Goal: Task Accomplishment & Management: Complete application form

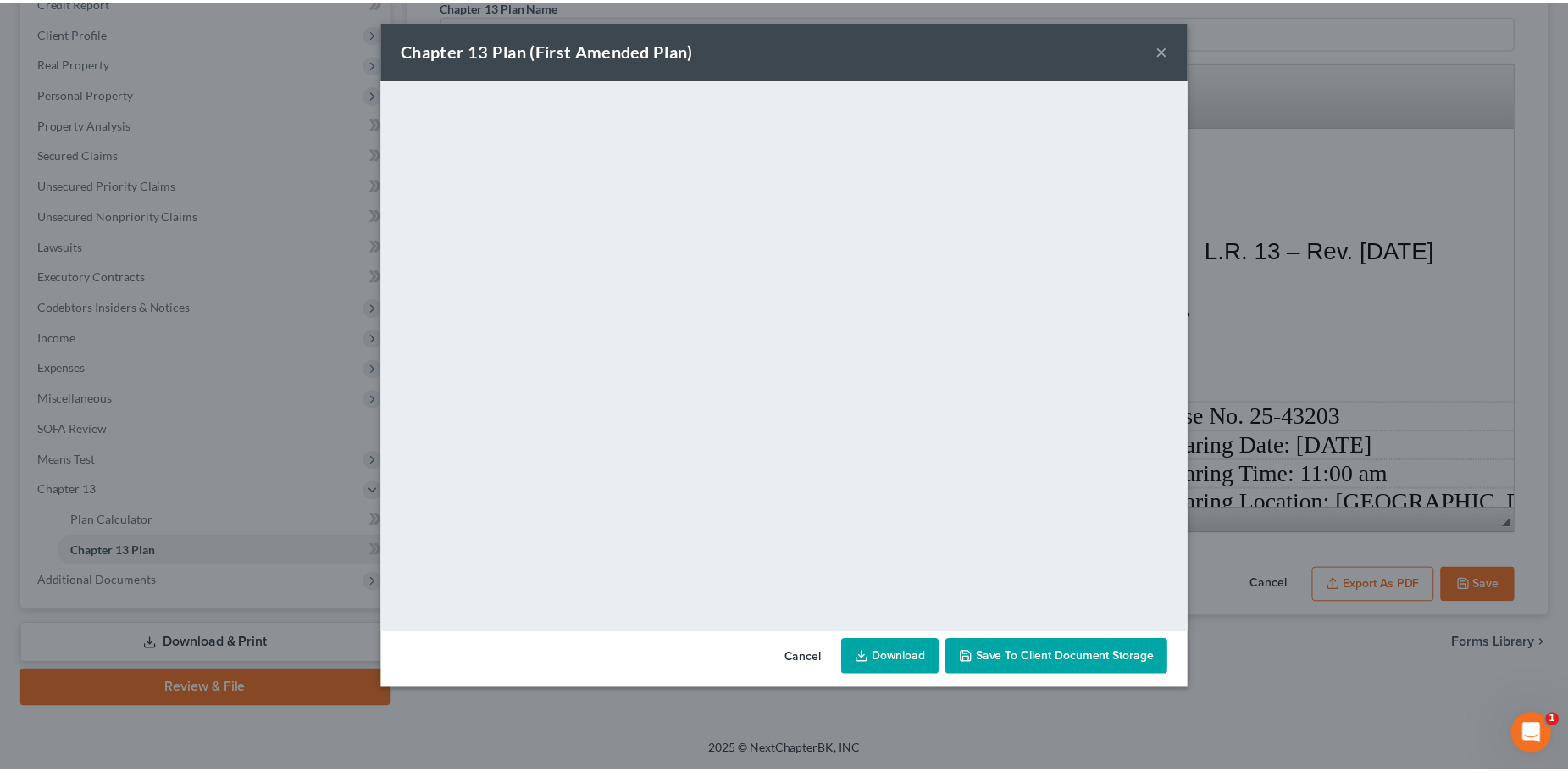
scroll to position [8594, 136]
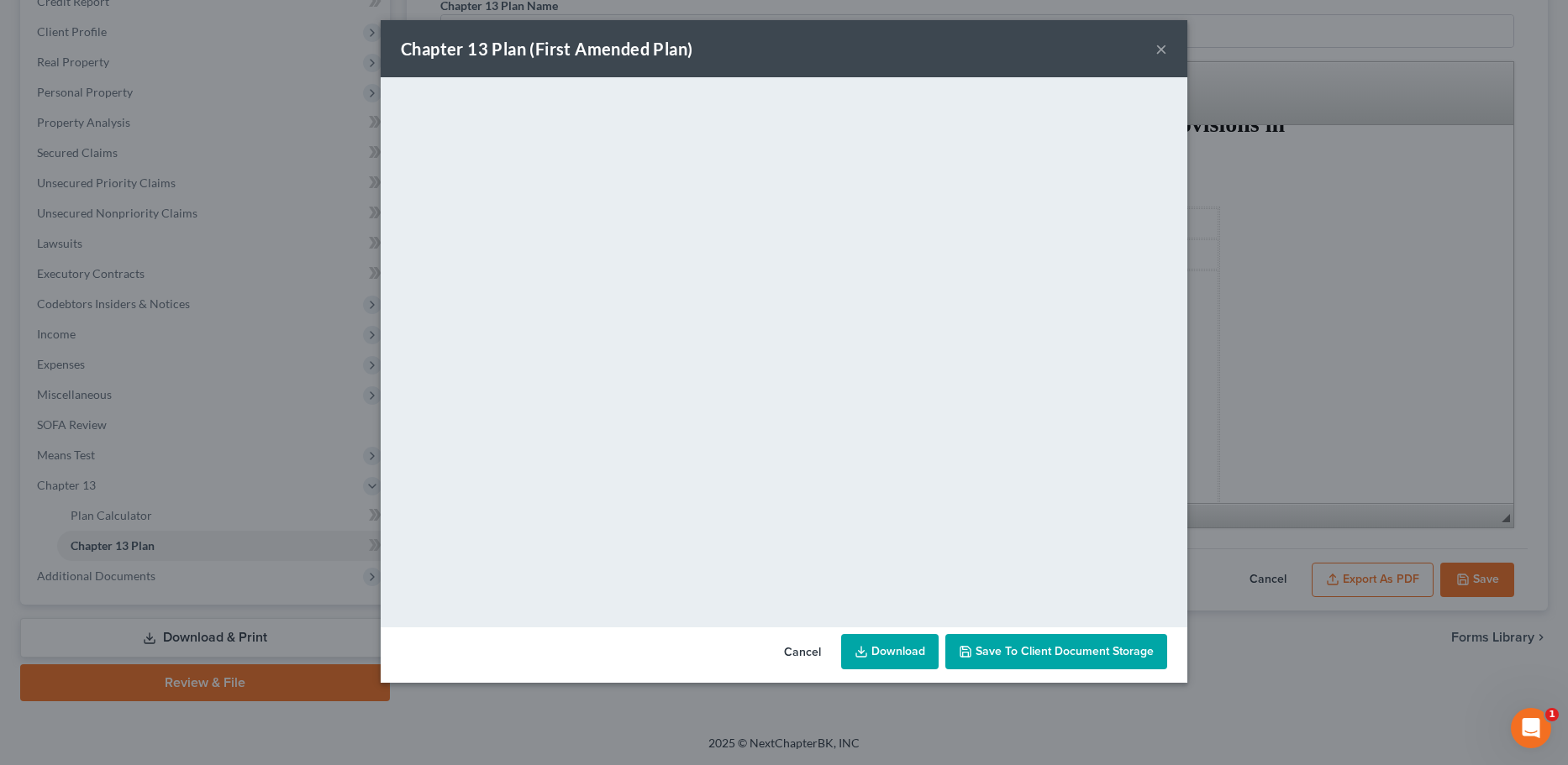
click at [1161, 50] on button "×" at bounding box center [1161, 48] width 11 height 20
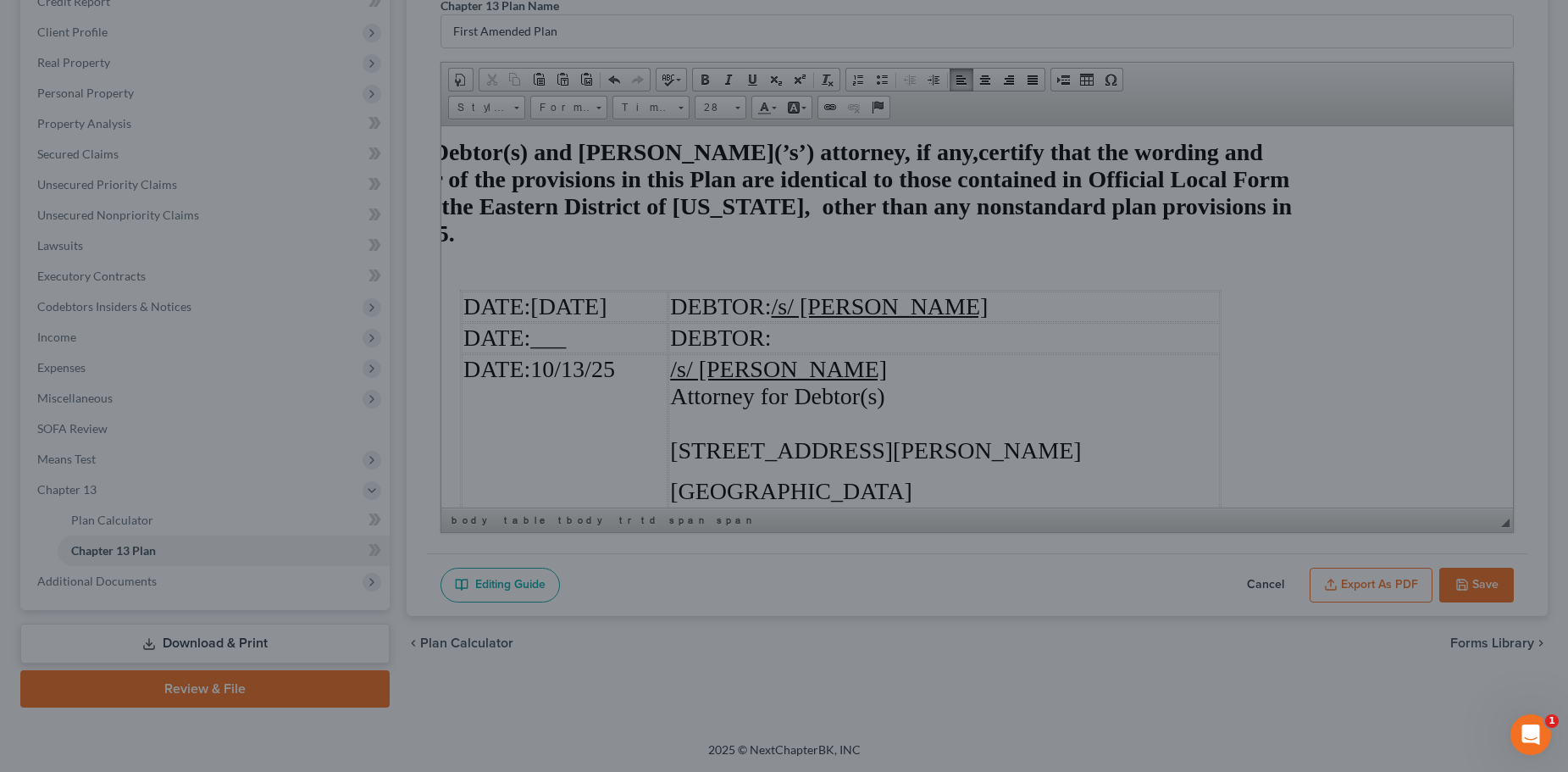
scroll to position [8621, 136]
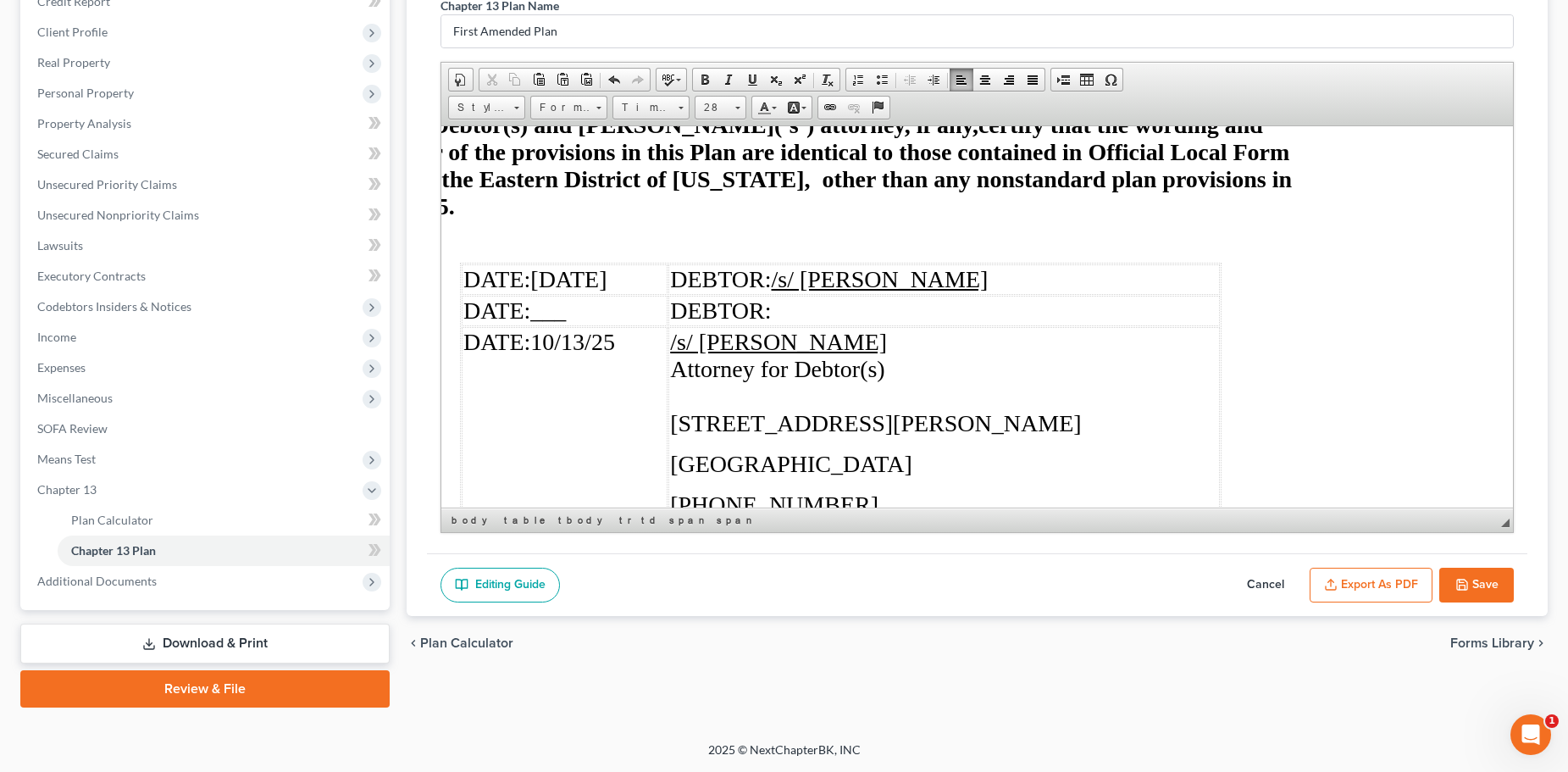
click at [1477, 587] on button "Save" at bounding box center [1477, 585] width 75 height 35
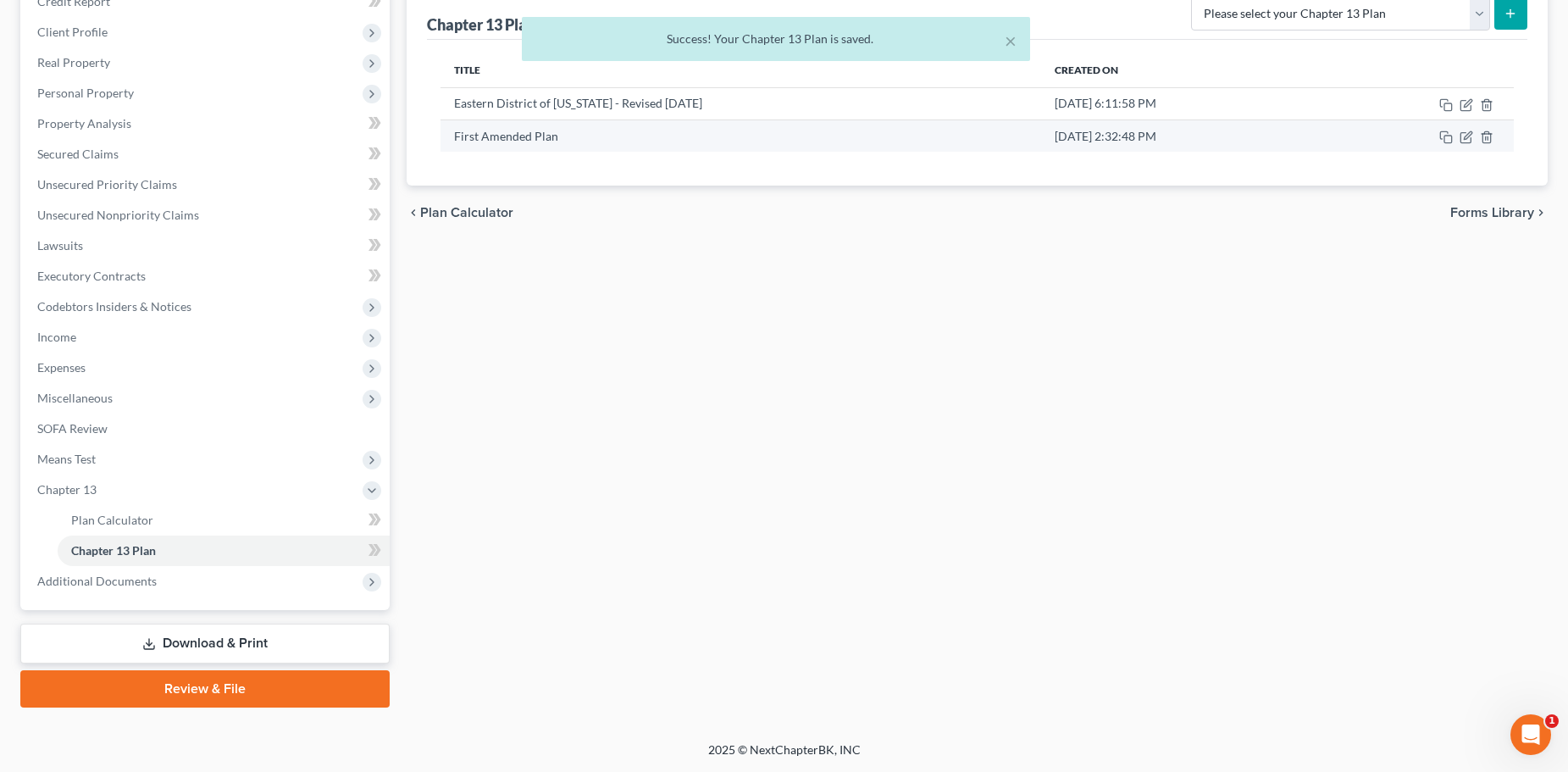
scroll to position [0, 0]
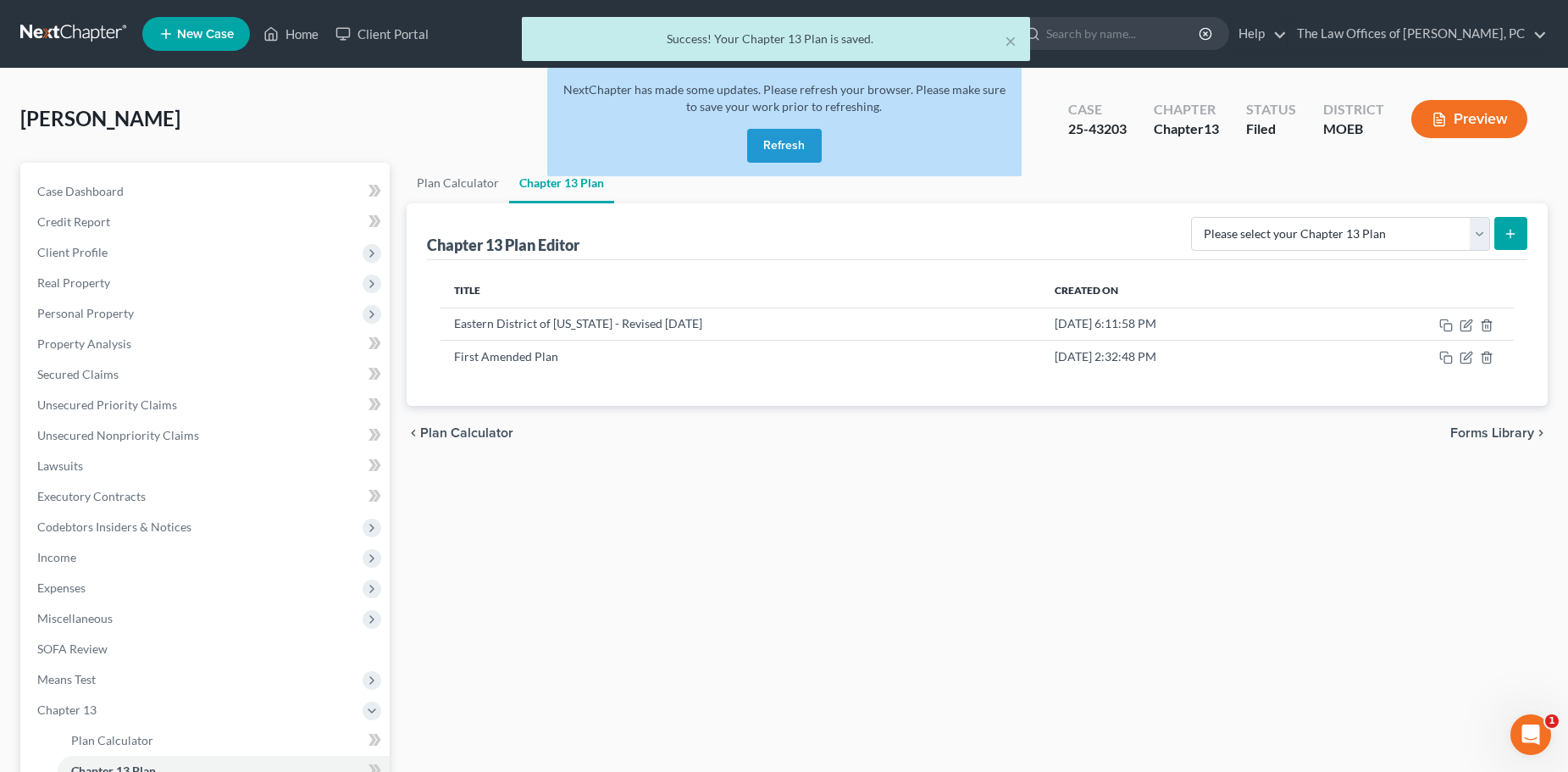
click at [811, 149] on button "Refresh" at bounding box center [784, 145] width 75 height 34
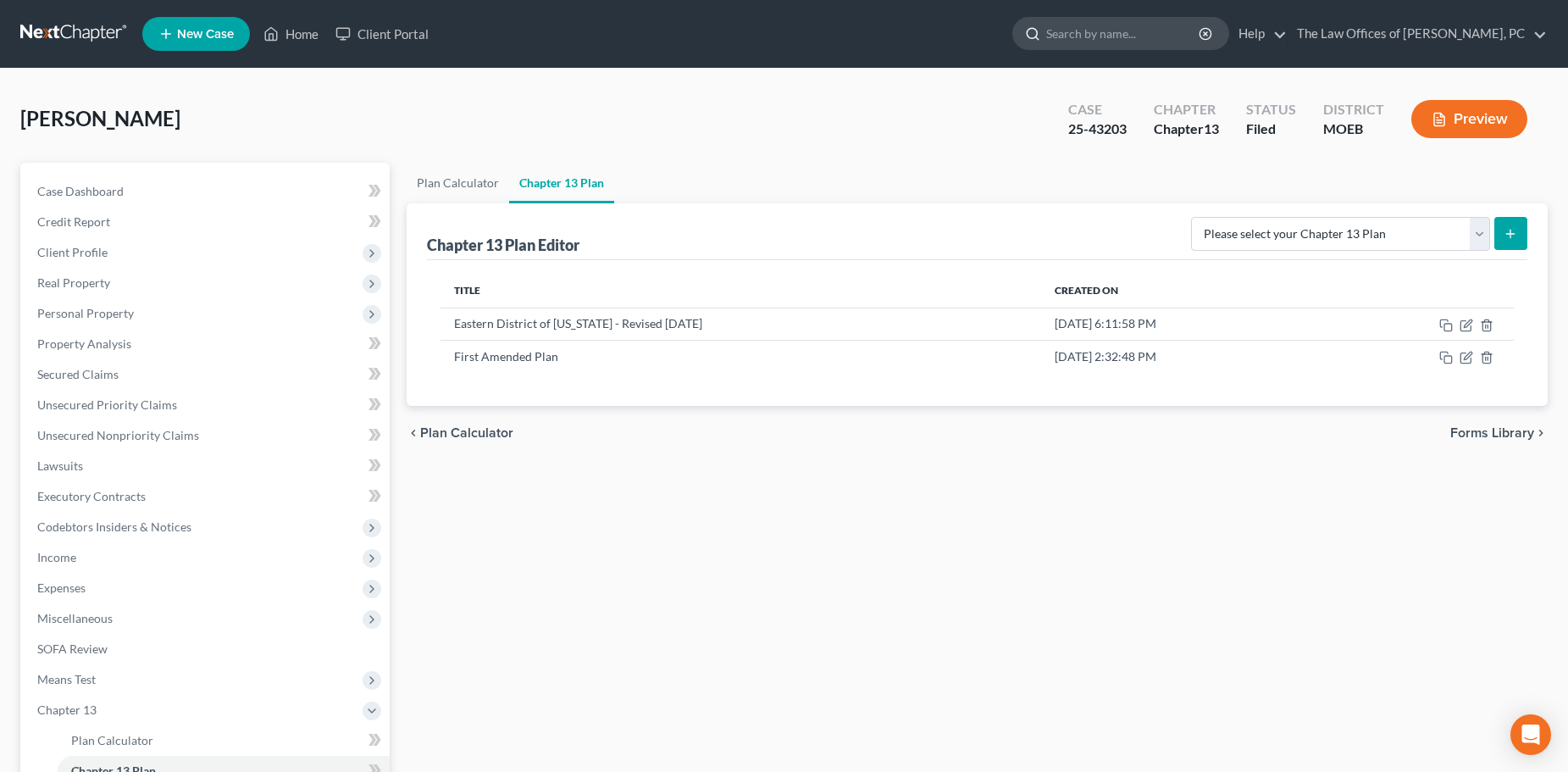
click at [1152, 25] on input "search" at bounding box center [1124, 34] width 155 height 32
click at [1145, 35] on input "search" at bounding box center [1124, 34] width 155 height 32
click at [54, 14] on nav "Home New Case Client Portal The Law Offices of Sean C. Paul, PC scp@stlbankrupt…" at bounding box center [784, 34] width 1568 height 68
click at [42, 29] on link at bounding box center [74, 34] width 108 height 31
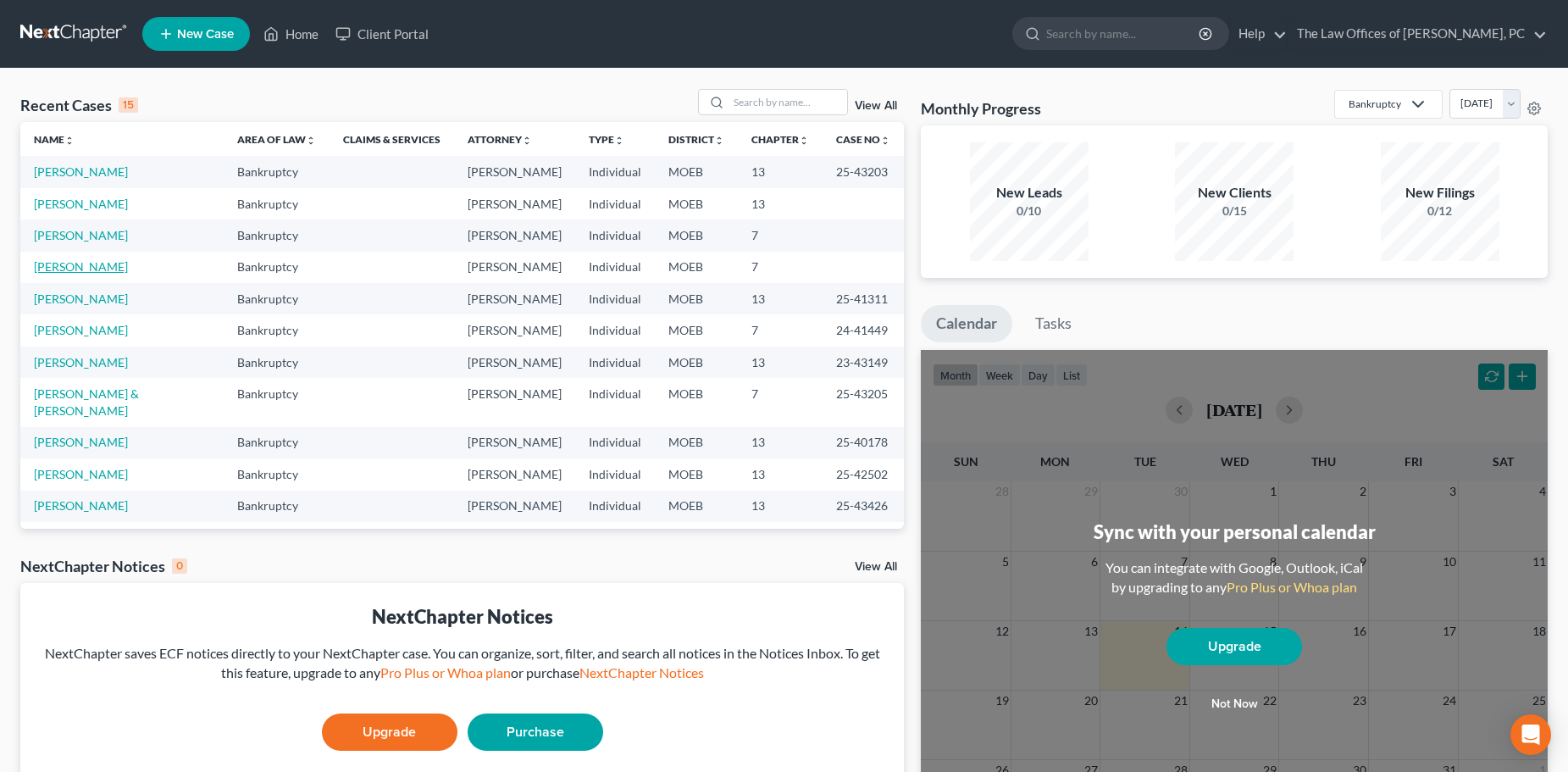
click at [90, 261] on link "[PERSON_NAME]" at bounding box center [80, 266] width 94 height 14
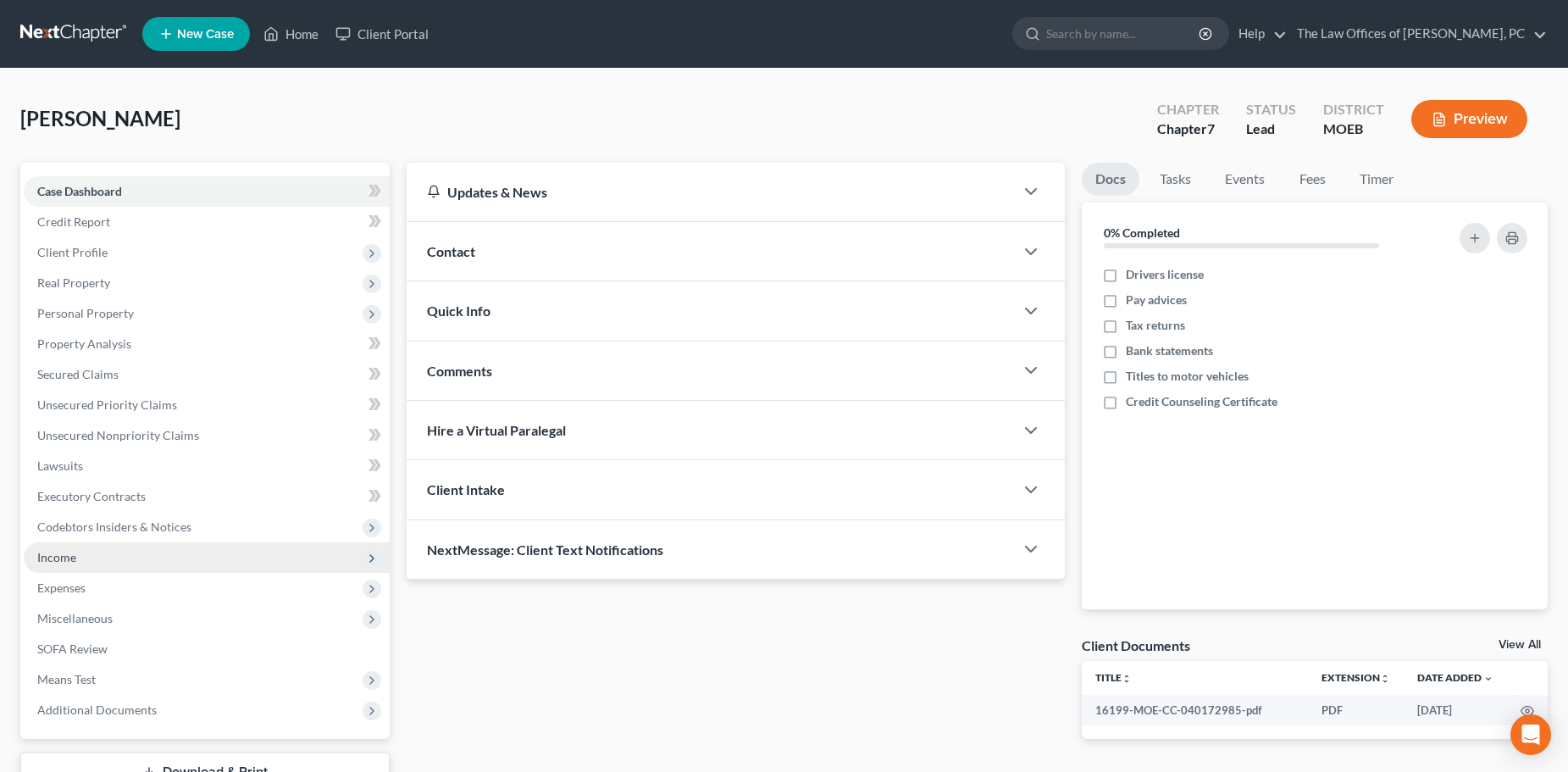
click at [71, 555] on span "Income" at bounding box center [57, 556] width 39 height 14
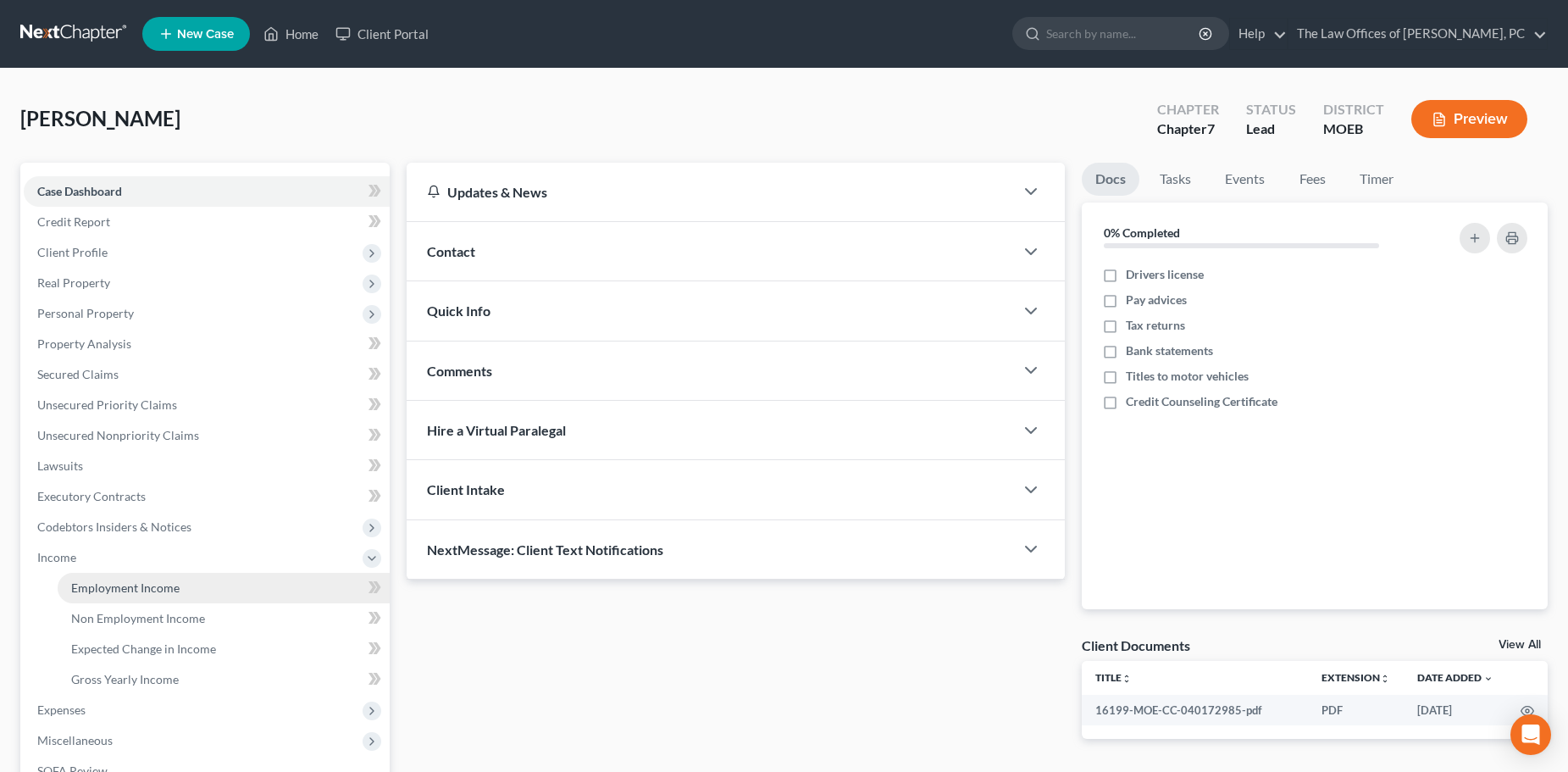
click at [82, 583] on span "Employment Income" at bounding box center [125, 587] width 108 height 14
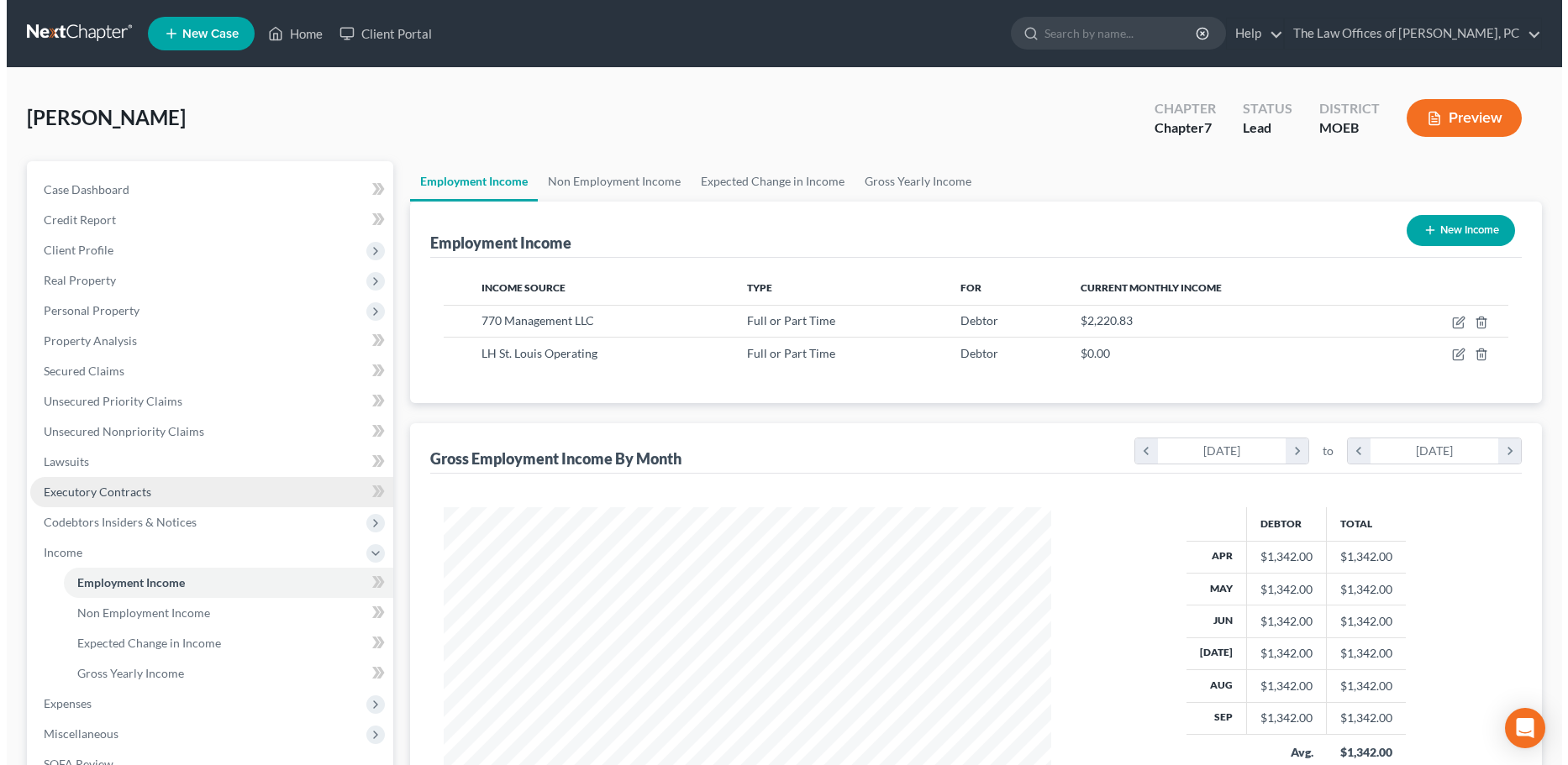
scroll to position [303, 640]
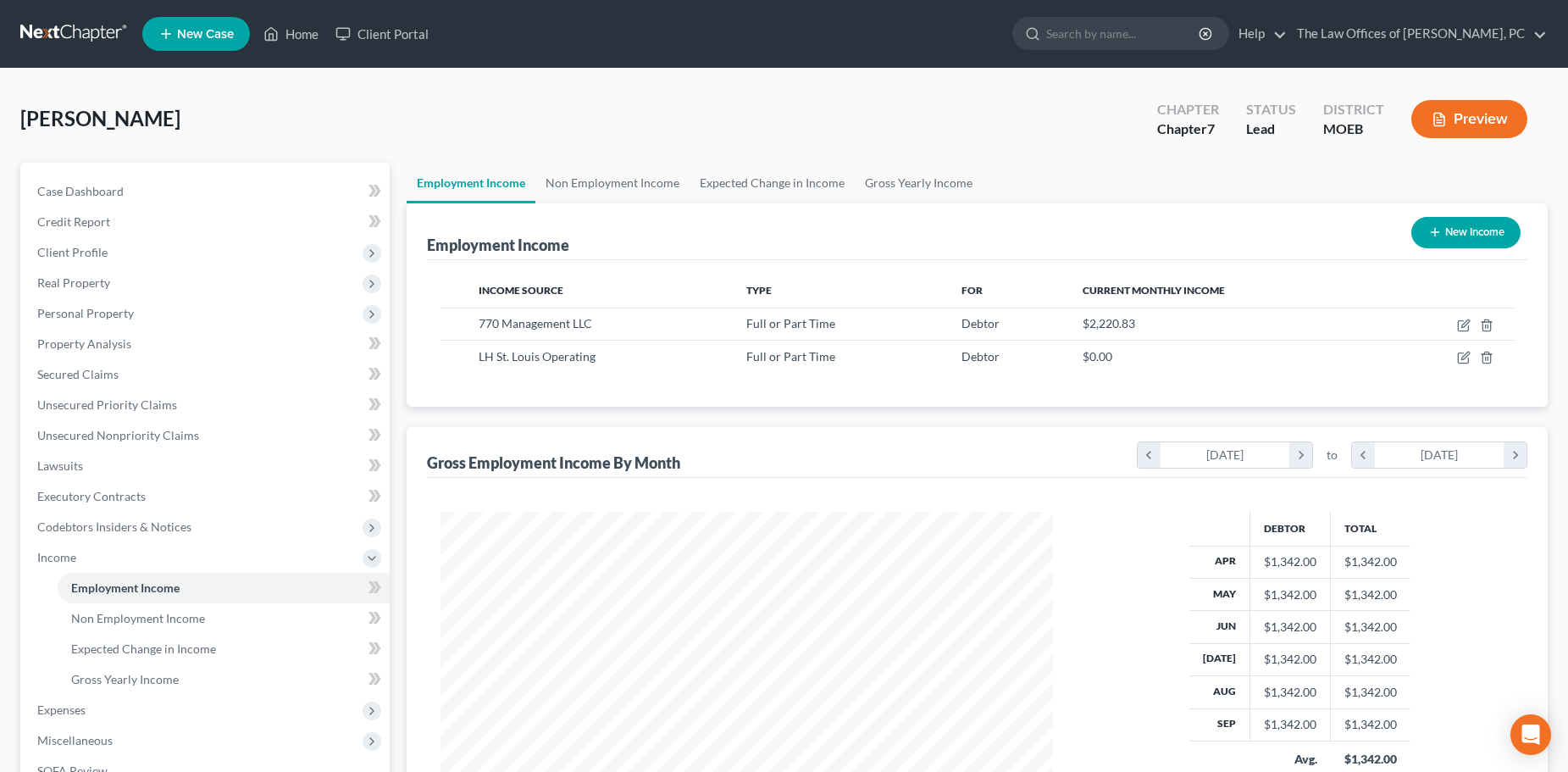
click at [1462, 224] on button "New Income" at bounding box center [1466, 232] width 109 height 32
select select "0"
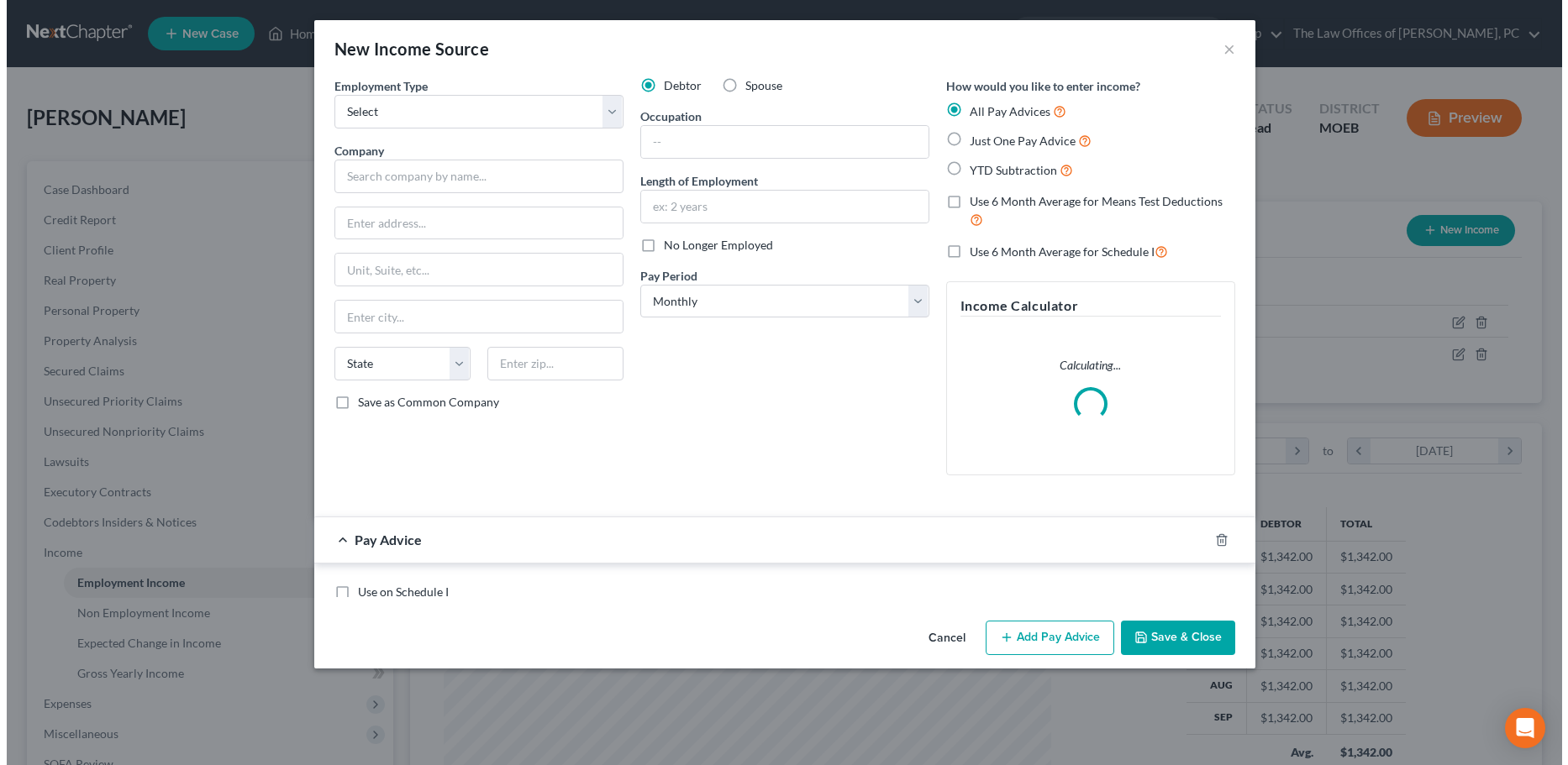
scroll to position [306, 646]
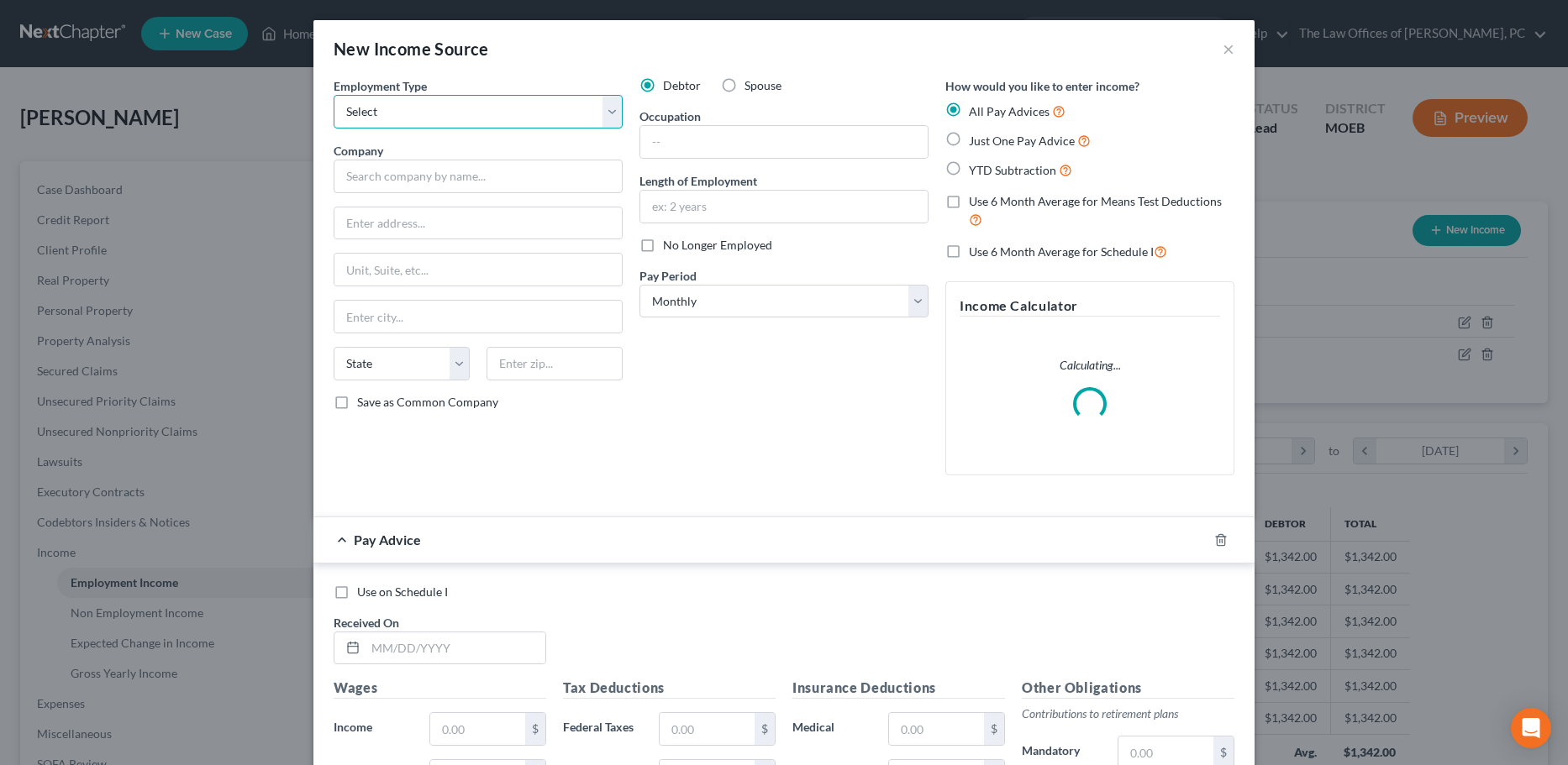
click at [427, 113] on select "Select Full or Part Time Employment Self Employment" at bounding box center [478, 111] width 289 height 33
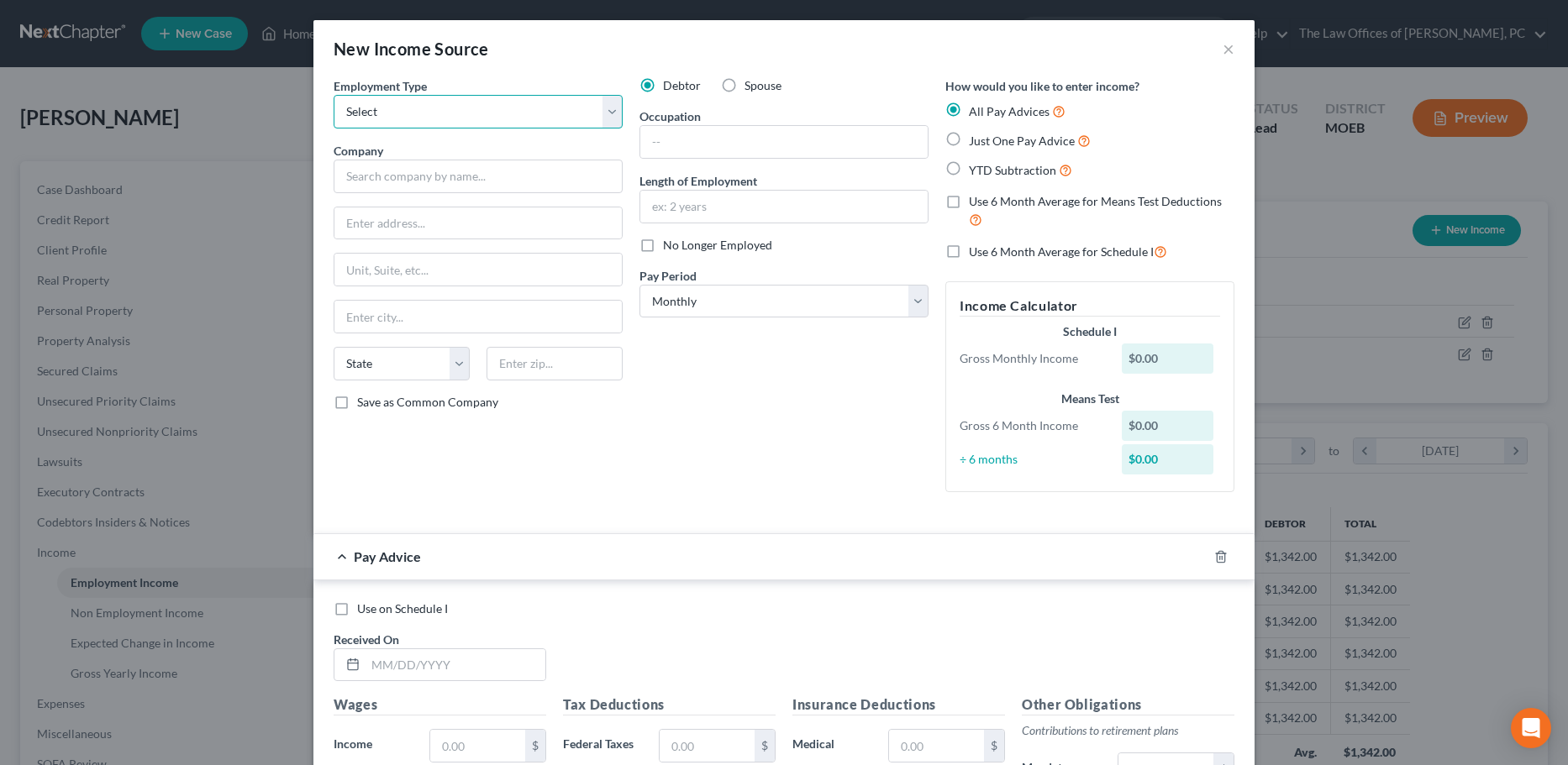
click at [412, 122] on select "Select Full or Part Time Employment Self Employment" at bounding box center [478, 111] width 289 height 33
select select "0"
click at [333, 95] on select "Select Full or Part Time Employment Self Employment" at bounding box center [478, 111] width 289 height 33
click at [388, 164] on input "text" at bounding box center [478, 176] width 289 height 33
type input "old job"
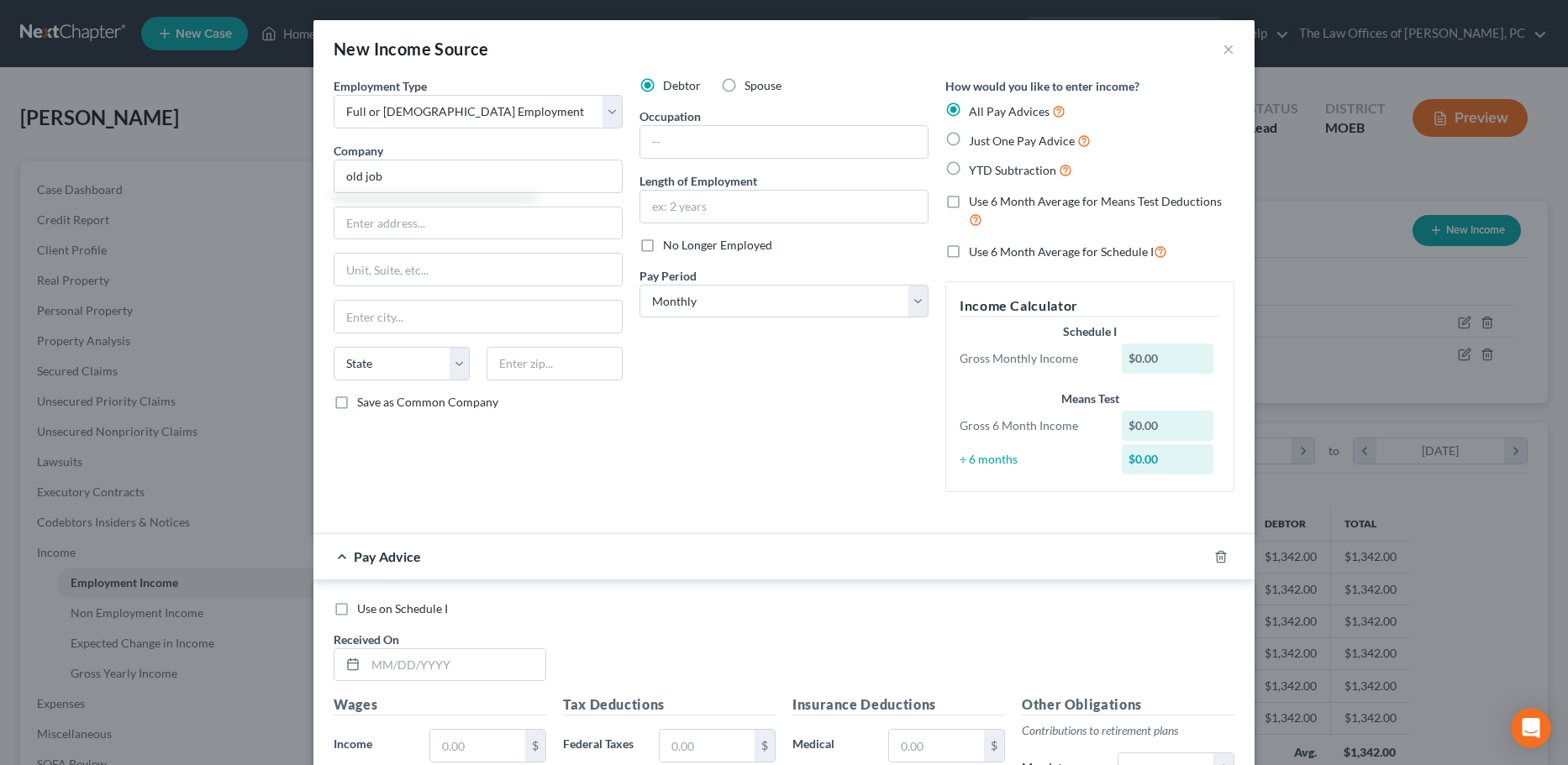
click at [969, 167] on label "YTD Subtraction" at bounding box center [1020, 170] width 104 height 19
click at [975, 167] on input "YTD Subtraction" at bounding box center [980, 165] width 10 height 10
radio input "true"
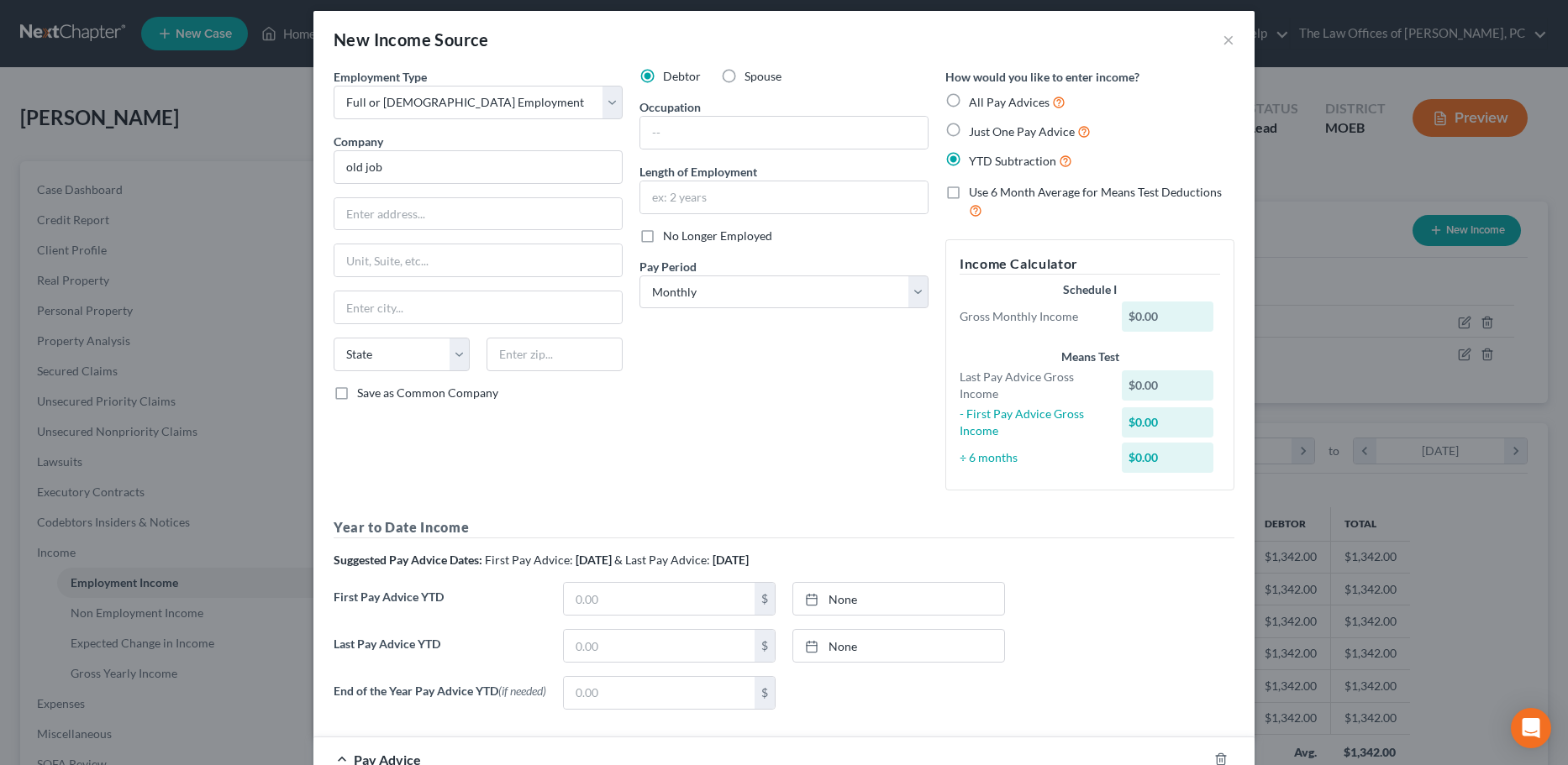
scroll to position [0, 0]
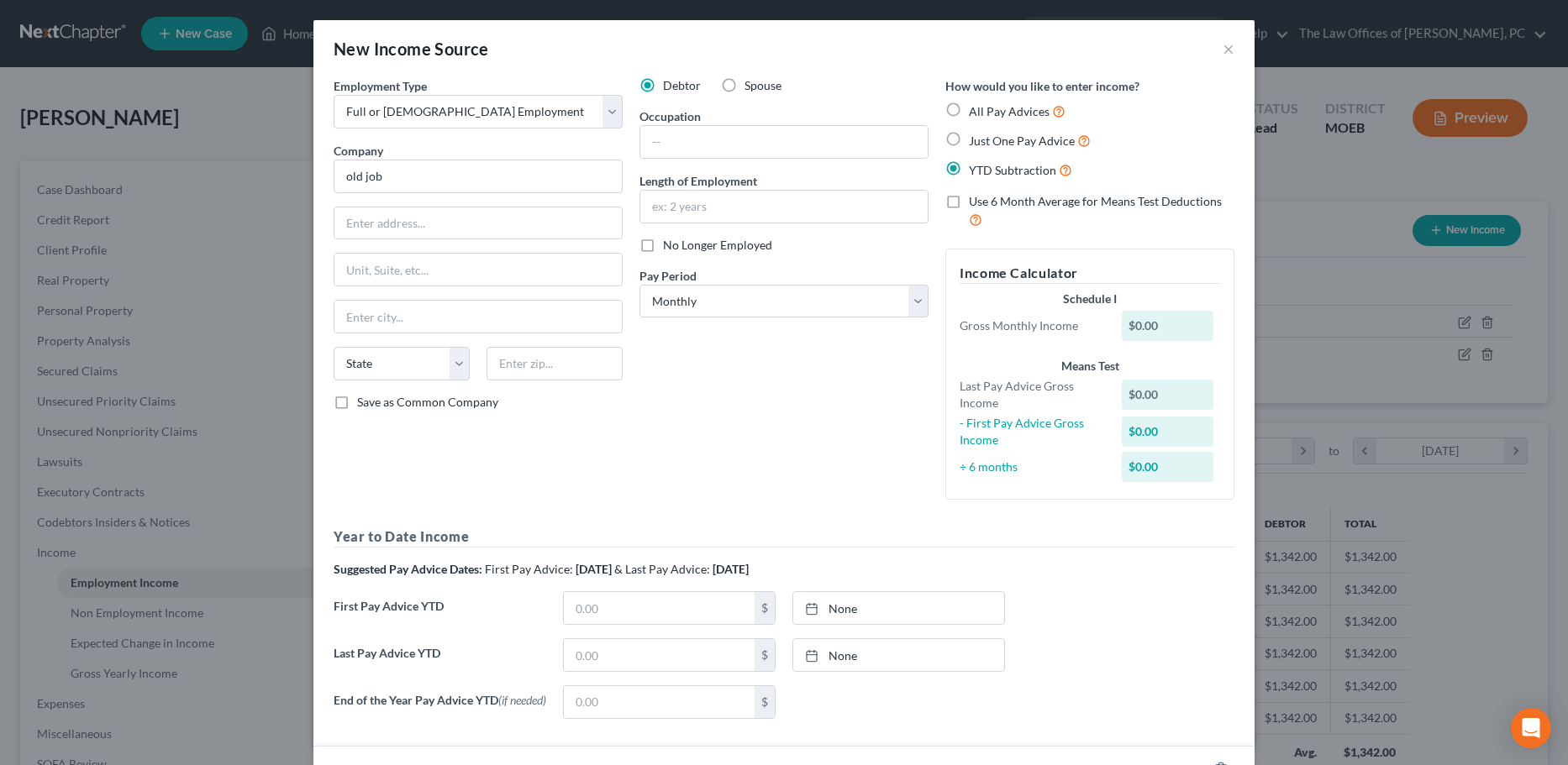
click at [663, 249] on label "No Longer Employed" at bounding box center [717, 245] width 109 height 17
click at [670, 248] on input "No Longer Employed" at bounding box center [674, 241] width 10 height 10
checkbox input "true"
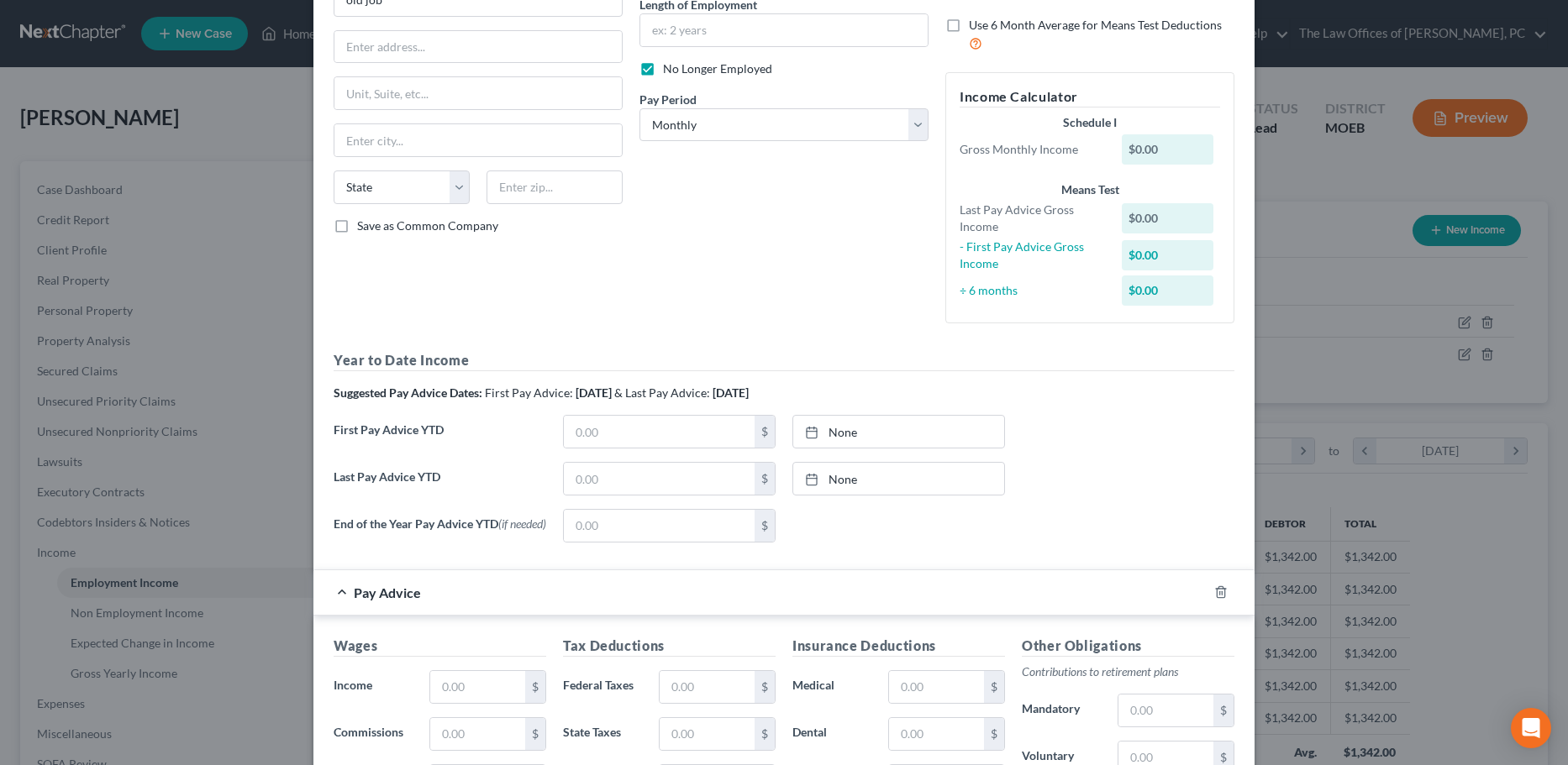
scroll to position [252, 0]
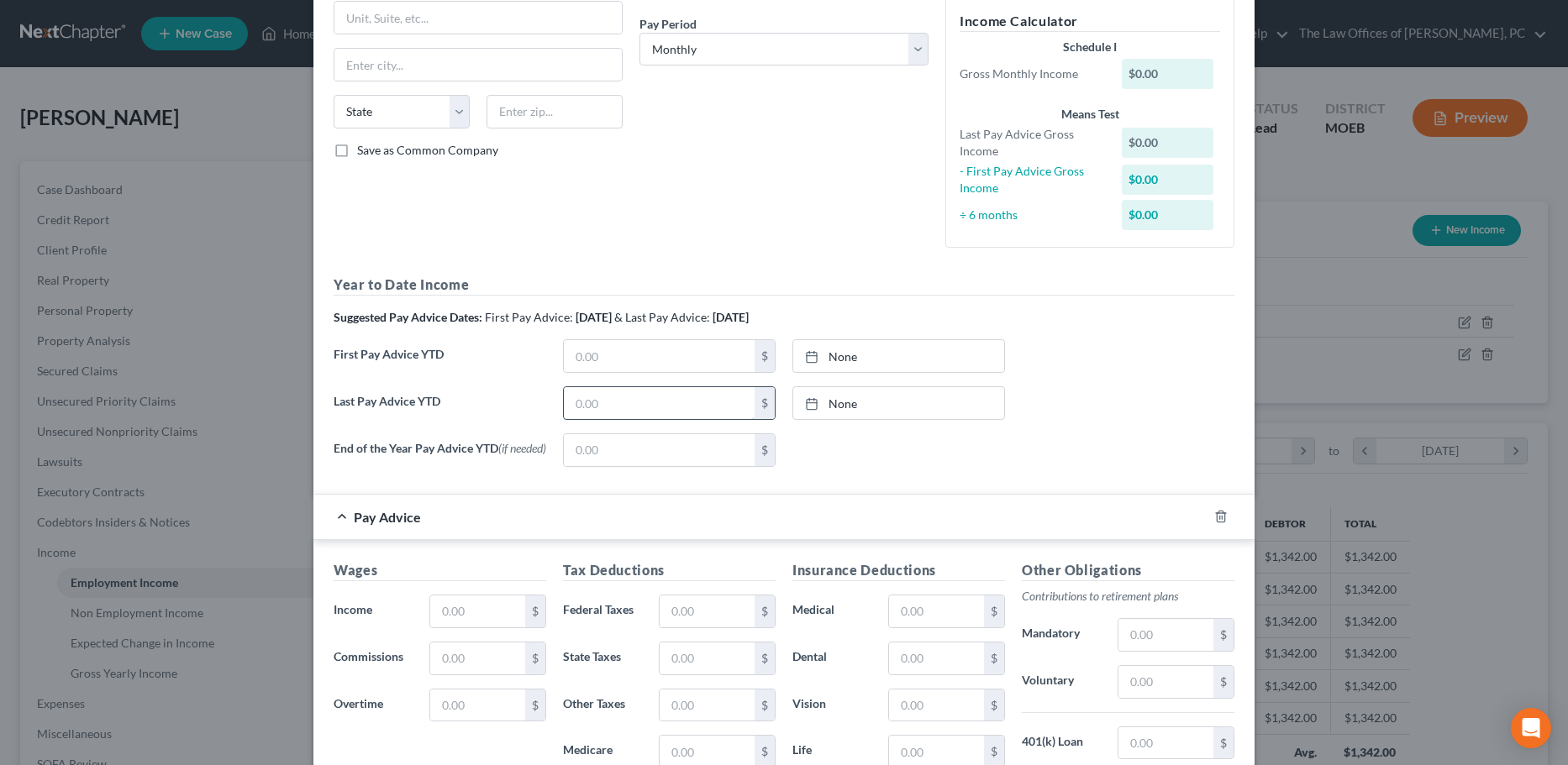
click at [603, 401] on input "text" at bounding box center [659, 403] width 191 height 32
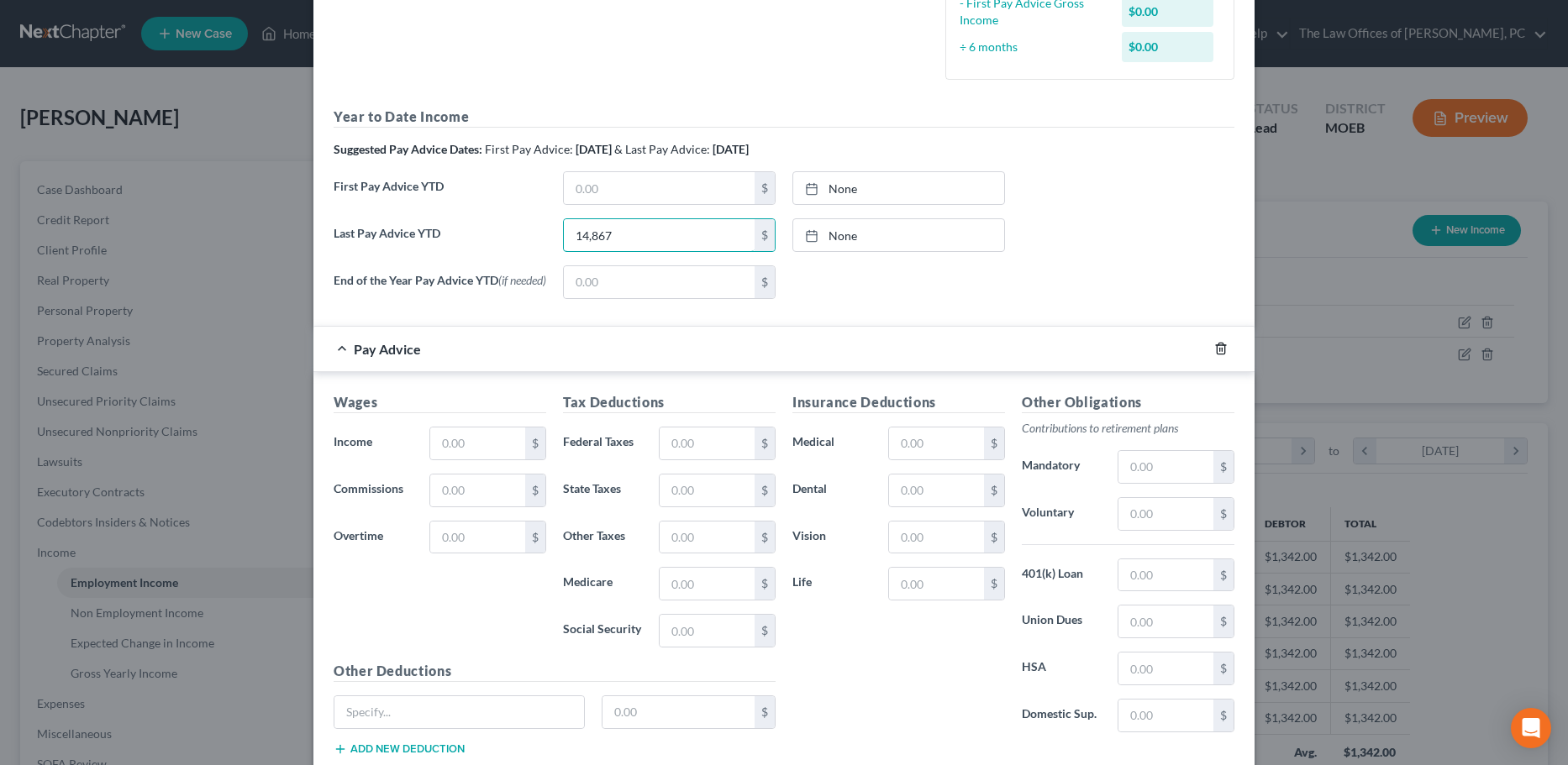
type input "14,867"
click at [1217, 352] on icon "button" at bounding box center [1220, 348] width 13 height 13
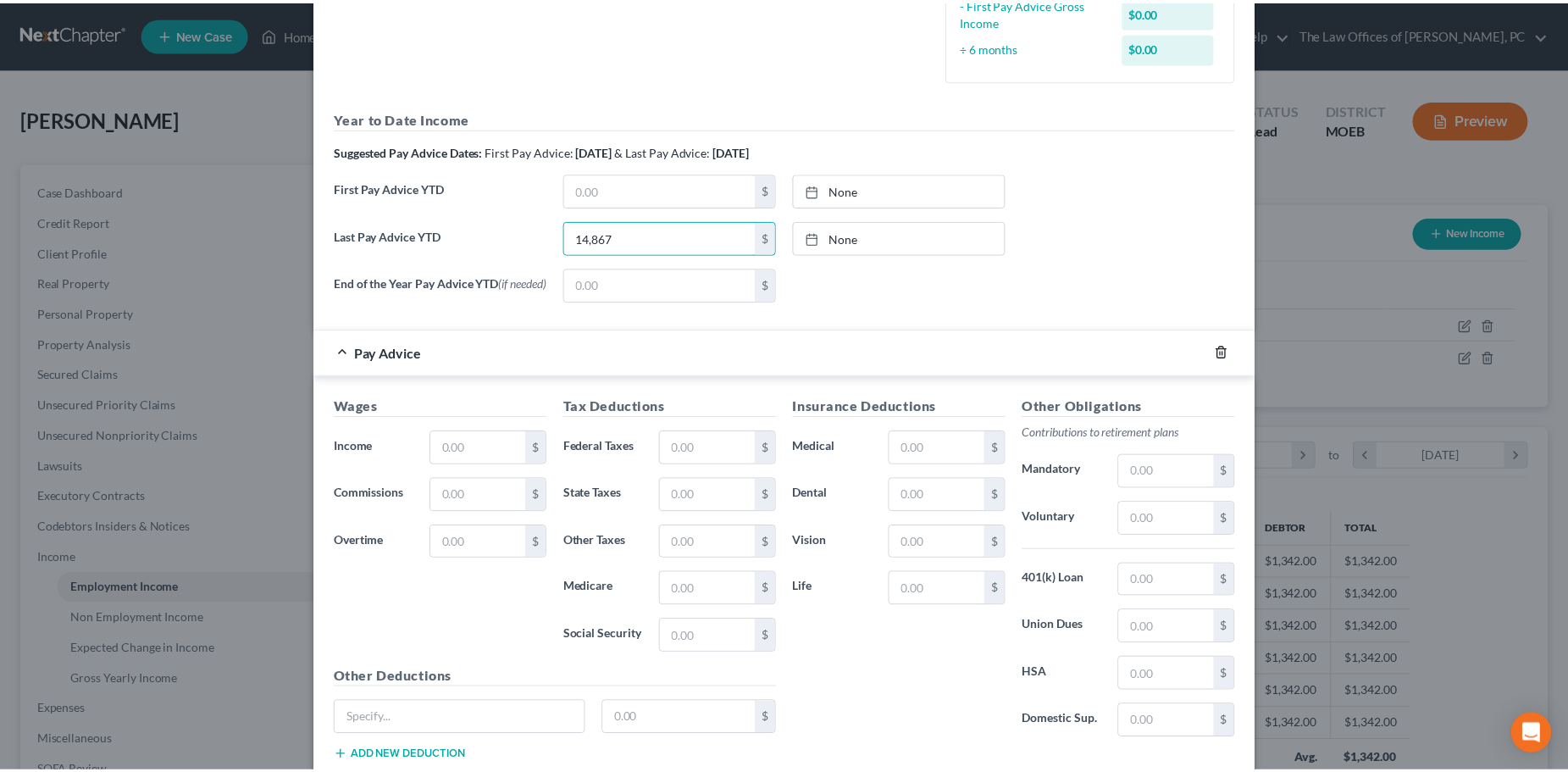
scroll to position [77, 0]
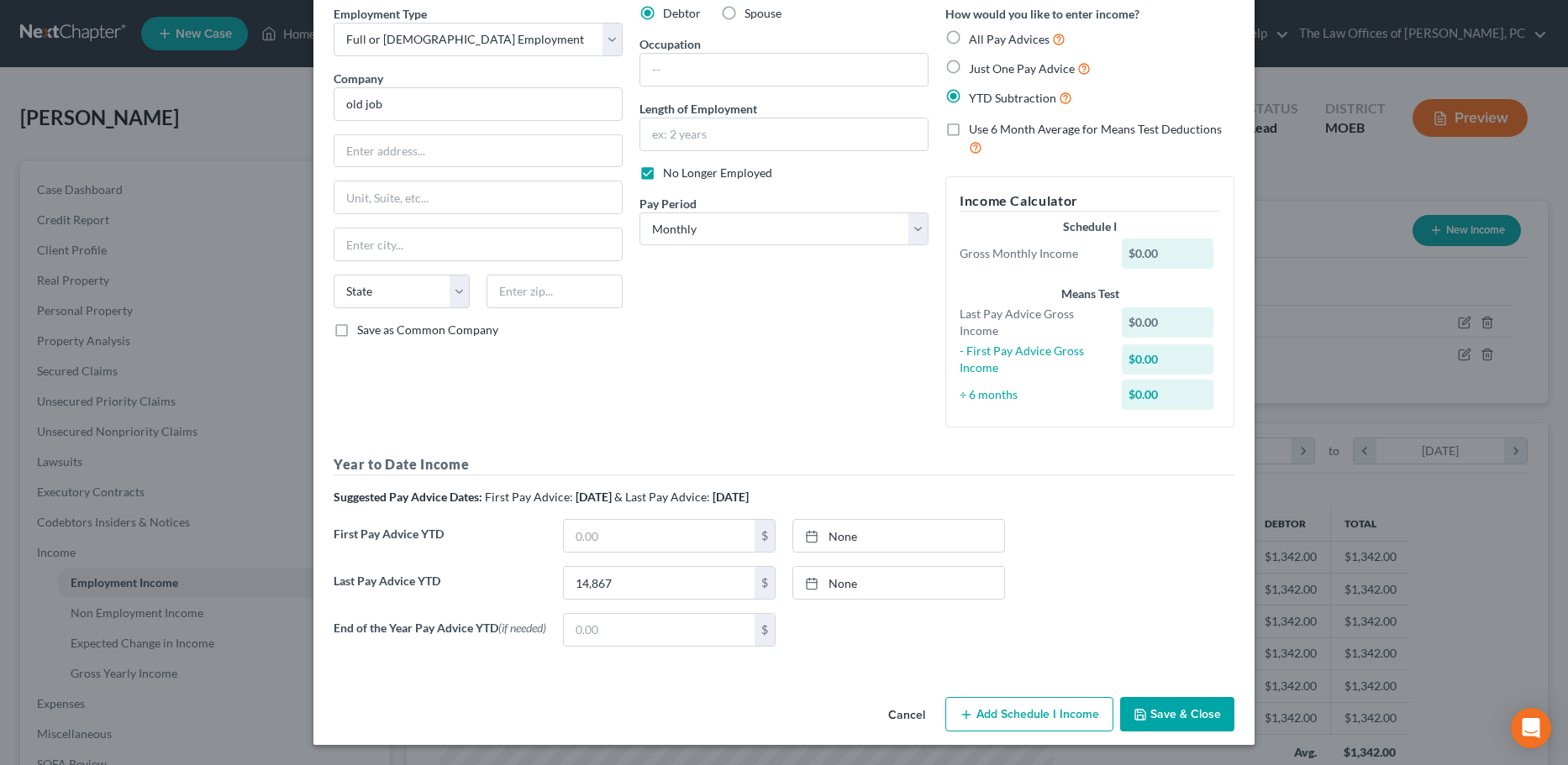
click at [1160, 713] on button "Save & Close" at bounding box center [1177, 714] width 114 height 35
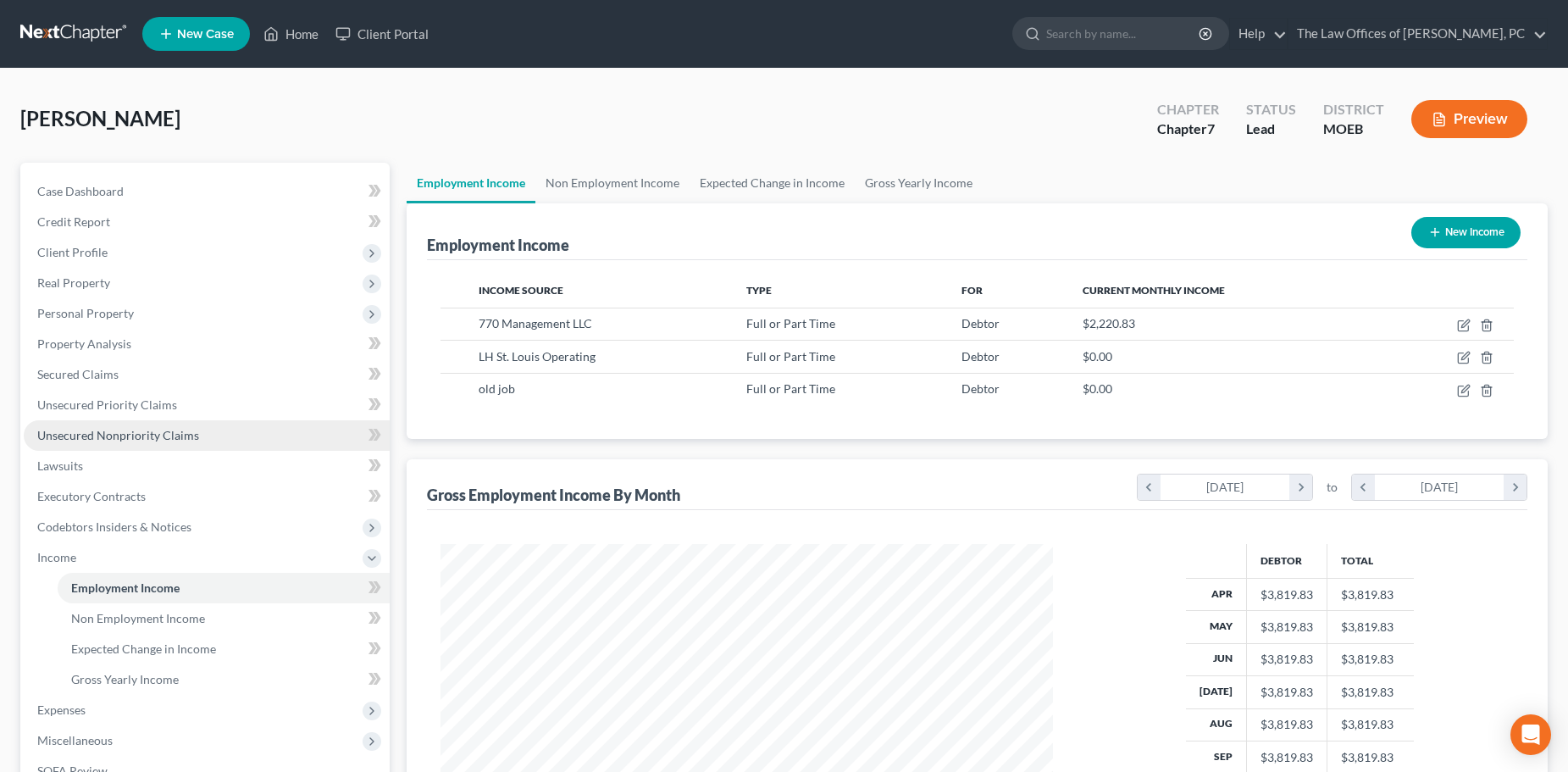
scroll to position [170, 0]
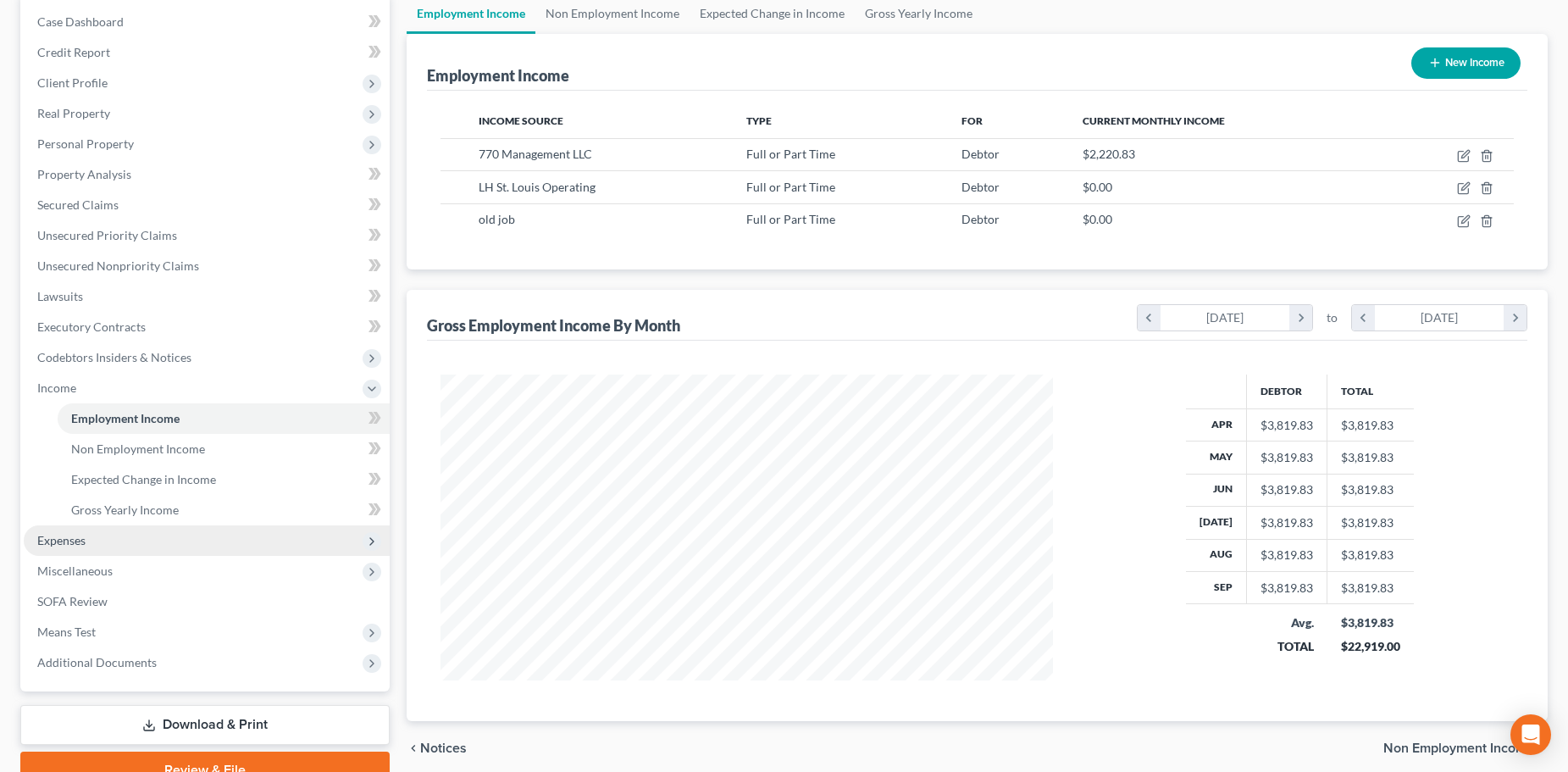
click at [108, 541] on span "Expenses" at bounding box center [207, 540] width 366 height 31
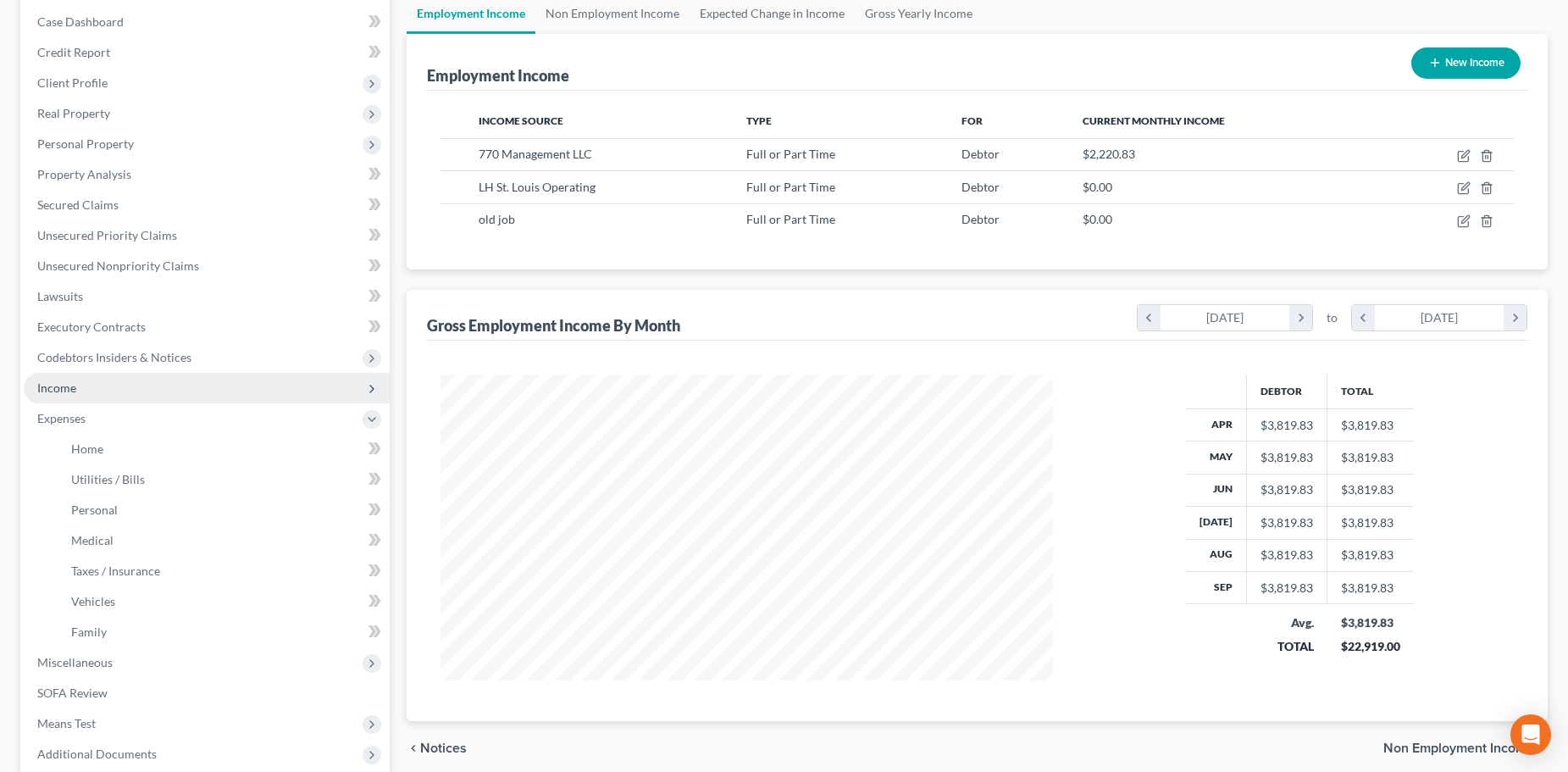
click at [104, 389] on span "Income" at bounding box center [207, 388] width 366 height 31
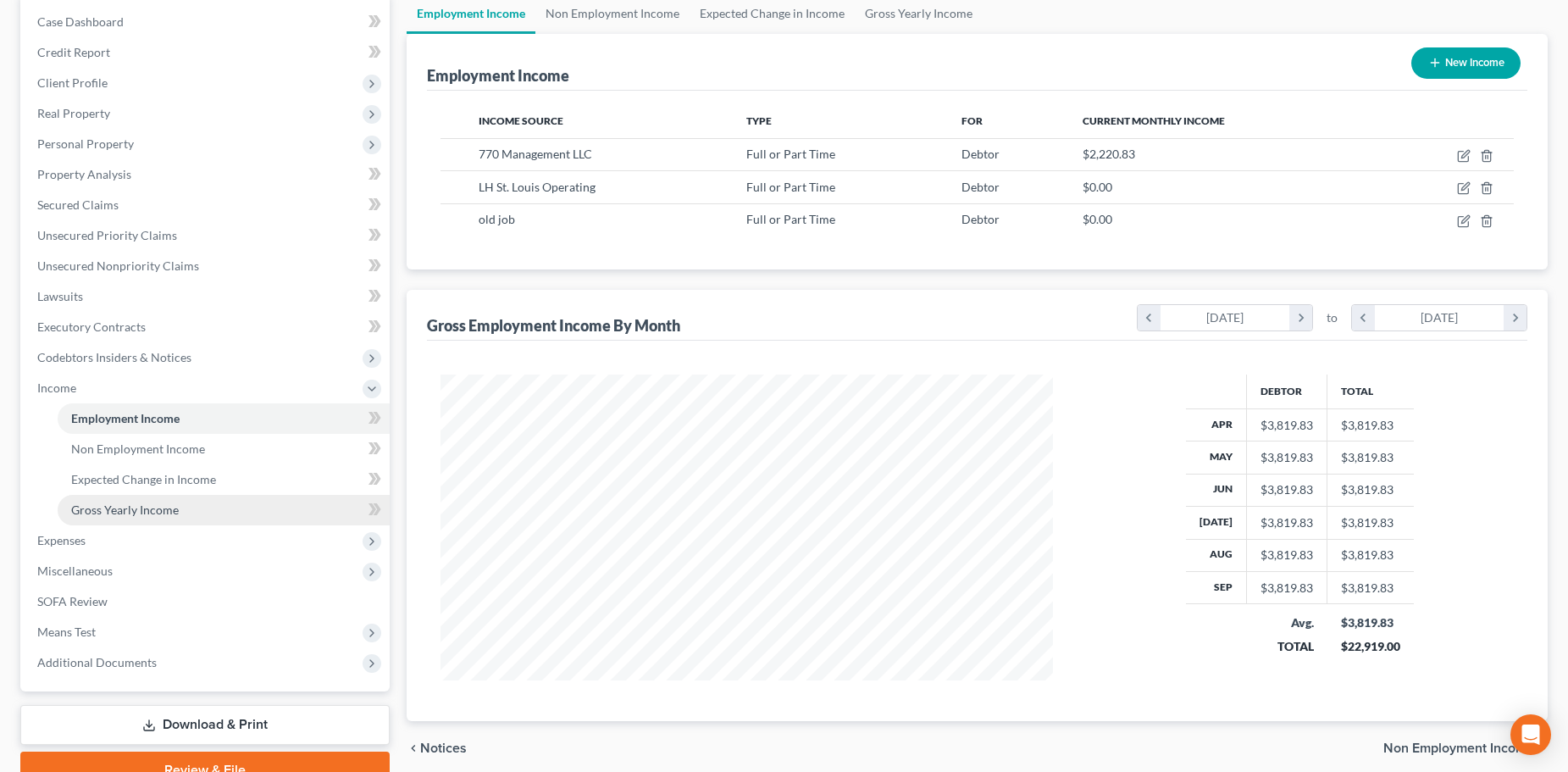
click at [108, 504] on span "Gross Yearly Income" at bounding box center [125, 510] width 107 height 14
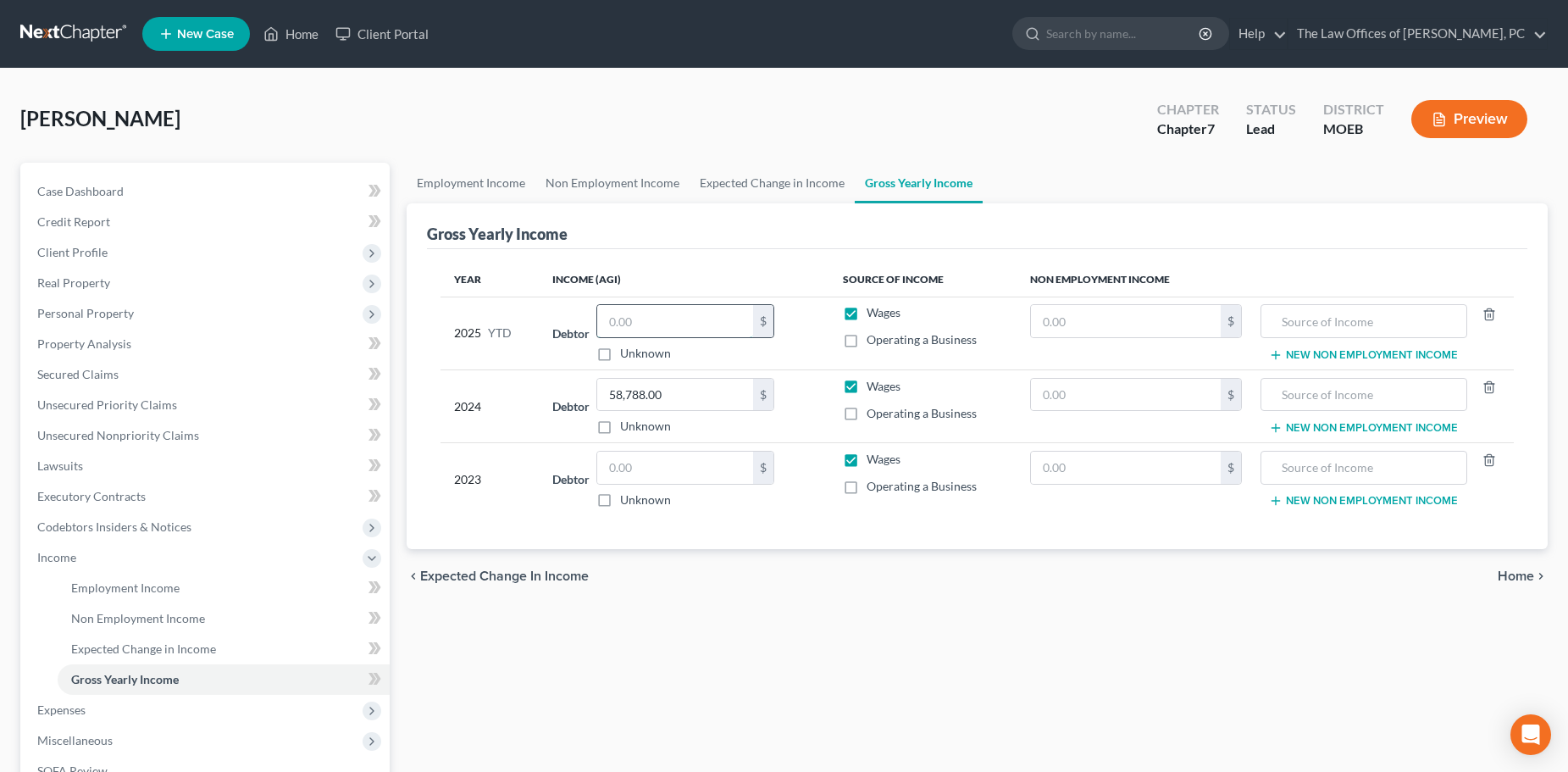
click at [658, 320] on input "text" at bounding box center [675, 321] width 156 height 33
click at [664, 318] on input "18,374" at bounding box center [675, 321] width 156 height 33
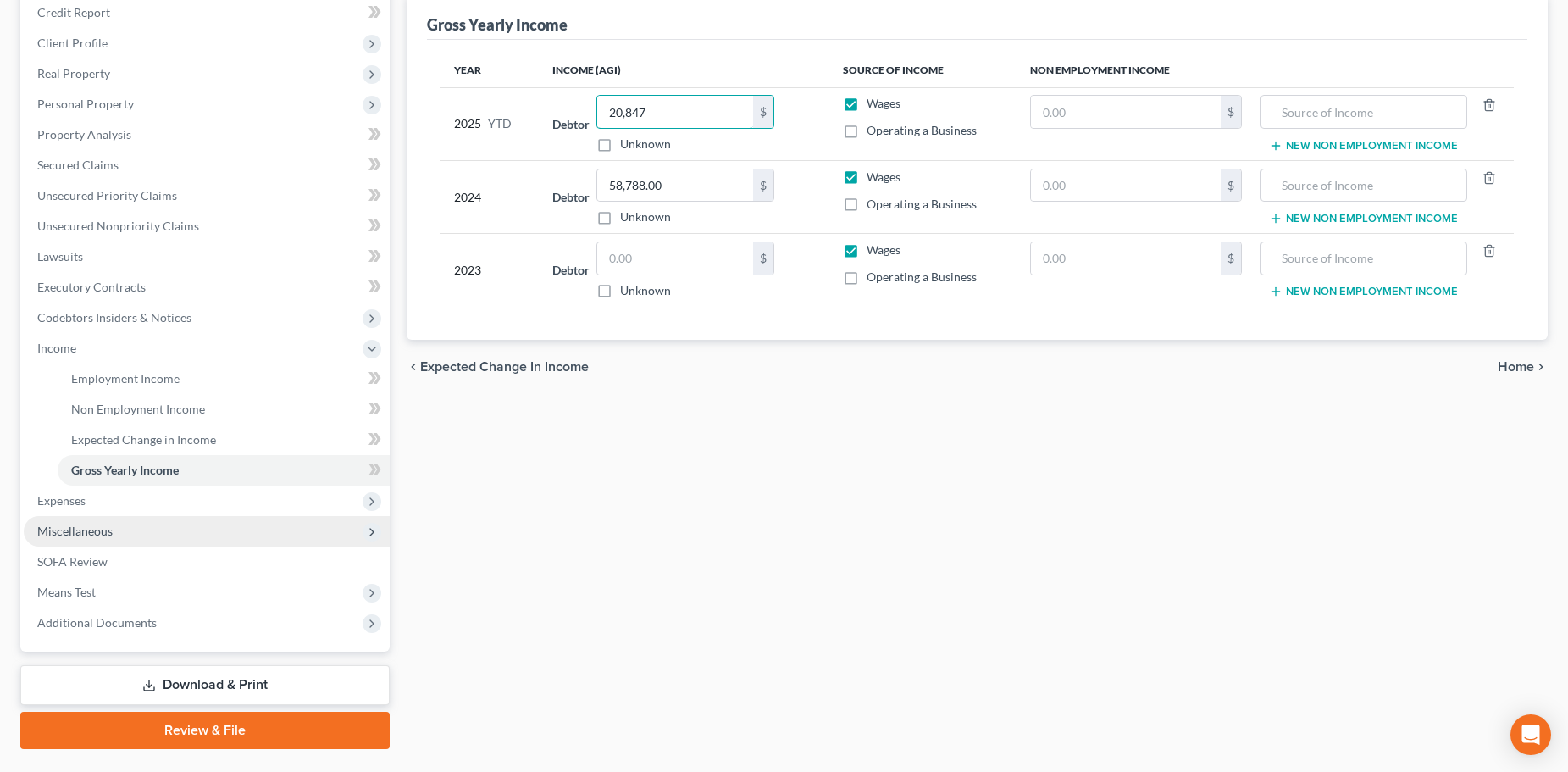
scroll to position [251, 0]
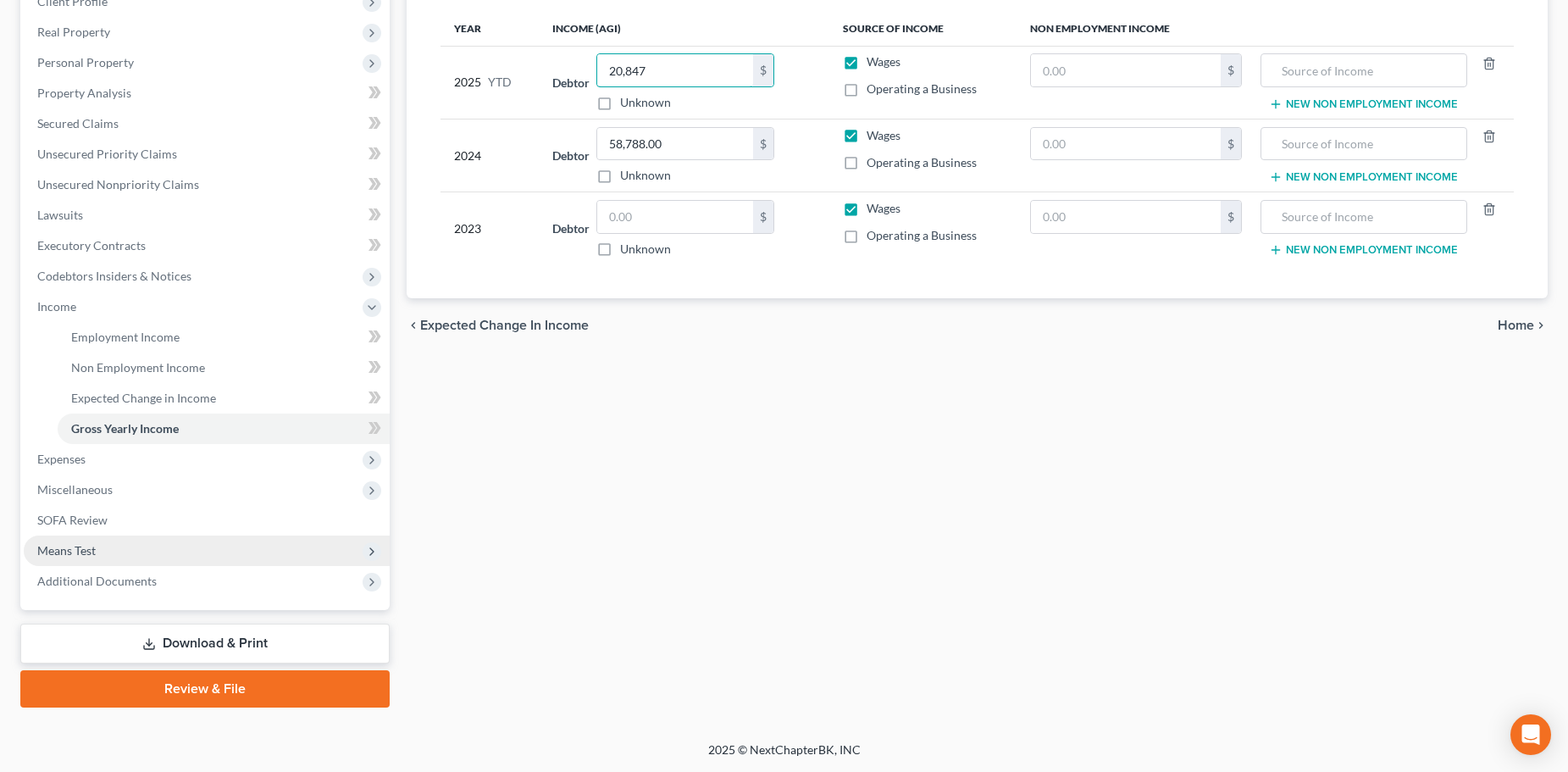
type input "20,847"
click at [126, 553] on span "Means Test" at bounding box center [207, 551] width 366 height 31
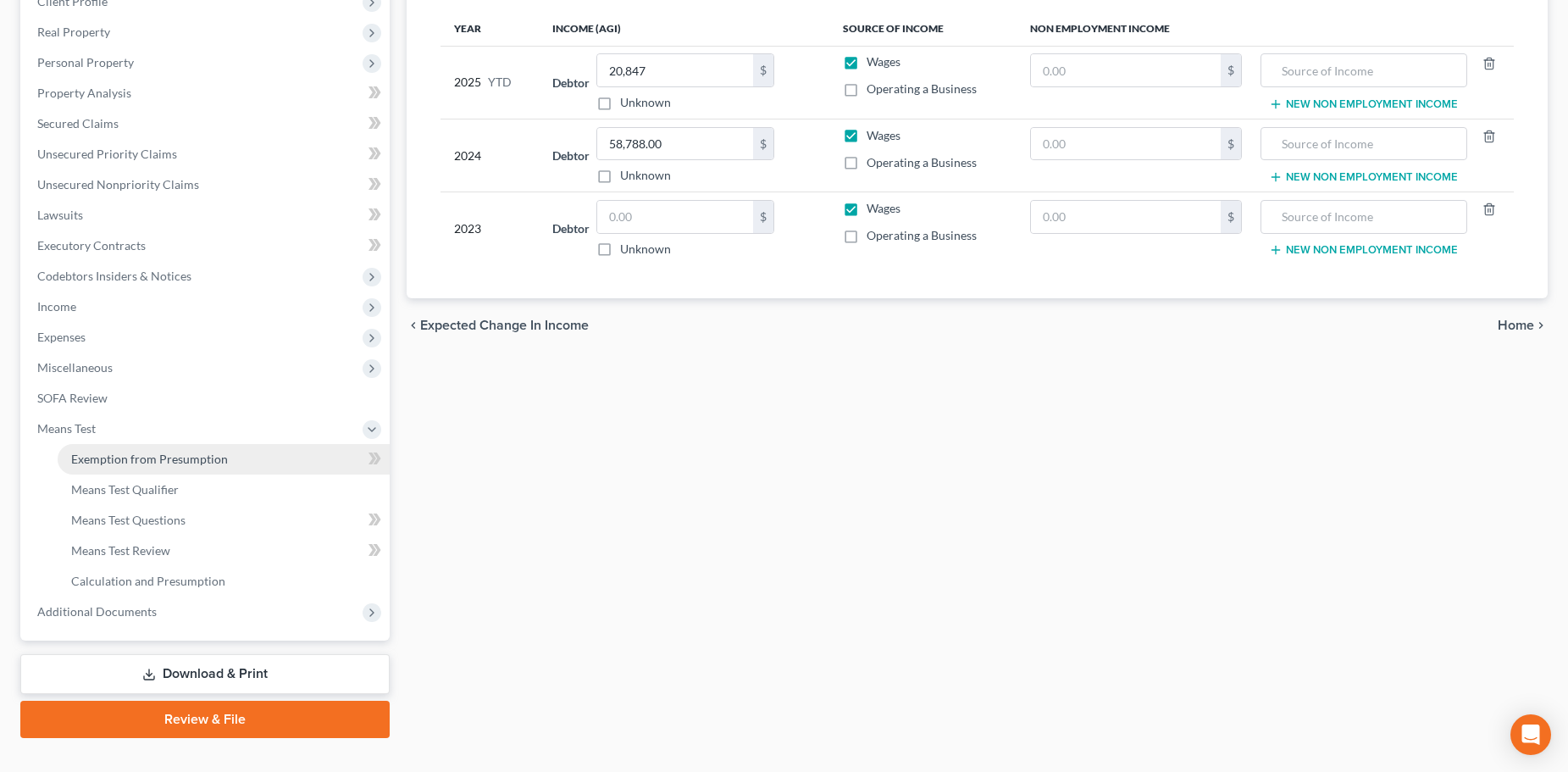
click at [135, 455] on span "Exemption from Presumption" at bounding box center [149, 458] width 157 height 14
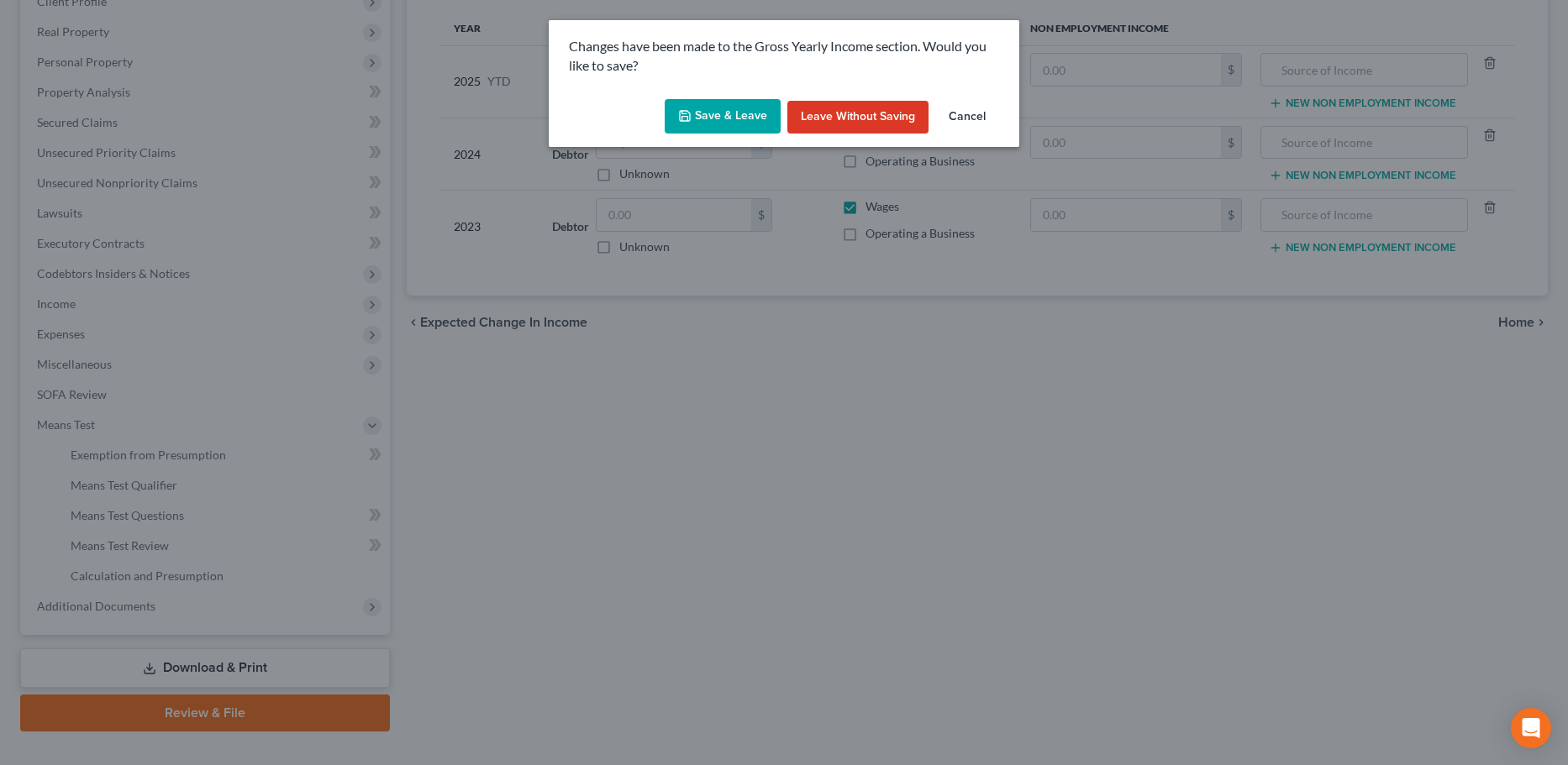
click at [730, 121] on button "Save & Leave" at bounding box center [723, 116] width 116 height 35
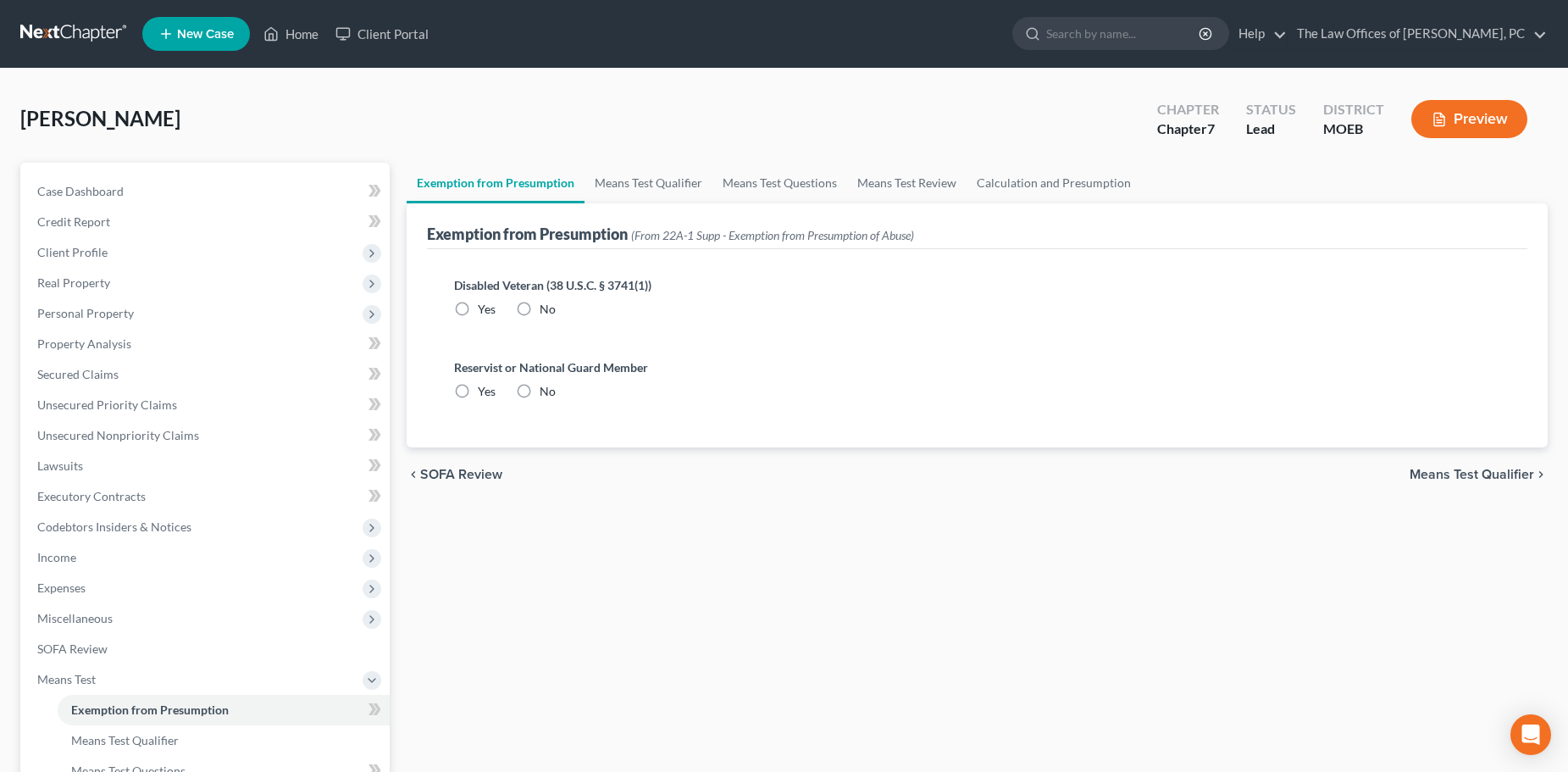
click at [539, 307] on label "No" at bounding box center [547, 309] width 16 height 17
click at [547, 307] on input "No" at bounding box center [552, 306] width 11 height 11
radio input "true"
click at [539, 394] on label "No" at bounding box center [547, 392] width 16 height 17
click at [547, 394] on input "No" at bounding box center [552, 388] width 11 height 11
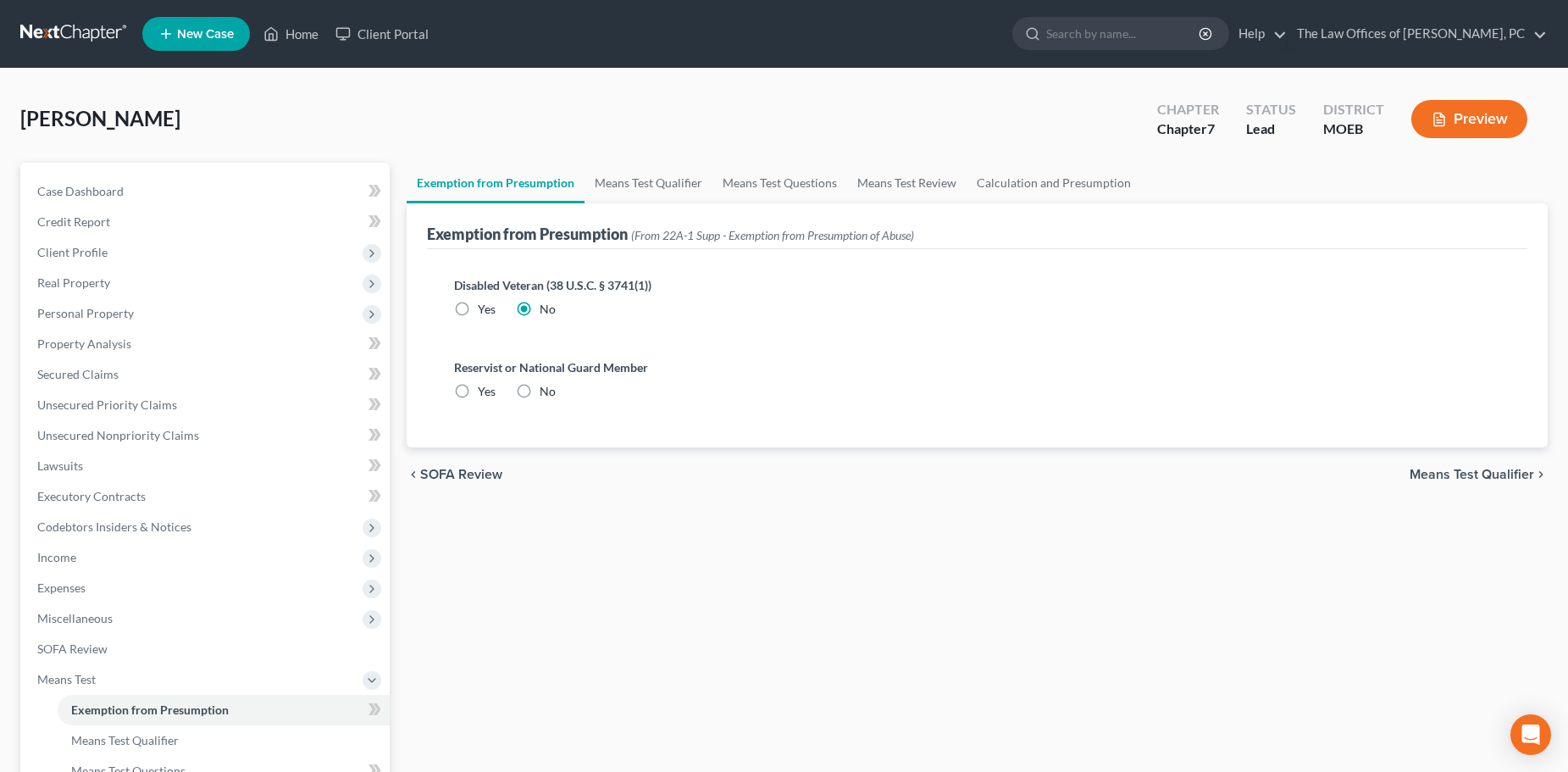
radio input "true"
click at [1495, 479] on span "Means Test Qualifier" at bounding box center [1472, 474] width 125 height 13
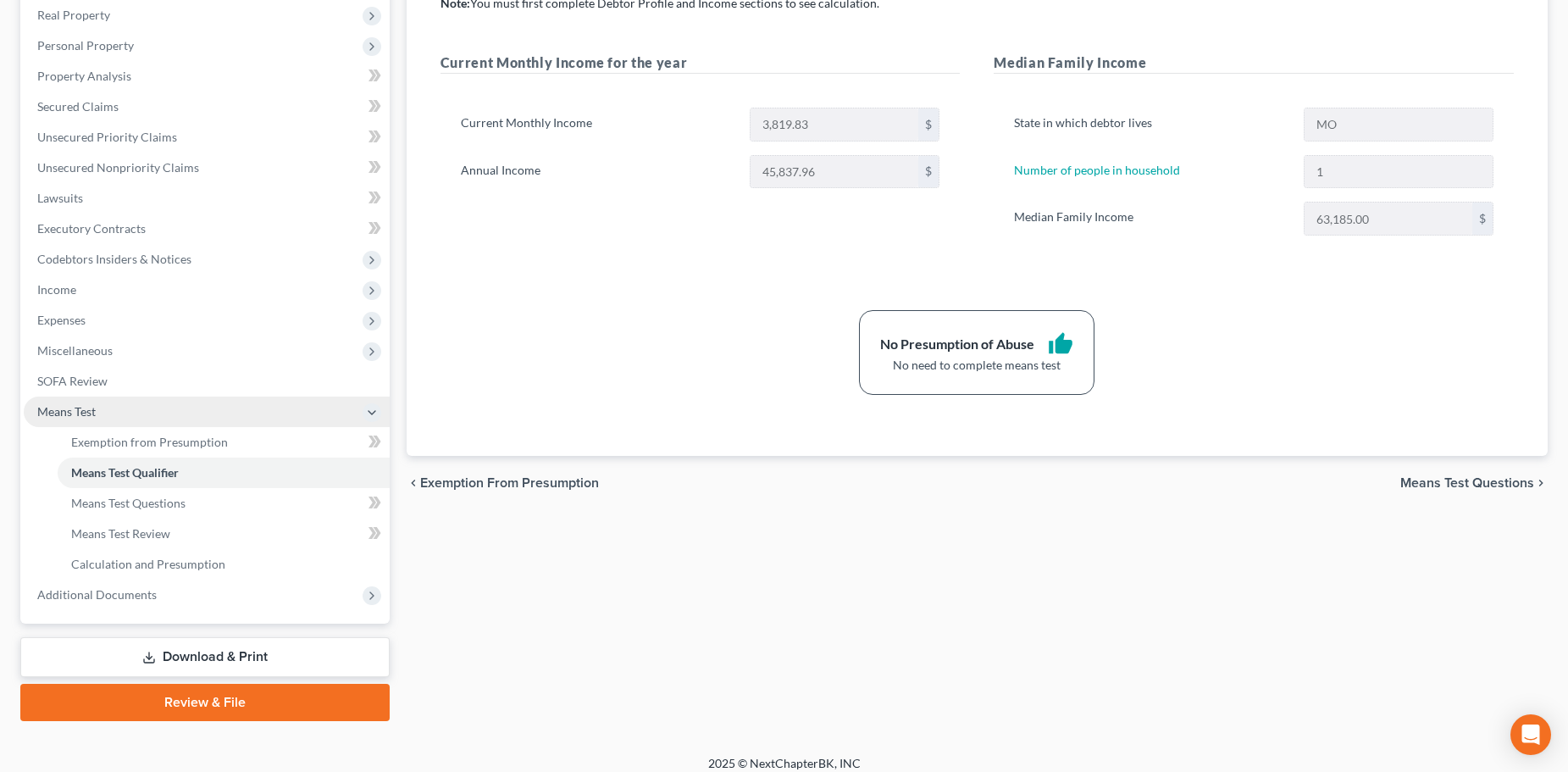
scroll to position [282, 0]
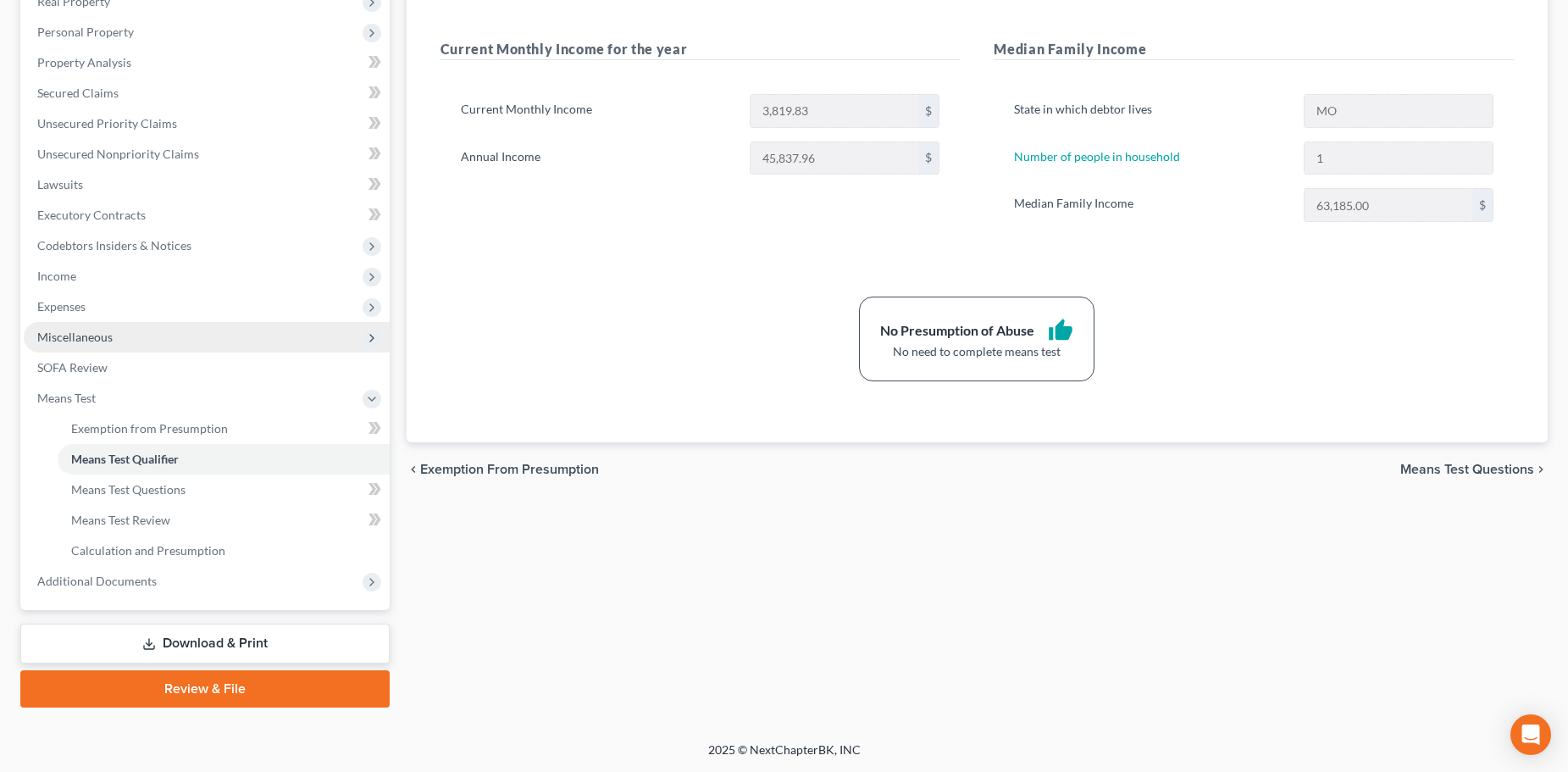
click at [90, 337] on span "Miscellaneous" at bounding box center [75, 336] width 76 height 14
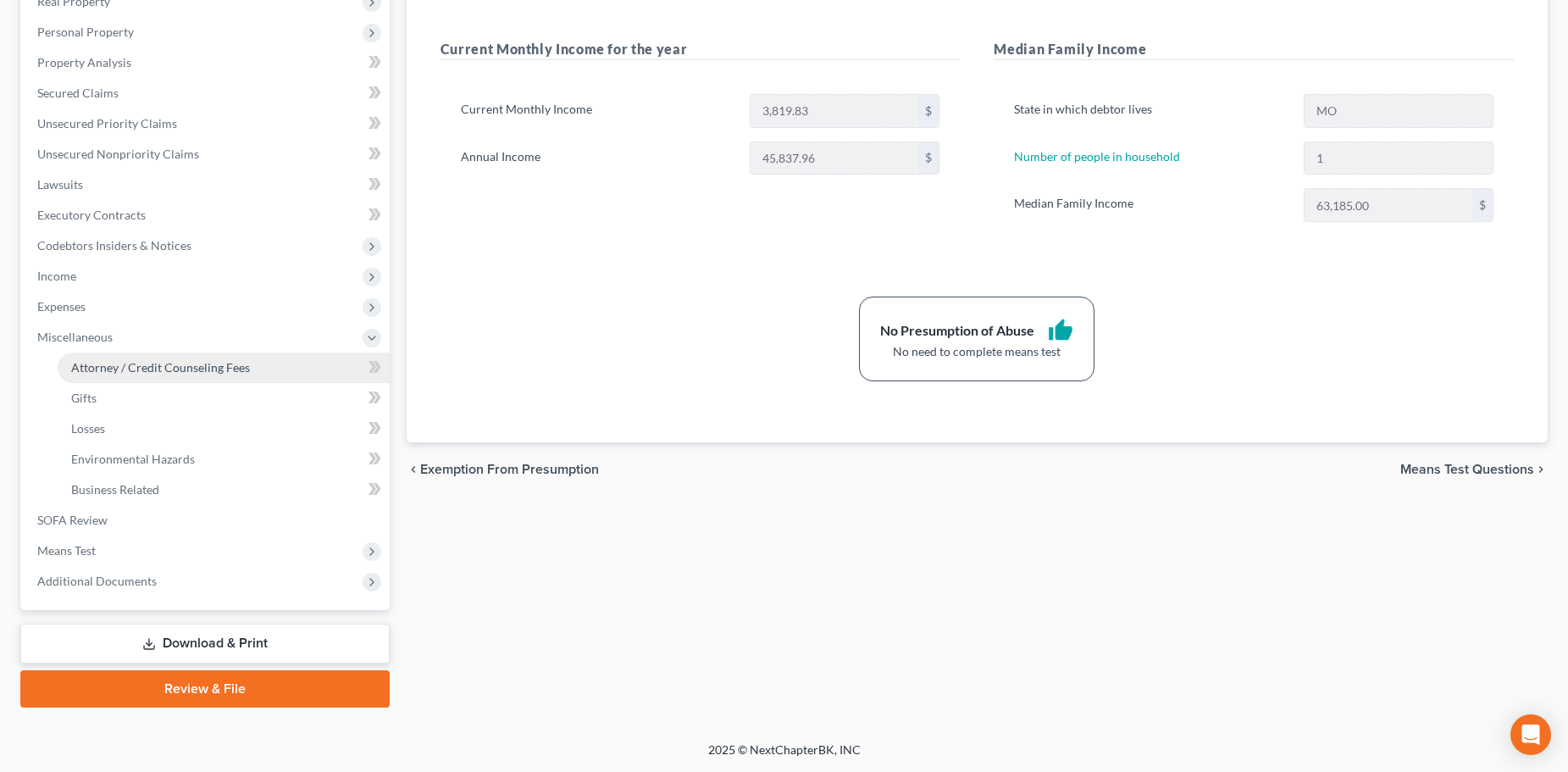
click at [95, 363] on span "Attorney / Credit Counseling Fees" at bounding box center [160, 367] width 179 height 14
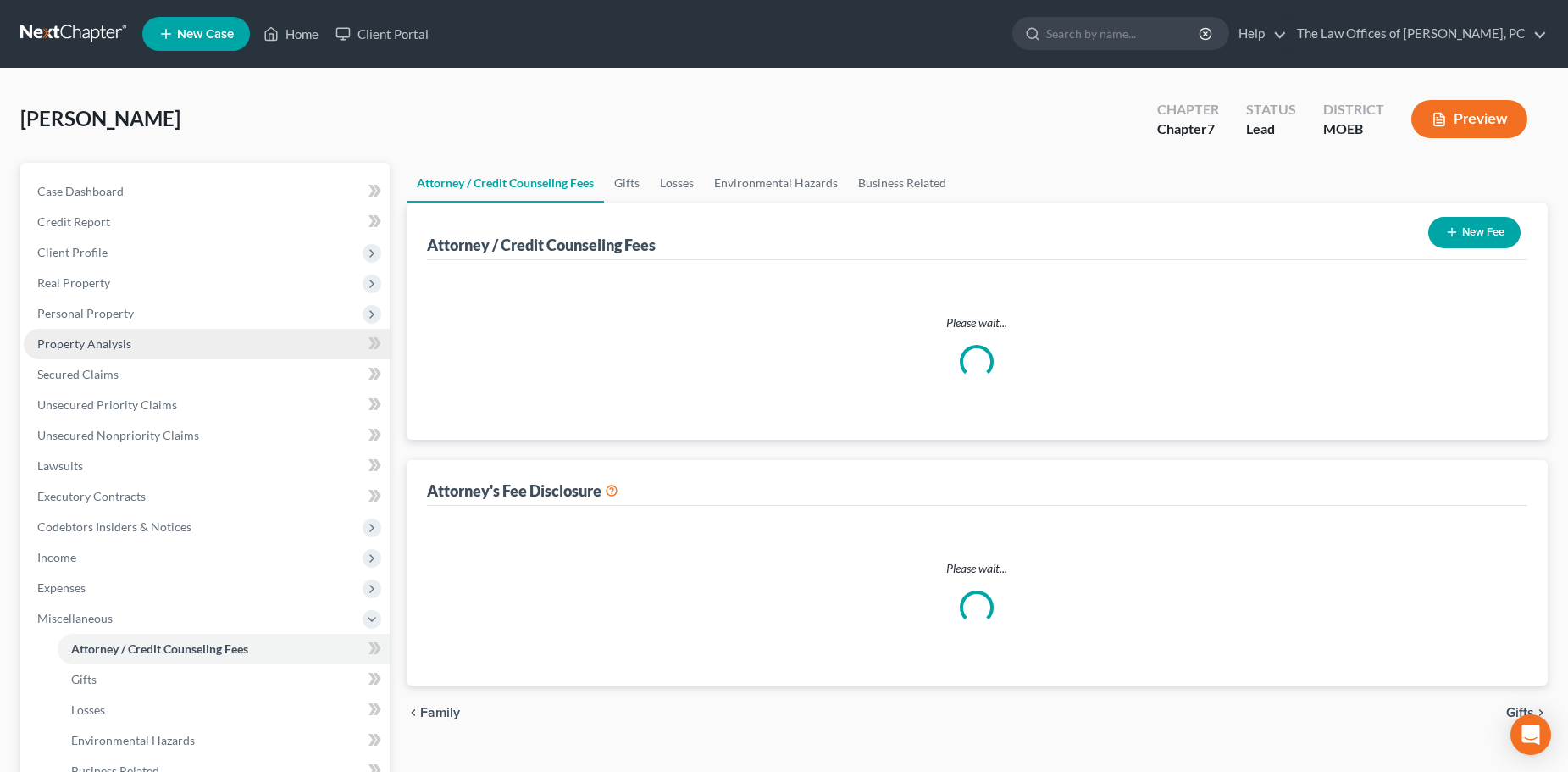
select select "0"
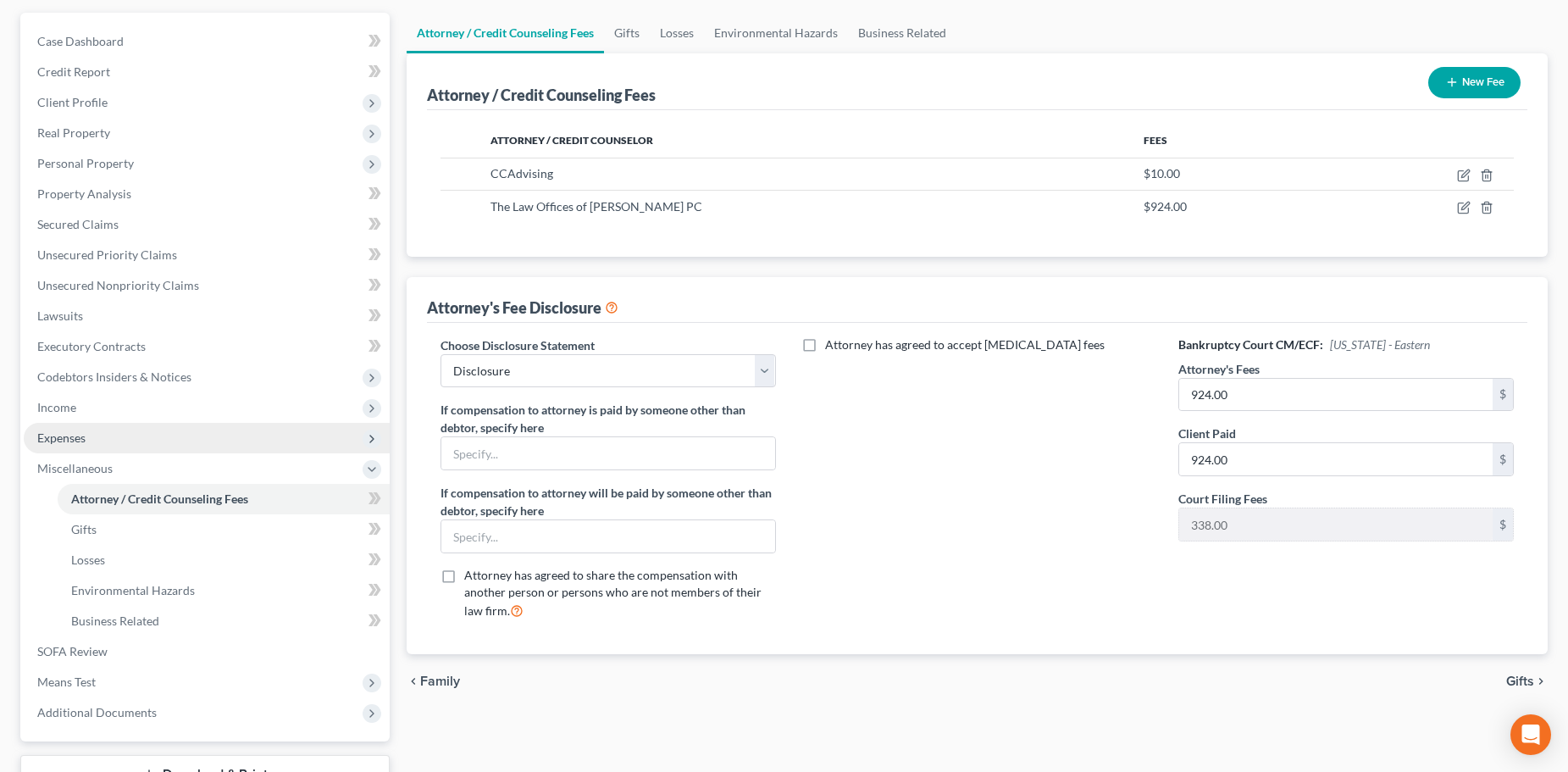
scroll to position [170, 0]
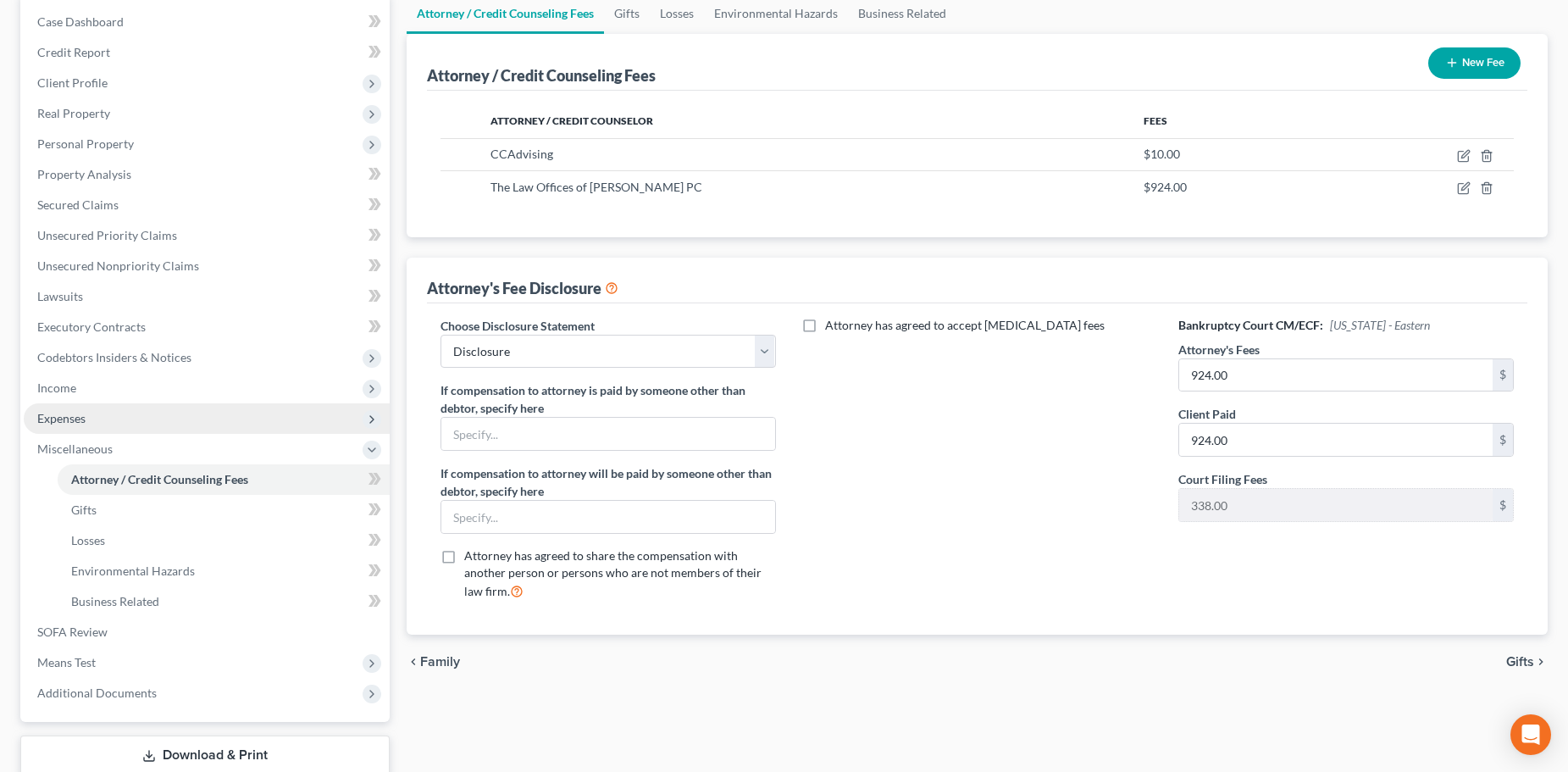
click at [148, 407] on span "Expenses" at bounding box center [207, 419] width 366 height 31
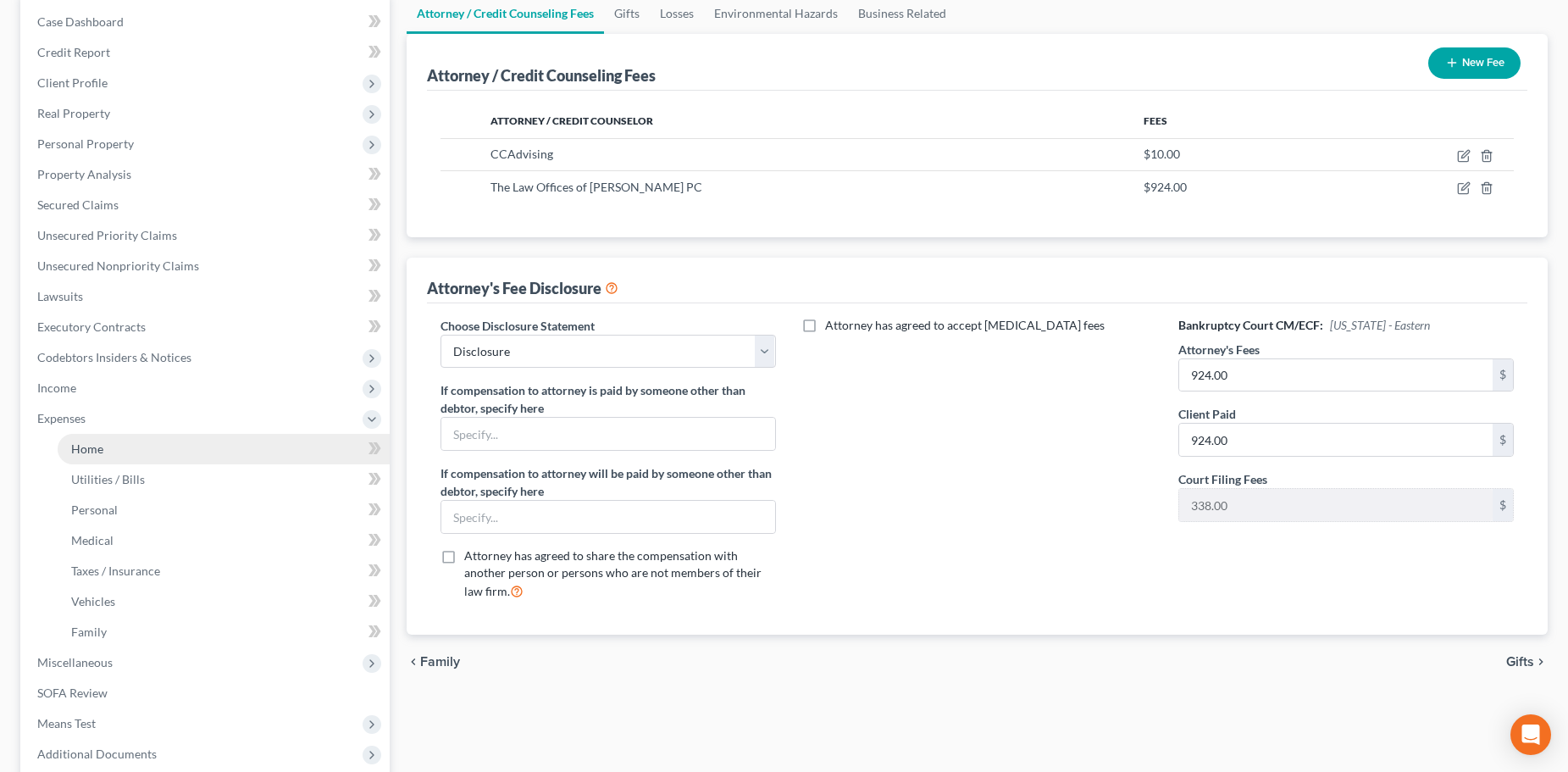
click at [133, 445] on link "Home" at bounding box center [223, 449] width 332 height 31
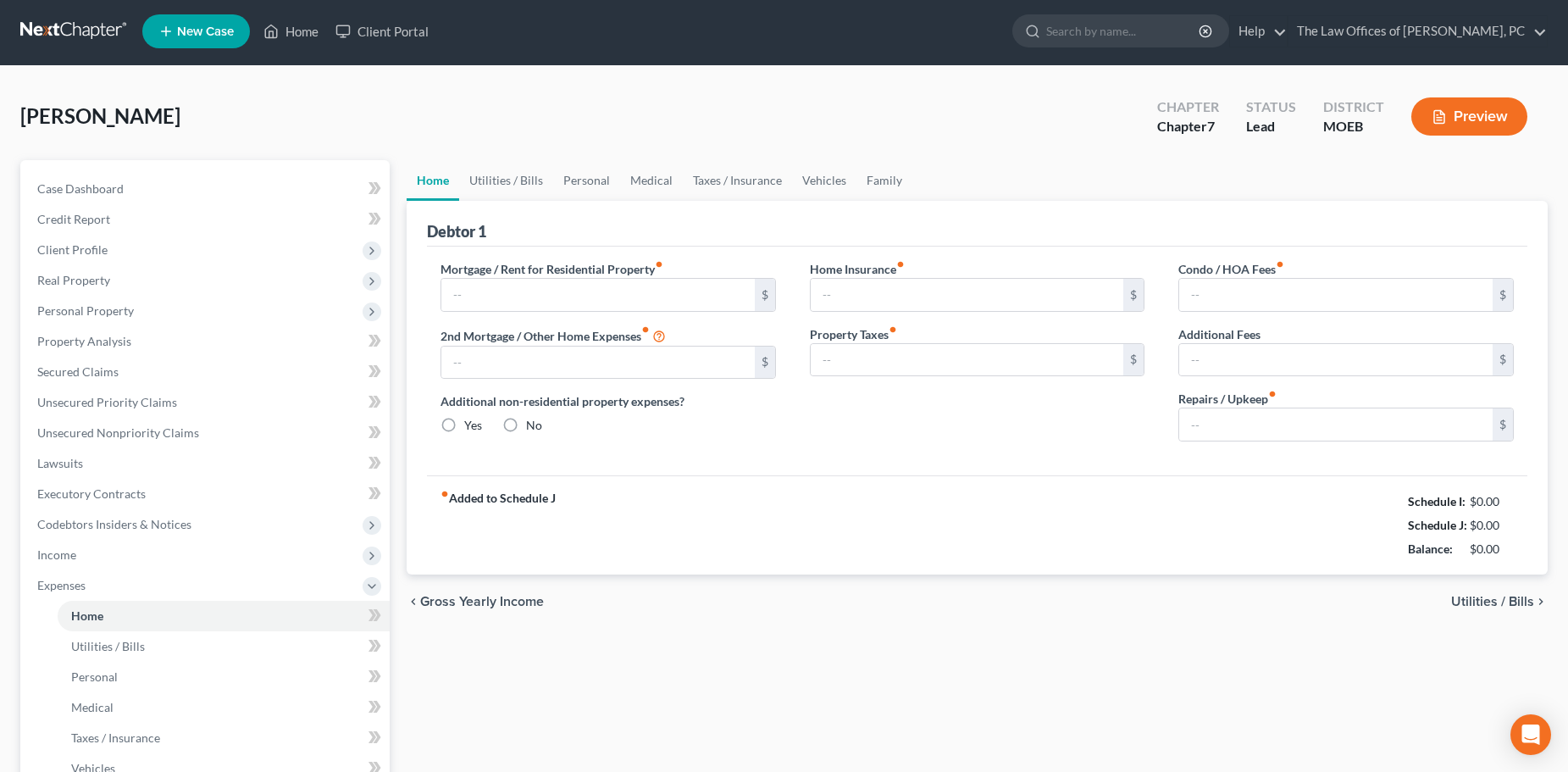
type input "850.00"
type input "0.00"
radio input "true"
type input "0.00"
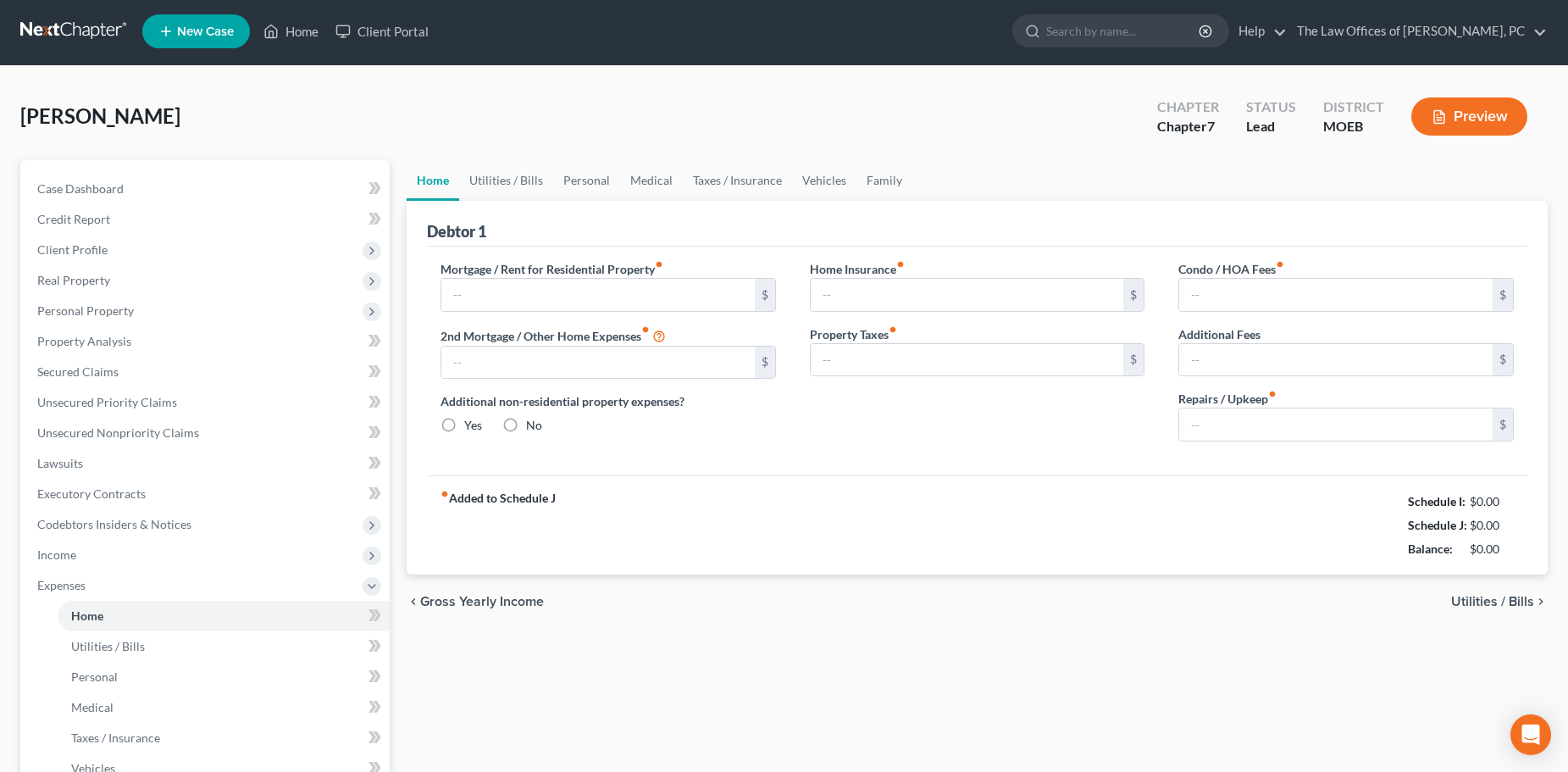
type input "0.00"
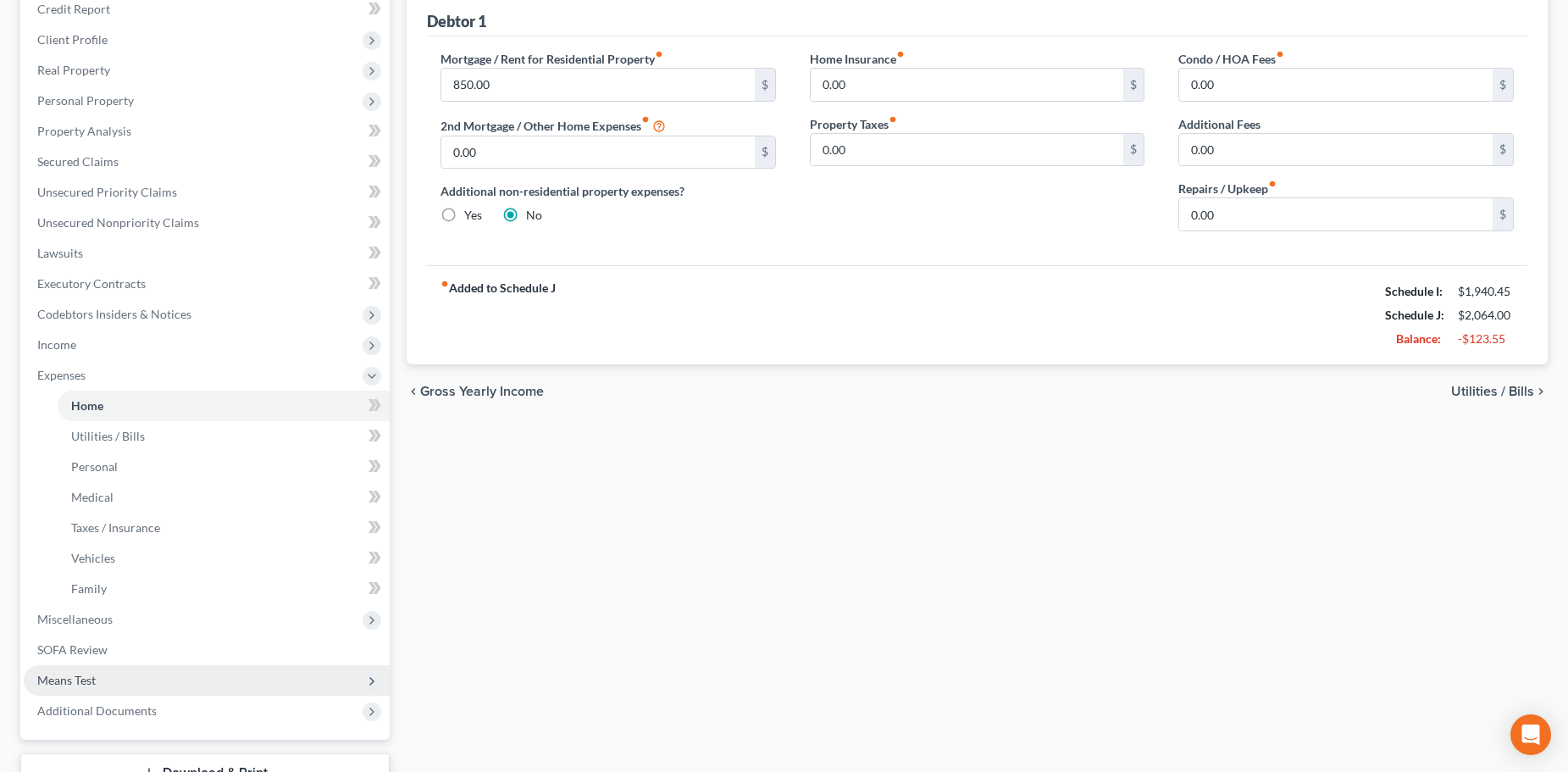
scroll to position [342, 0]
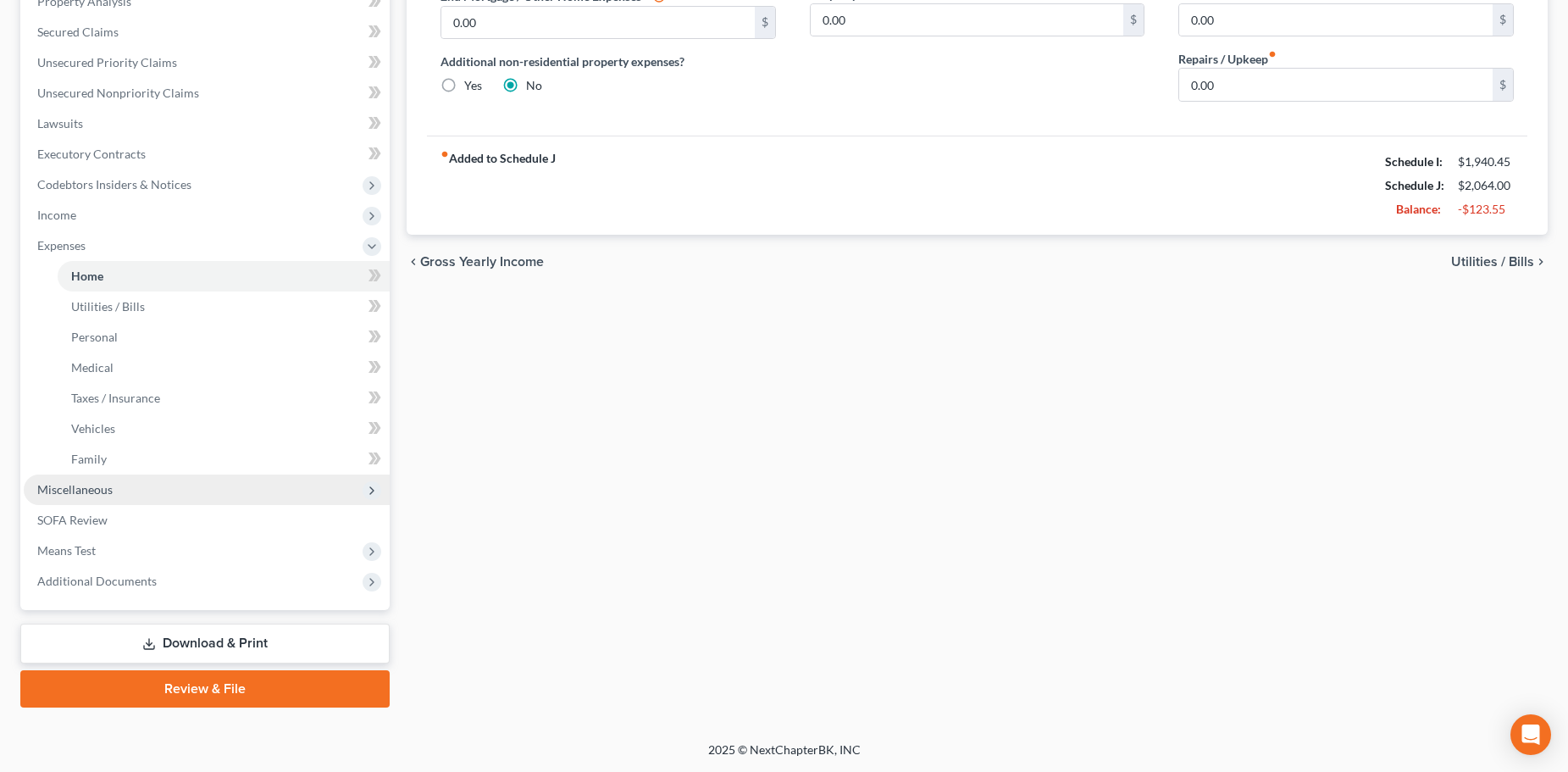
click at [90, 483] on span "Miscellaneous" at bounding box center [75, 488] width 76 height 14
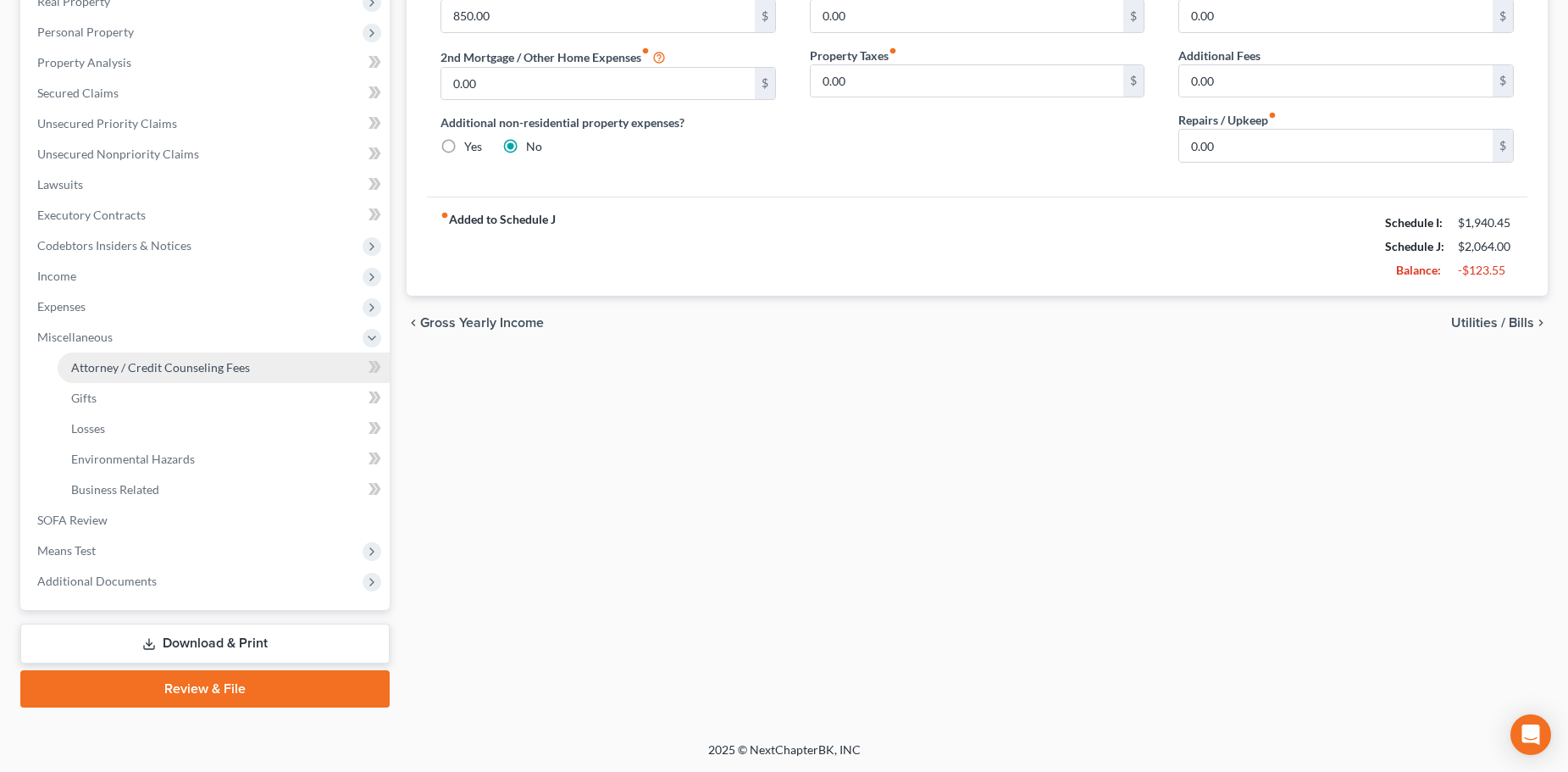
click at [176, 367] on span "Attorney / Credit Counseling Fees" at bounding box center [160, 367] width 179 height 14
select select "0"
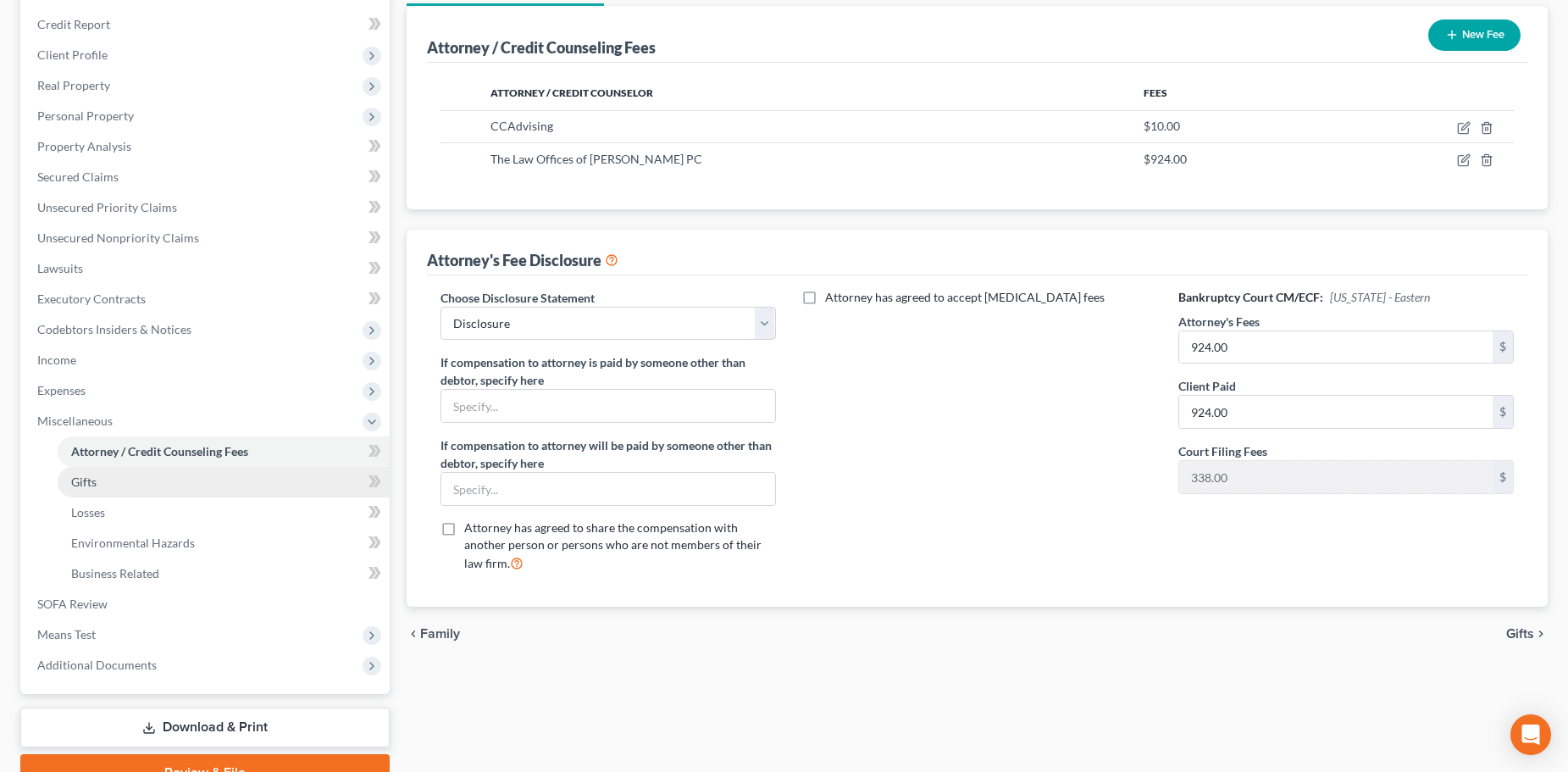
scroll to position [254, 0]
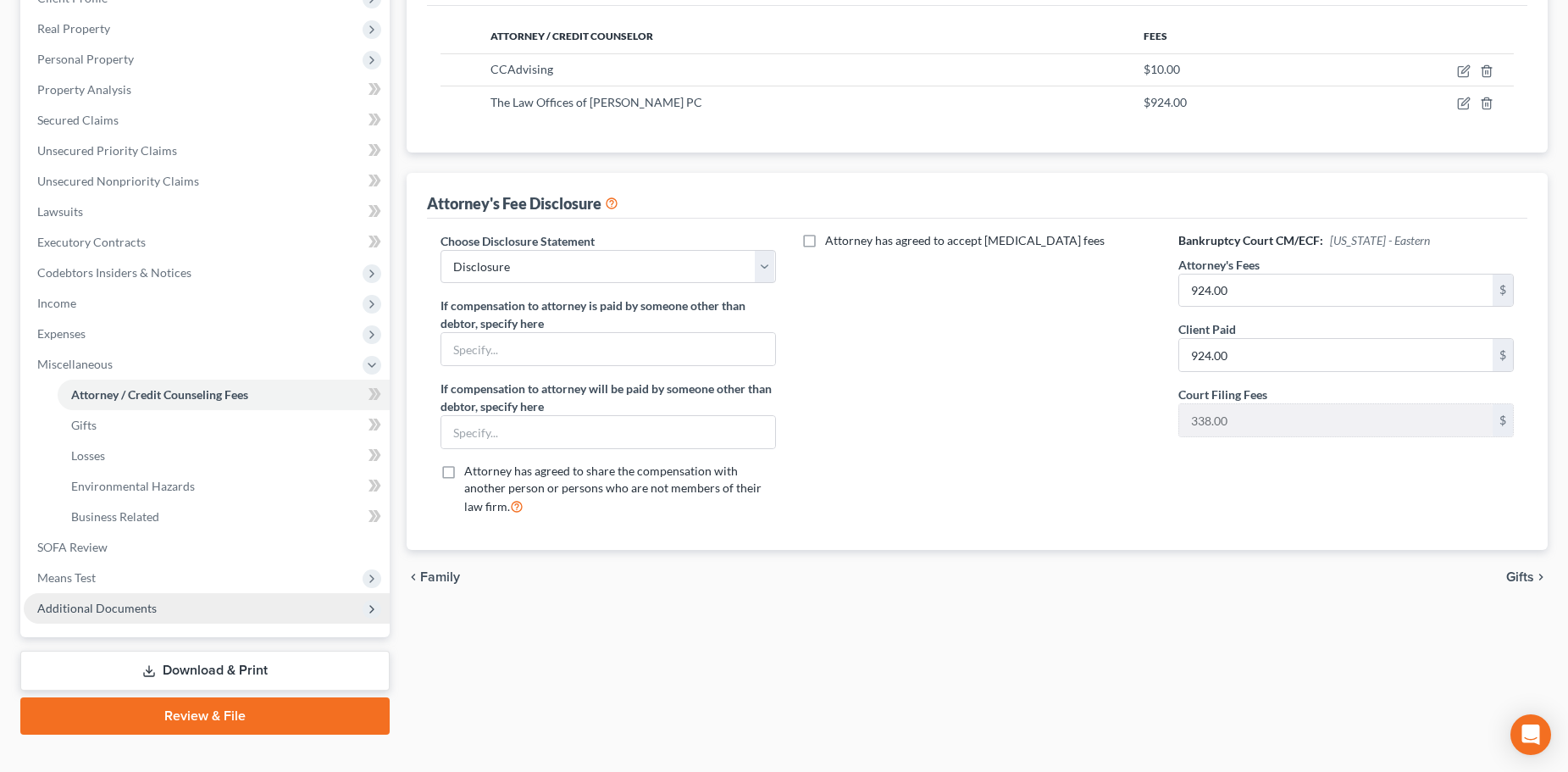
click at [135, 617] on span "Additional Documents" at bounding box center [207, 608] width 366 height 31
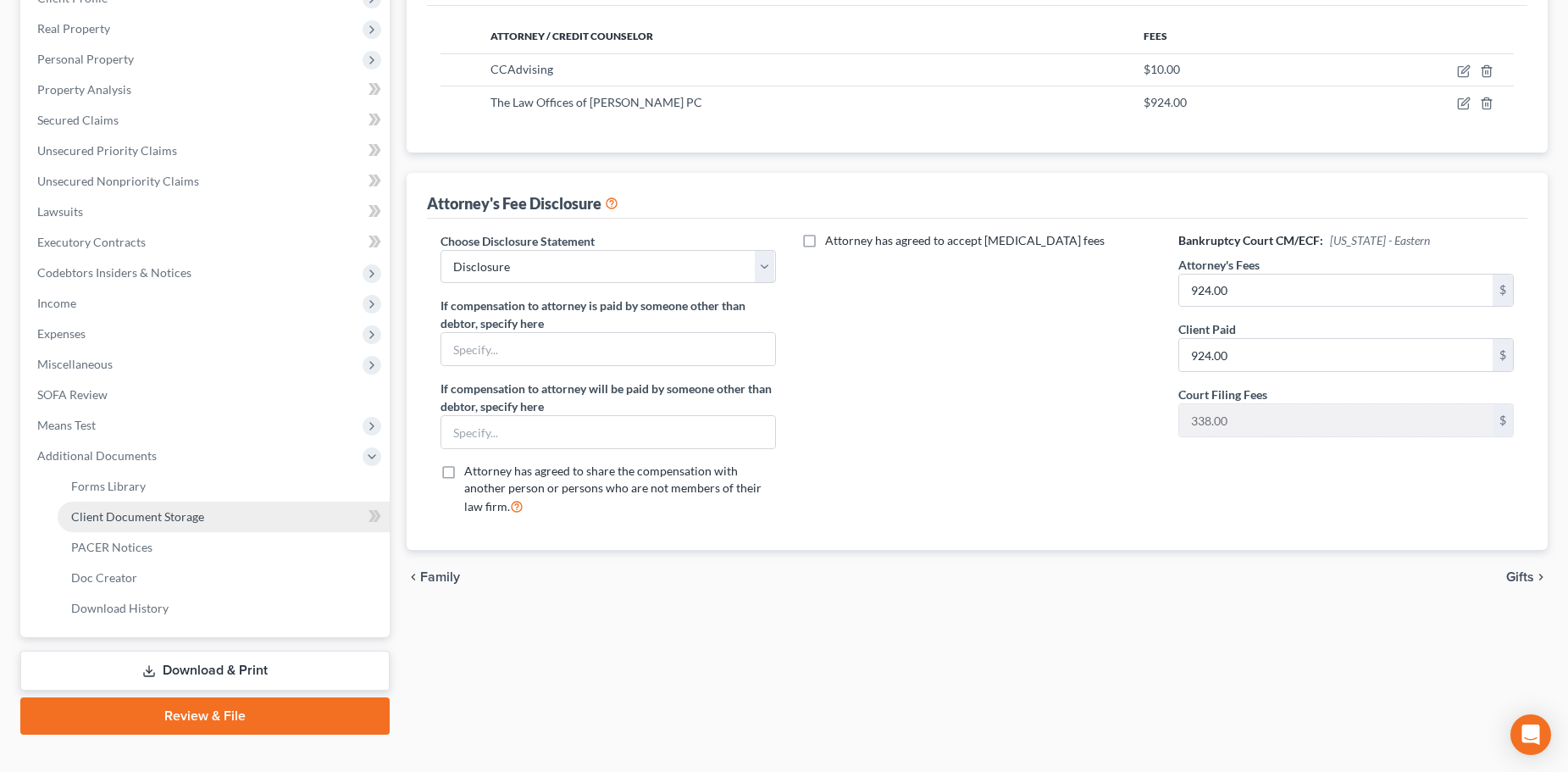
click at [170, 506] on link "Client Document Storage" at bounding box center [223, 517] width 332 height 31
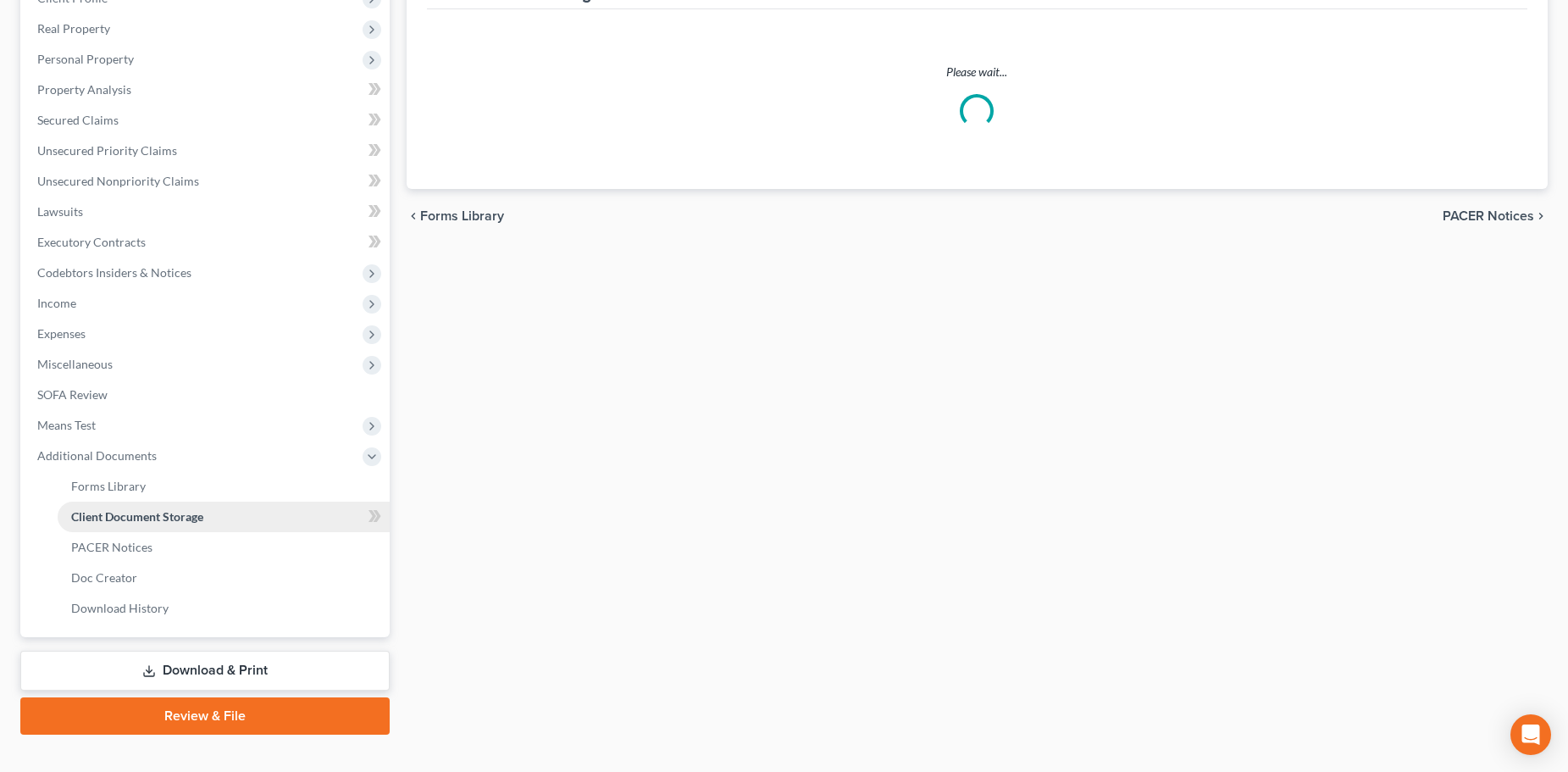
scroll to position [168, 0]
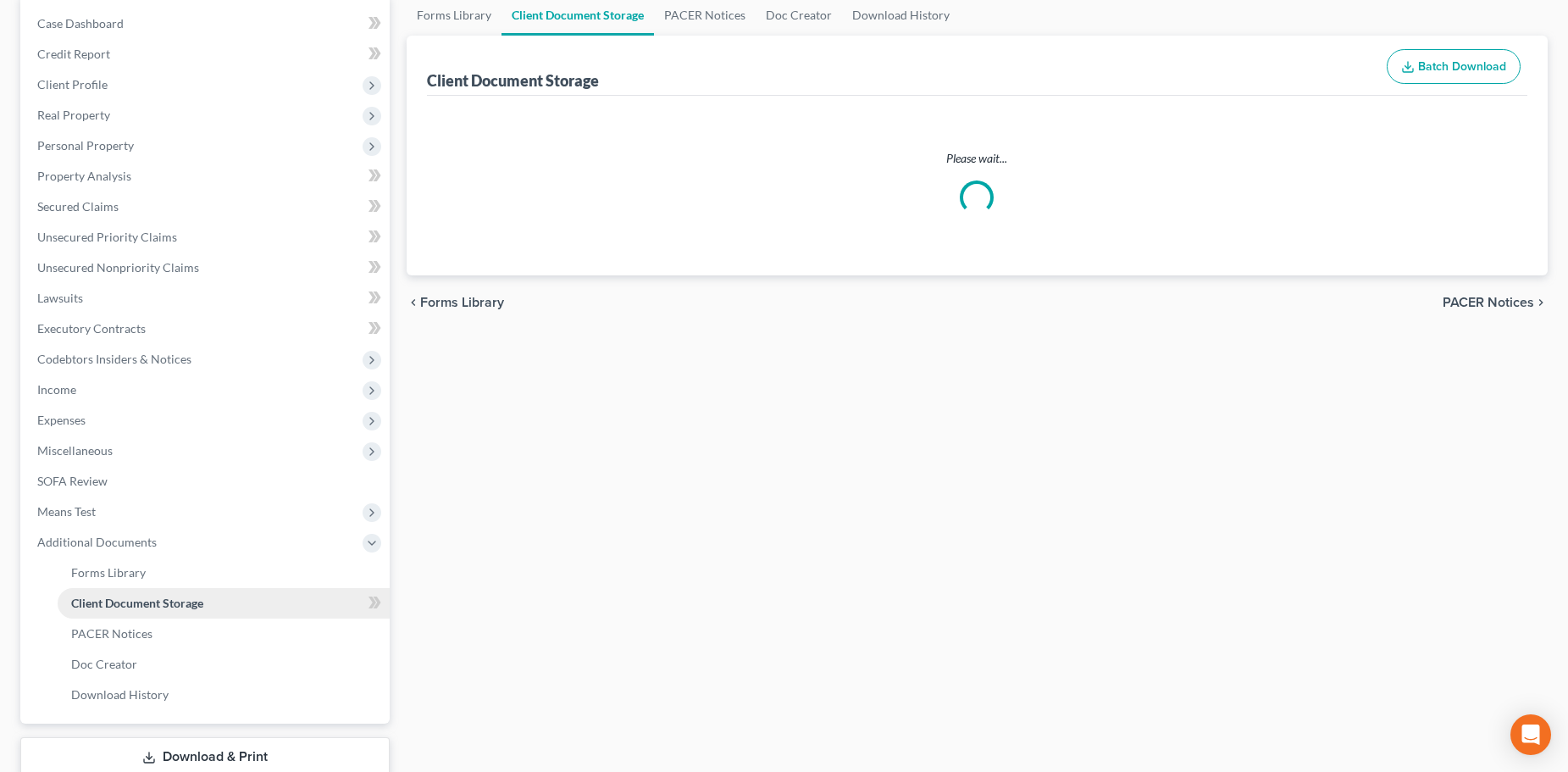
select select "9"
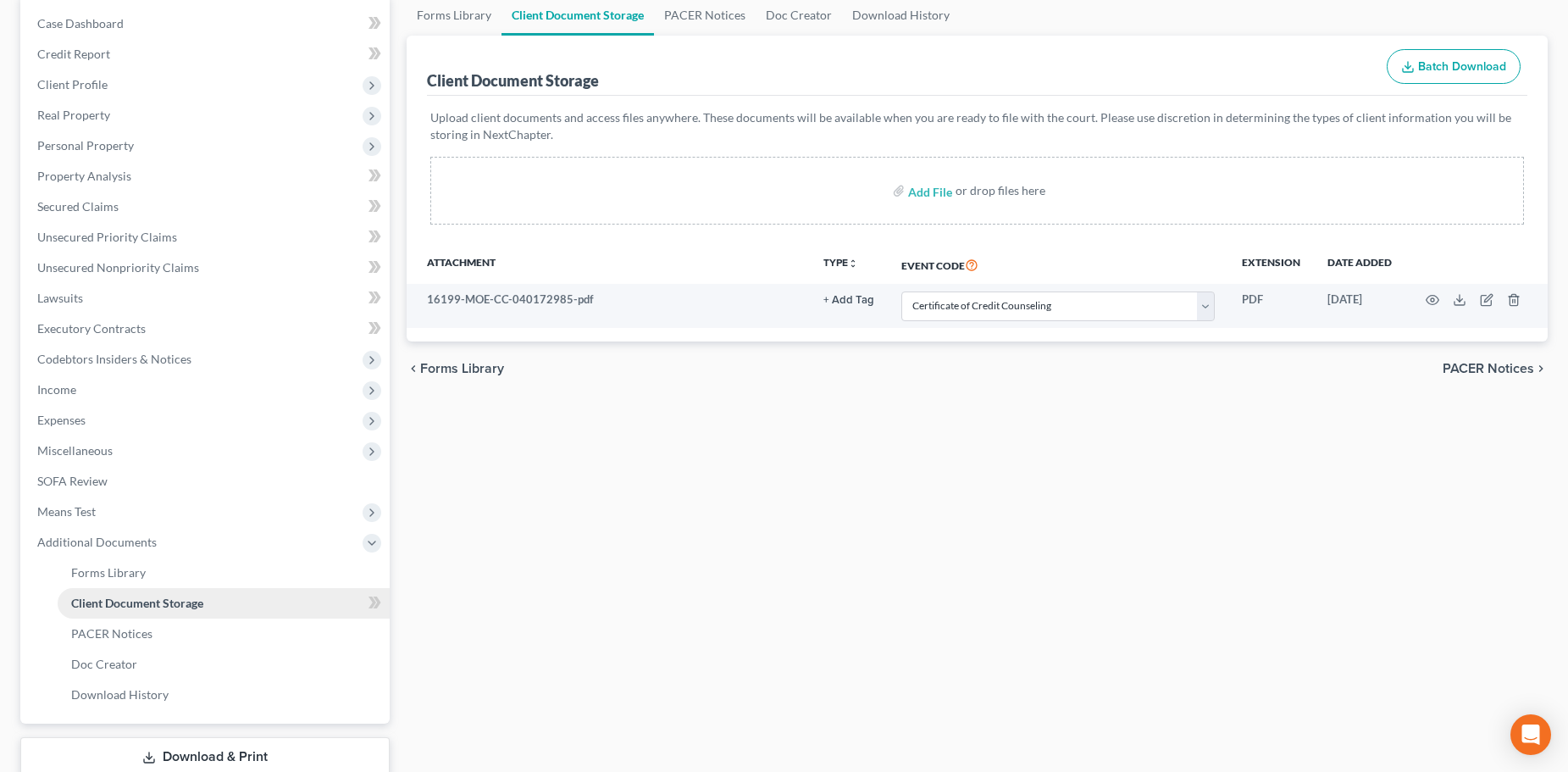
scroll to position [0, 0]
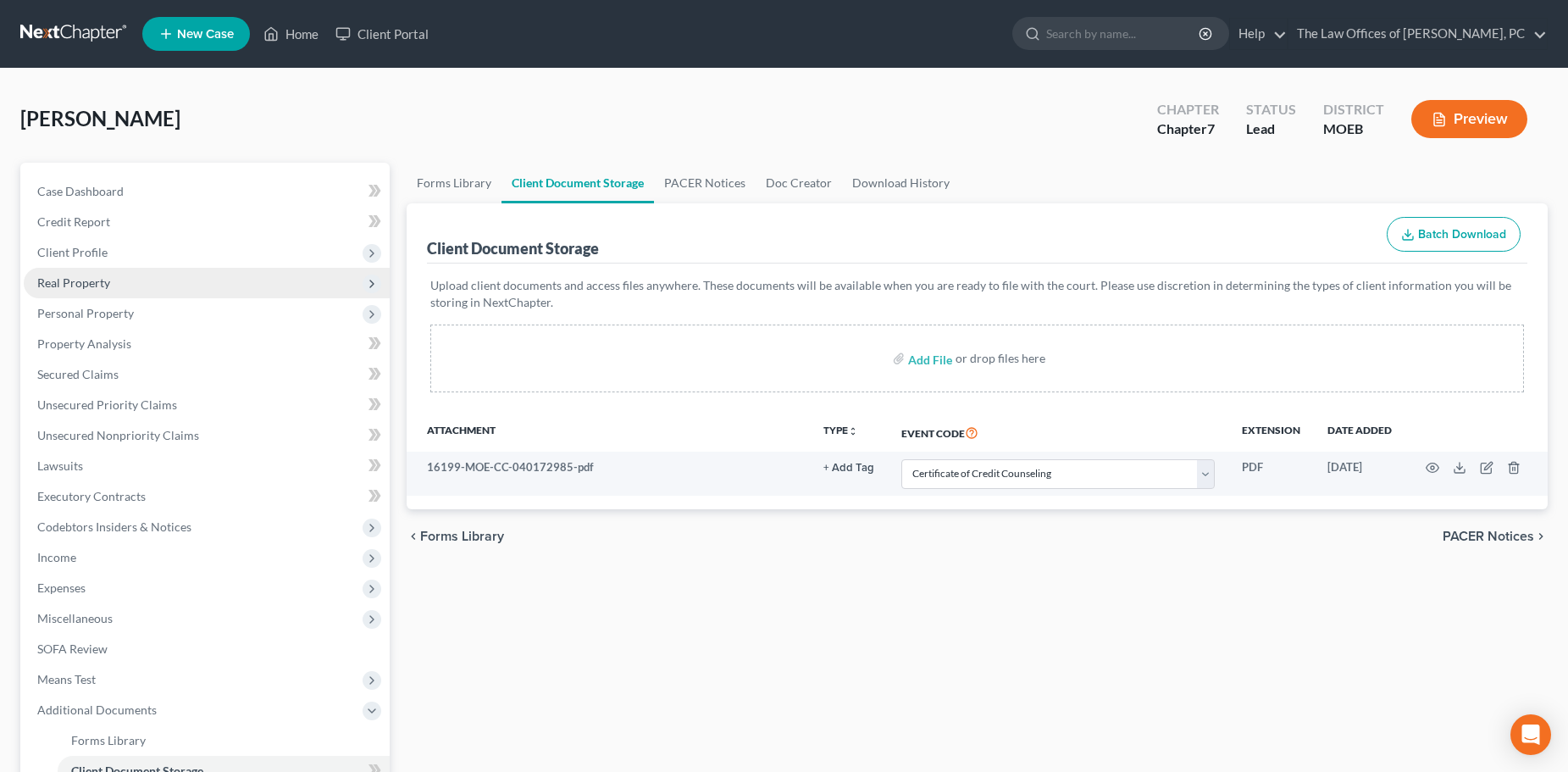
click at [99, 286] on span "Real Property" at bounding box center [74, 282] width 73 height 14
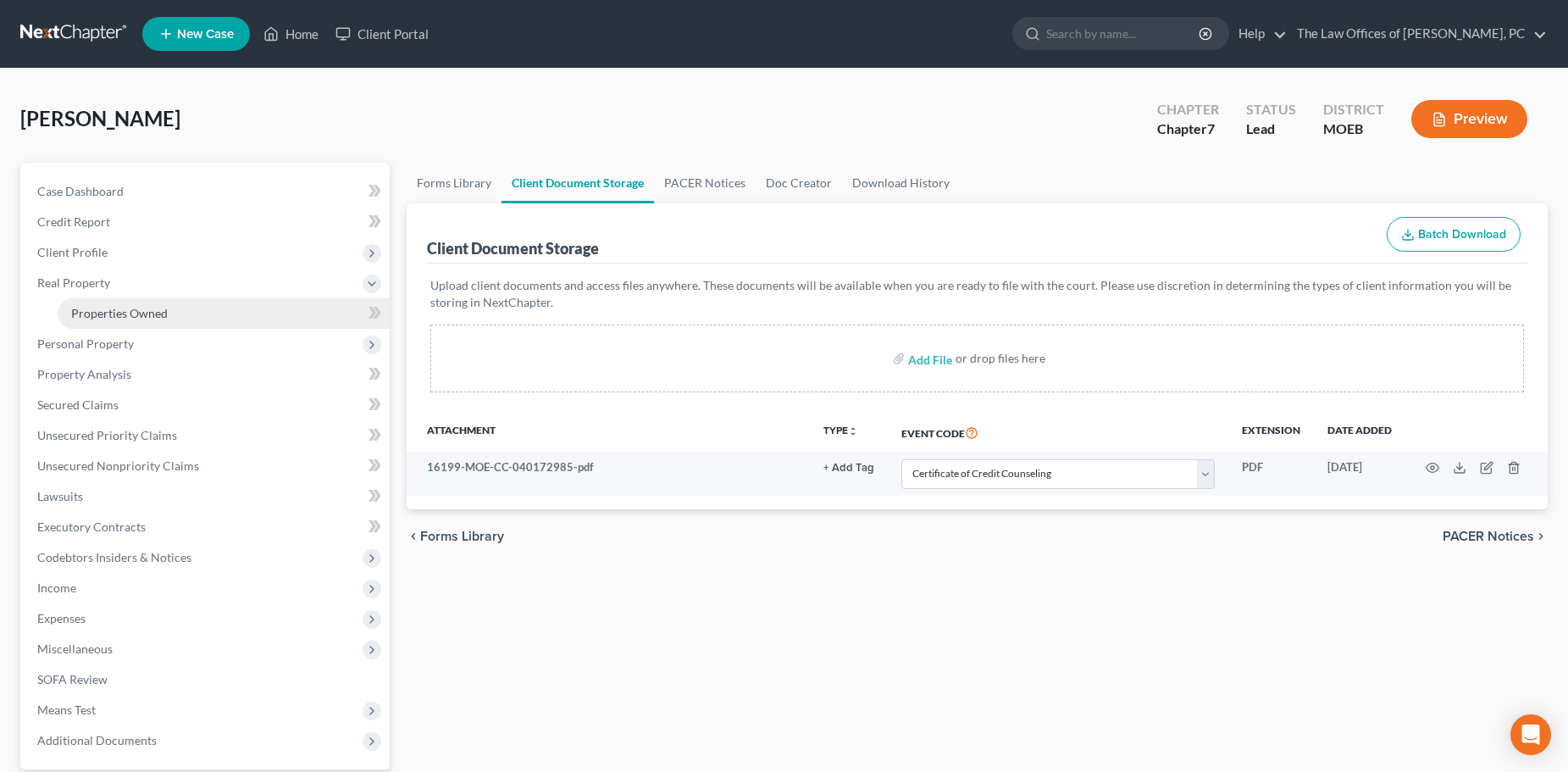
click at [100, 316] on span "Properties Owned" at bounding box center [119, 312] width 97 height 14
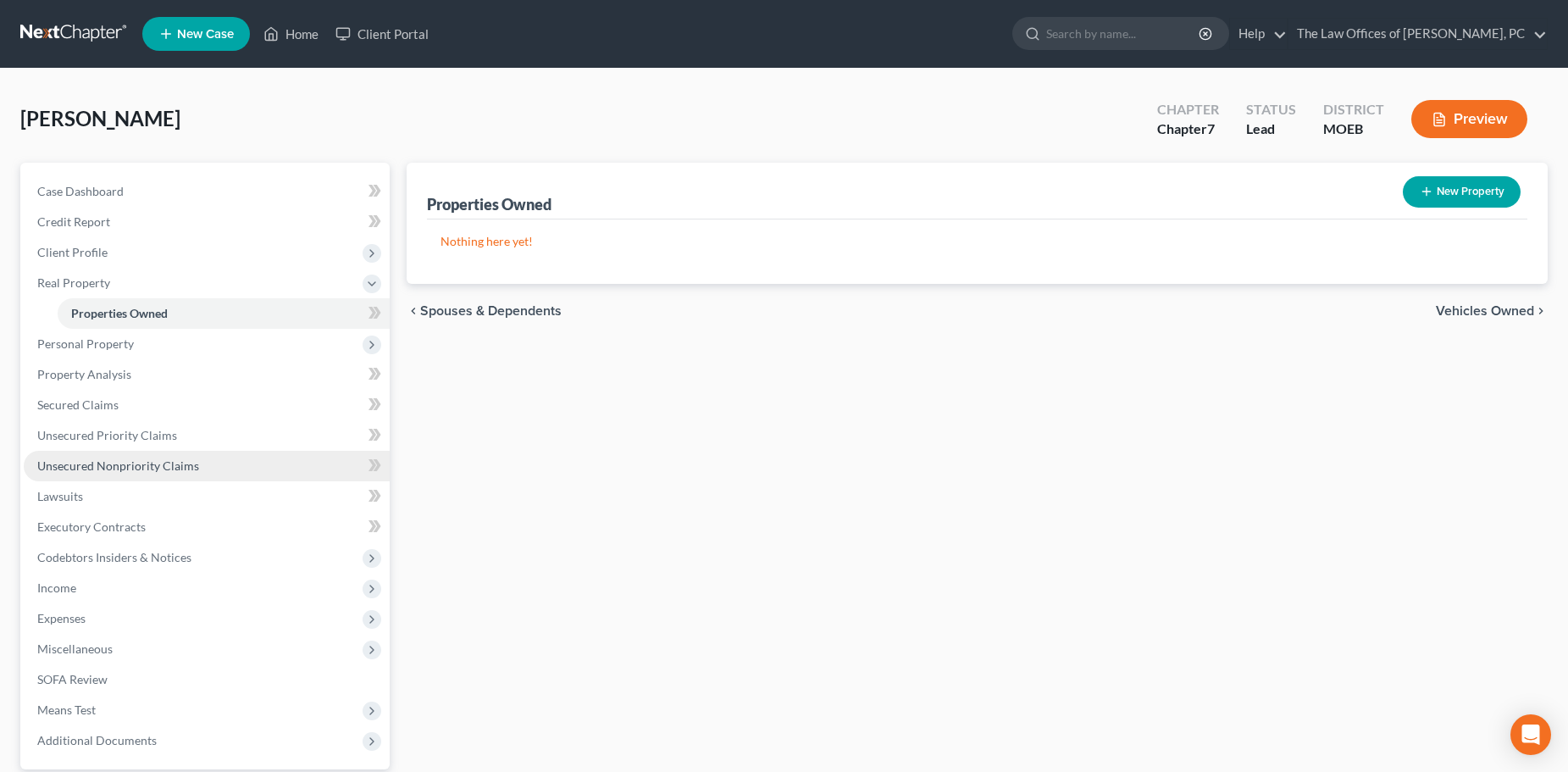
click at [119, 473] on link "Unsecured Nonpriority Claims" at bounding box center [207, 466] width 366 height 31
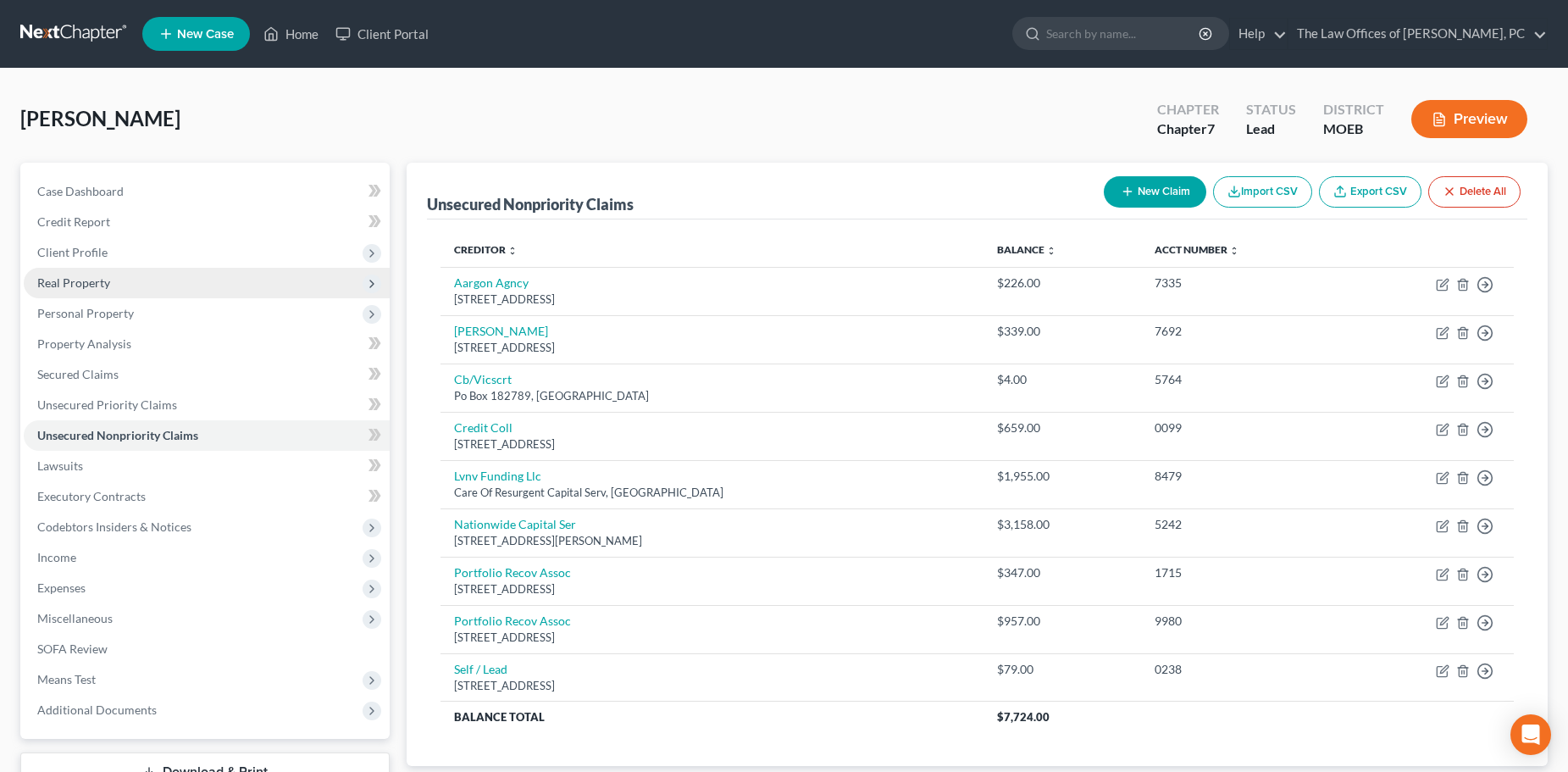
click at [92, 287] on span "Real Property" at bounding box center [74, 282] width 73 height 14
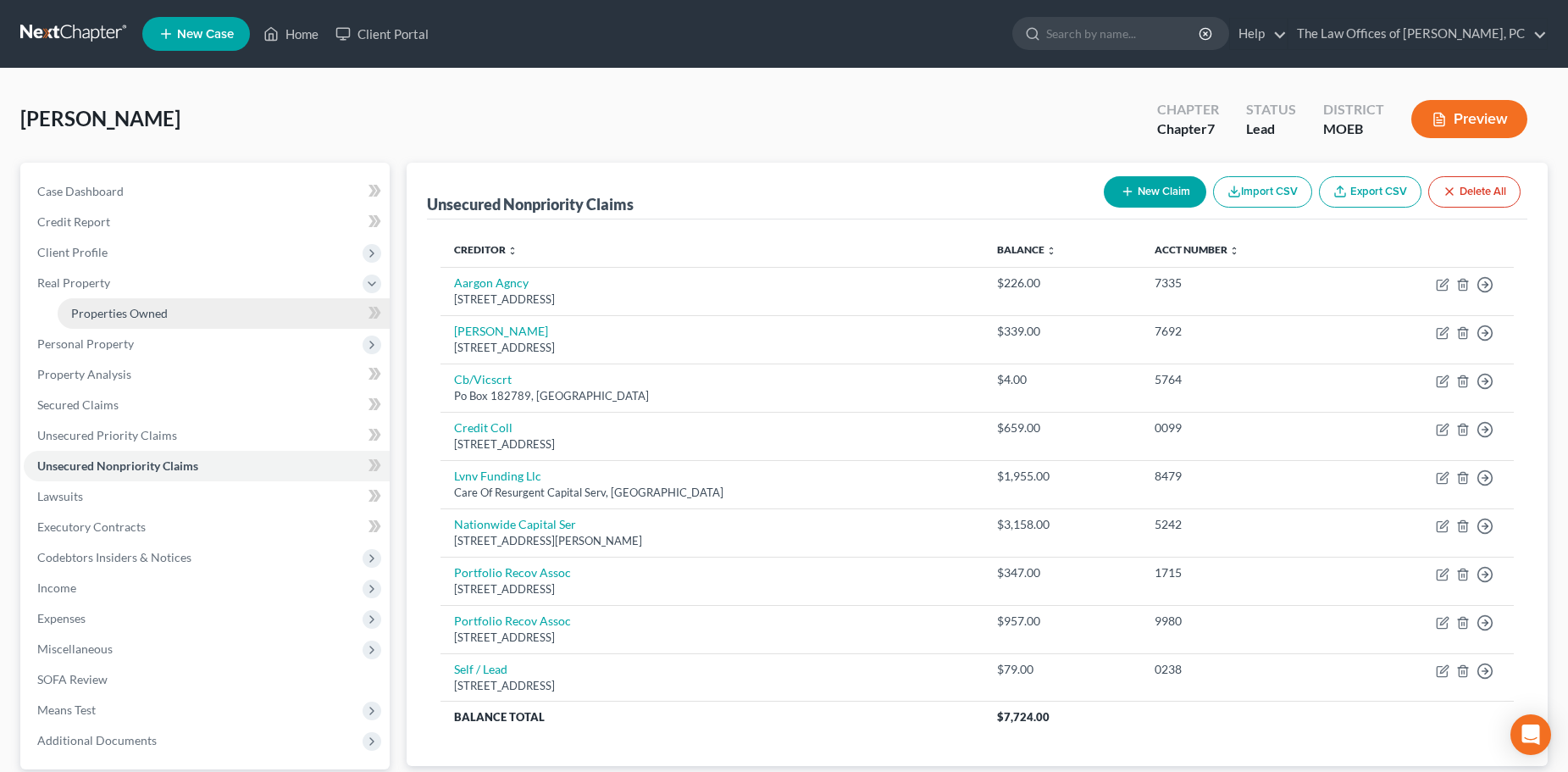
click at [94, 319] on span "Properties Owned" at bounding box center [119, 312] width 97 height 14
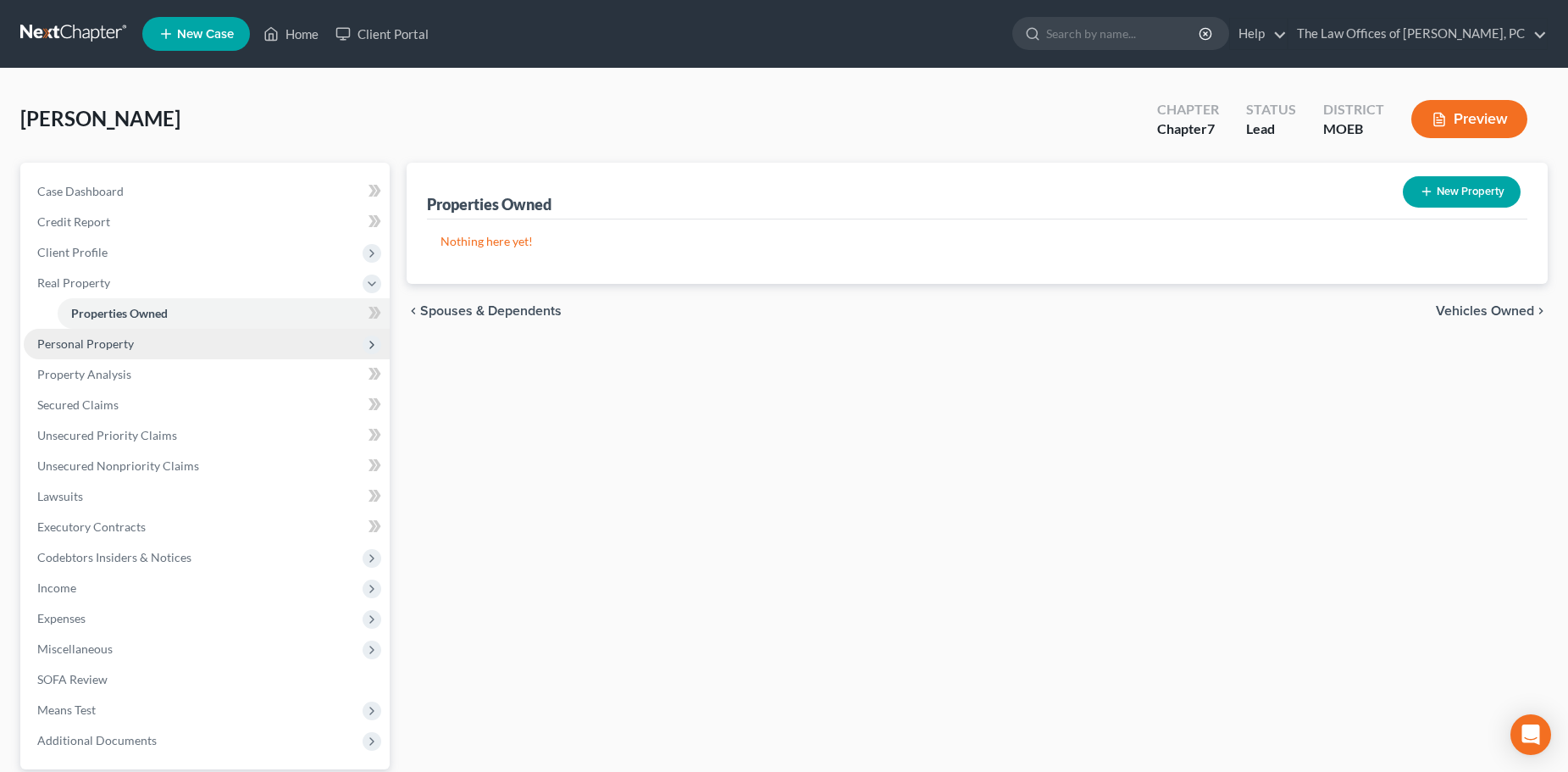
click at [127, 341] on span "Personal Property" at bounding box center [85, 343] width 97 height 14
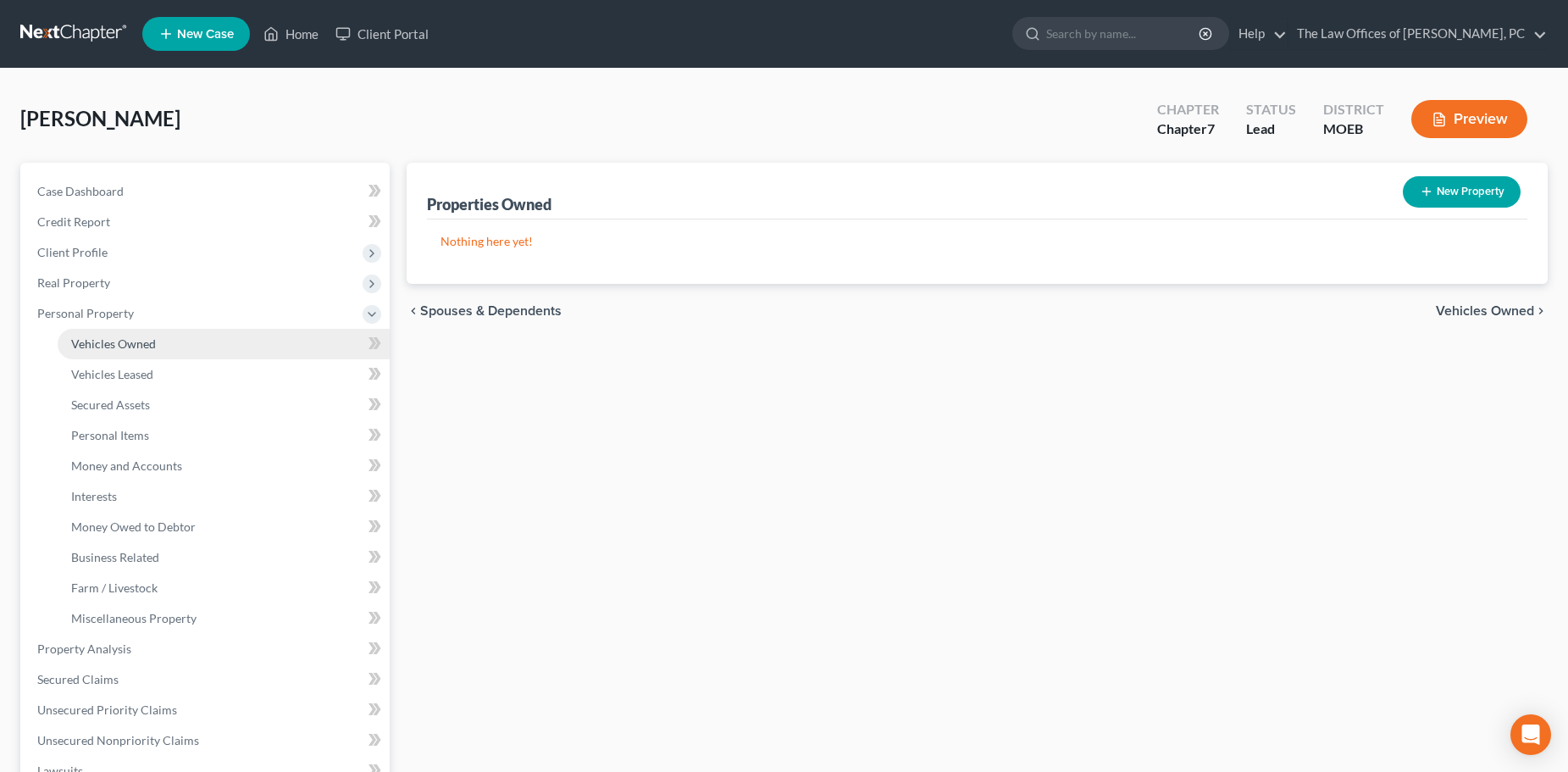
click at [140, 341] on span "Vehicles Owned" at bounding box center [113, 343] width 84 height 14
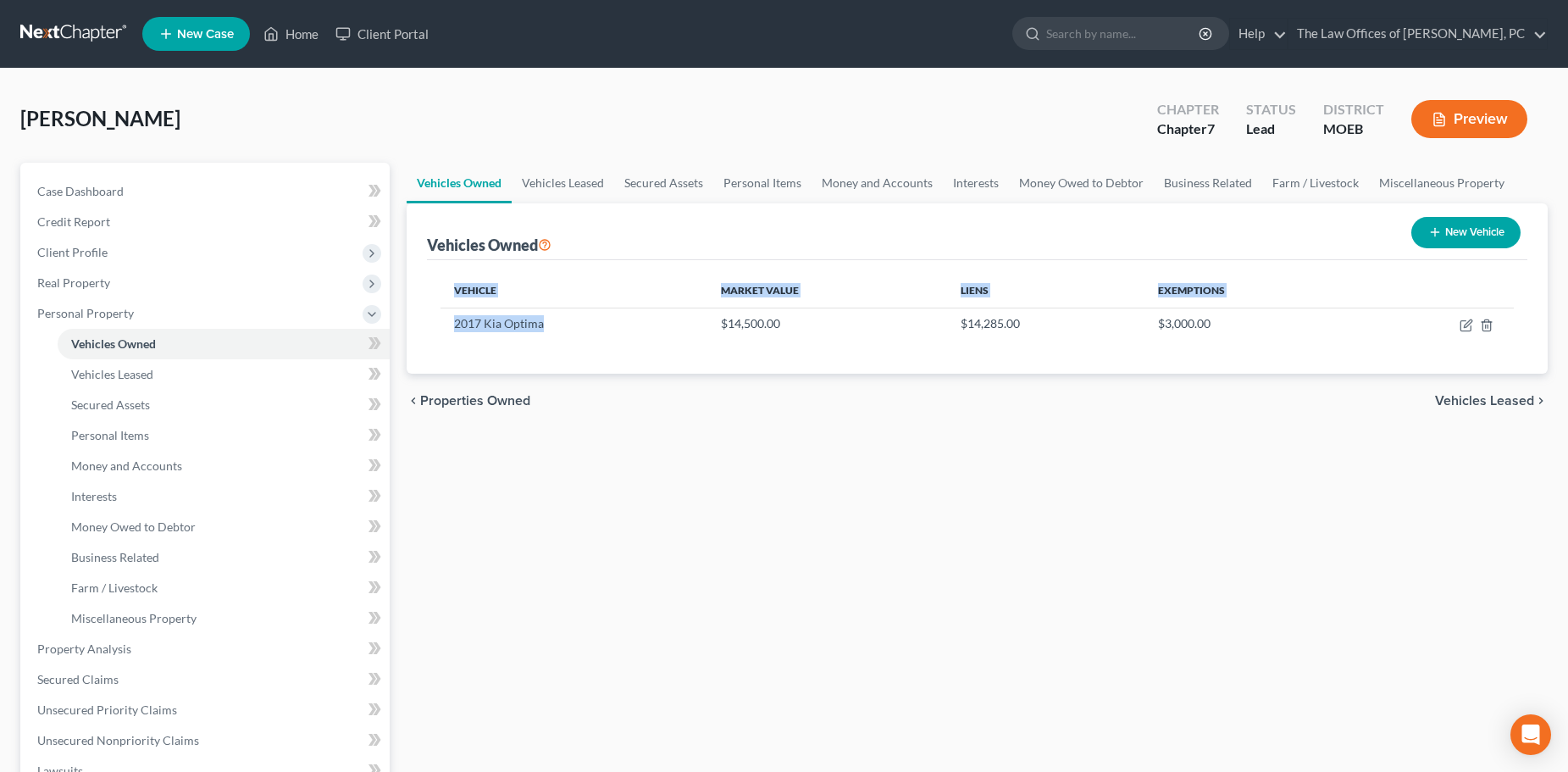
drag, startPoint x: 549, startPoint y: 324, endPoint x: 437, endPoint y: 329, distance: 112.1
click at [437, 329] on div "Vehicle Market Value Liens Exemptions 2017 Kia Optima $14,500.00 $14,285.00 $3,…" at bounding box center [977, 317] width 1101 height 114
click at [504, 329] on td "2017 Kia Optima" at bounding box center [574, 324] width 267 height 33
click at [503, 330] on td "2017 Kia Optima" at bounding box center [574, 324] width 267 height 33
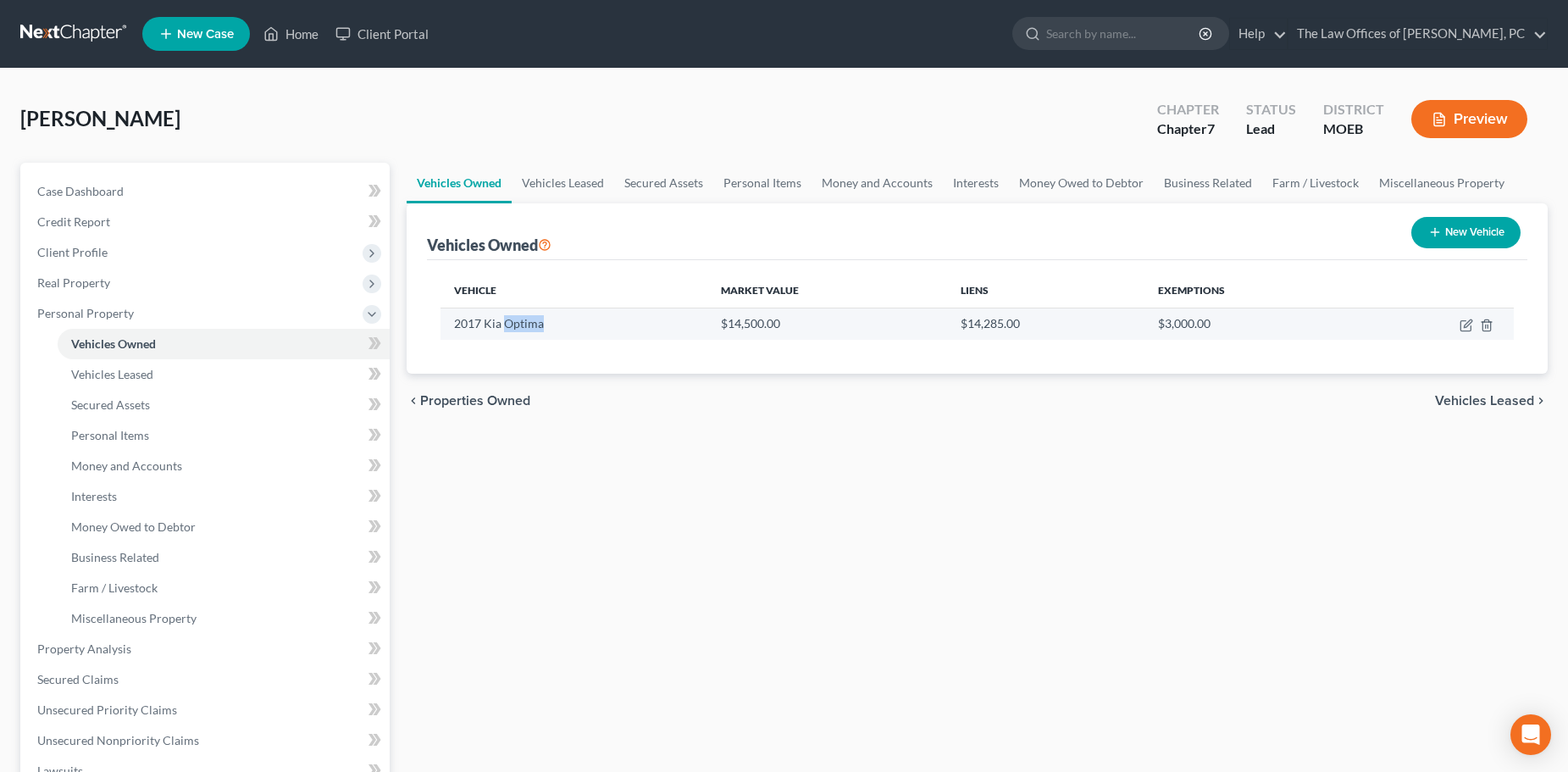
click at [503, 330] on td "2017 Kia Optima" at bounding box center [574, 324] width 267 height 33
click at [486, 321] on td "2017 Kia Optima" at bounding box center [574, 324] width 267 height 33
drag, startPoint x: 452, startPoint y: 325, endPoint x: 542, endPoint y: 323, distance: 90.0
click at [542, 323] on td "2017 Kia Optima" at bounding box center [574, 324] width 267 height 33
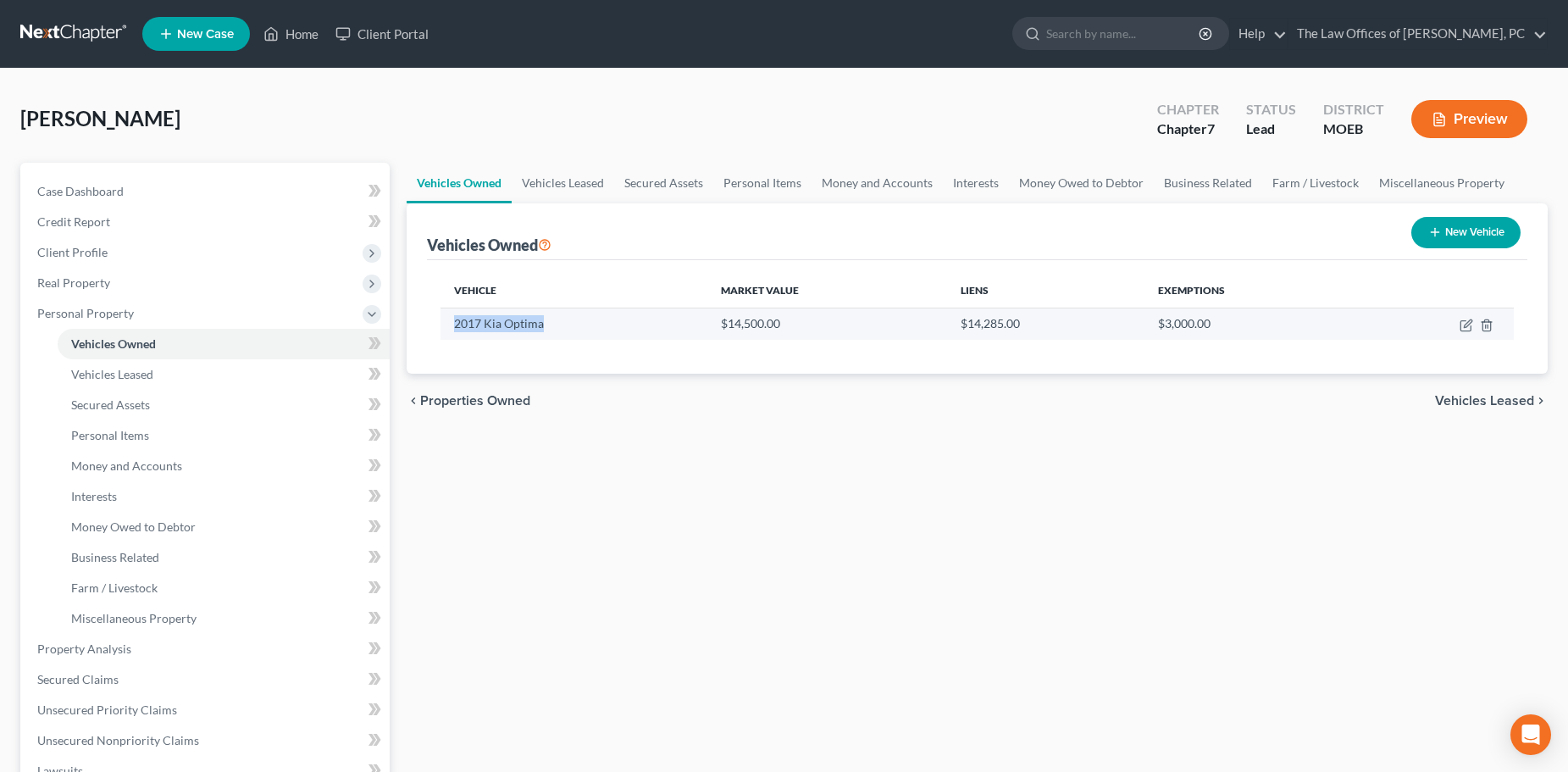
copy td "2017 Kia Optima"
click at [1488, 326] on line "button" at bounding box center [1488, 327] width 0 height 4
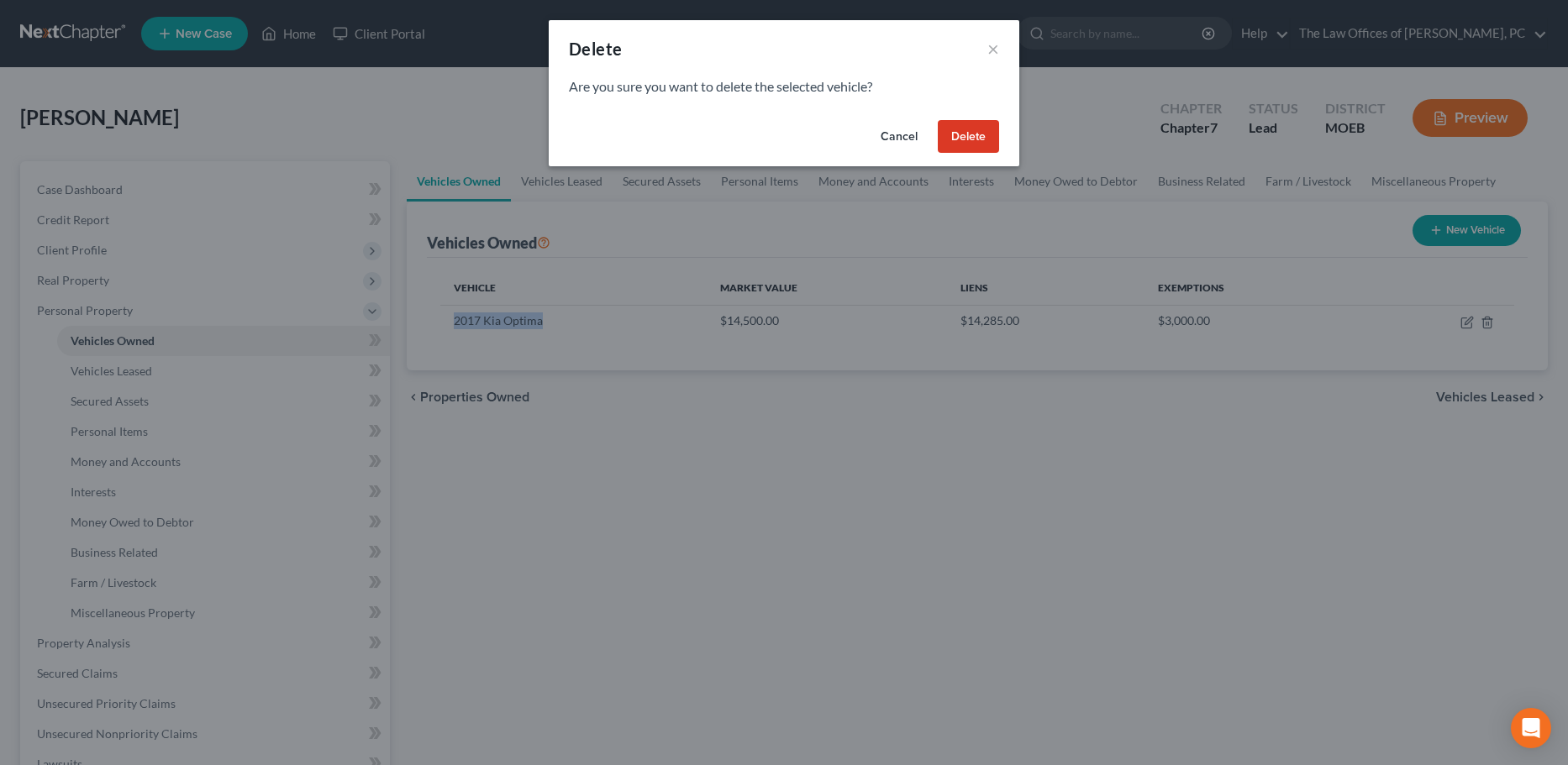
click at [986, 145] on button "Delete" at bounding box center [968, 136] width 62 height 33
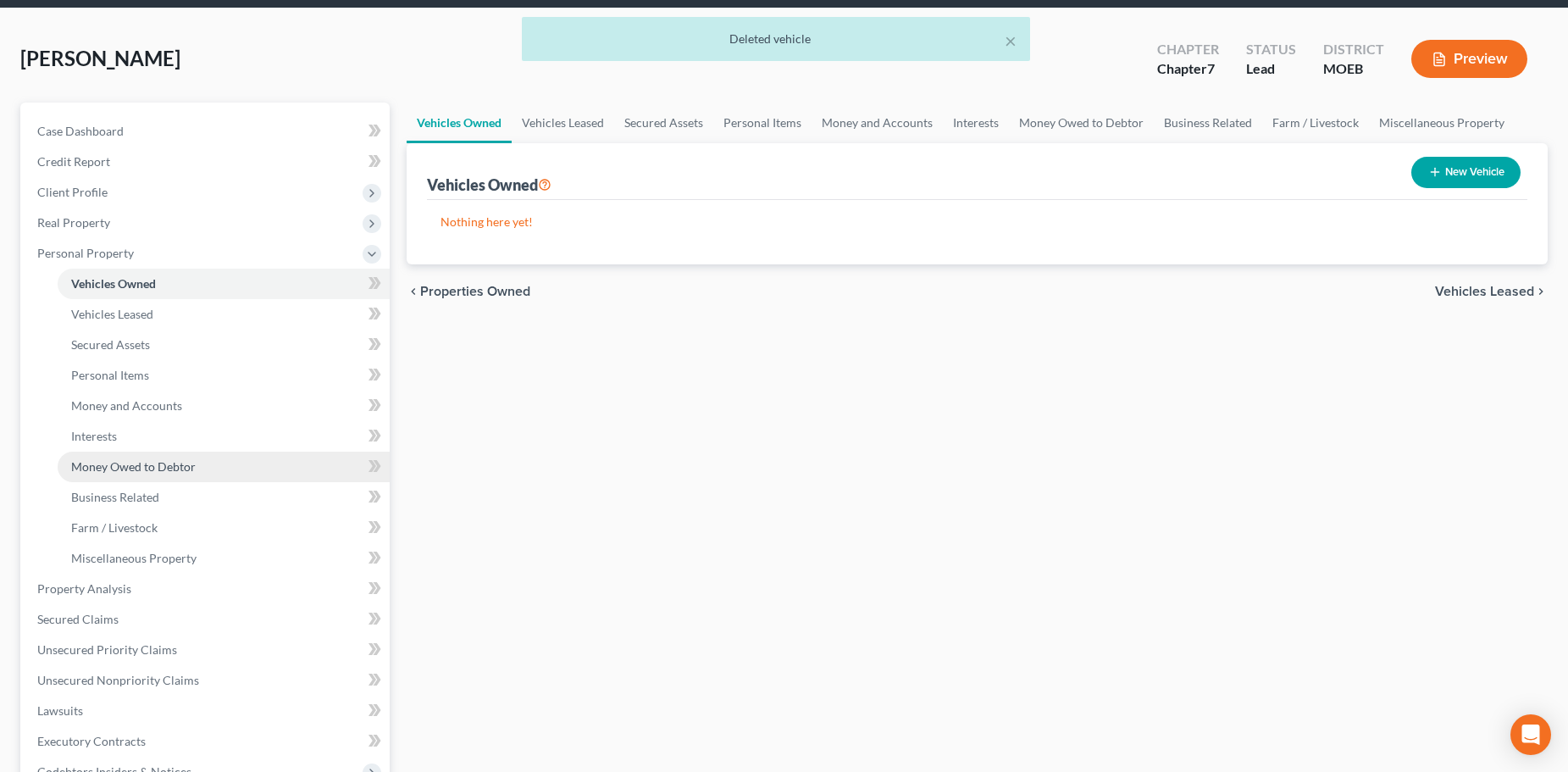
scroll to position [254, 0]
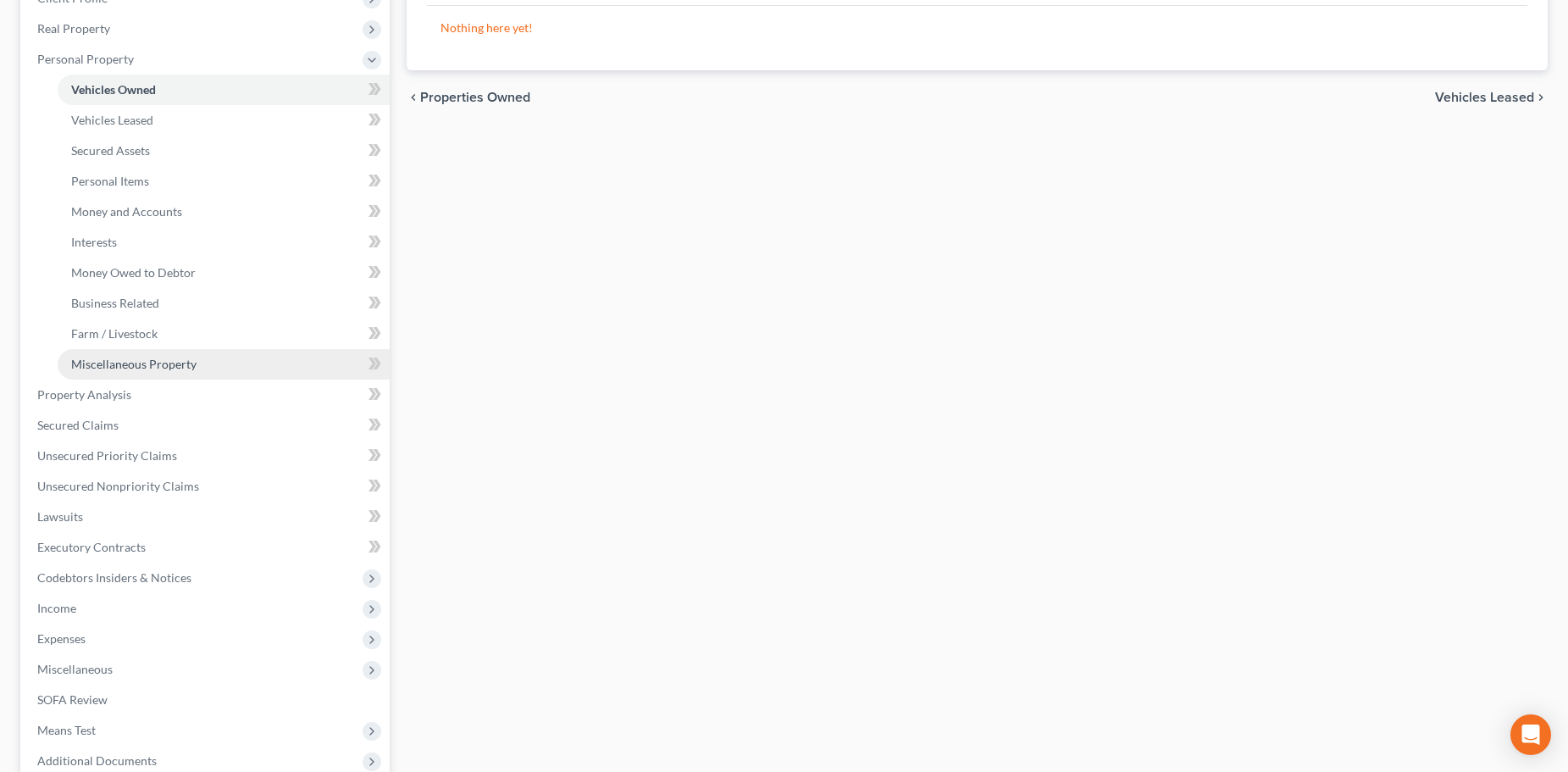
click at [148, 370] on span "Miscellaneous Property" at bounding box center [133, 363] width 125 height 14
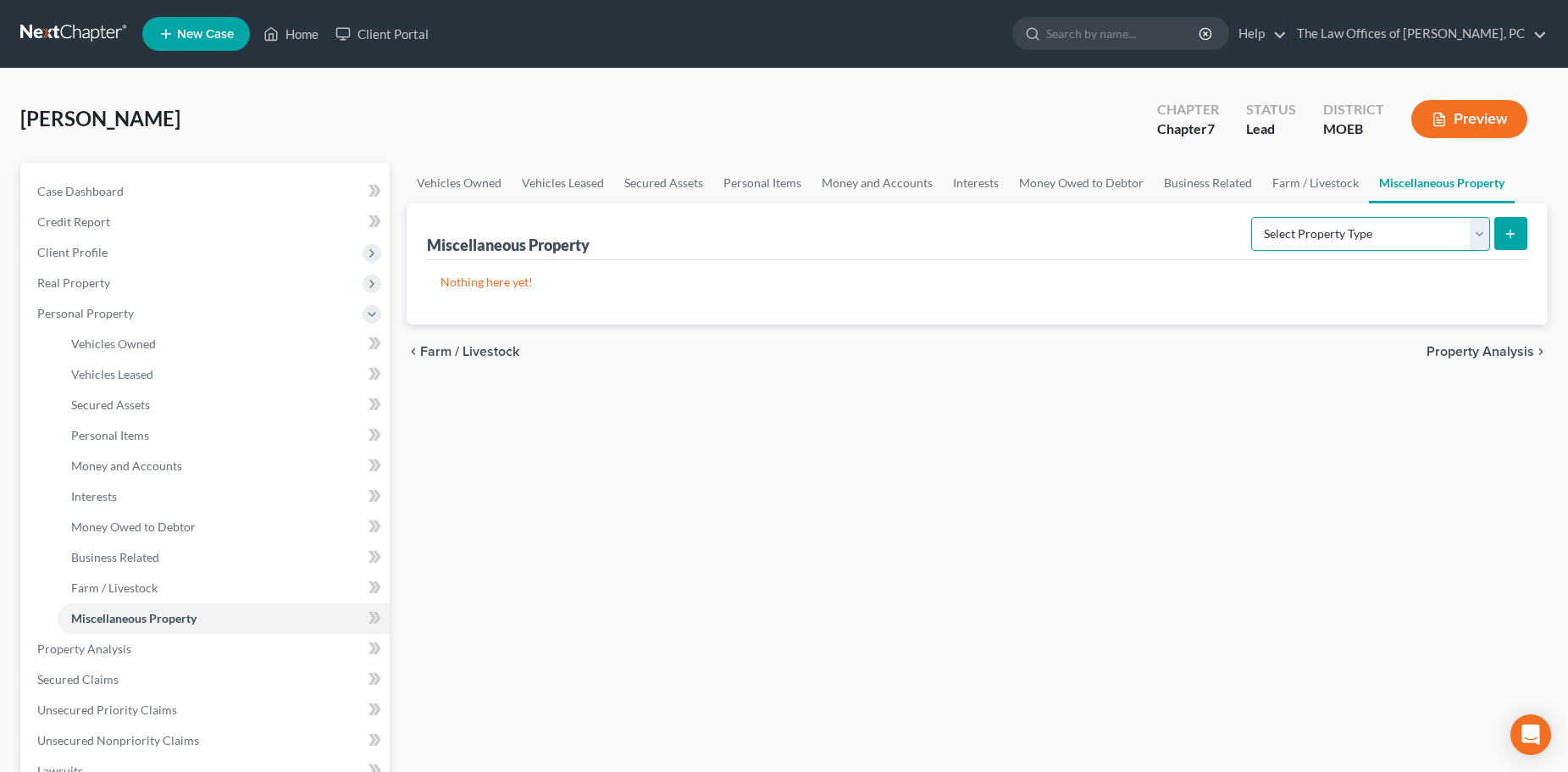
click at [1406, 232] on select "Select Property Type Assigned for Creditor Benefit Within 1 Year Holding for An…" at bounding box center [1370, 233] width 239 height 34
select select "transferred"
click at [1251, 216] on select "Select Property Type Assigned for Creditor Benefit Within 1 Year Holding for An…" at bounding box center [1370, 233] width 239 height 34
click at [85, 687] on link "Secured Claims" at bounding box center [207, 679] width 366 height 31
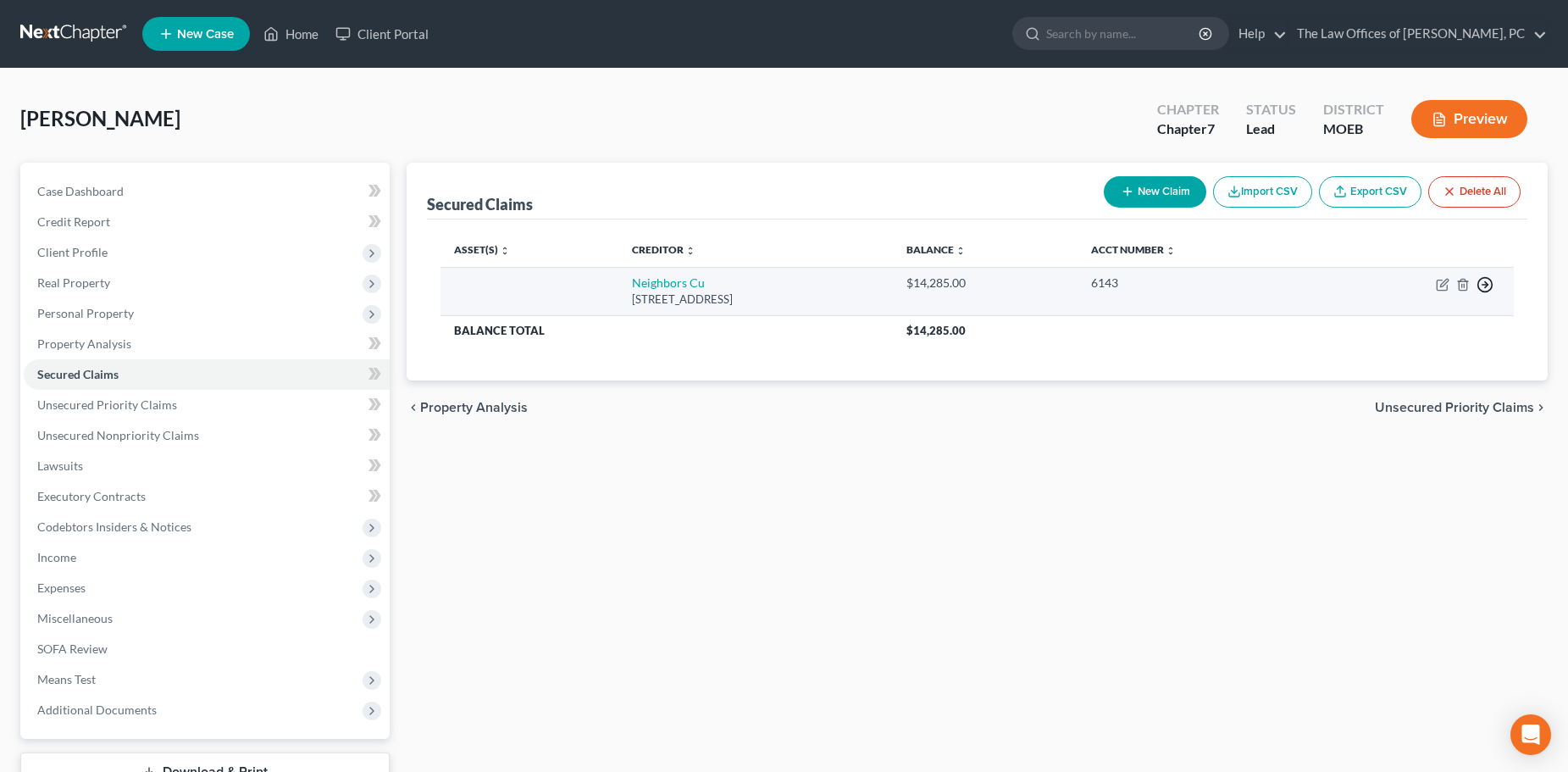
click at [1482, 283] on icon "button" at bounding box center [1486, 284] width 17 height 17
click at [1403, 327] on link "Move to F" at bounding box center [1408, 326] width 142 height 29
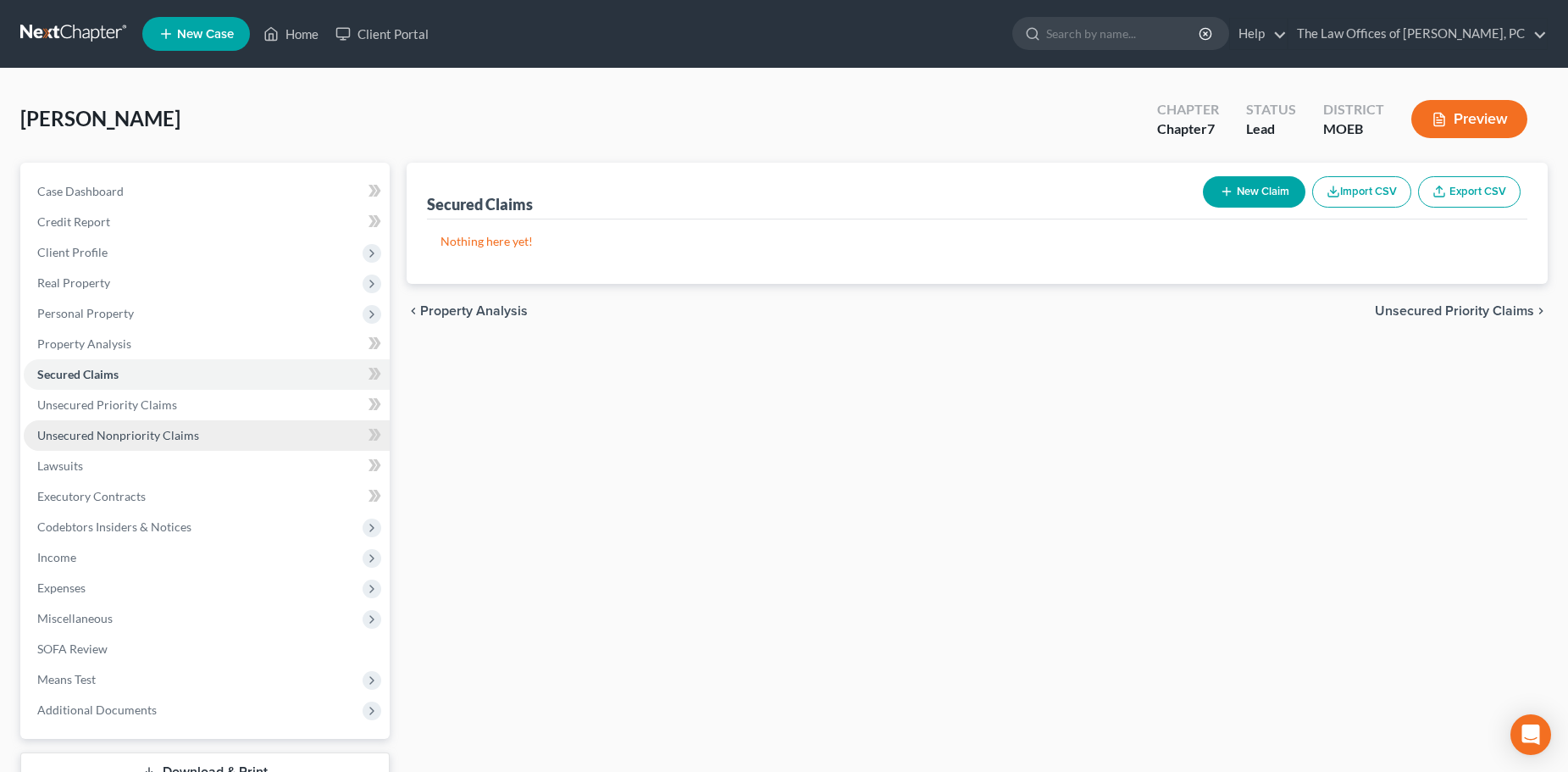
click at [114, 437] on span "Unsecured Nonpriority Claims" at bounding box center [118, 435] width 162 height 14
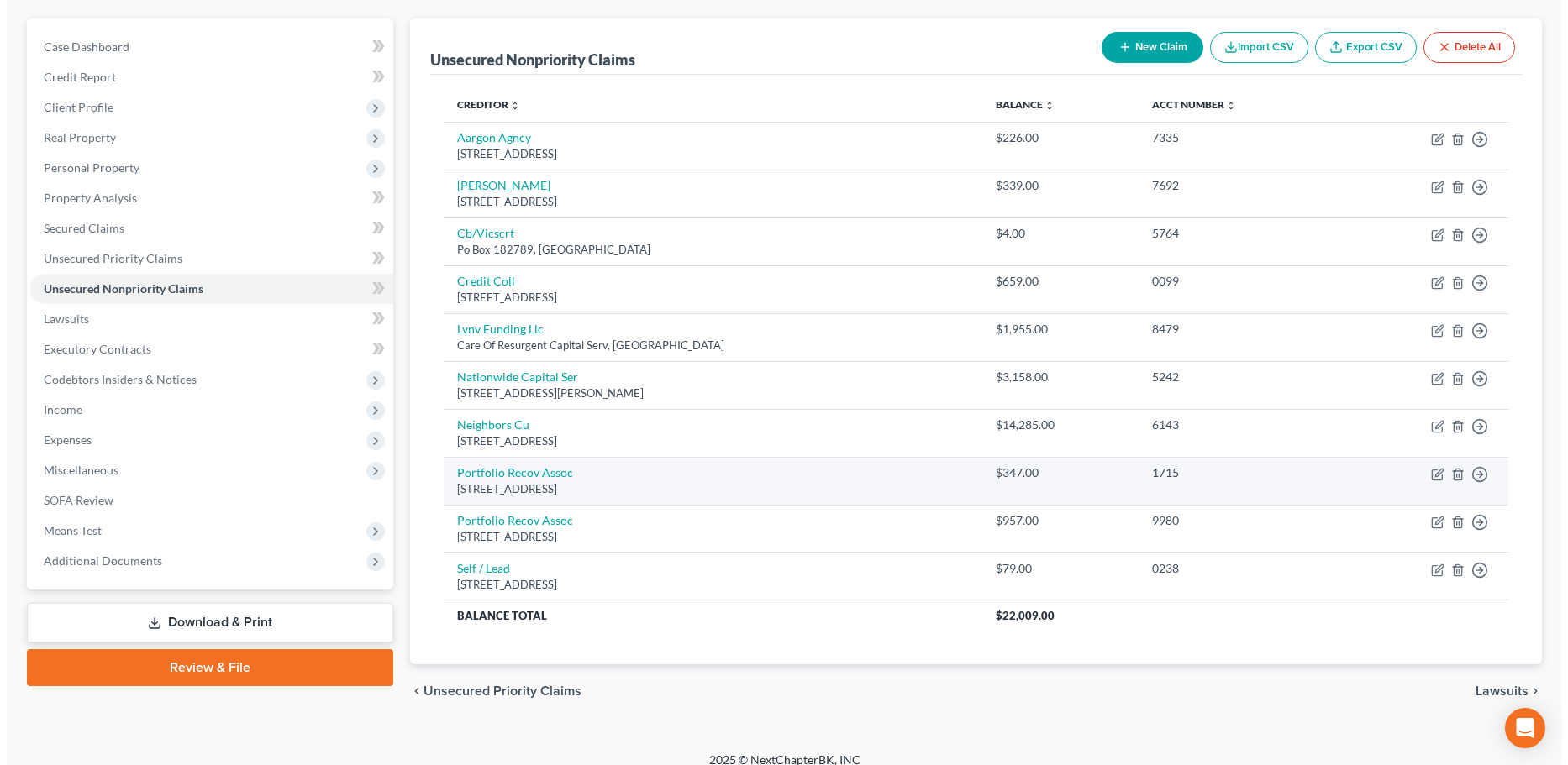
scroll to position [159, 0]
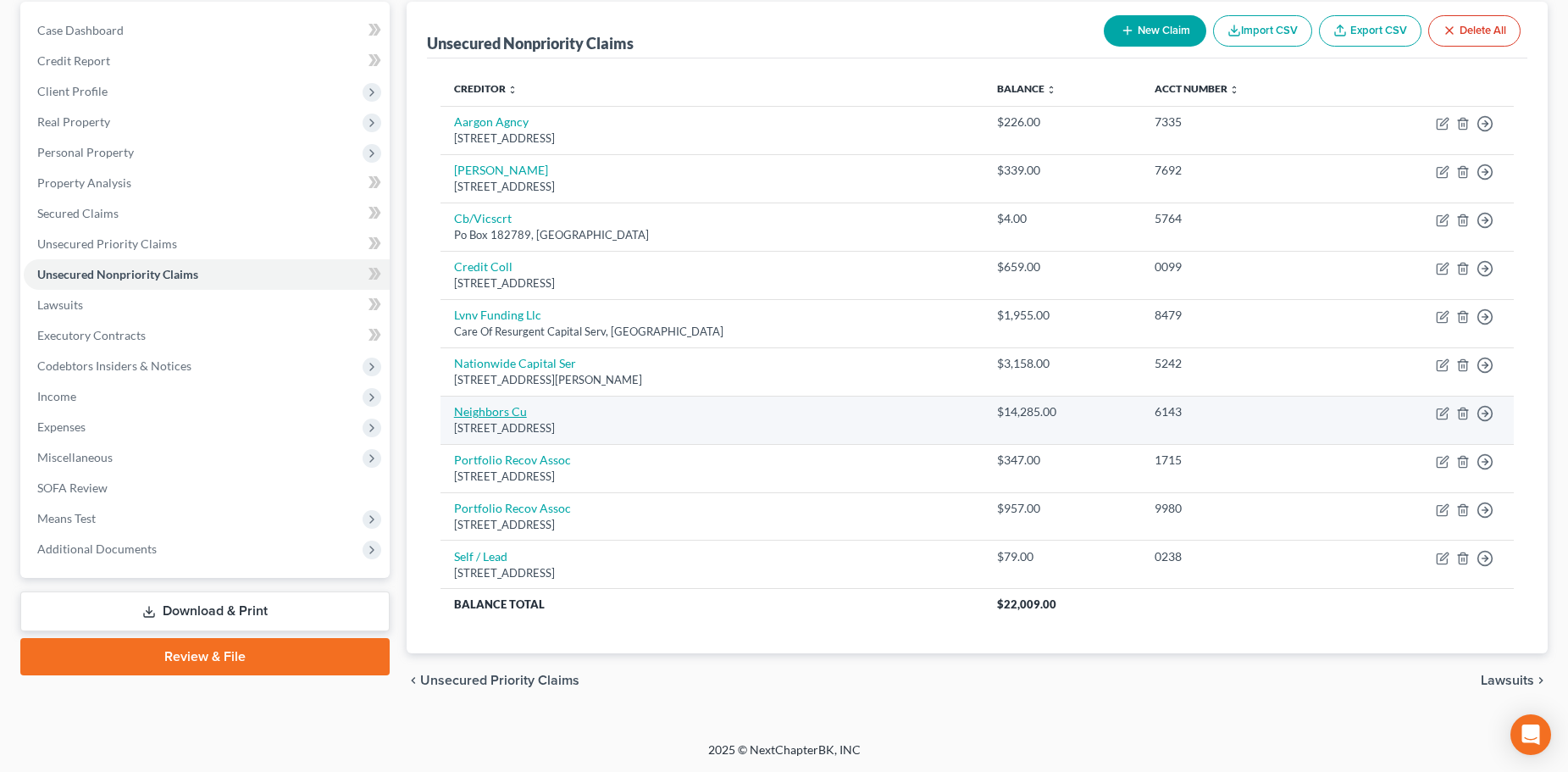
click at [492, 413] on link "Neighbors Cu" at bounding box center [490, 411] width 73 height 14
select select "26"
select select "0"
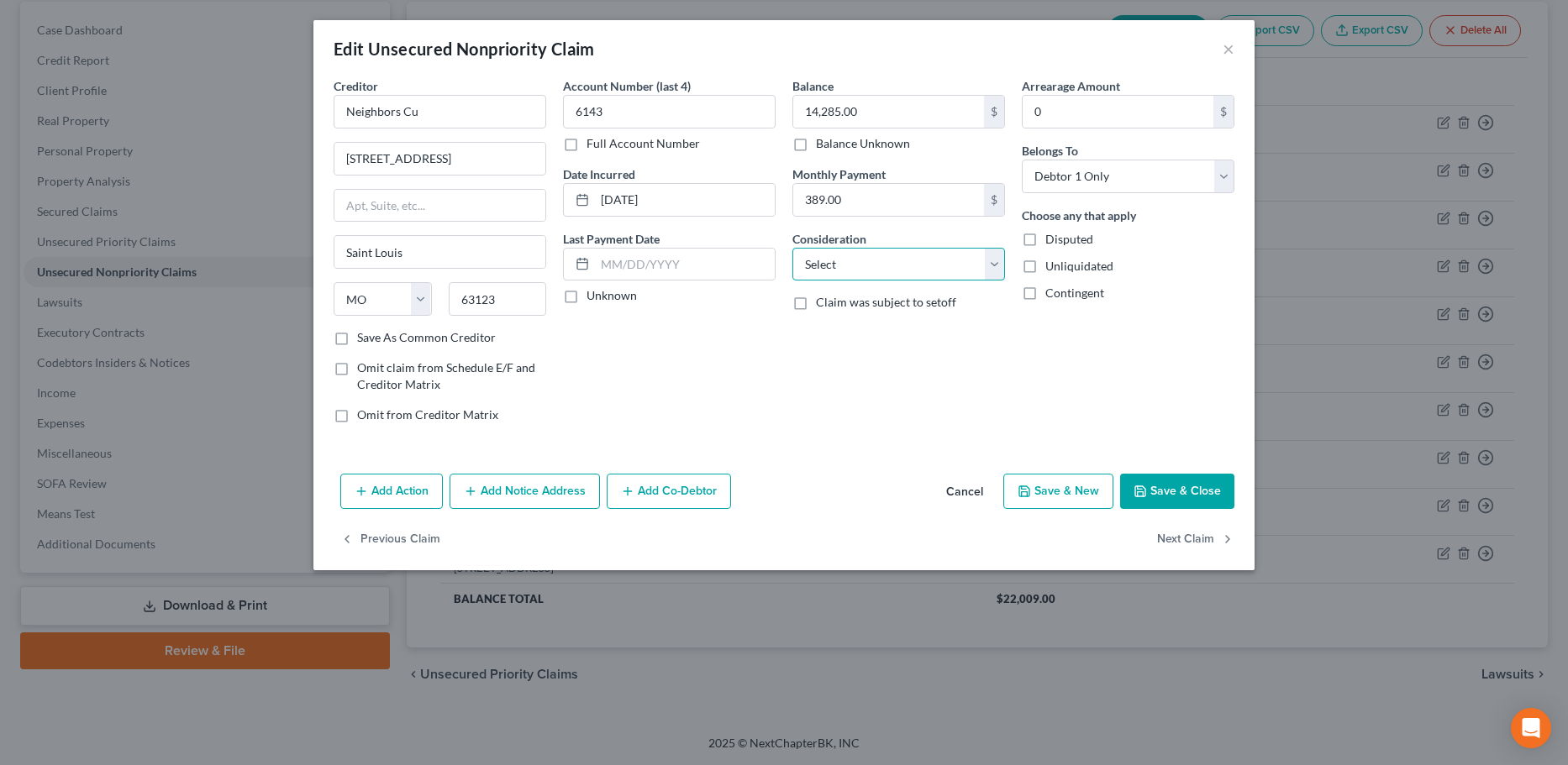
click at [849, 265] on select "Select Cable / Satellite Services Collection Agency Credit Card Debt Debt Couns…" at bounding box center [898, 264] width 213 height 33
click at [364, 491] on line "button" at bounding box center [361, 491] width 8 height 0
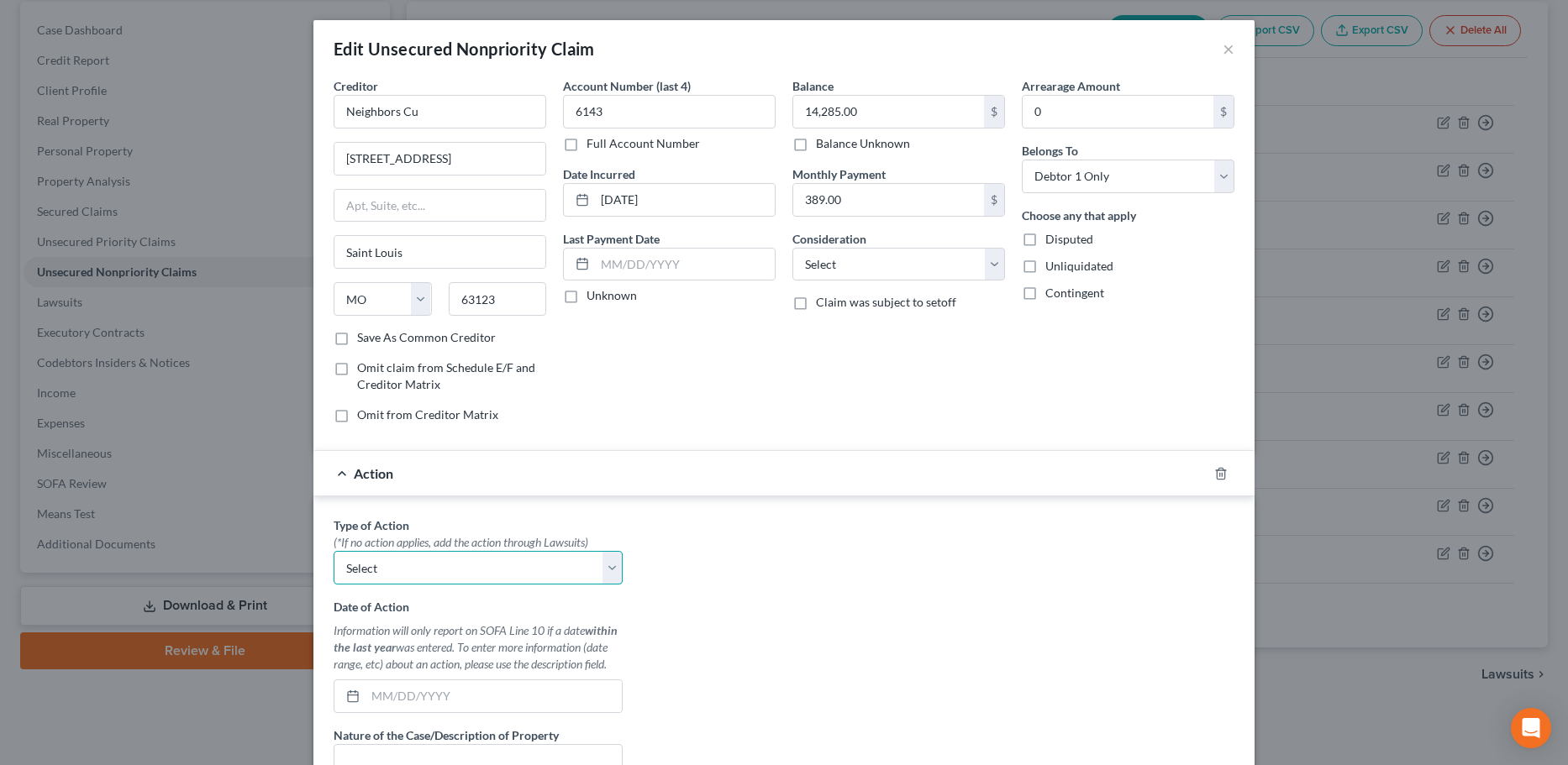
click at [390, 559] on select "Select Repossession Garnishment Foreclosure Personal Injury Attached, Seized, O…" at bounding box center [478, 567] width 289 height 33
select select "0"
click at [333, 550] on select "Select Repossession Garnishment Foreclosure Personal Injury Attached, Seized, O…" at bounding box center [478, 567] width 289 height 33
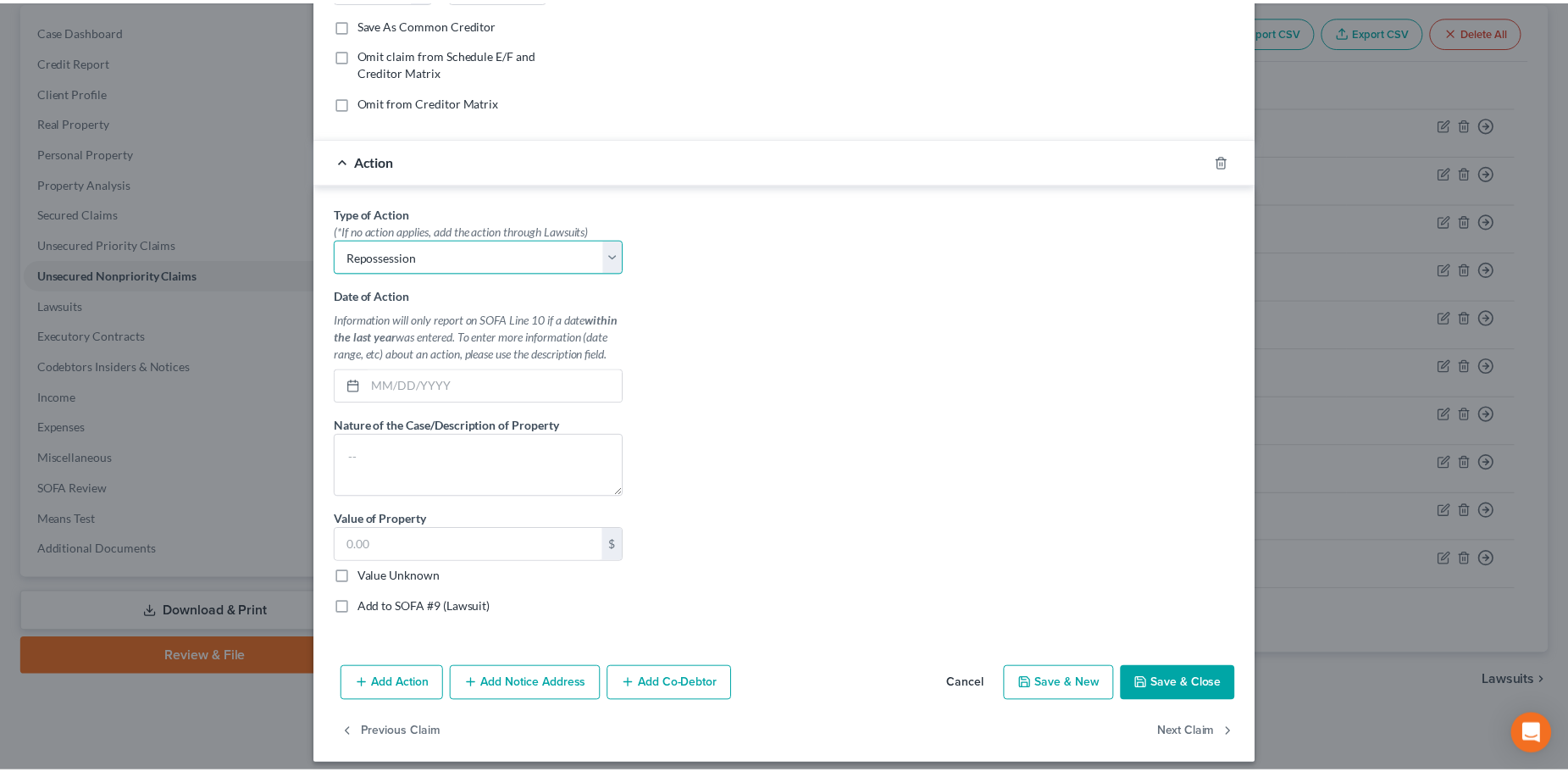
scroll to position [329, 0]
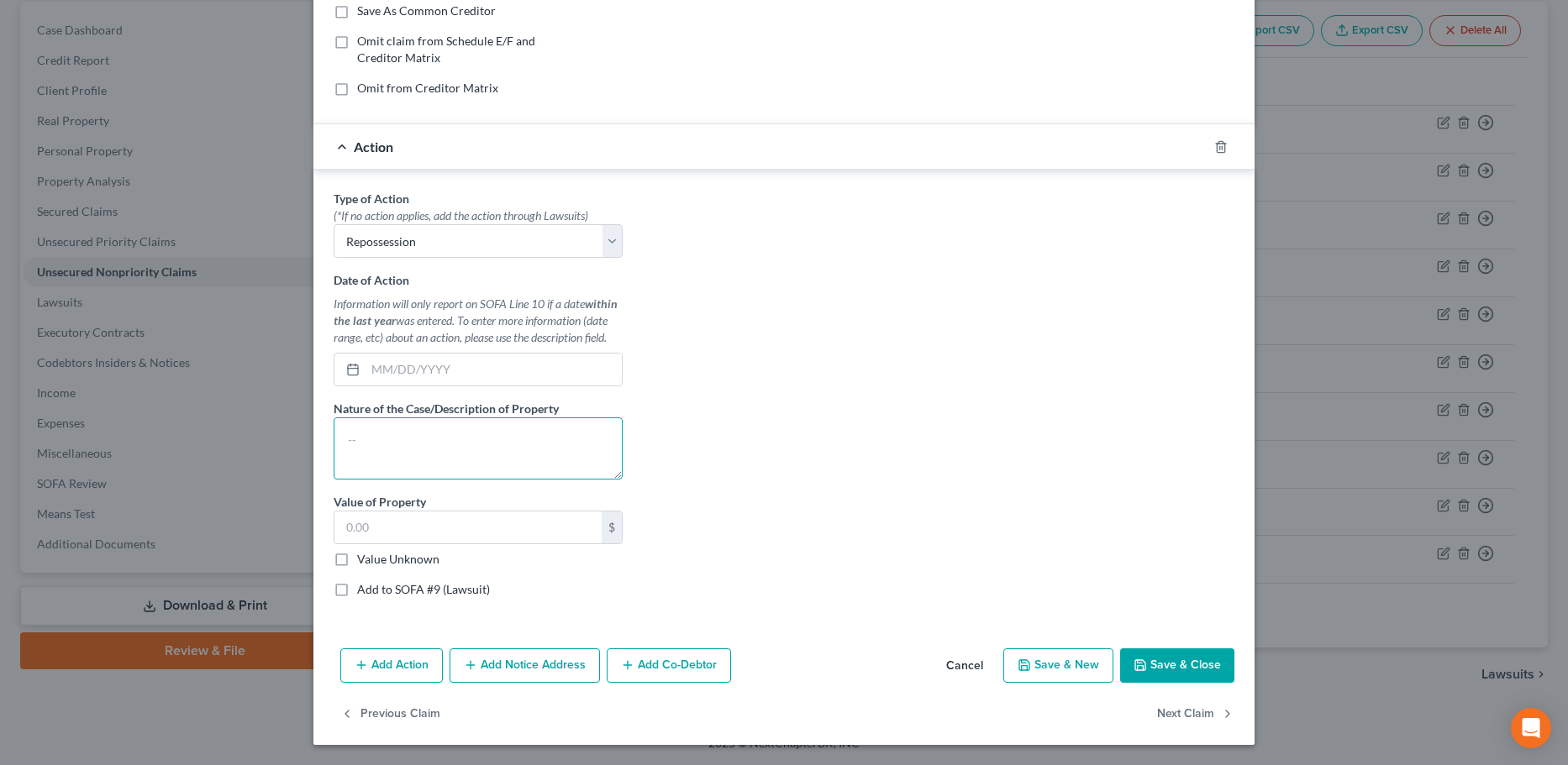
click at [381, 440] on textarea at bounding box center [478, 448] width 289 height 62
paste textarea "2017 Kia Optima"
type textarea "2017 Kia Optima"
click at [389, 532] on input "text" at bounding box center [467, 528] width 267 height 32
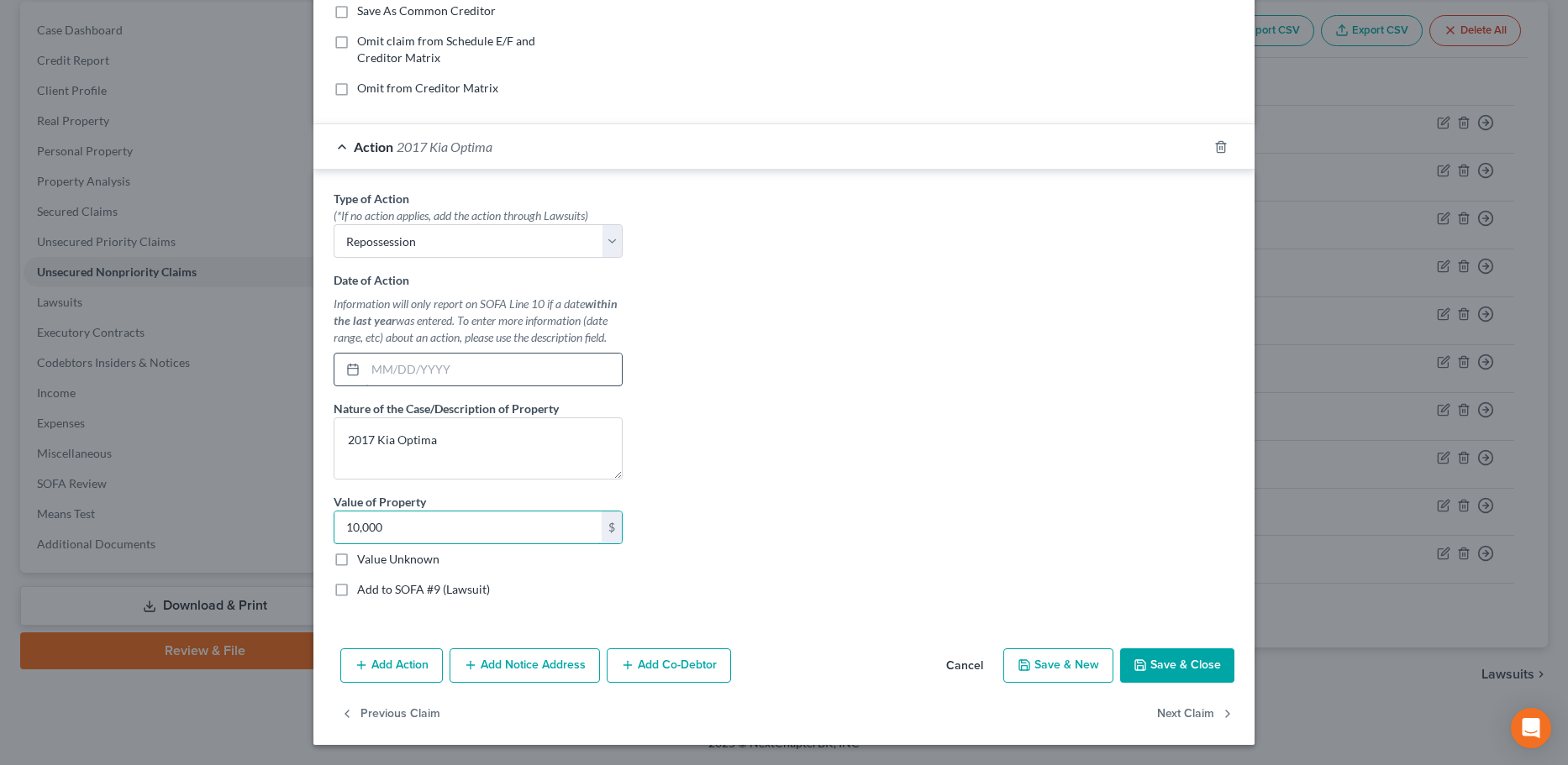
type input "10,000"
click at [396, 360] on input "text" at bounding box center [494, 369] width 256 height 32
type input "09/30/2025"
click at [1146, 654] on button "Save & Close" at bounding box center [1177, 665] width 114 height 35
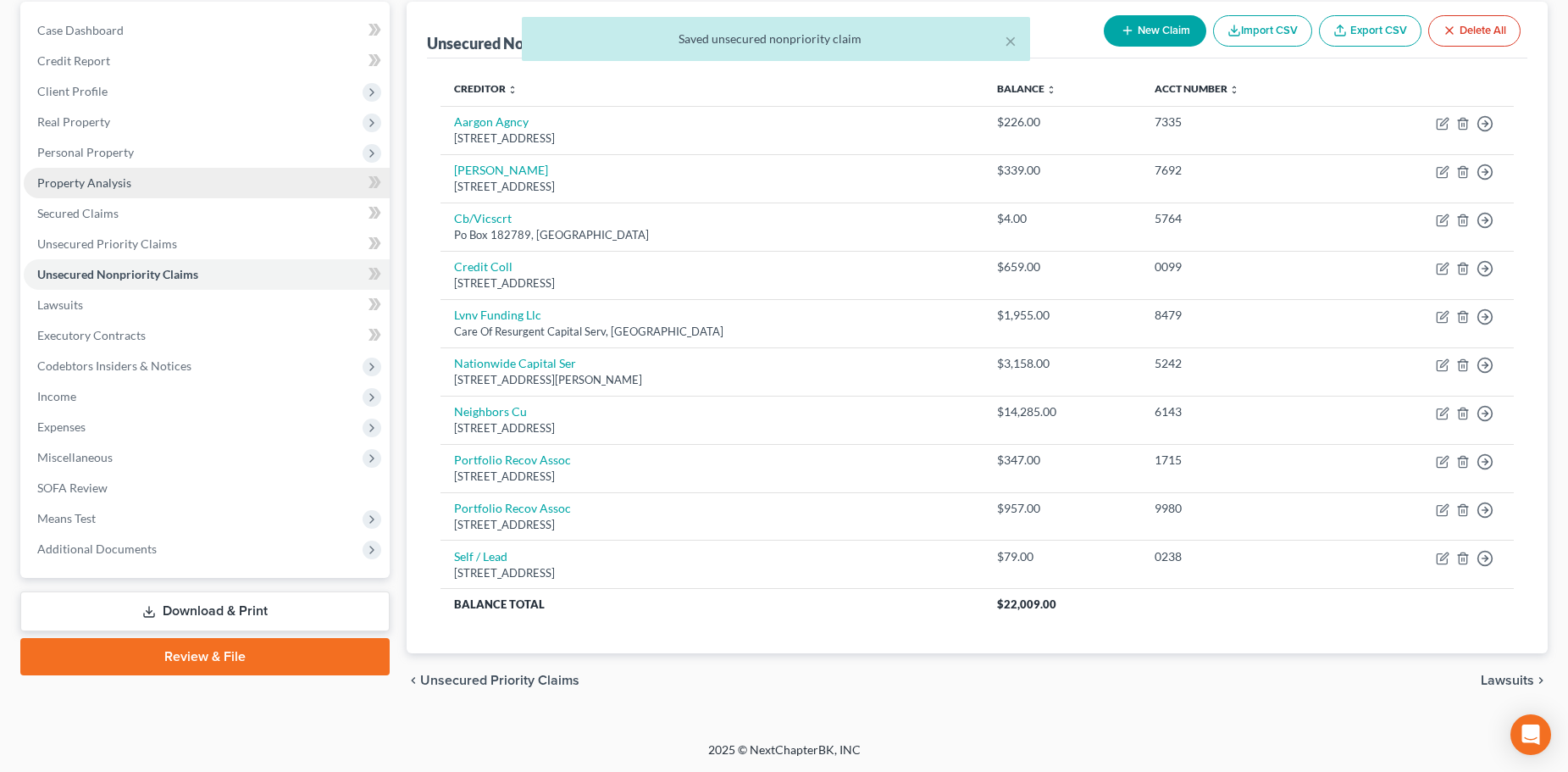
click at [88, 181] on span "Property Analysis" at bounding box center [84, 182] width 94 height 14
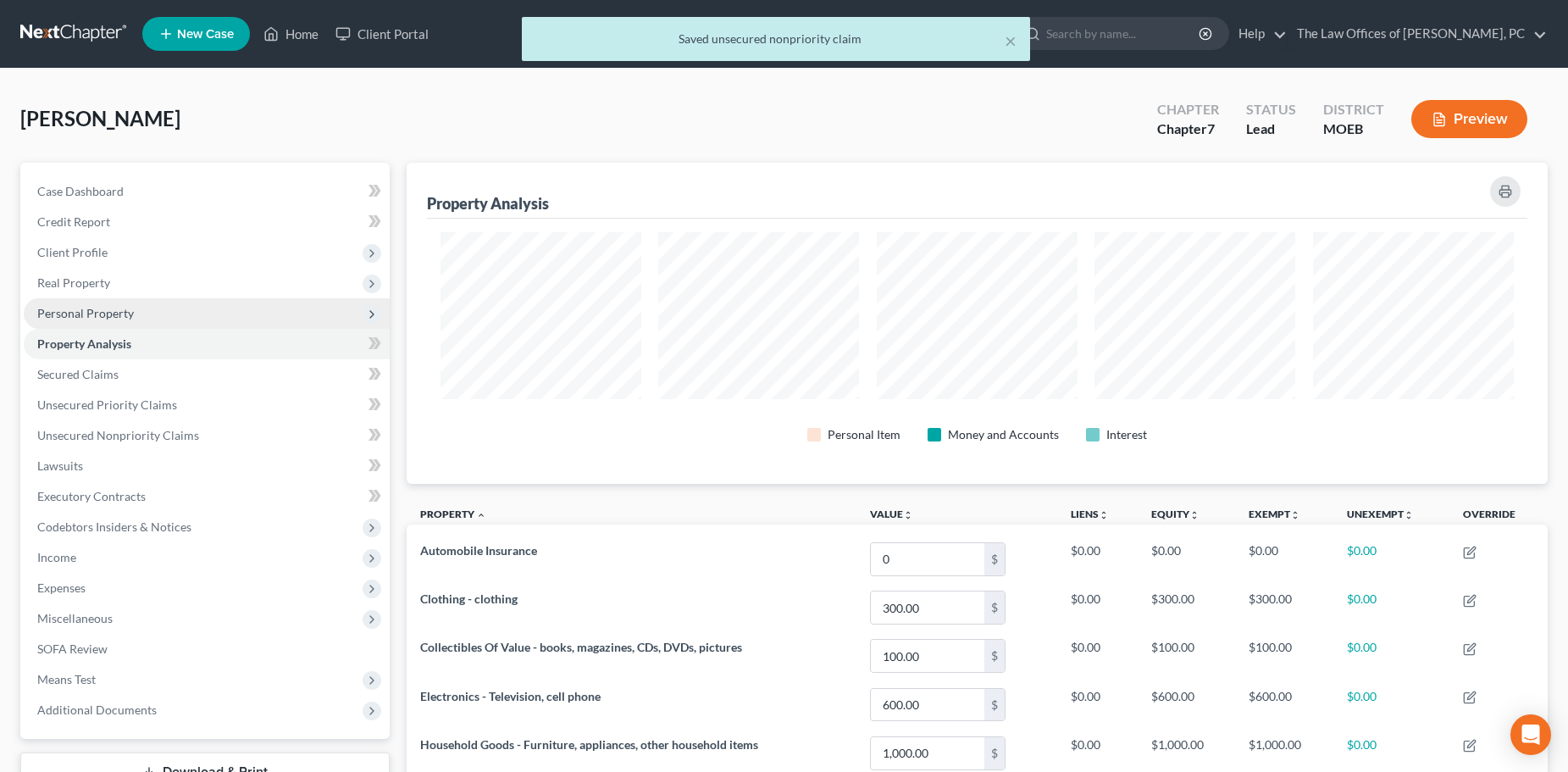
click at [107, 315] on span "Personal Property" at bounding box center [85, 312] width 97 height 14
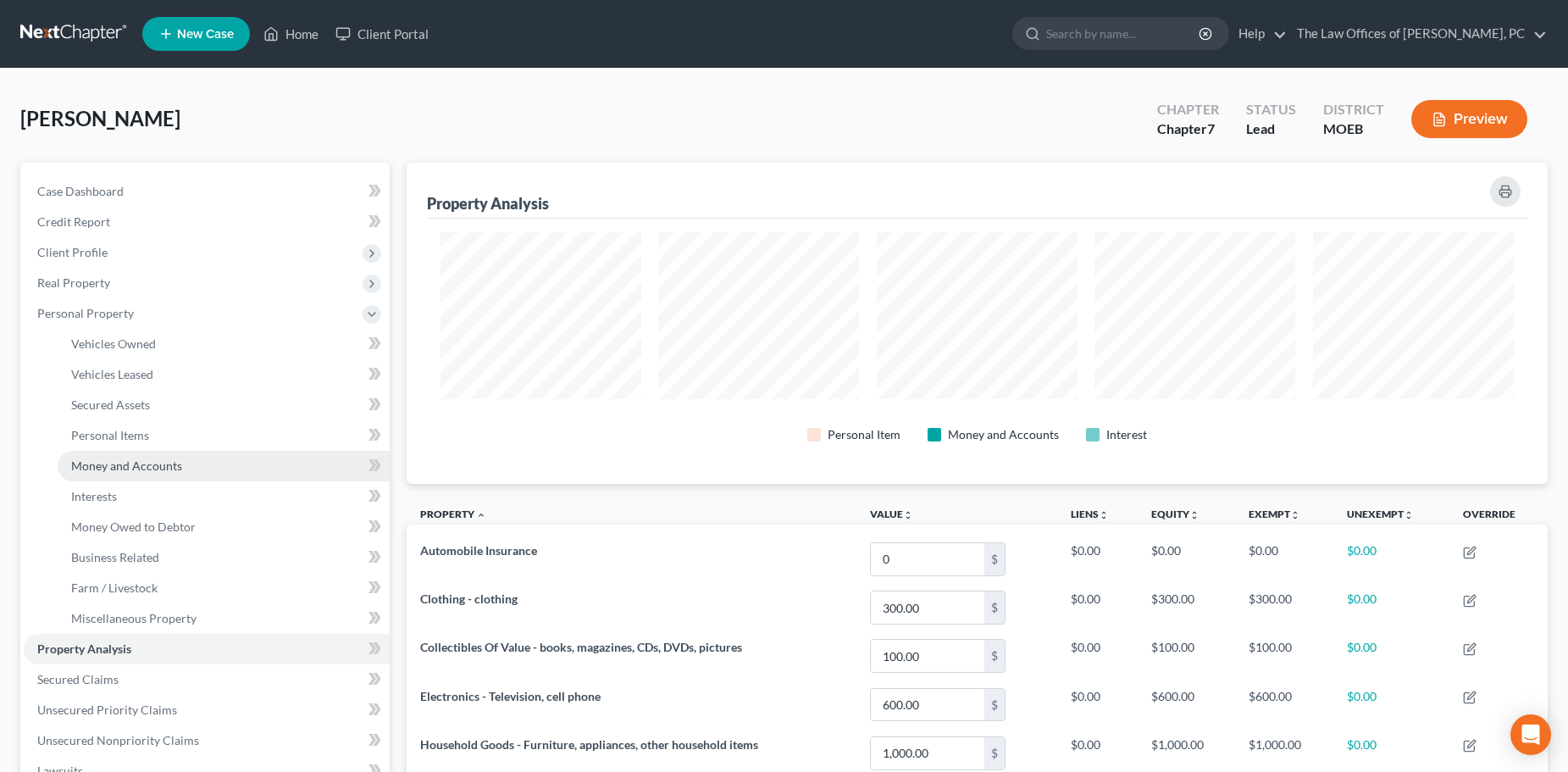
click at [138, 468] on span "Money and Accounts" at bounding box center [126, 465] width 111 height 14
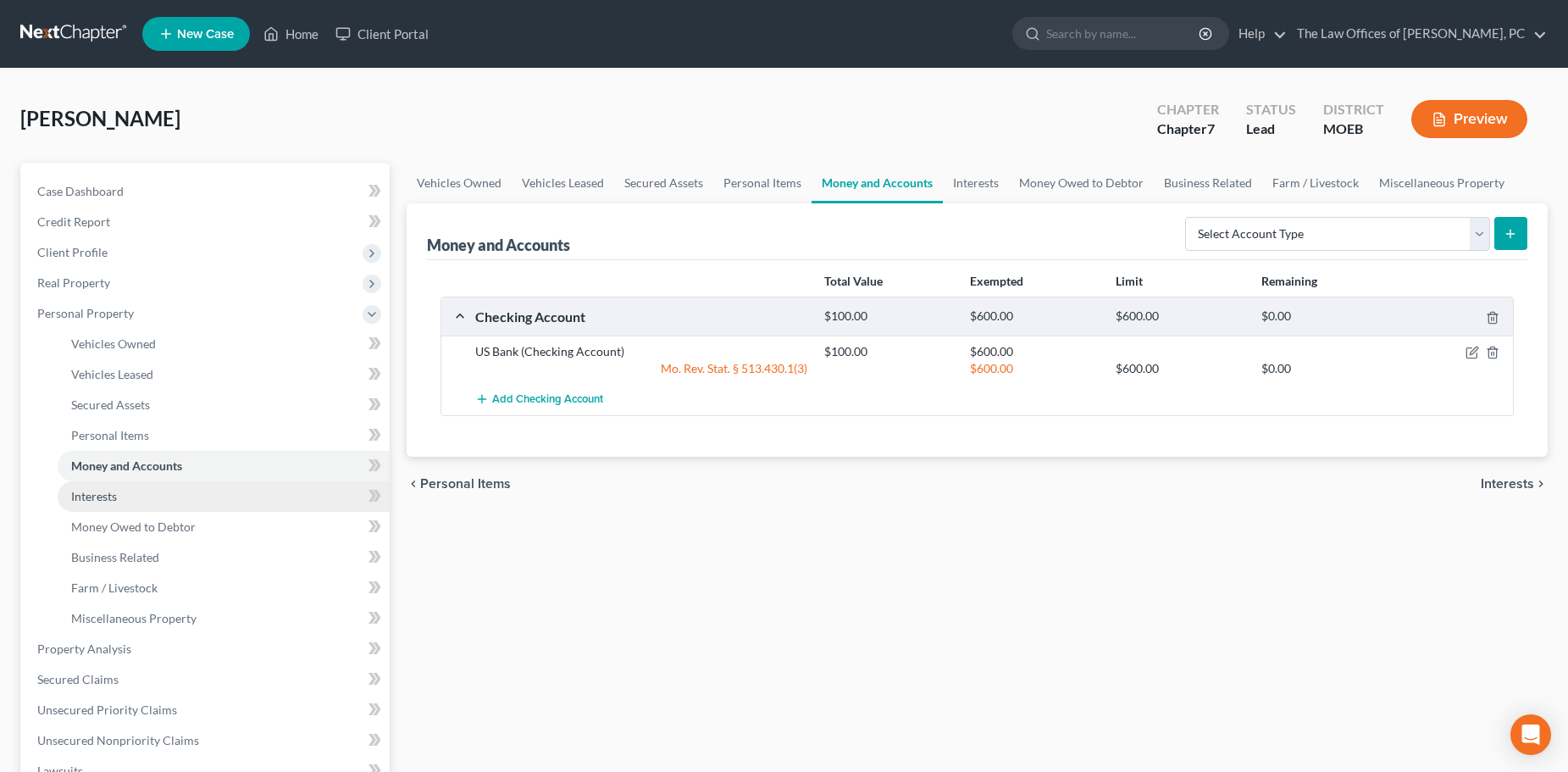
click at [114, 497] on span "Interests" at bounding box center [94, 495] width 46 height 14
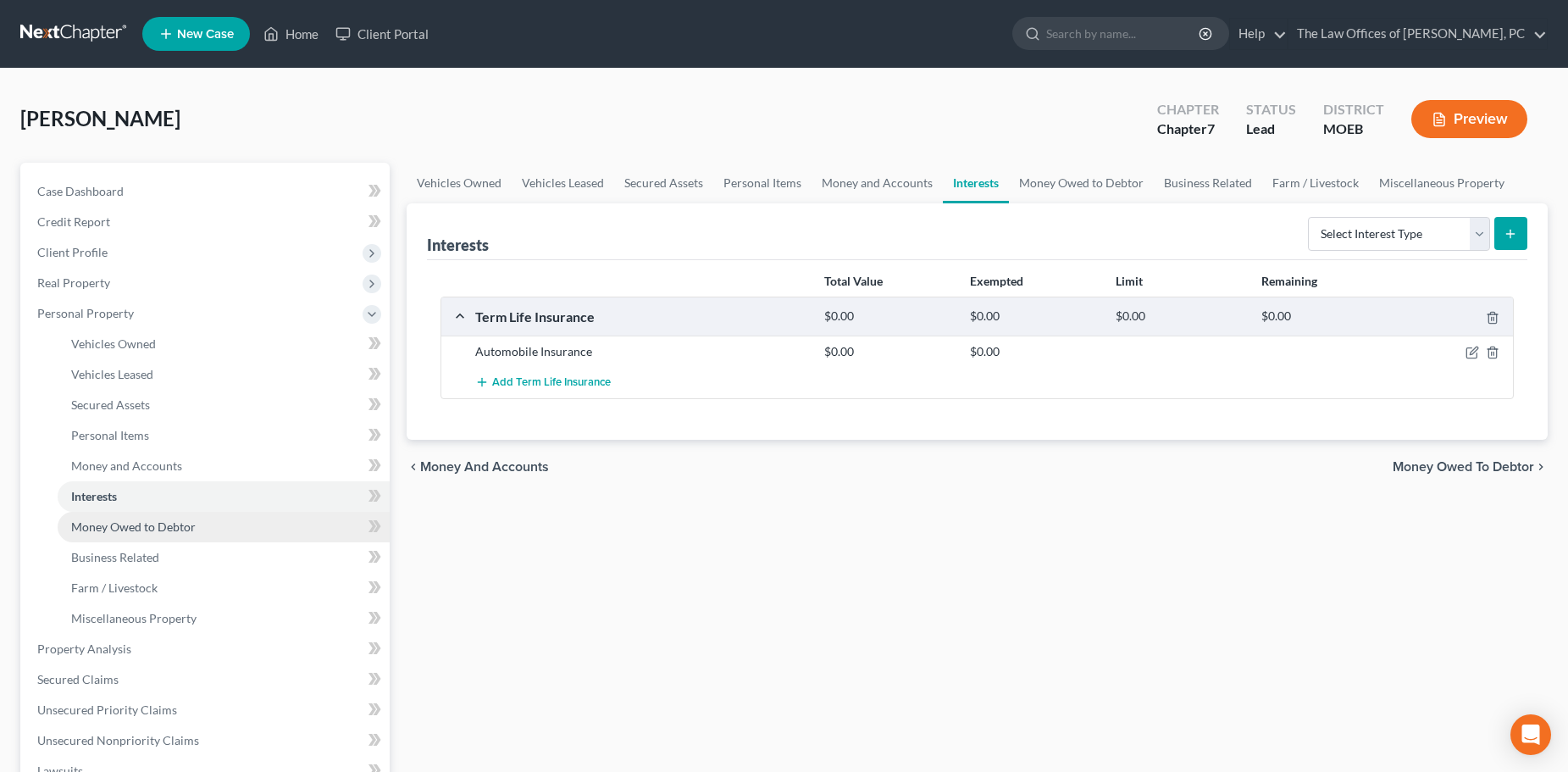
click at [107, 526] on span "Money Owed to Debtor" at bounding box center [133, 526] width 125 height 14
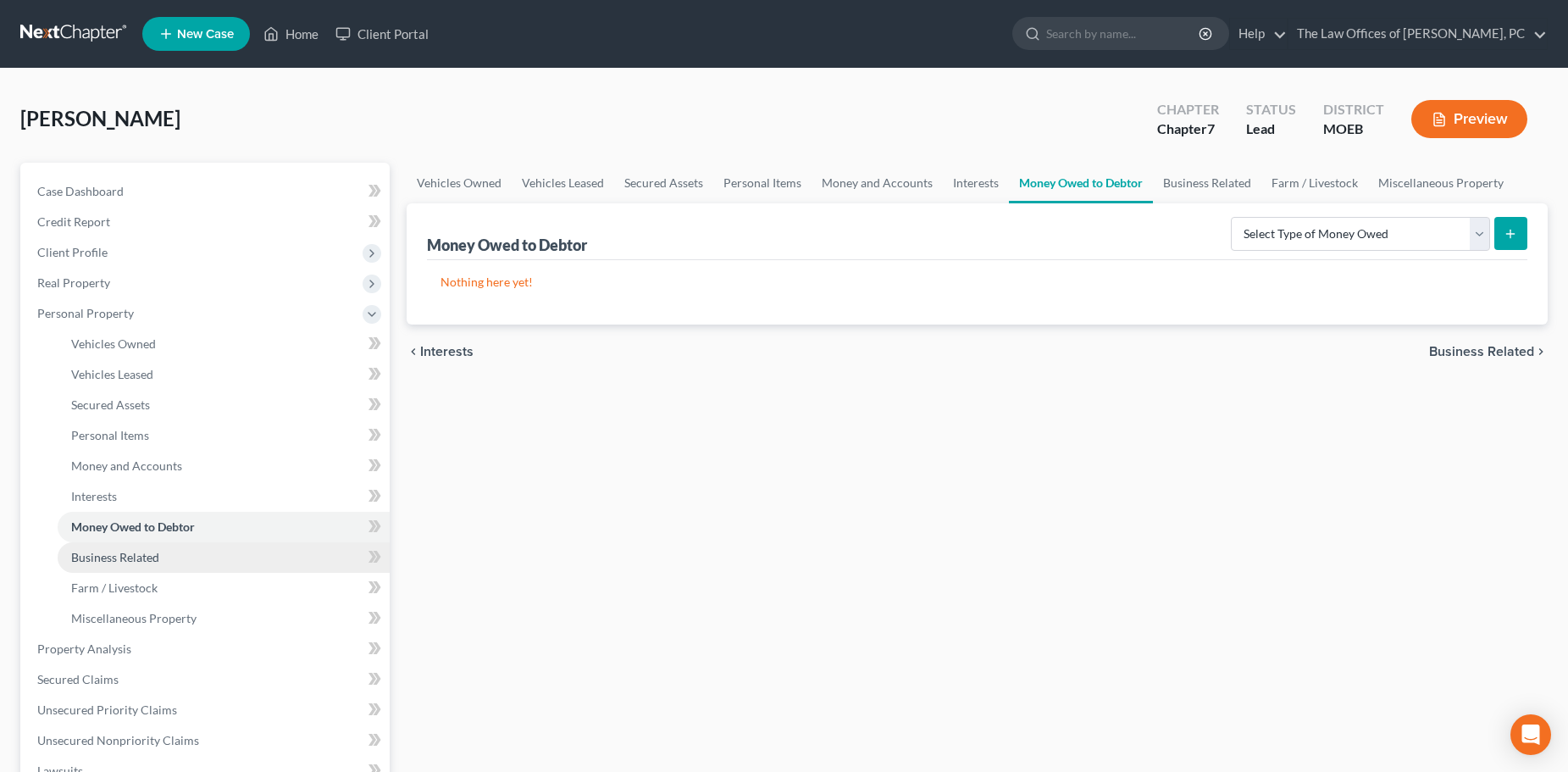
click at [105, 561] on span "Business Related" at bounding box center [115, 556] width 88 height 14
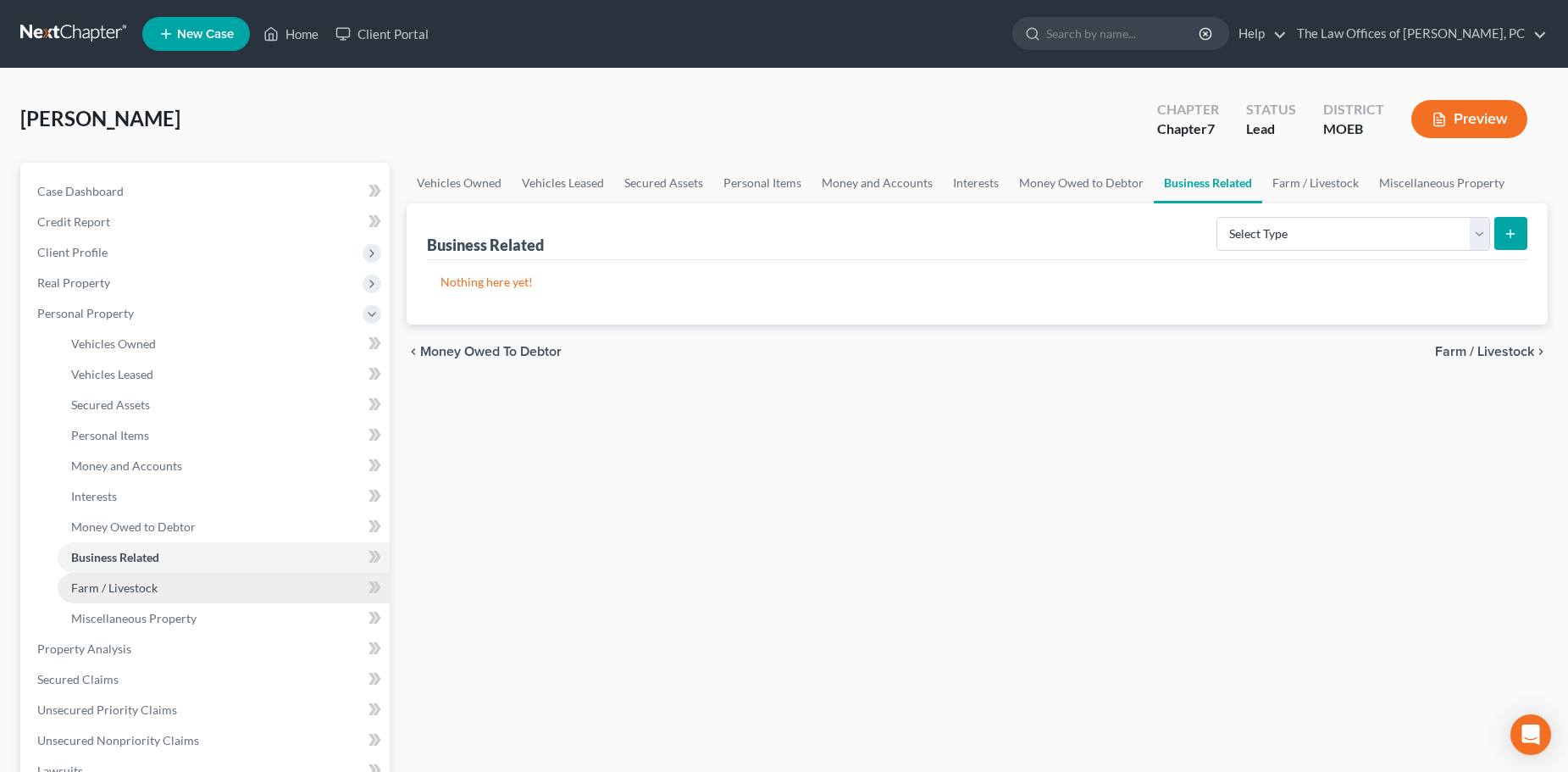
click at [102, 591] on span "Farm / Livestock" at bounding box center [114, 587] width 86 height 14
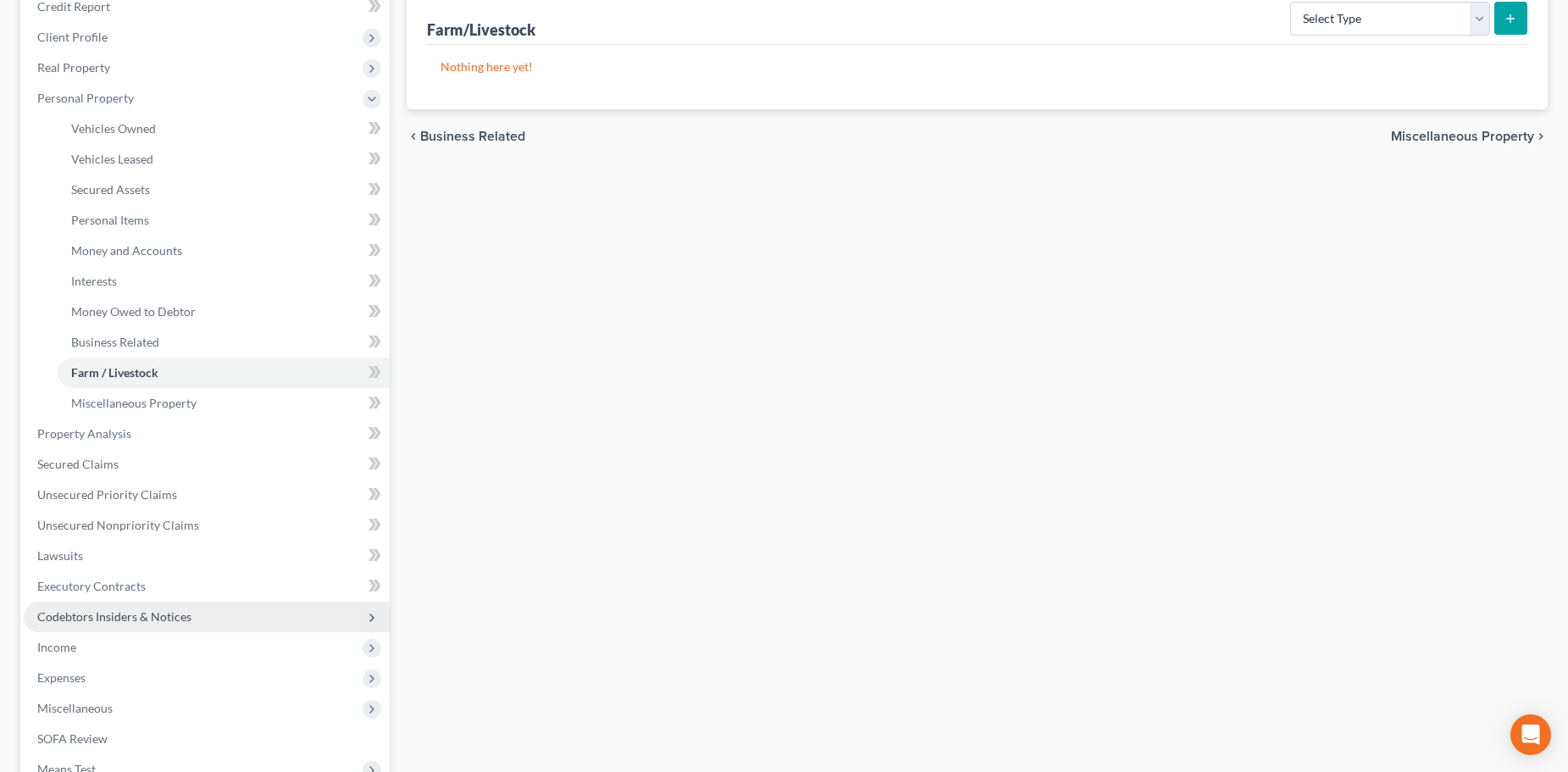
scroll to position [254, 0]
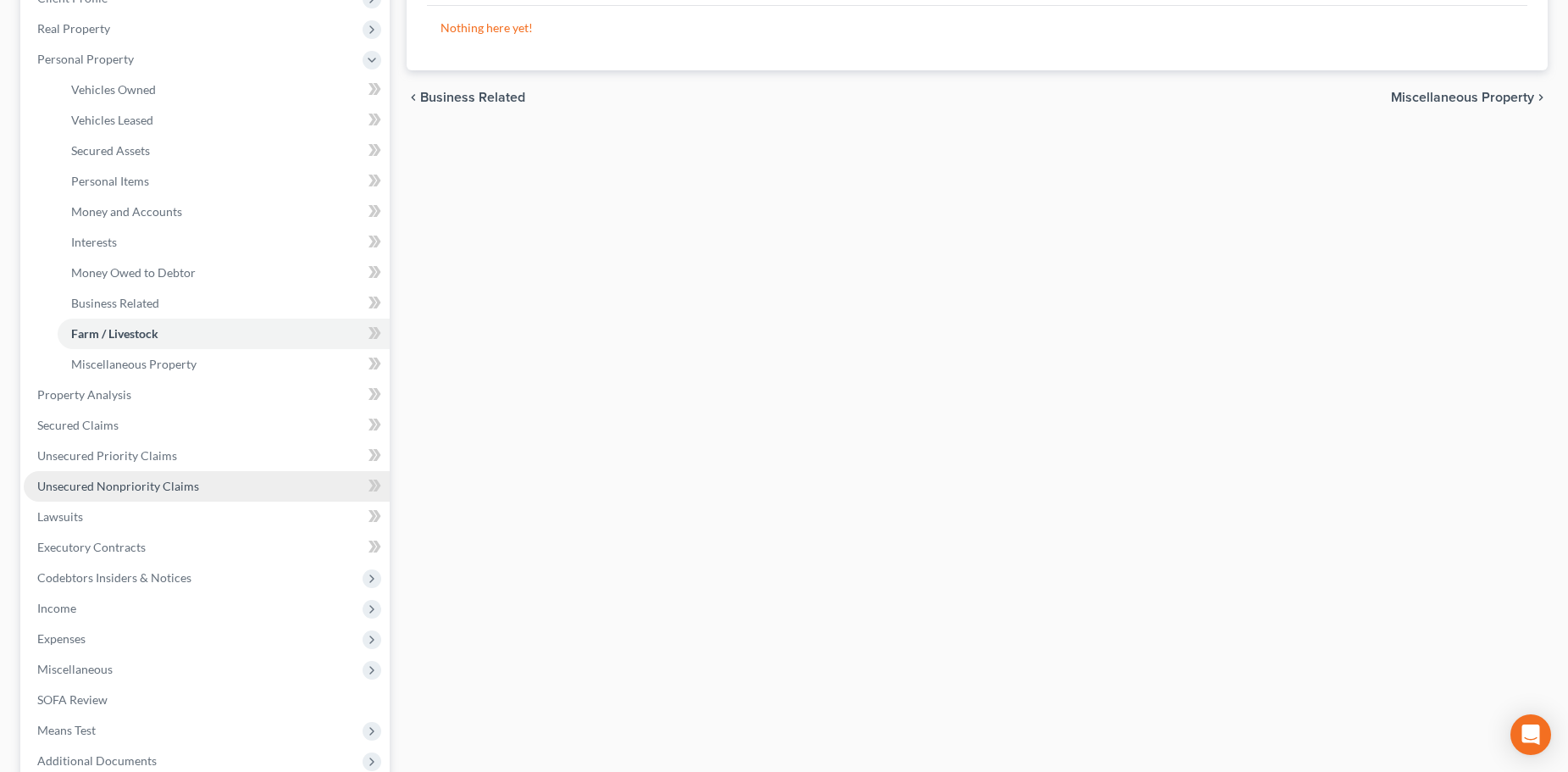
click at [87, 489] on span "Unsecured Nonpriority Claims" at bounding box center [118, 486] width 162 height 14
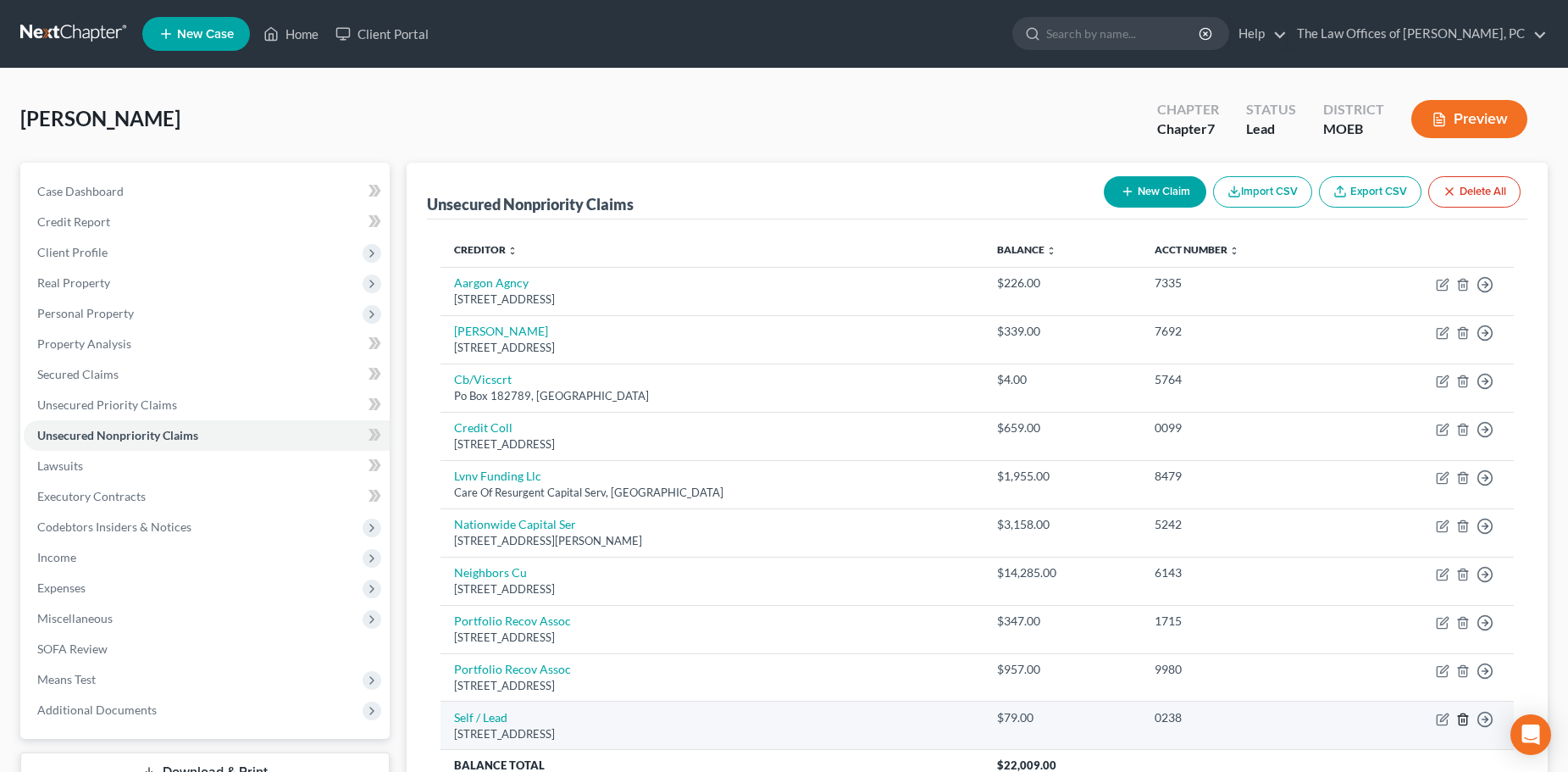
click at [1466, 719] on icon "button" at bounding box center [1464, 719] width 13 height 13
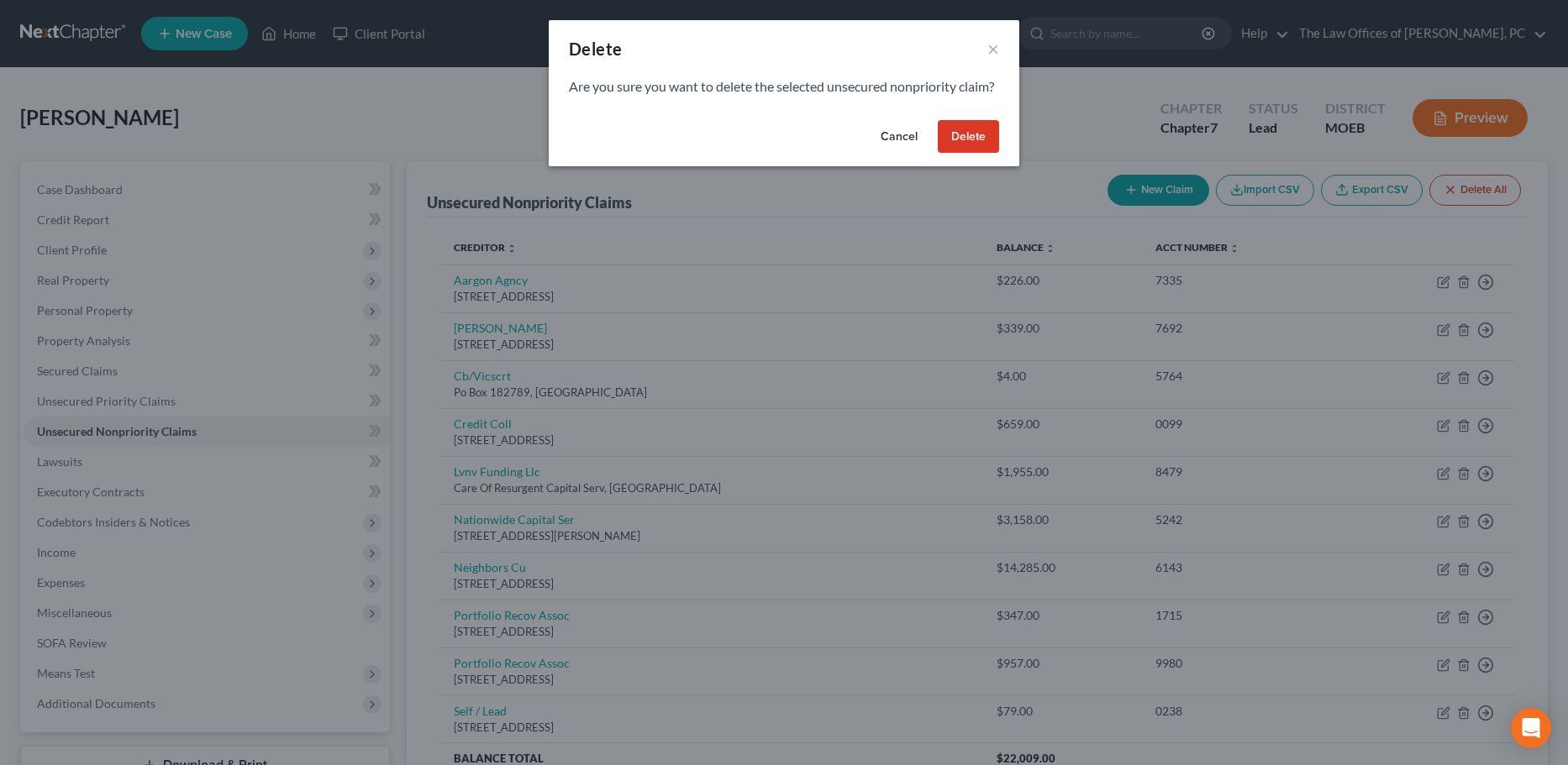
click at [984, 154] on button "Delete" at bounding box center [968, 136] width 62 height 33
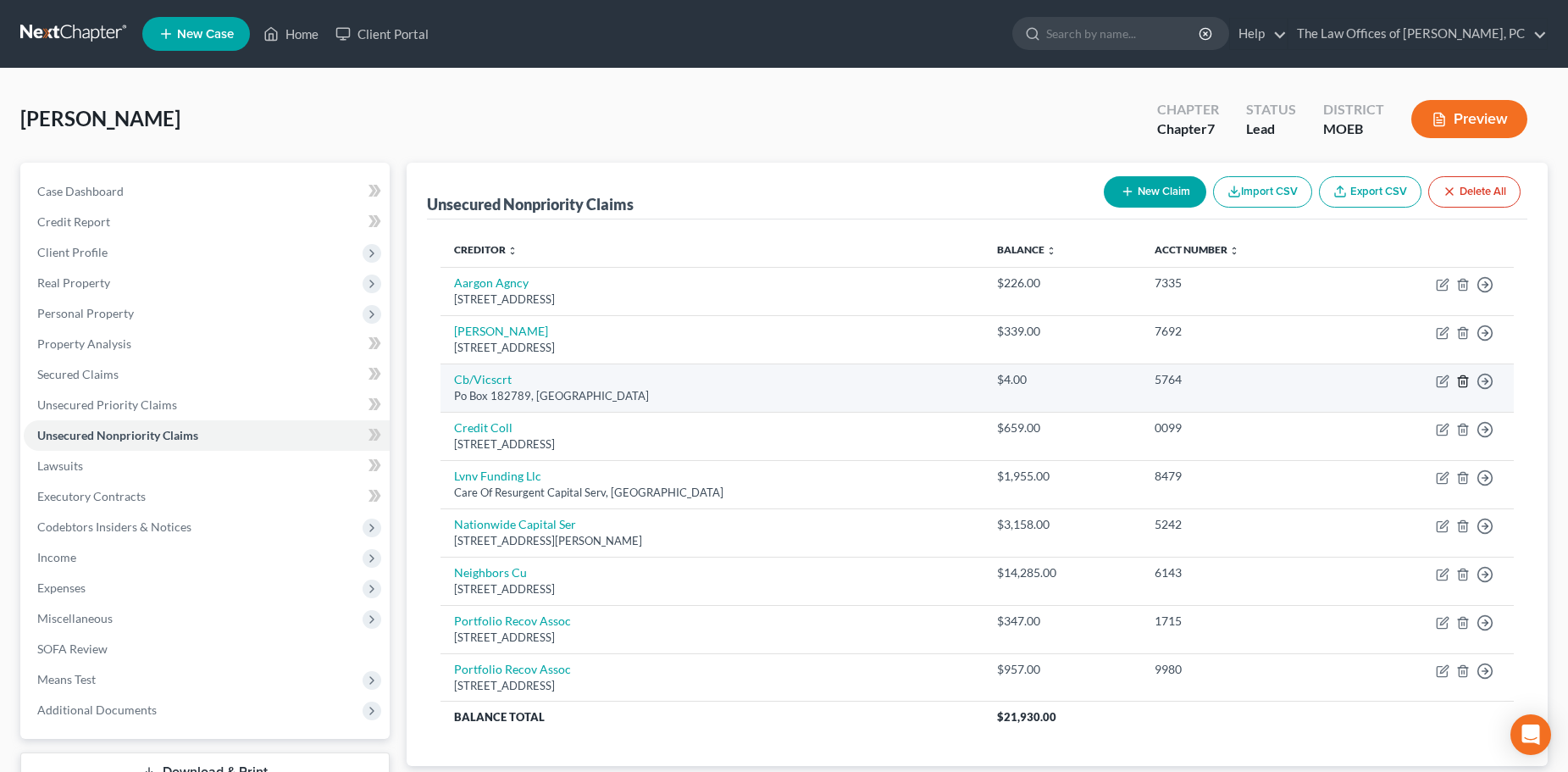
click at [1461, 379] on icon "button" at bounding box center [1464, 381] width 13 height 13
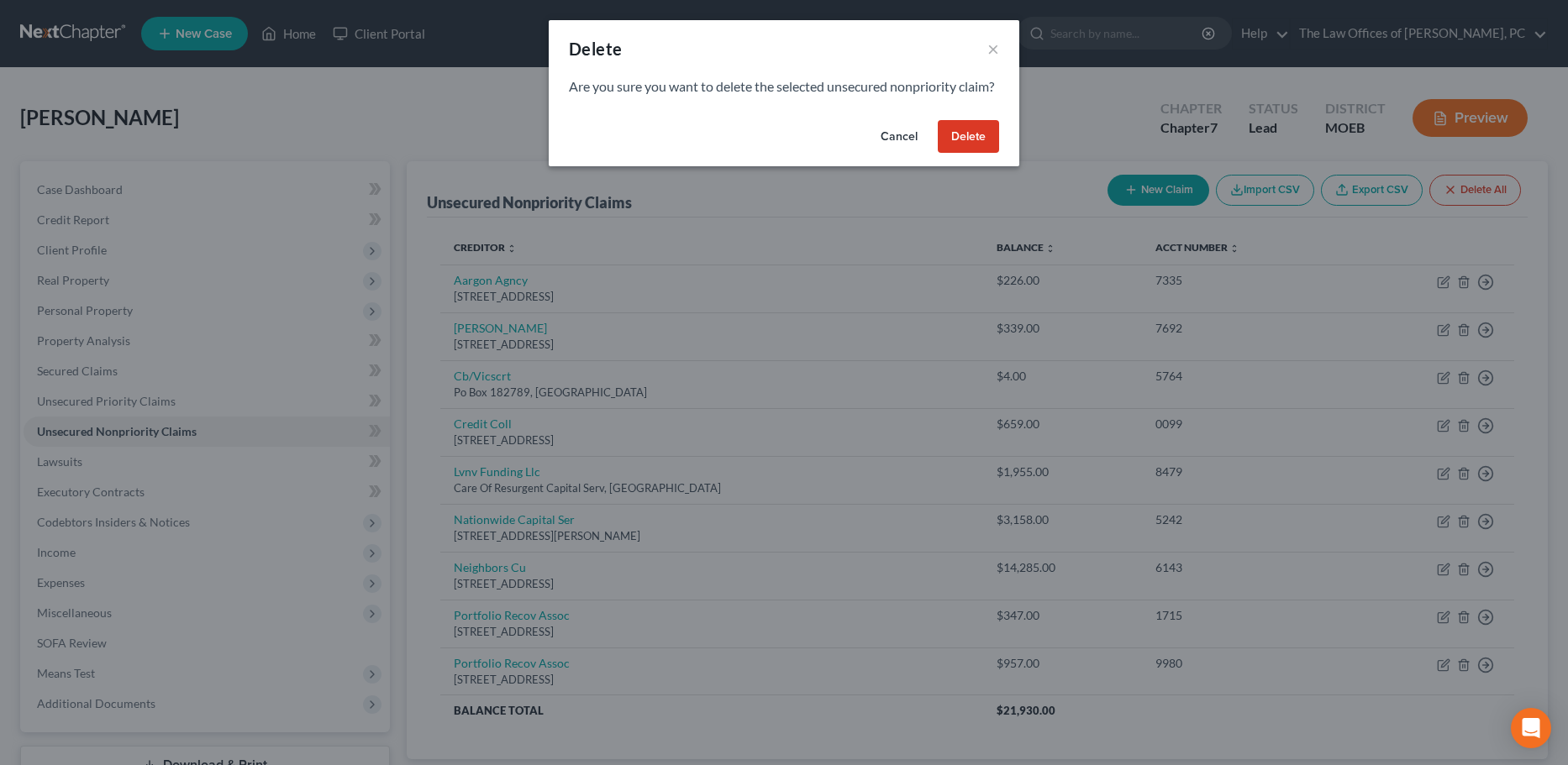
click at [956, 154] on button "Delete" at bounding box center [968, 136] width 62 height 33
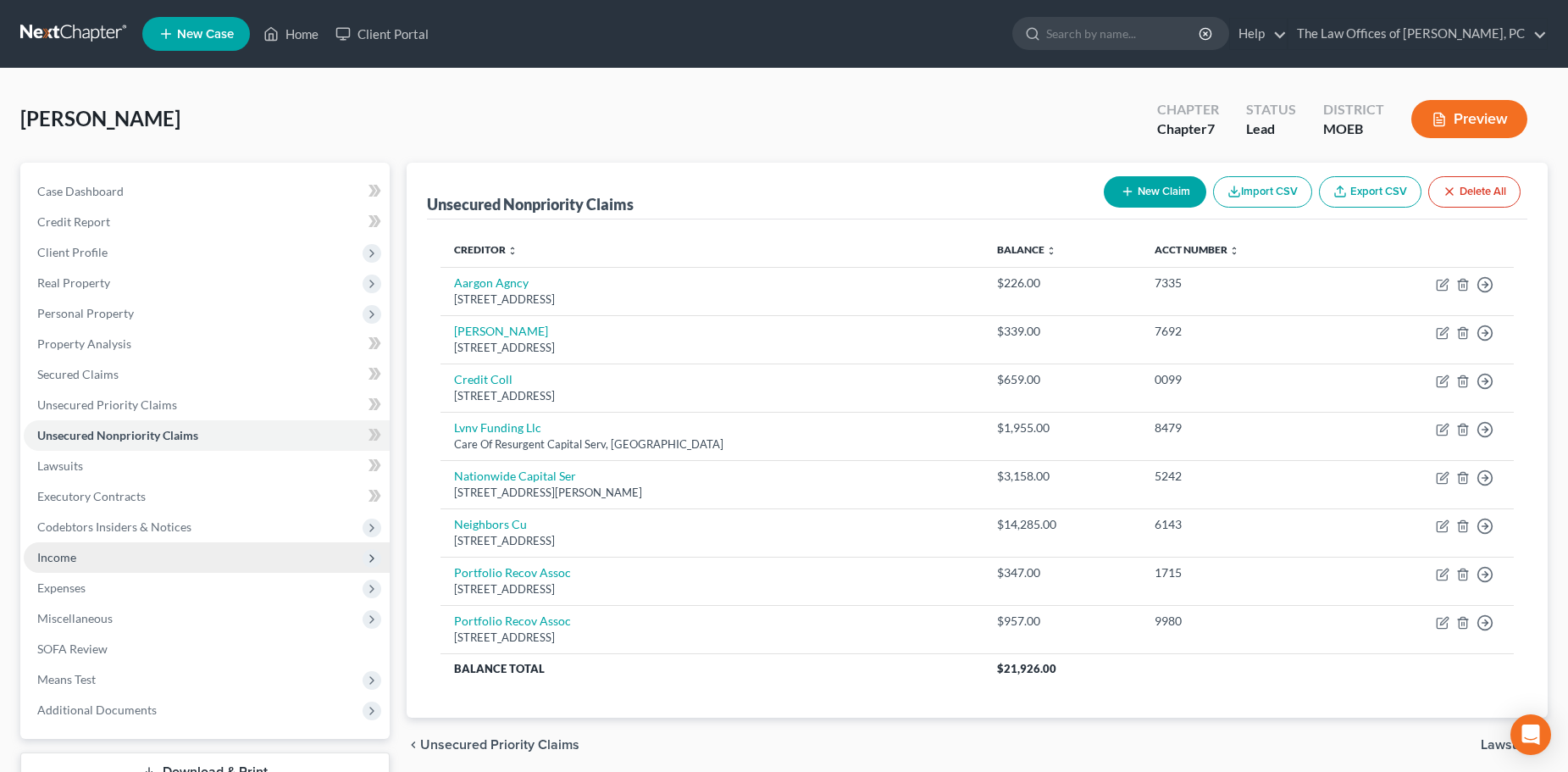
click at [82, 554] on span "Income" at bounding box center [207, 557] width 366 height 31
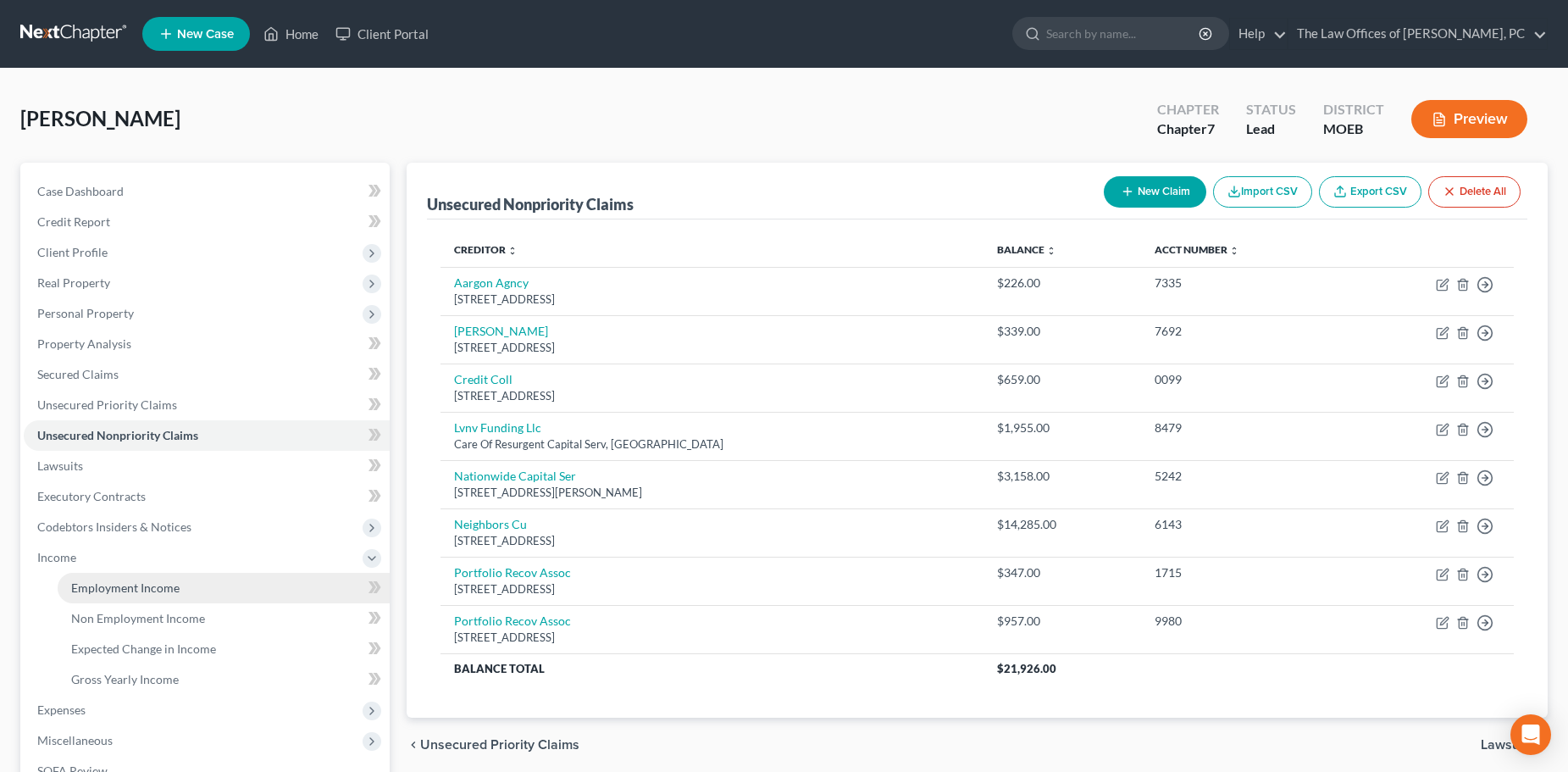
click at [104, 584] on span "Employment Income" at bounding box center [125, 587] width 108 height 14
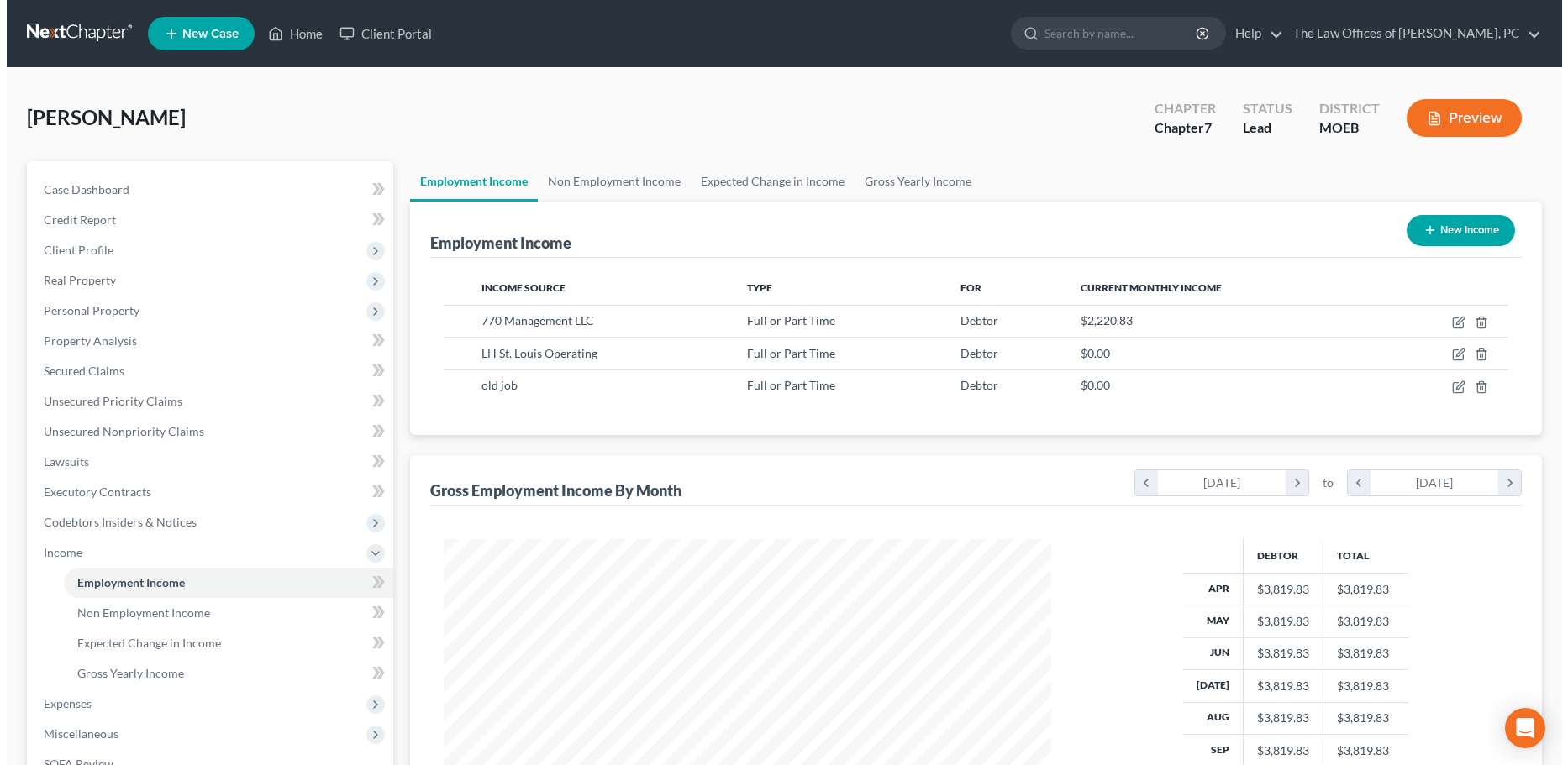
scroll to position [303, 640]
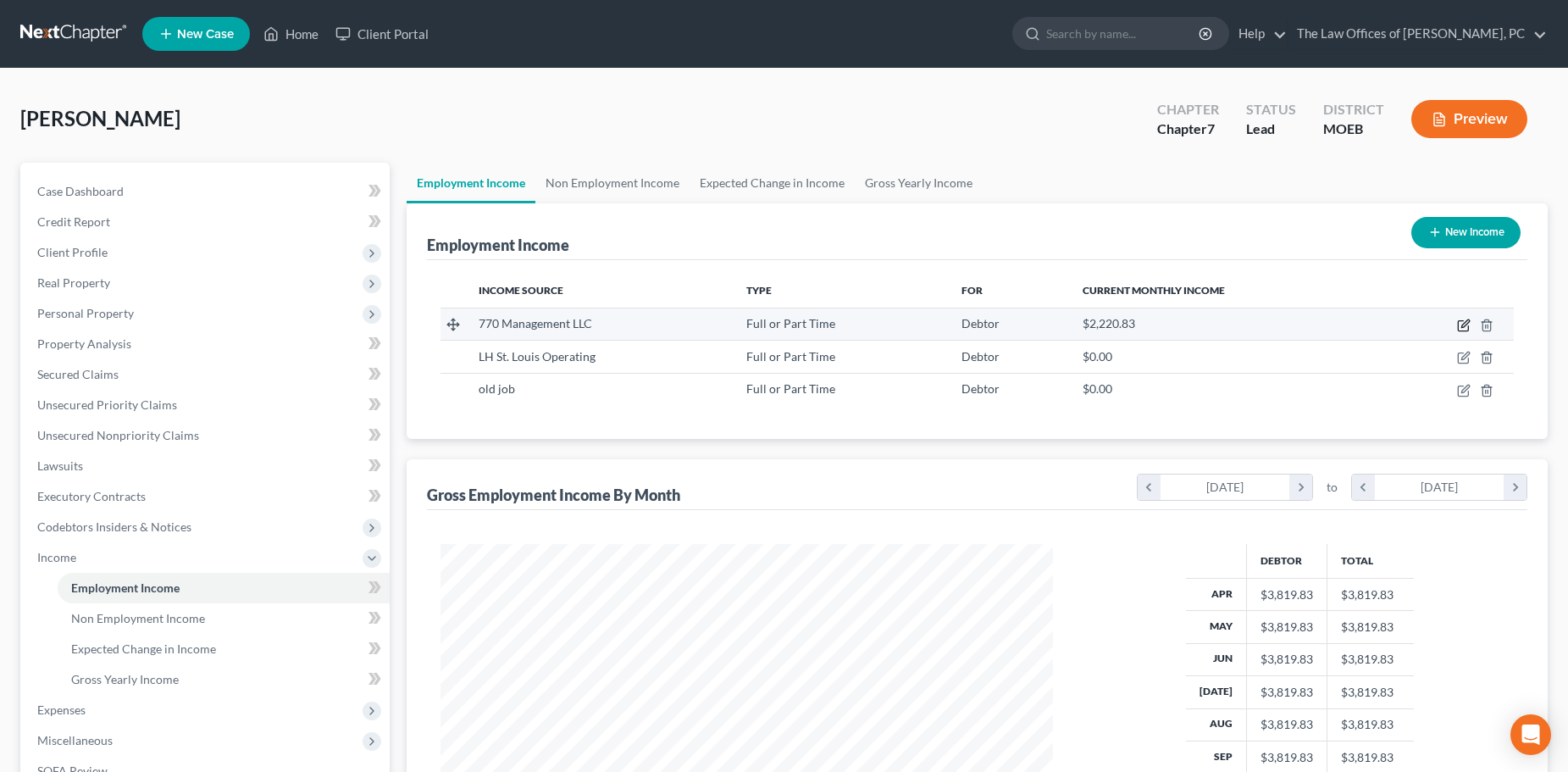
click at [1463, 324] on icon "button" at bounding box center [1464, 326] width 13 height 13
select select "0"
select select "26"
select select "2"
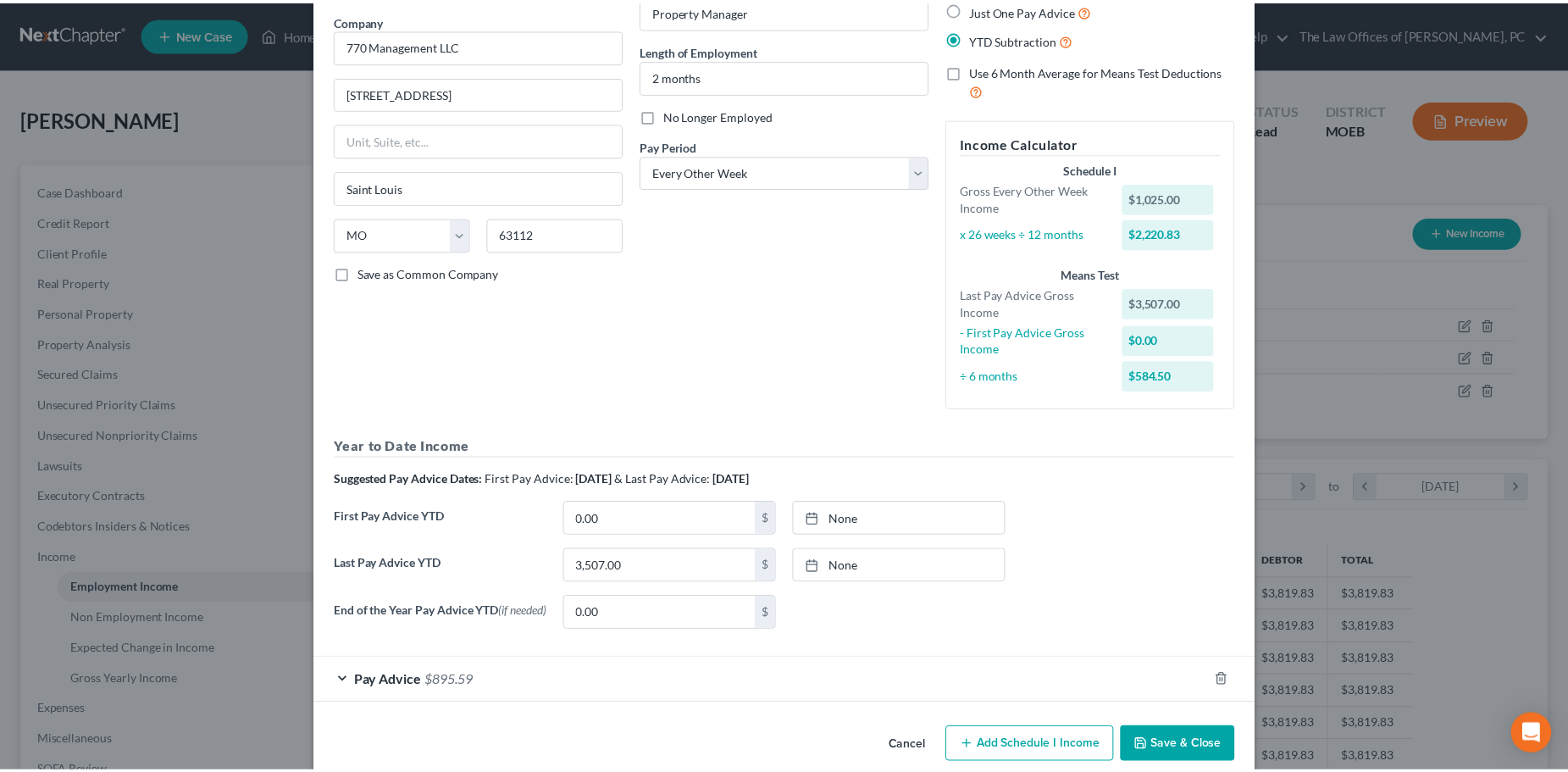
scroll to position [161, 0]
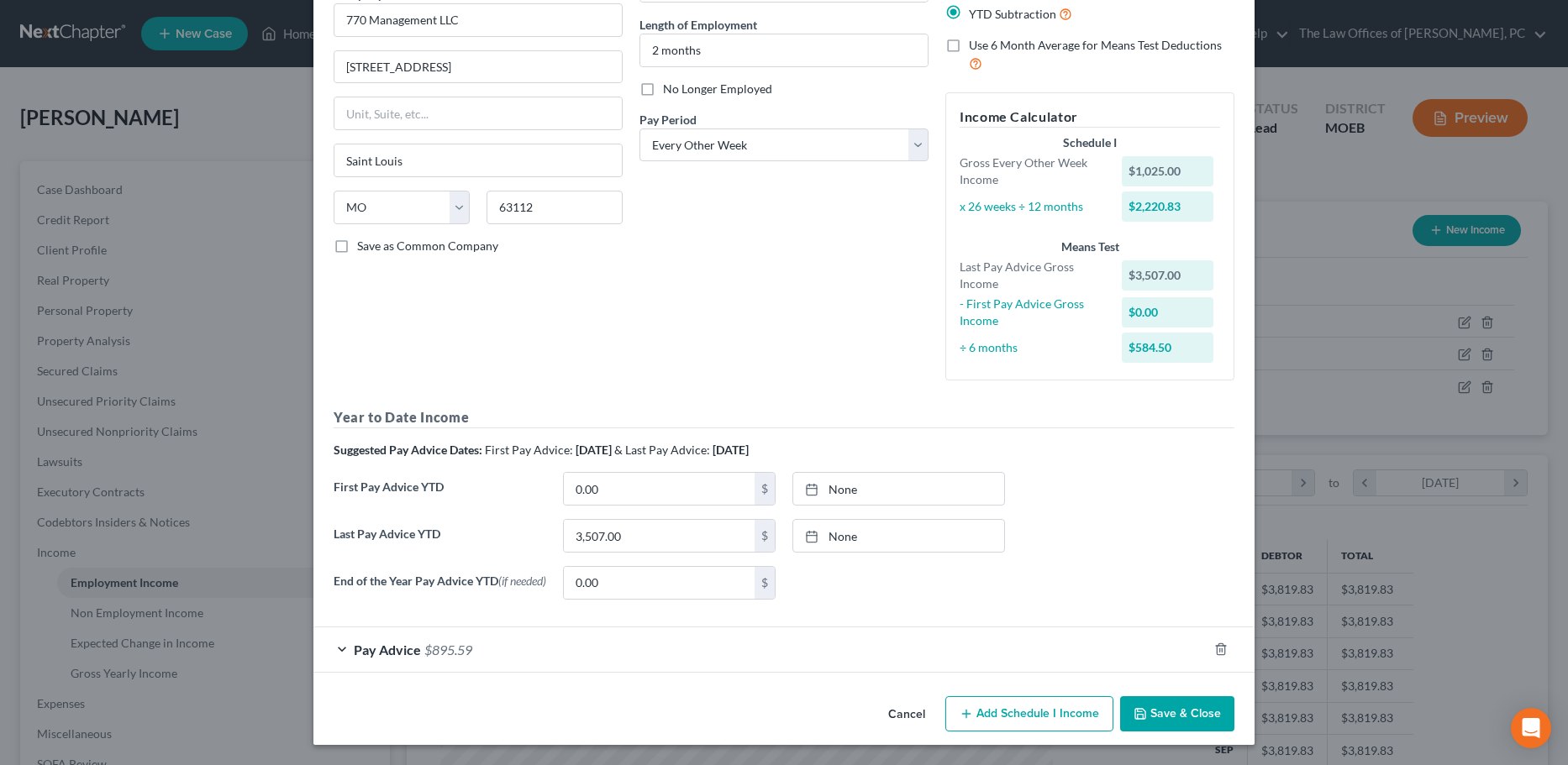
click at [1207, 715] on button "Save & Close" at bounding box center [1177, 713] width 114 height 35
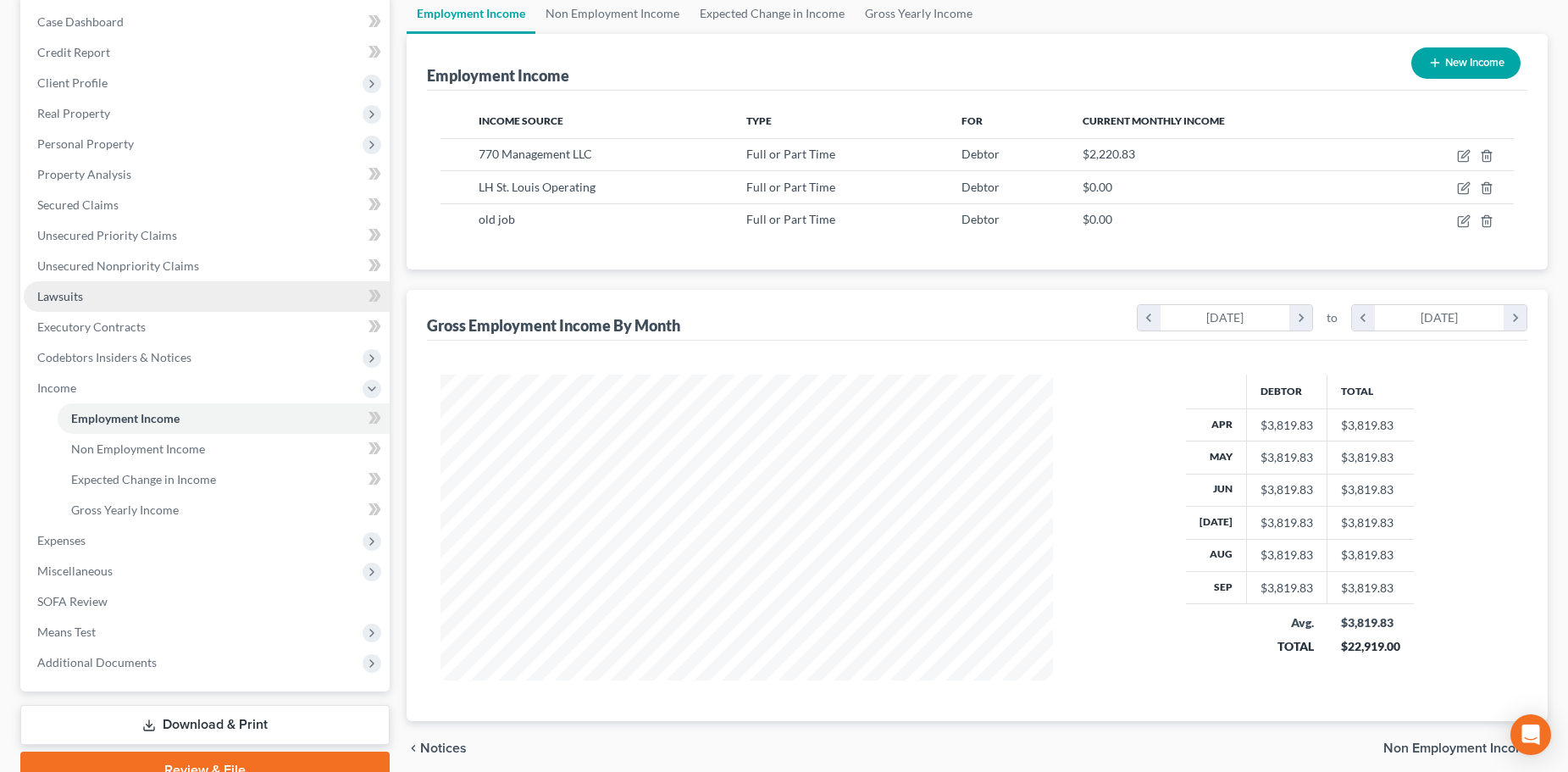
scroll to position [0, 0]
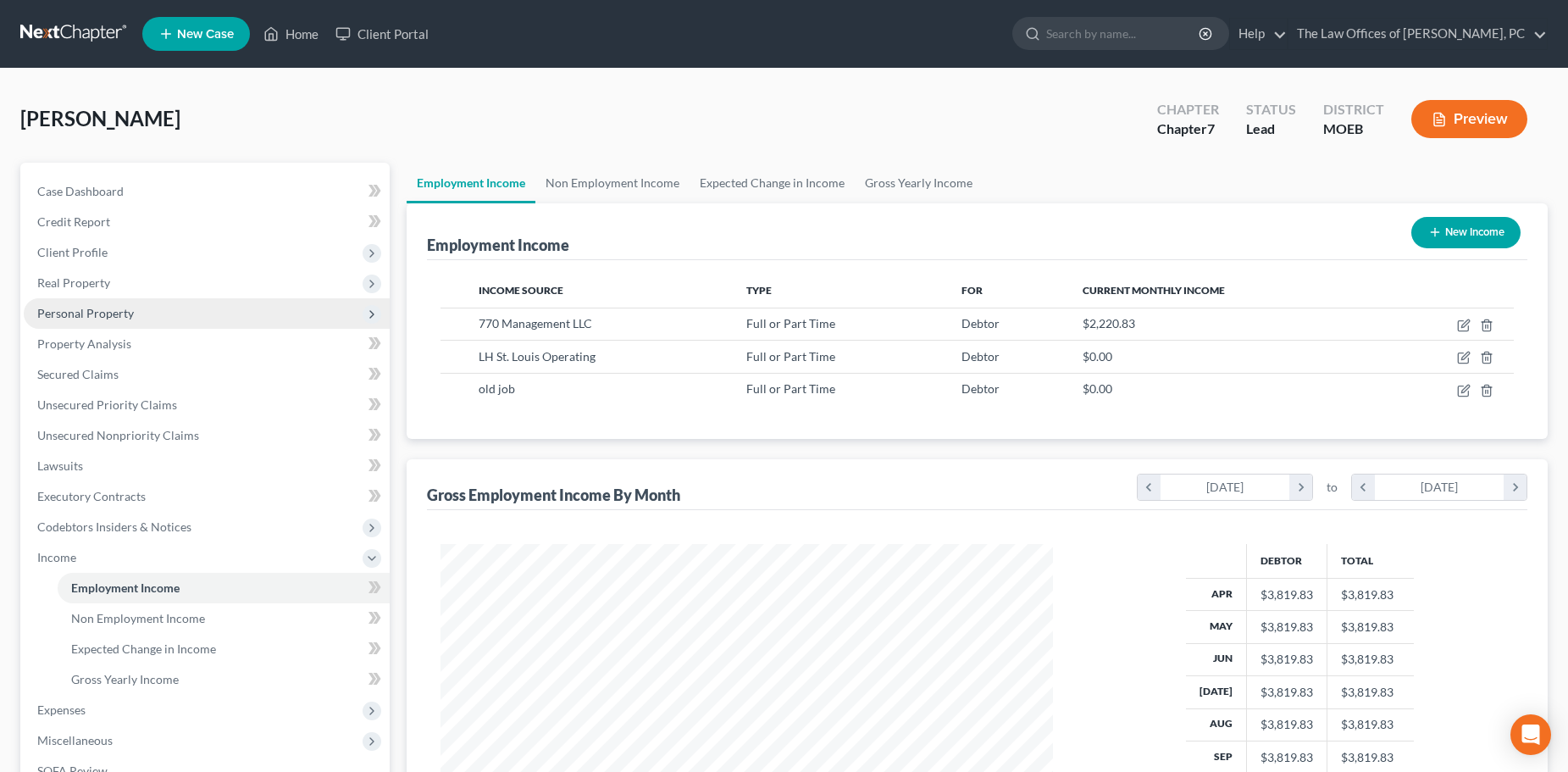
click at [82, 312] on span "Personal Property" at bounding box center [85, 312] width 97 height 14
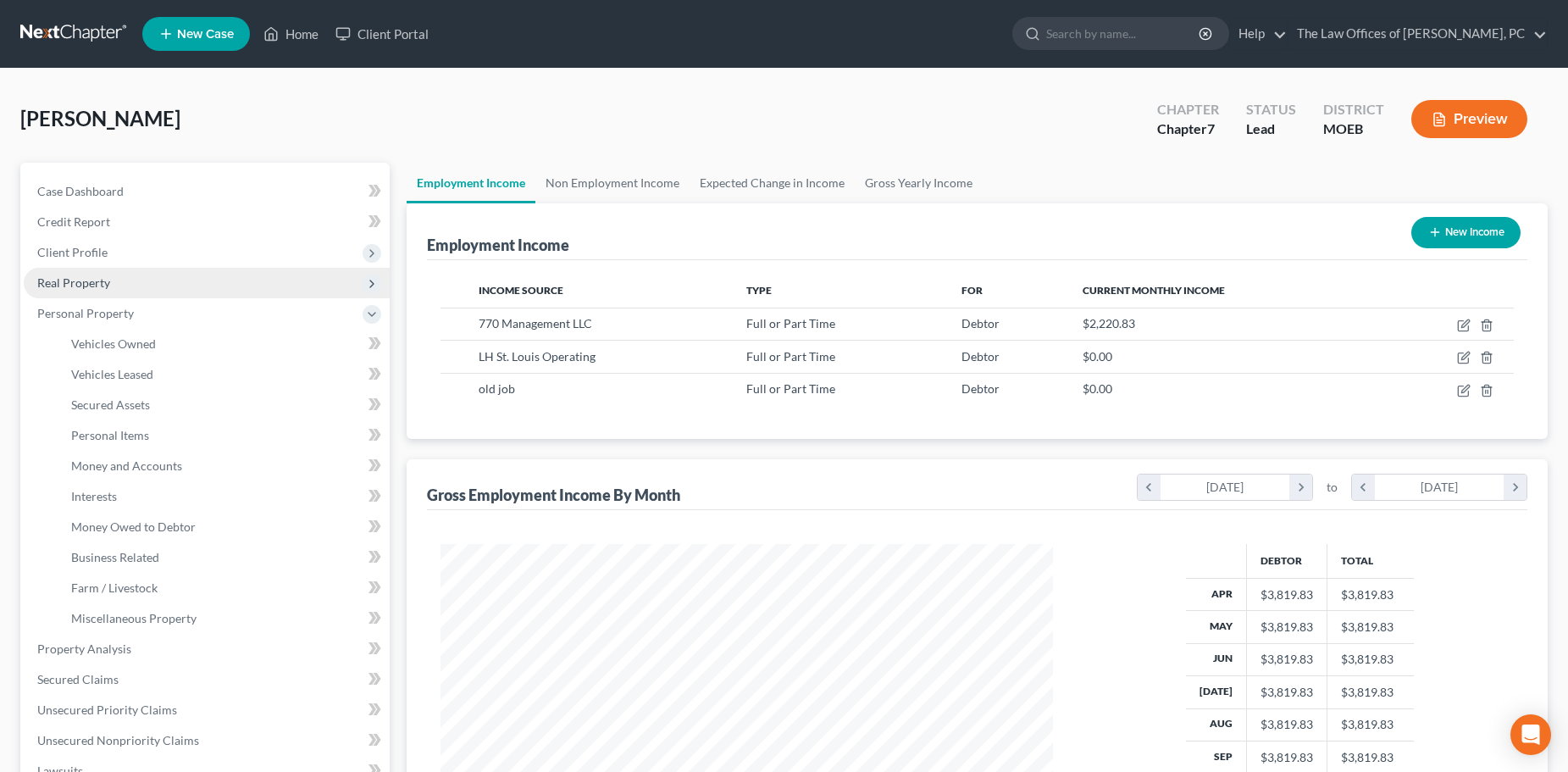
click at [85, 290] on span "Real Property" at bounding box center [207, 284] width 366 height 31
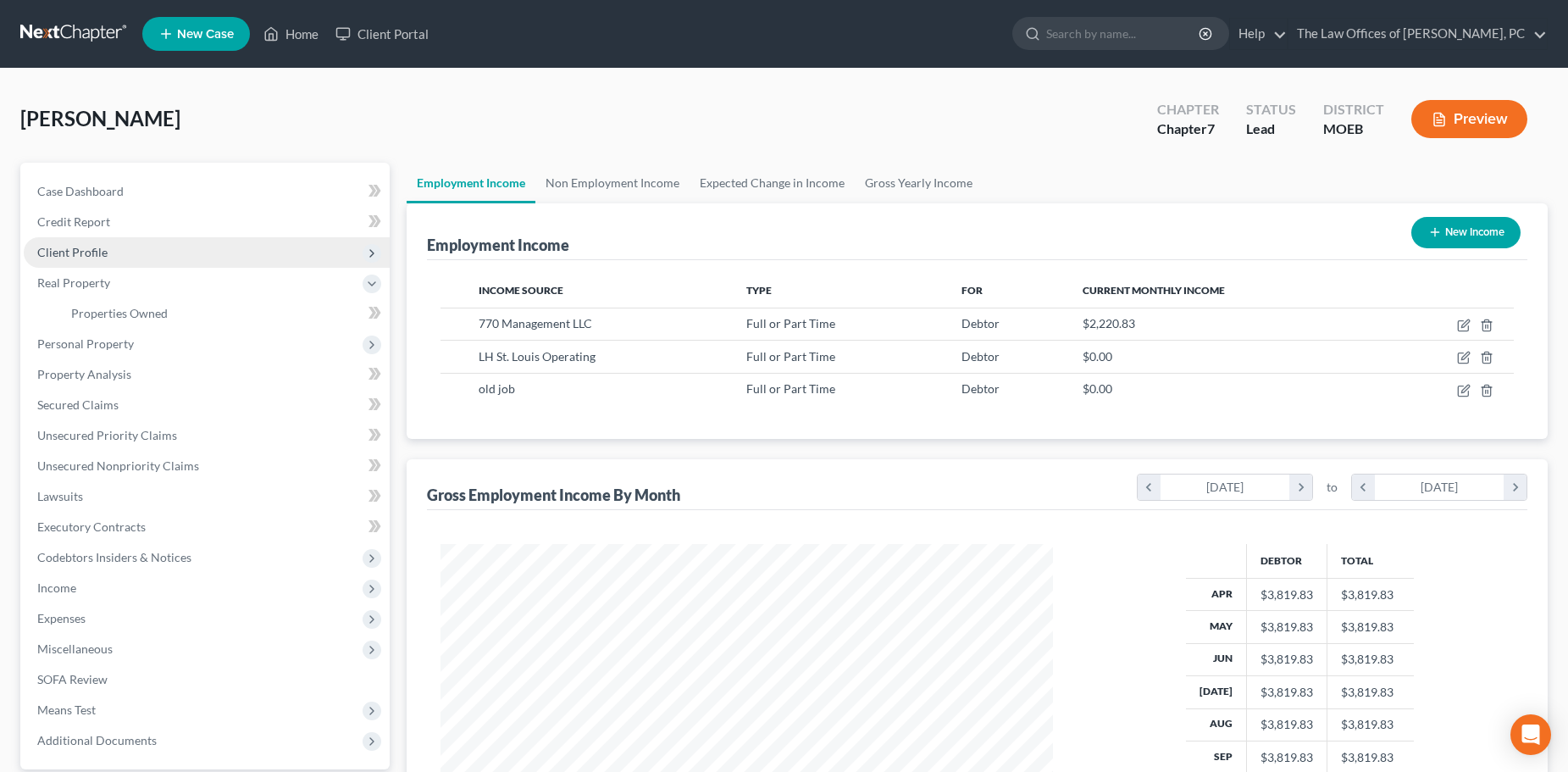
click at [86, 252] on span "Client Profile" at bounding box center [72, 252] width 70 height 14
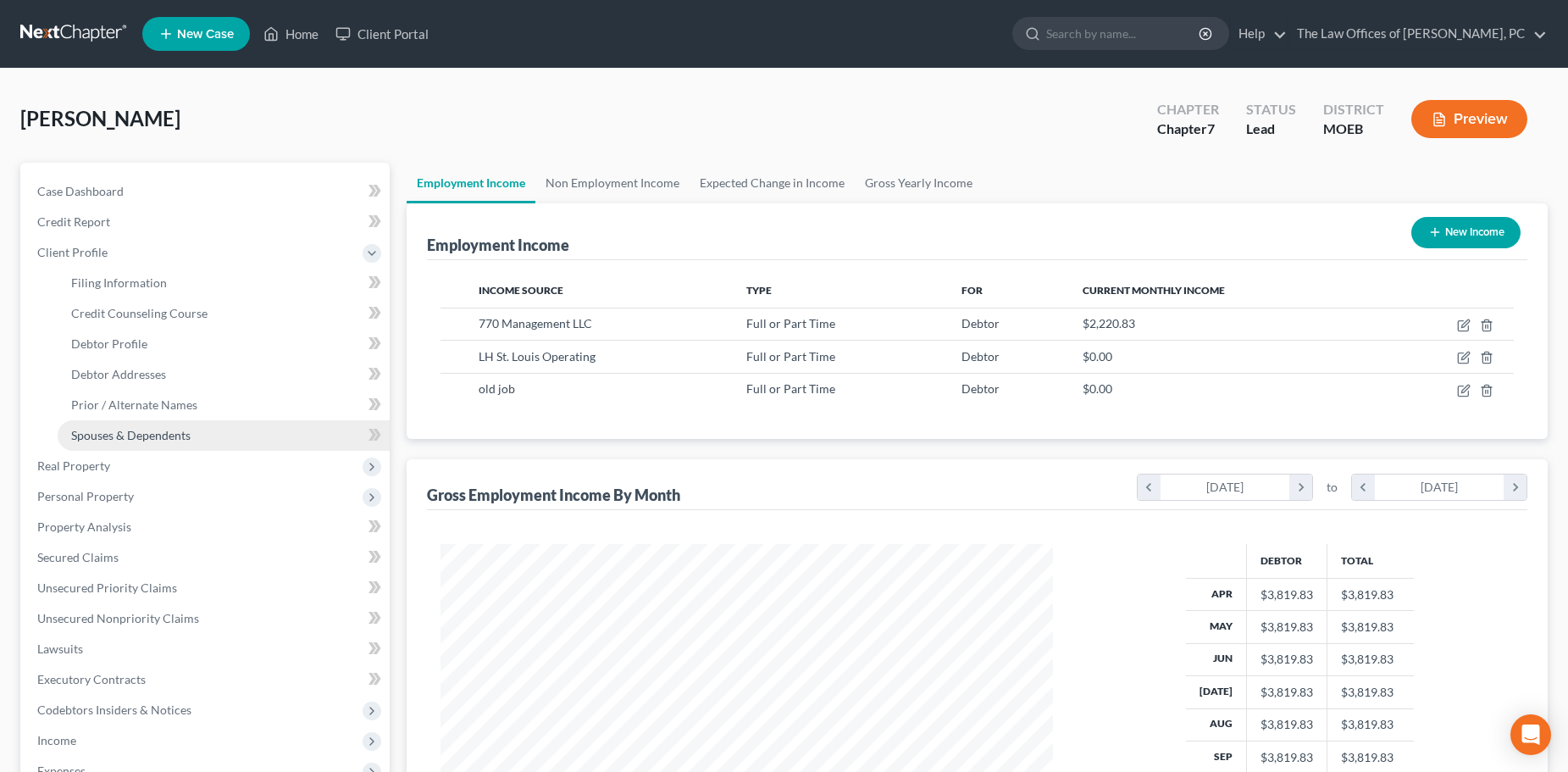
click at [129, 426] on link "Spouses & Dependents" at bounding box center [223, 436] width 332 height 31
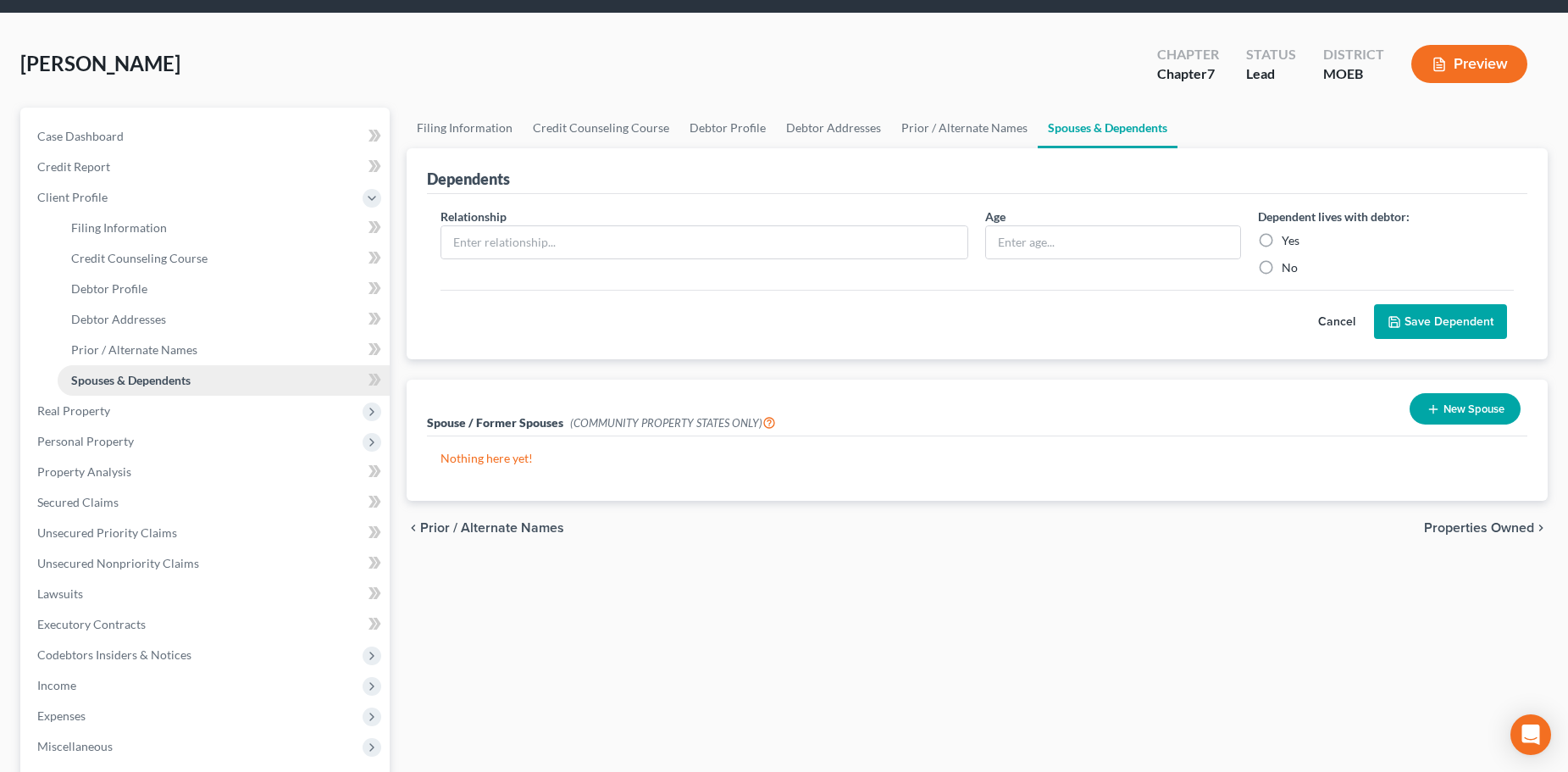
scroll to position [84, 0]
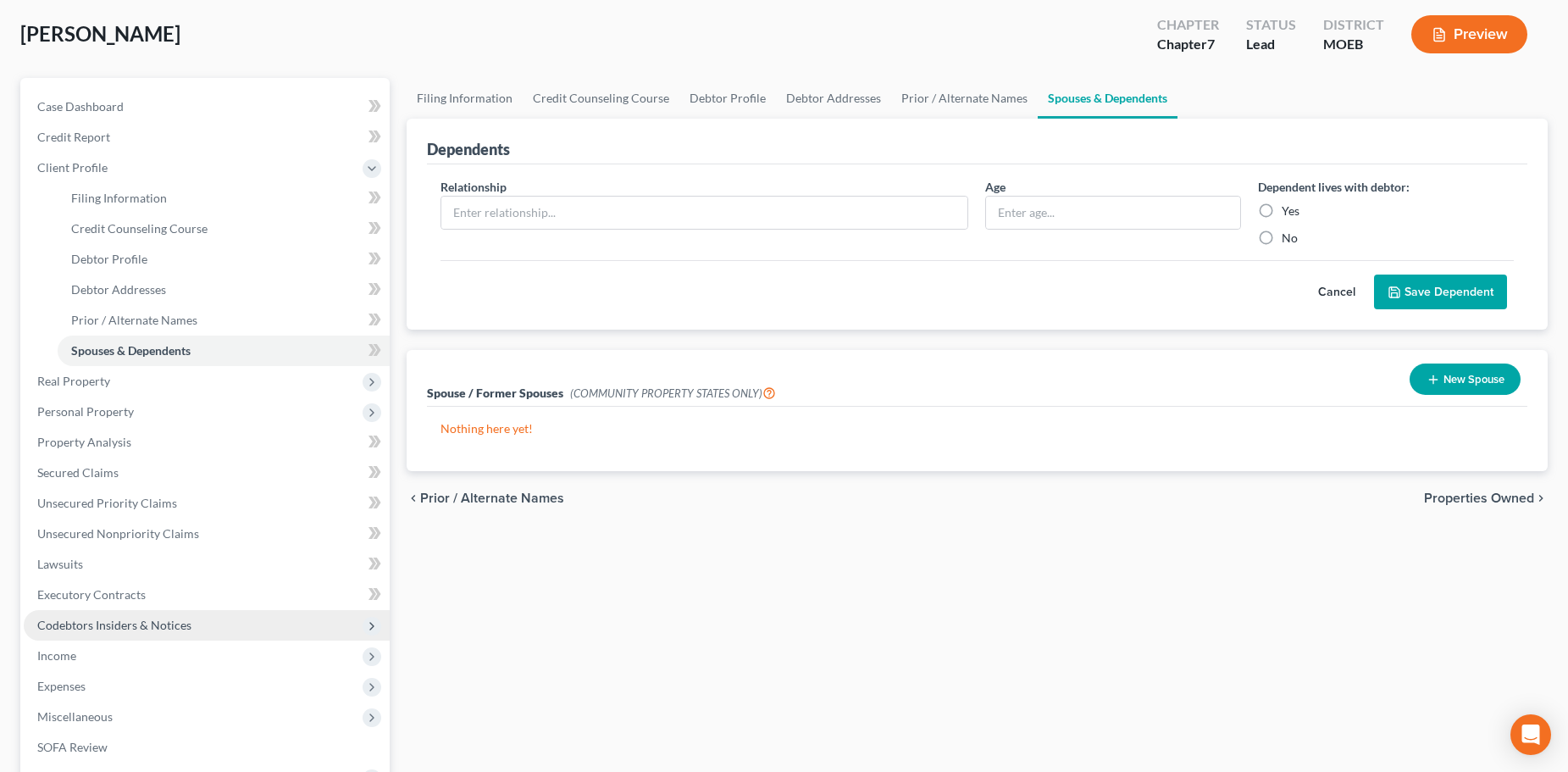
click at [121, 630] on span "Codebtors Insiders & Notices" at bounding box center [114, 624] width 154 height 14
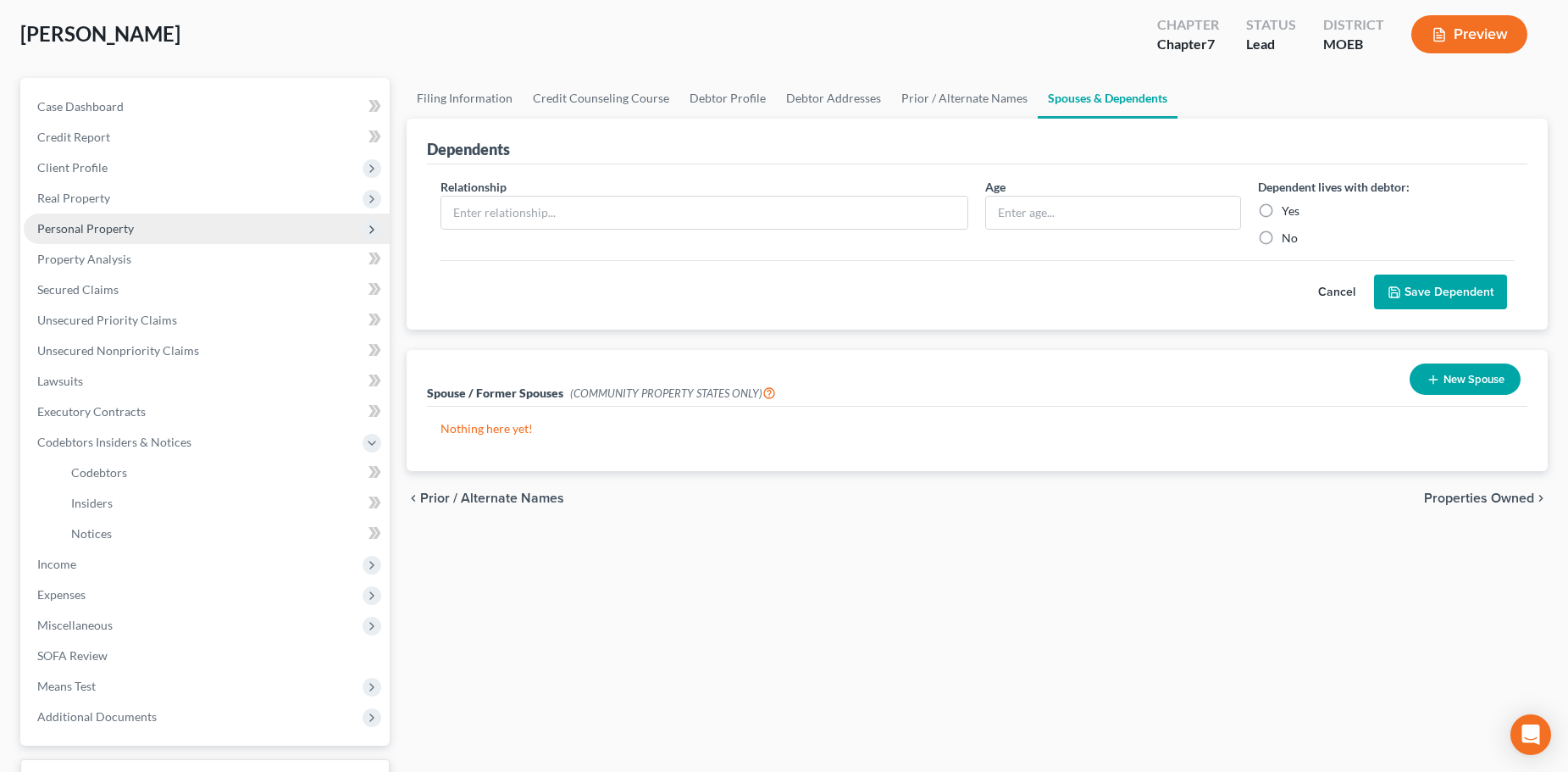
click at [106, 216] on span "Personal Property" at bounding box center [207, 229] width 366 height 31
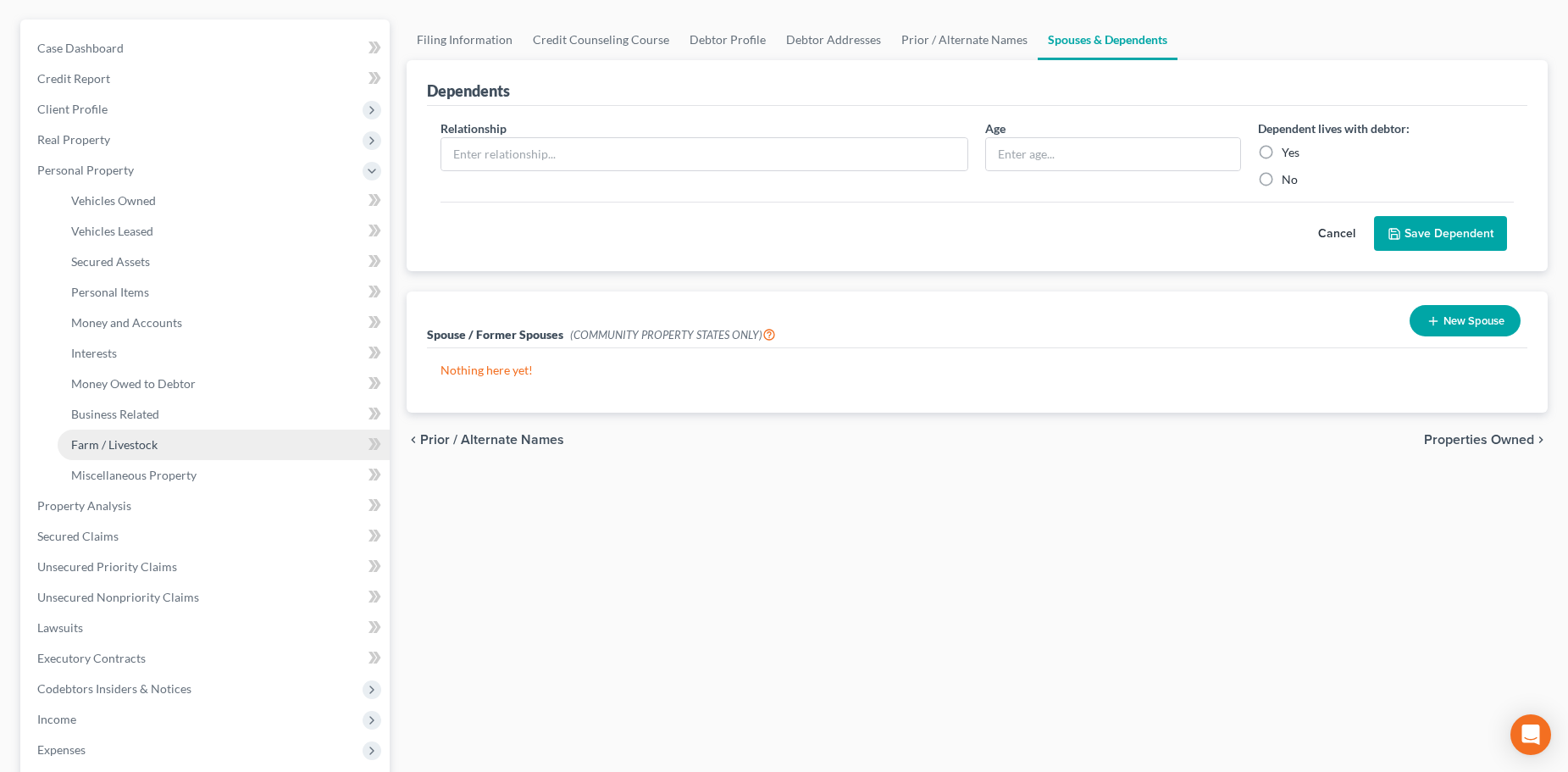
scroll to position [254, 0]
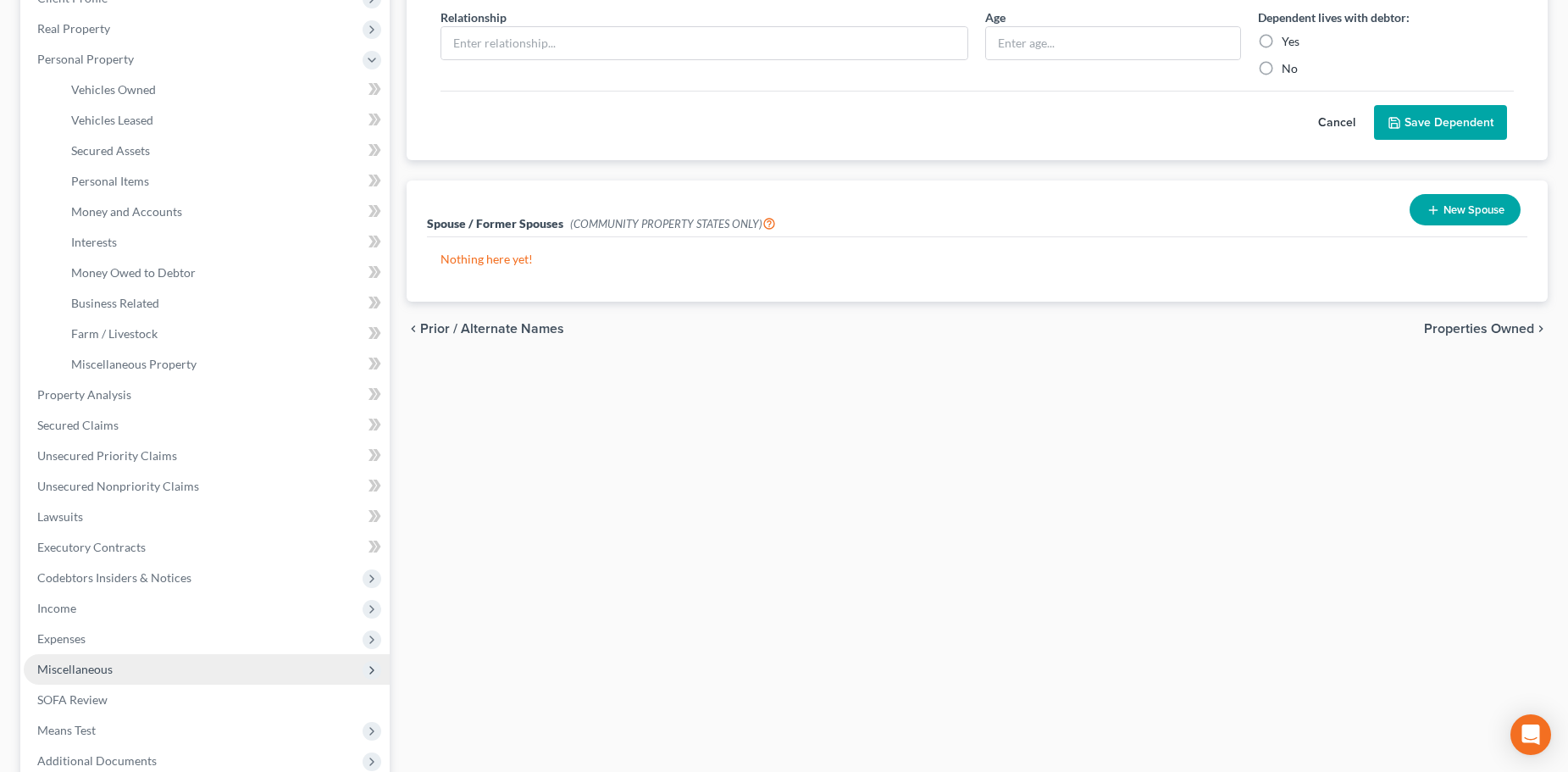
click at [114, 675] on span "Miscellaneous" at bounding box center [207, 670] width 366 height 31
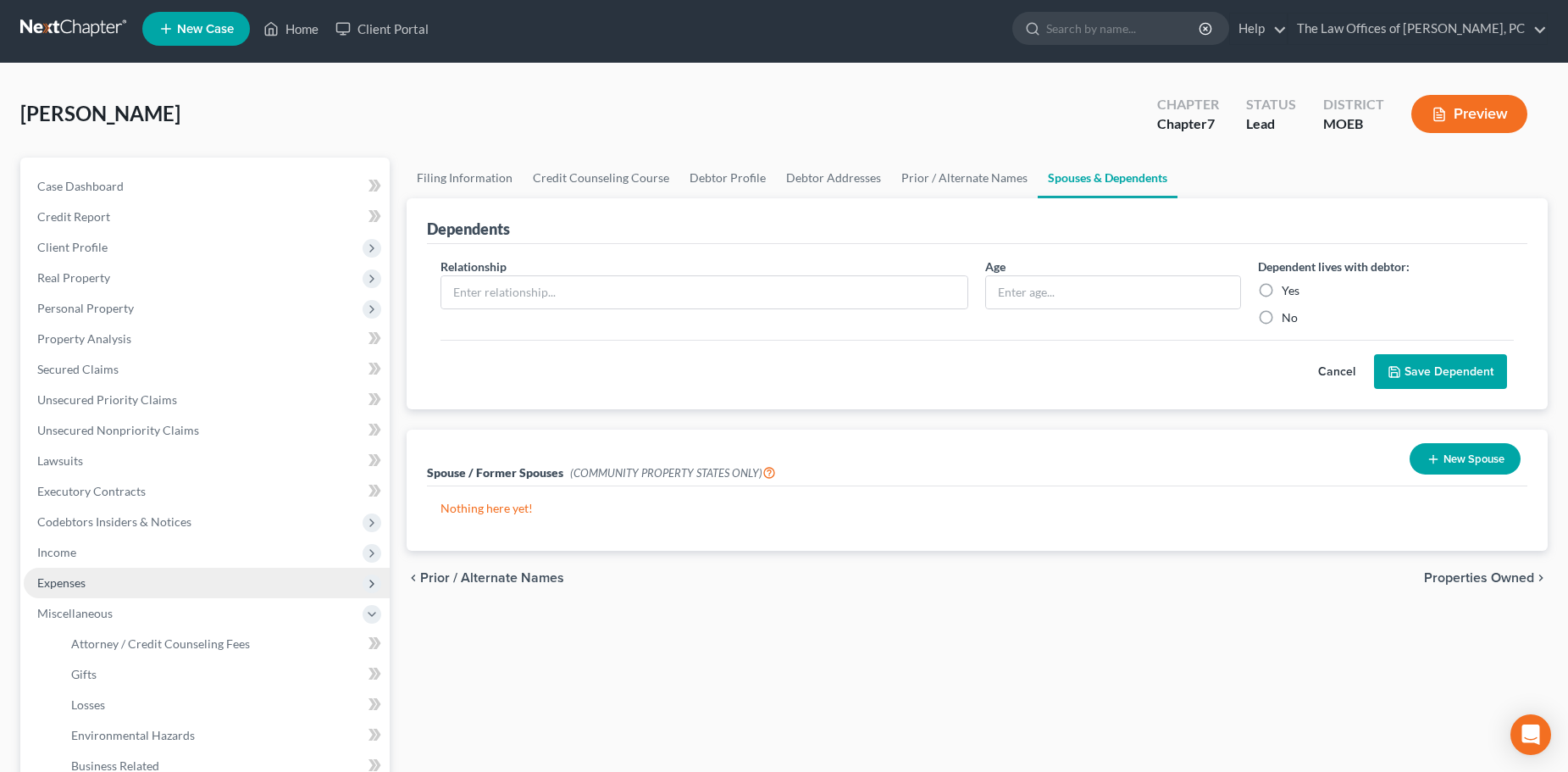
scroll to position [0, 0]
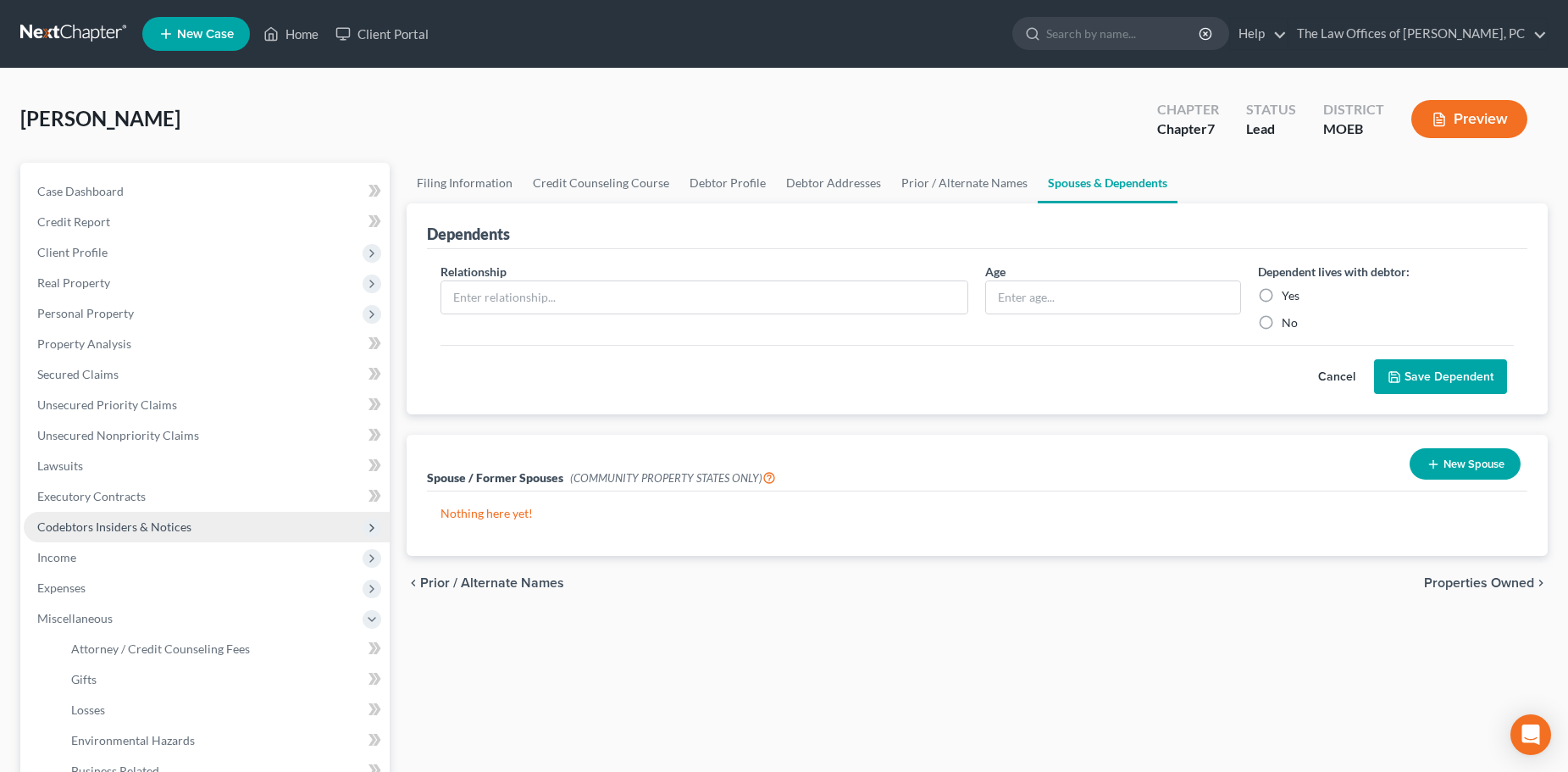
click at [159, 526] on span "Codebtors Insiders & Notices" at bounding box center [114, 526] width 154 height 14
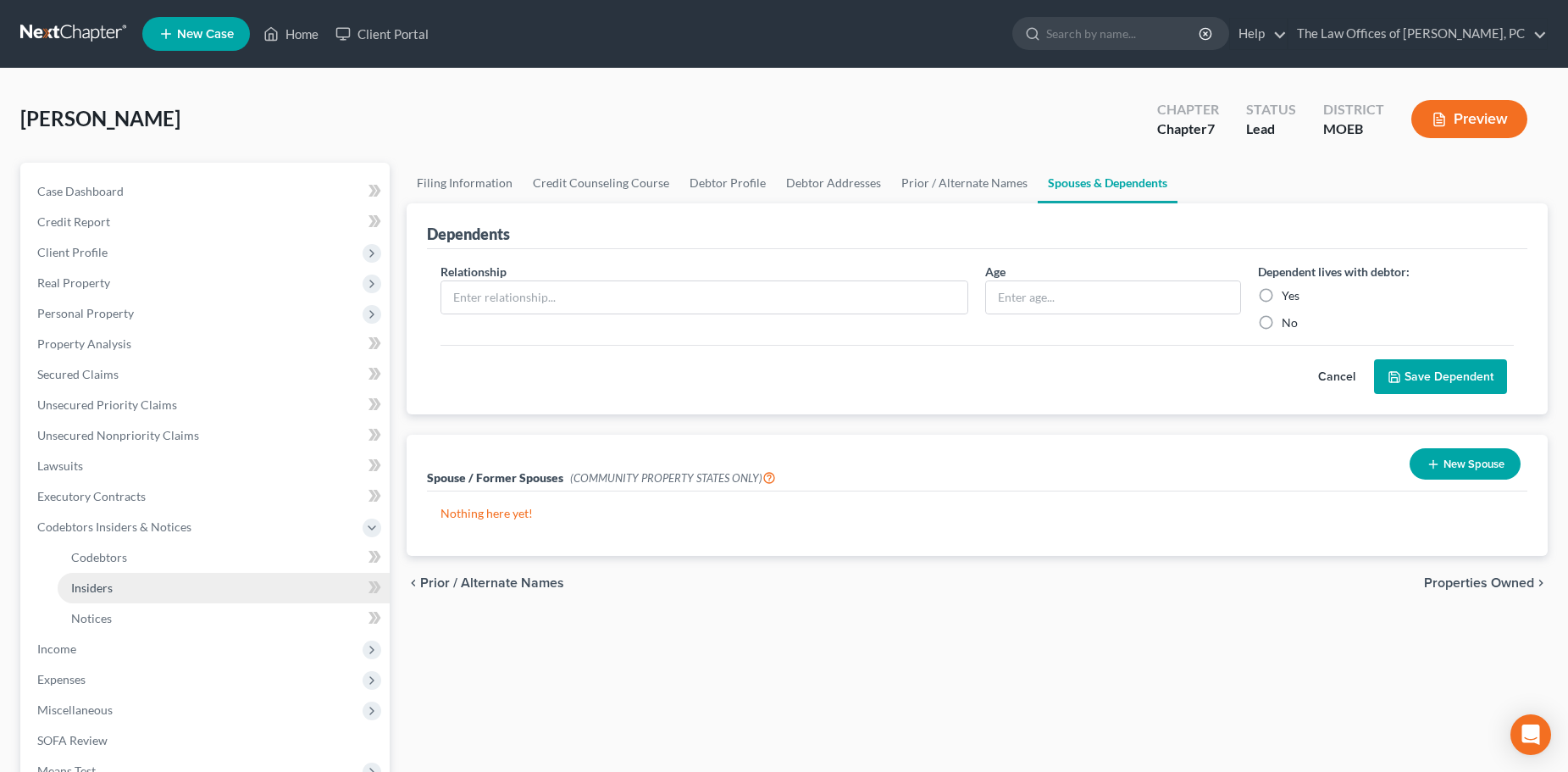
click at [132, 580] on link "Insiders" at bounding box center [223, 588] width 332 height 31
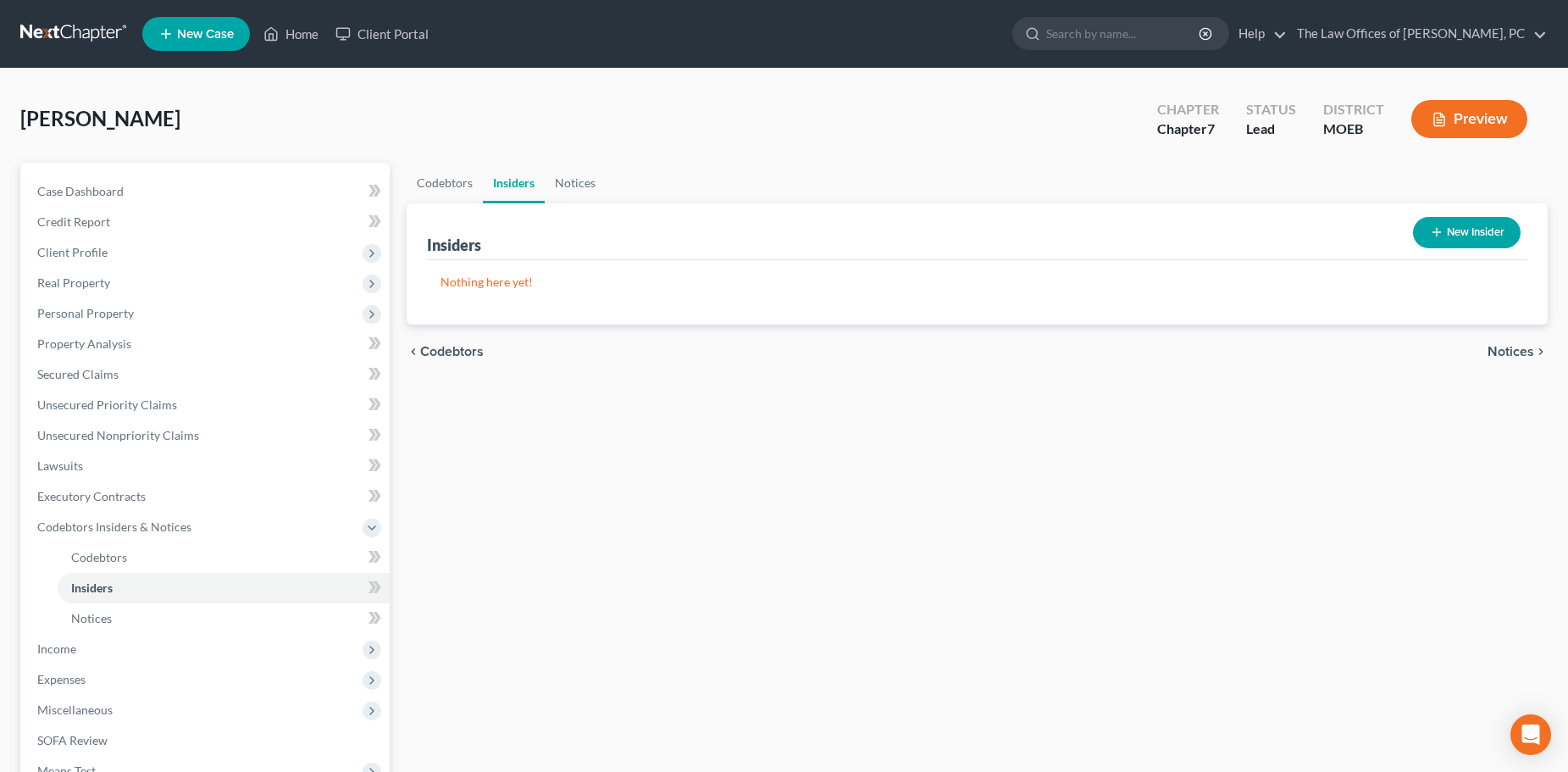
click at [1443, 231] on button "New Insider" at bounding box center [1466, 232] width 107 height 32
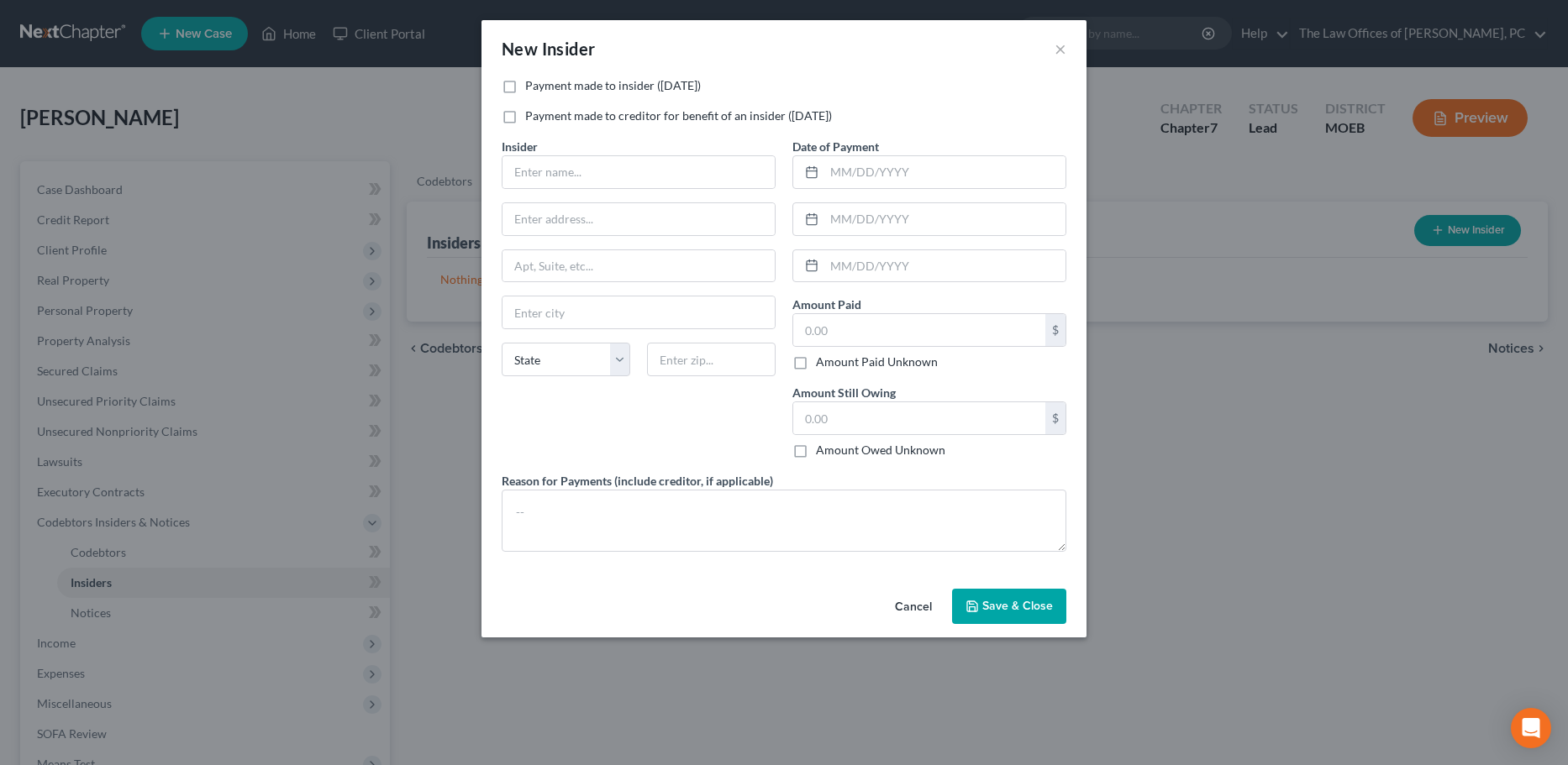
click at [525, 83] on label "Payment made to insider (within 1 year)" at bounding box center [613, 85] width 176 height 17
click at [532, 83] on input "Payment made to insider (within 1 year)" at bounding box center [537, 82] width 10 height 10
checkbox input "true"
click at [567, 176] on input "text" at bounding box center [638, 173] width 273 height 32
type input "Brother"
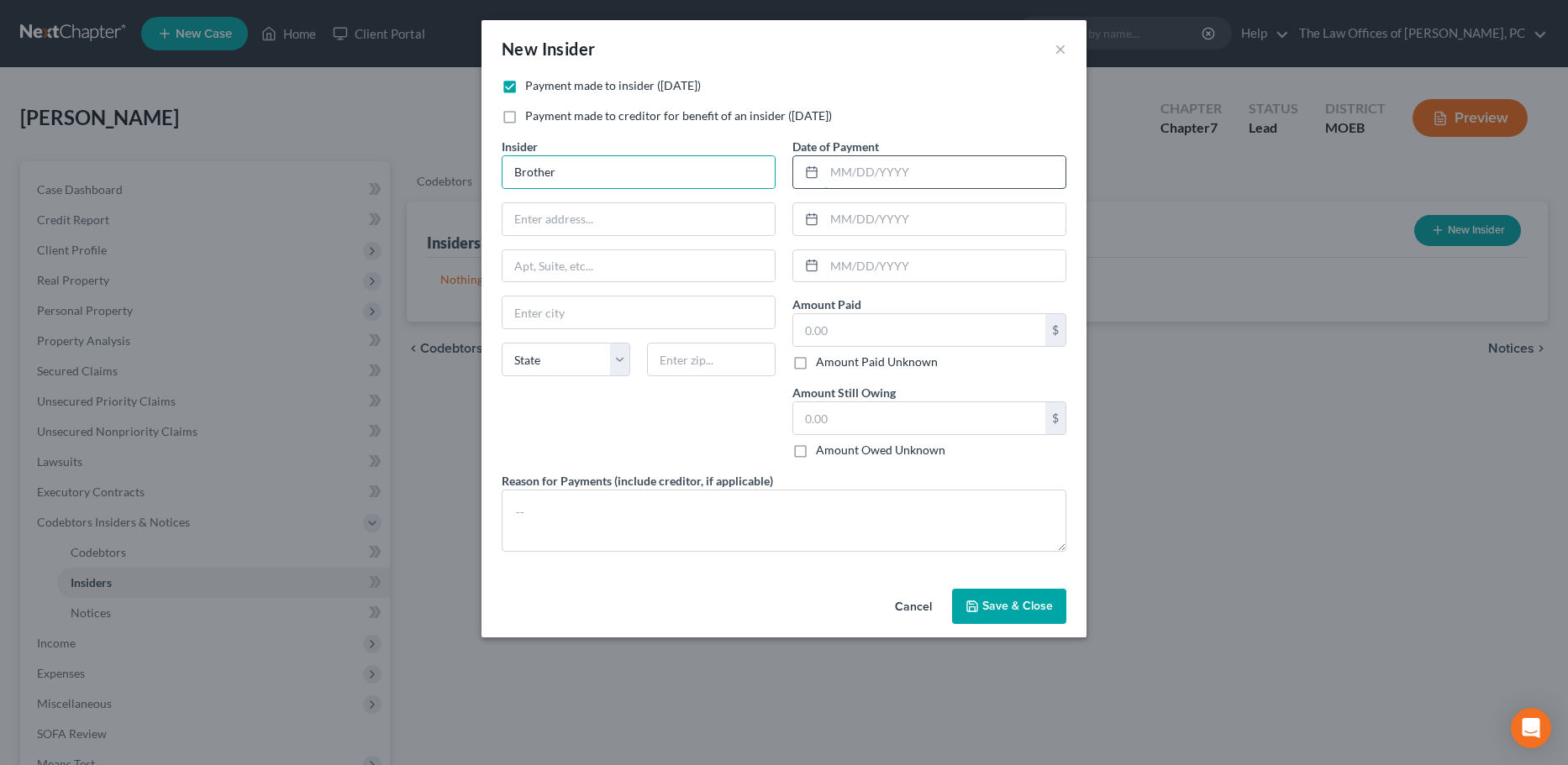
click at [849, 174] on input "text" at bounding box center [945, 173] width 241 height 32
type input "2025"
click at [828, 333] on input "text" at bounding box center [918, 330] width 252 height 32
type input "750"
click at [831, 177] on input "2025" at bounding box center [945, 173] width 241 height 32
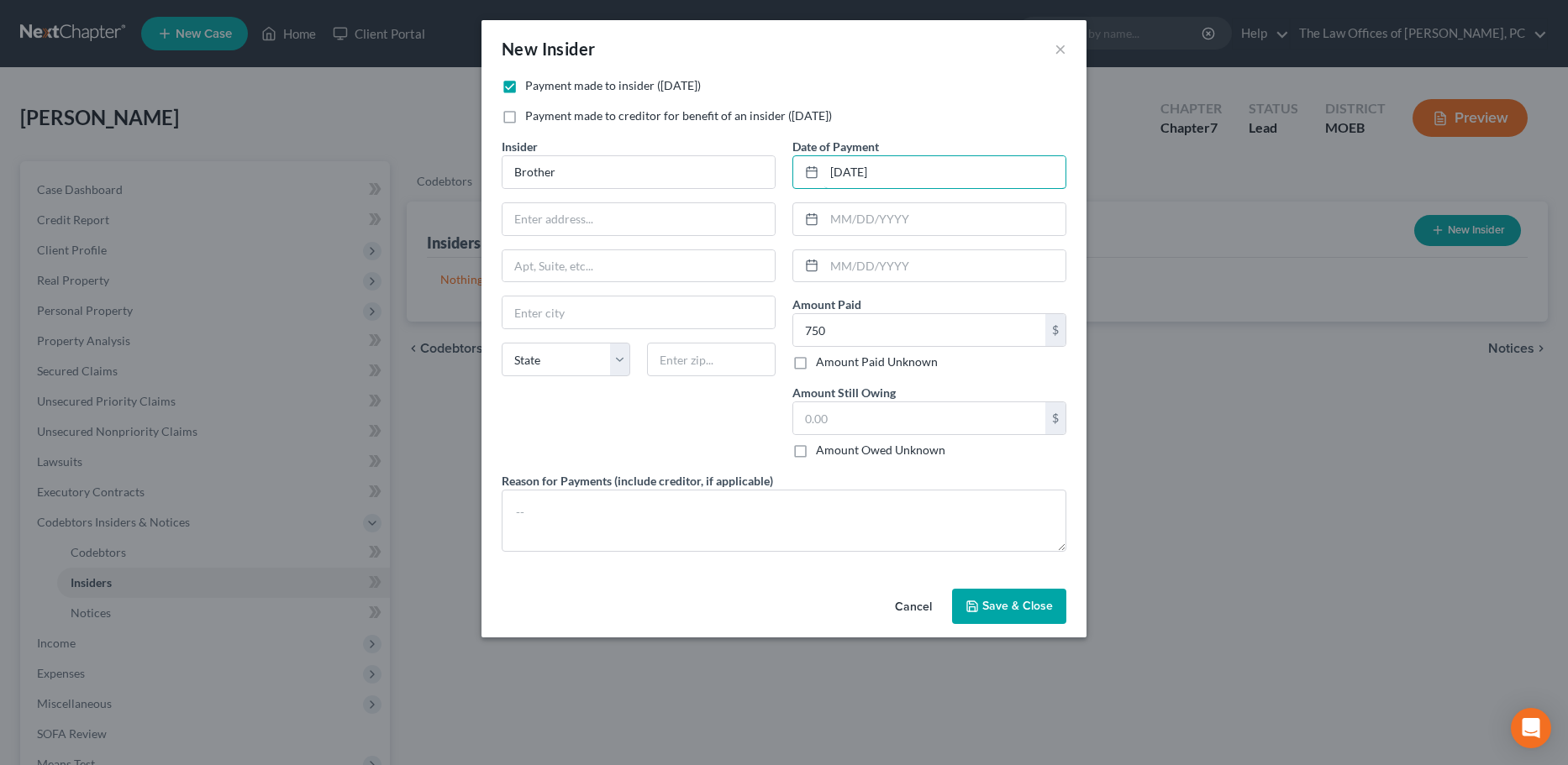
type input "10/01/2025"
click at [968, 608] on icon "button" at bounding box center [972, 606] width 13 height 13
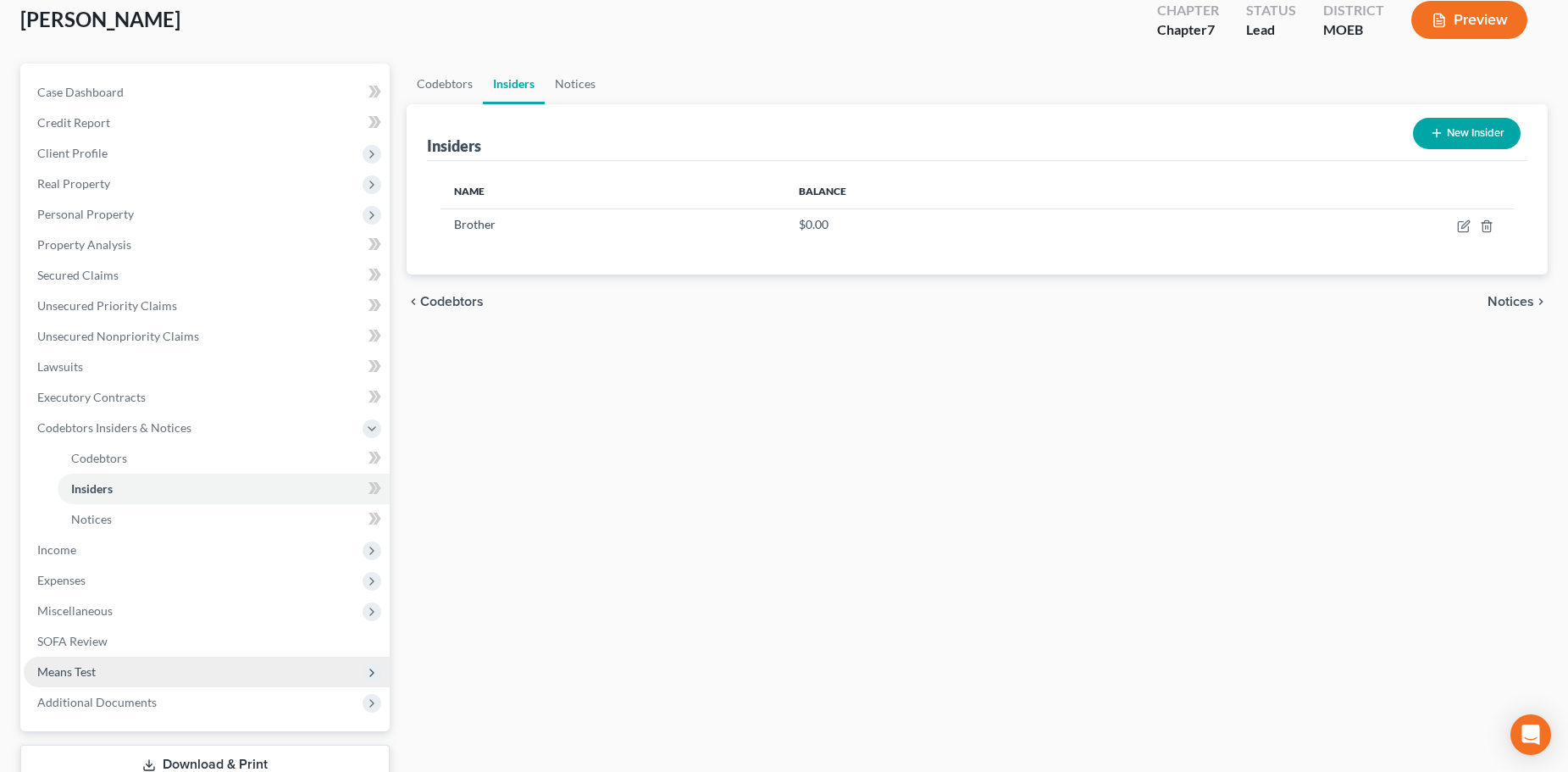
scroll to position [220, 0]
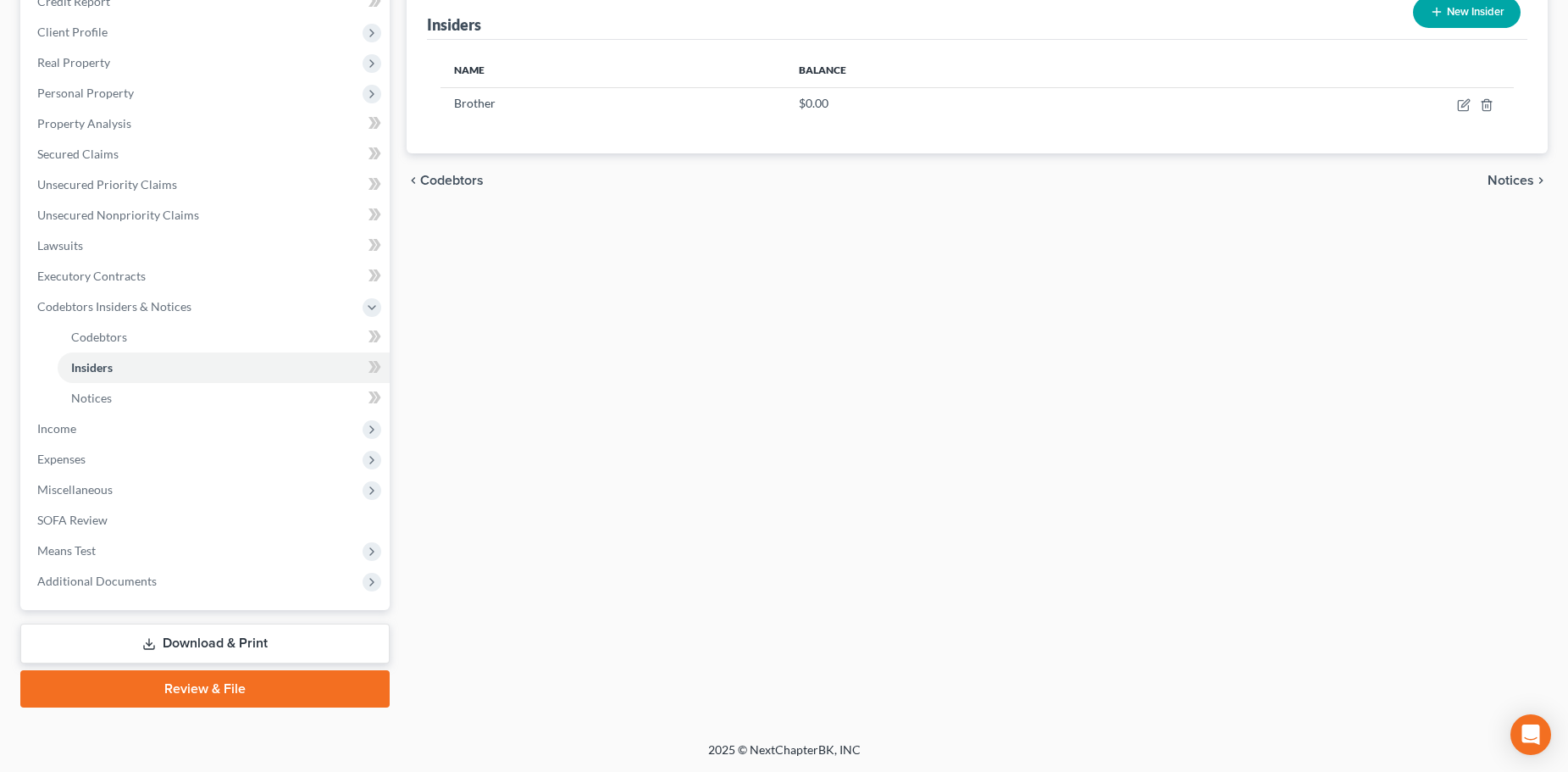
click at [170, 646] on link "Download & Print" at bounding box center [205, 644] width 370 height 40
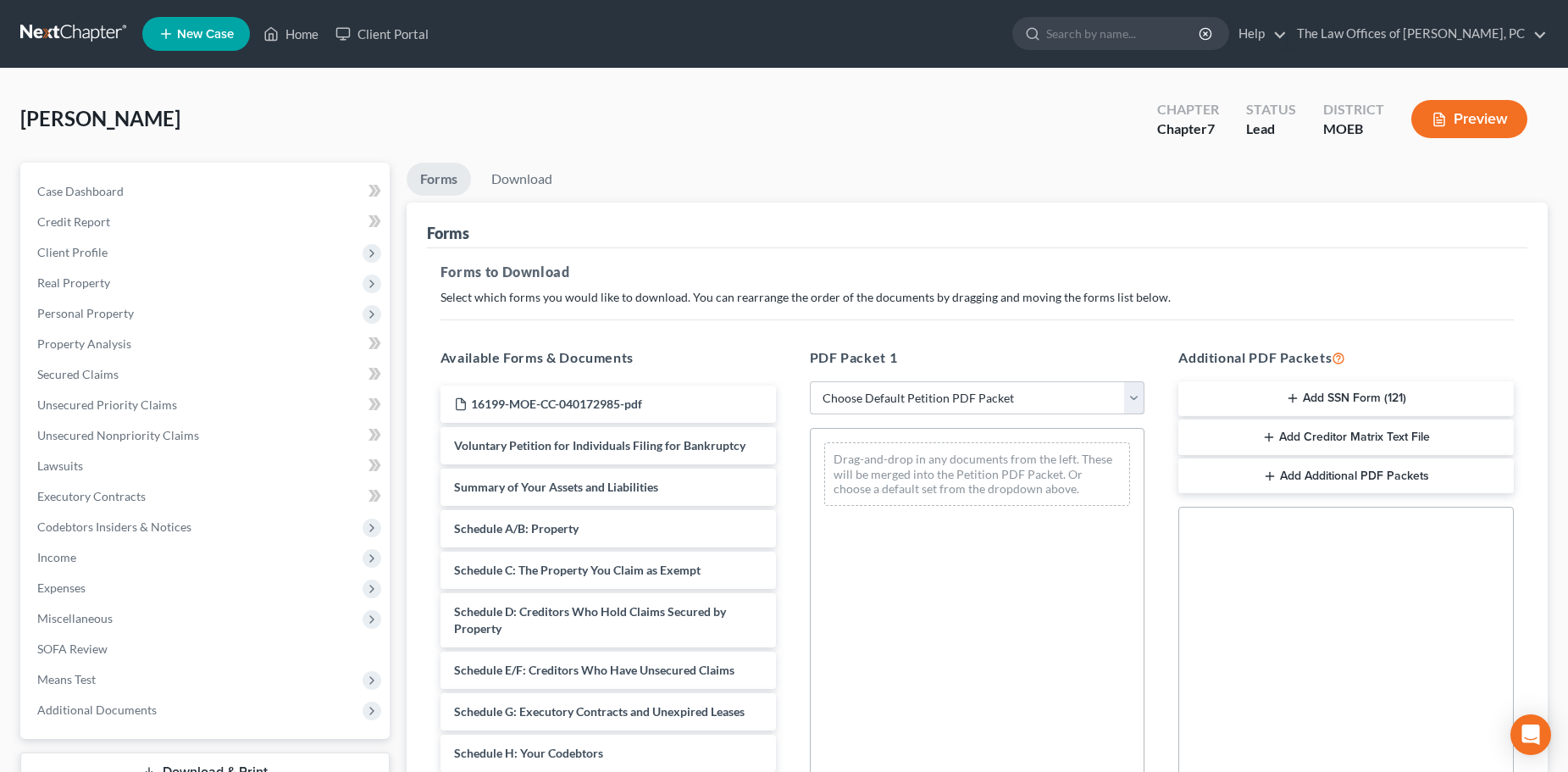
click at [885, 390] on select "Choose Default Petition PDF Packet Complete Bankruptcy Petition (all forms and …" at bounding box center [978, 397] width 335 height 34
select select "0"
click at [810, 381] on select "Choose Default Petition PDF Packet Complete Bankruptcy Petition (all forms and …" at bounding box center [978, 397] width 335 height 34
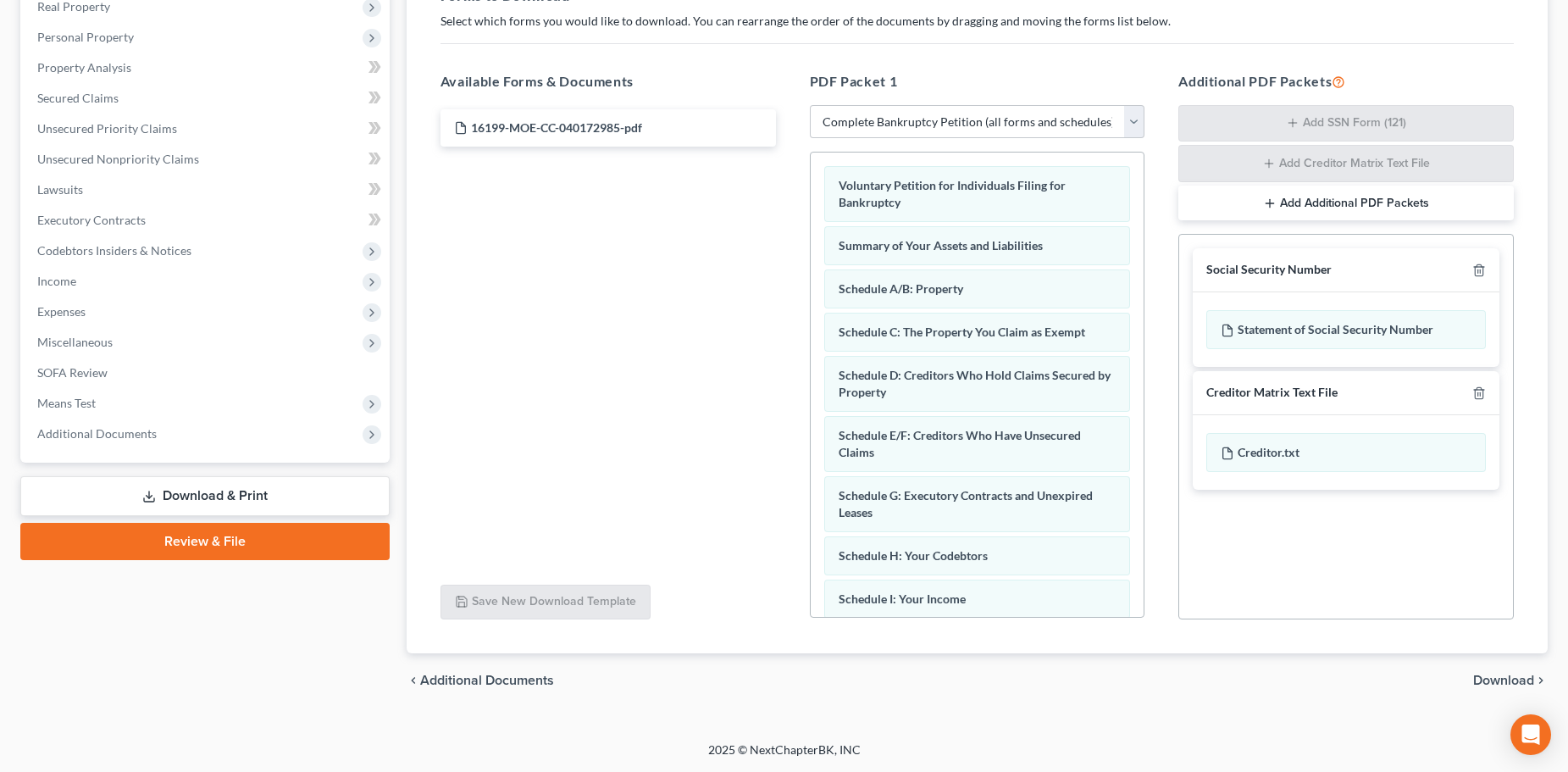
click at [1505, 673] on span "Download" at bounding box center [1504, 680] width 61 height 13
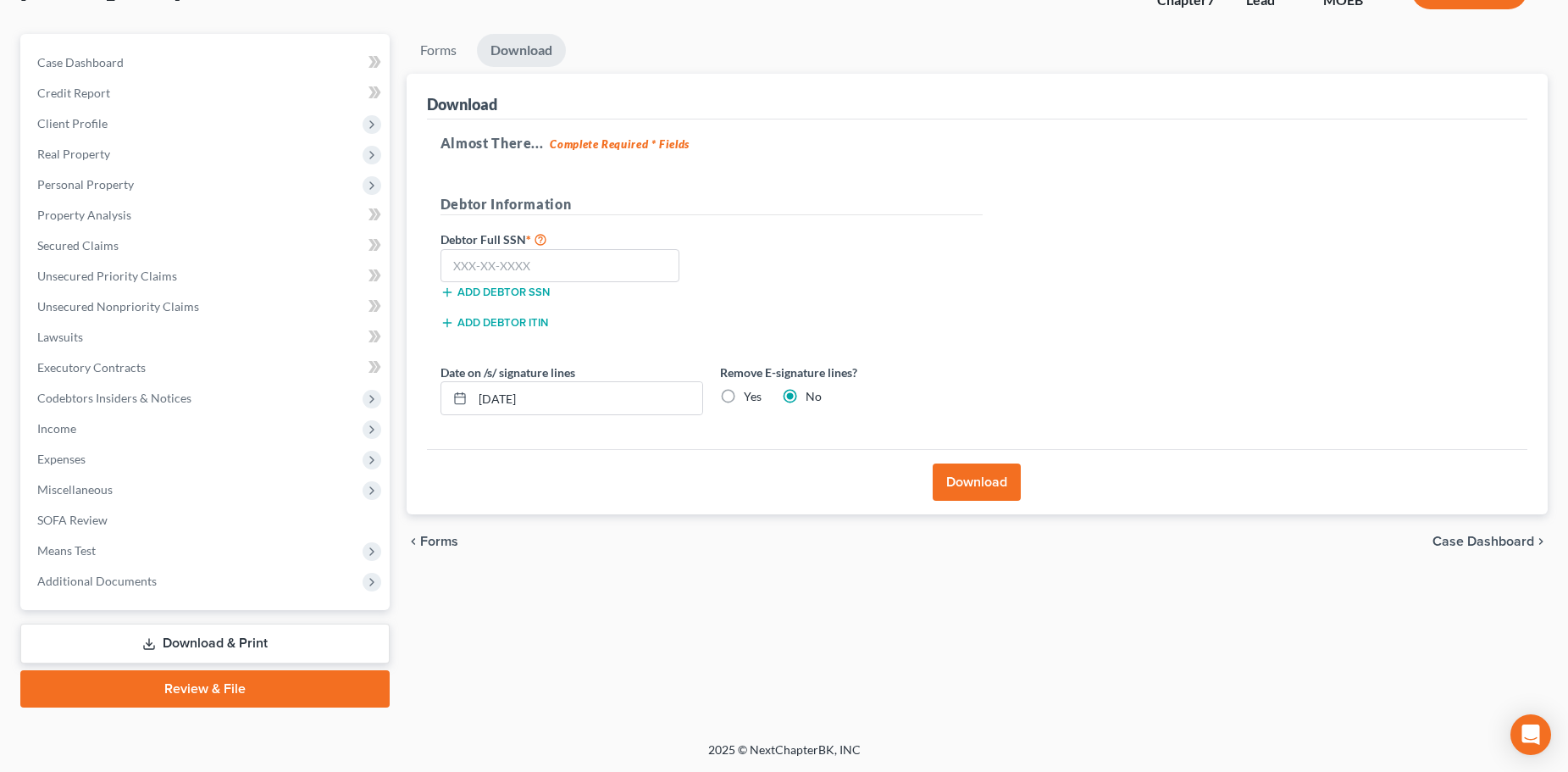
scroll to position [128, 0]
click at [744, 393] on label "Yes" at bounding box center [753, 397] width 18 height 17
click at [751, 393] on input "Yes" at bounding box center [756, 393] width 11 height 11
radio input "true"
radio input "false"
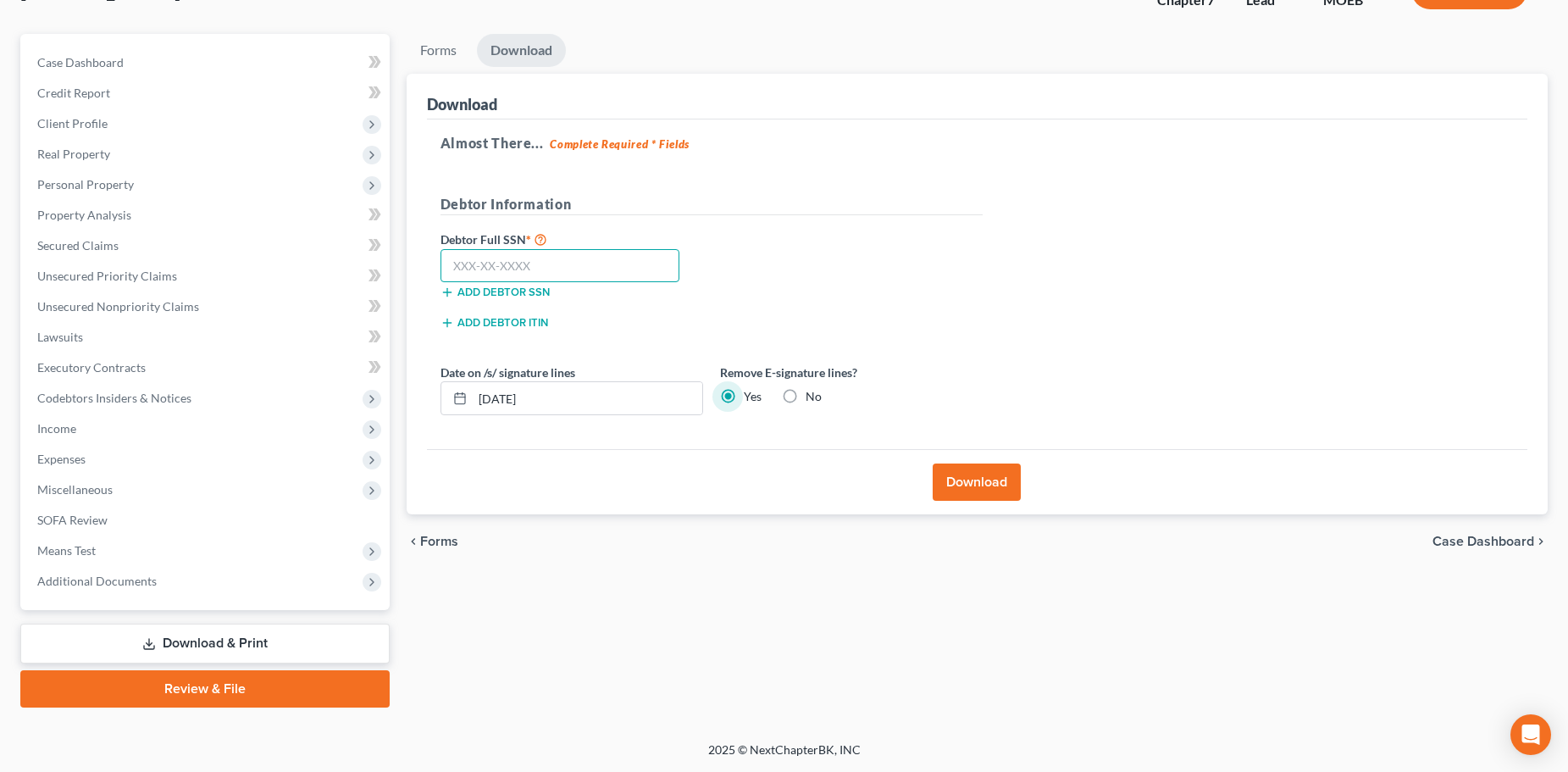
click at [529, 261] on input "text" at bounding box center [560, 265] width 239 height 34
paste input "201-7"
drag, startPoint x: 541, startPoint y: 267, endPoint x: 261, endPoint y: 267, distance: 280.0
click at [261, 267] on div "Petition Navigation Case Dashboard Payments Invoices Payments Payments Credit R…" at bounding box center [784, 370] width 1545 height 673
type input "500-11-9459"
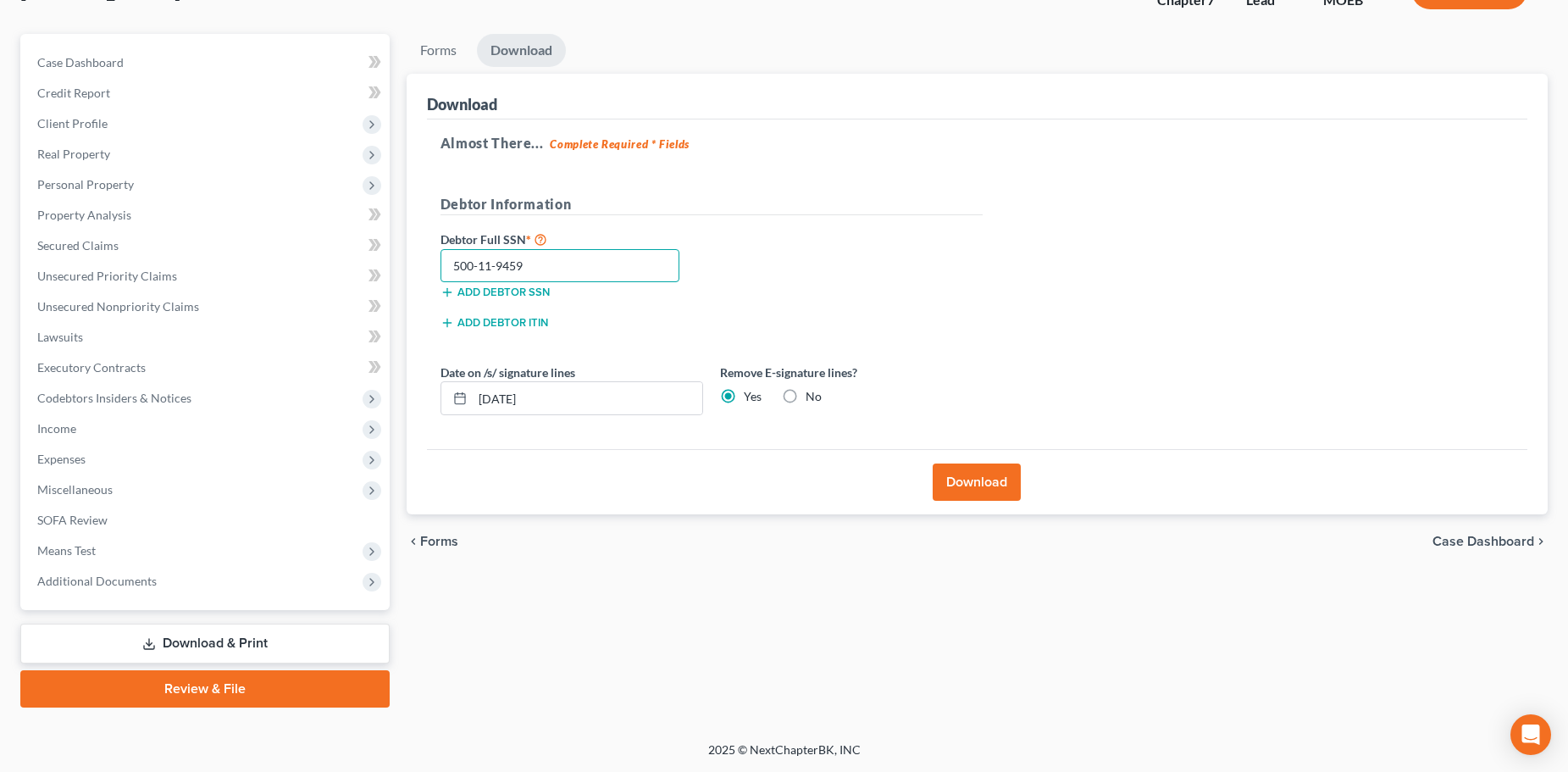
click at [554, 260] on input "500-11-9459" at bounding box center [560, 265] width 239 height 34
click at [979, 478] on button "Download" at bounding box center [977, 482] width 88 height 37
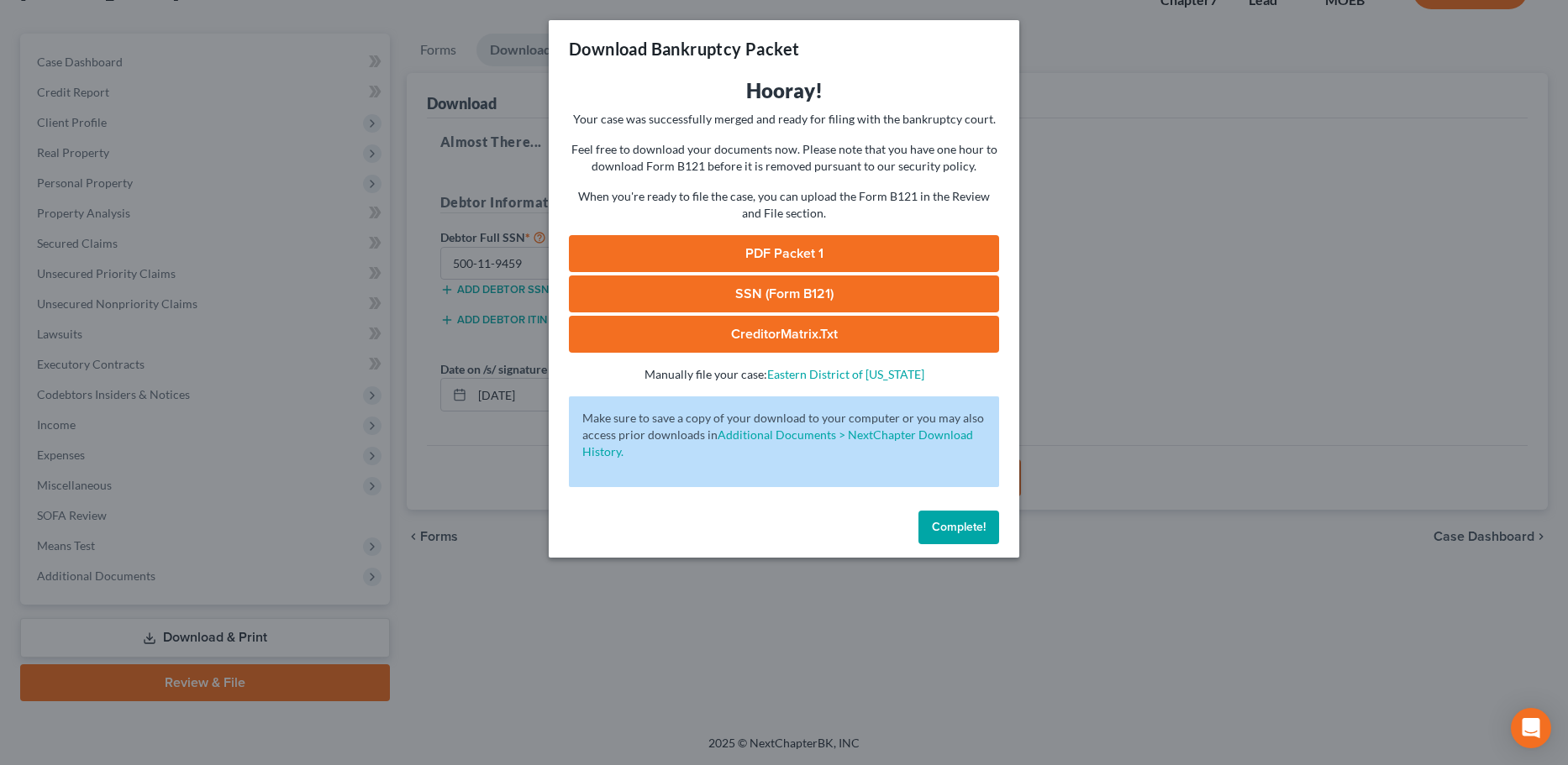
click at [865, 251] on link "PDF Packet 1" at bounding box center [784, 253] width 430 height 37
click at [799, 296] on link "SSN (Form B121)" at bounding box center [784, 293] width 430 height 37
click at [952, 517] on button "Complete!" at bounding box center [958, 527] width 81 height 33
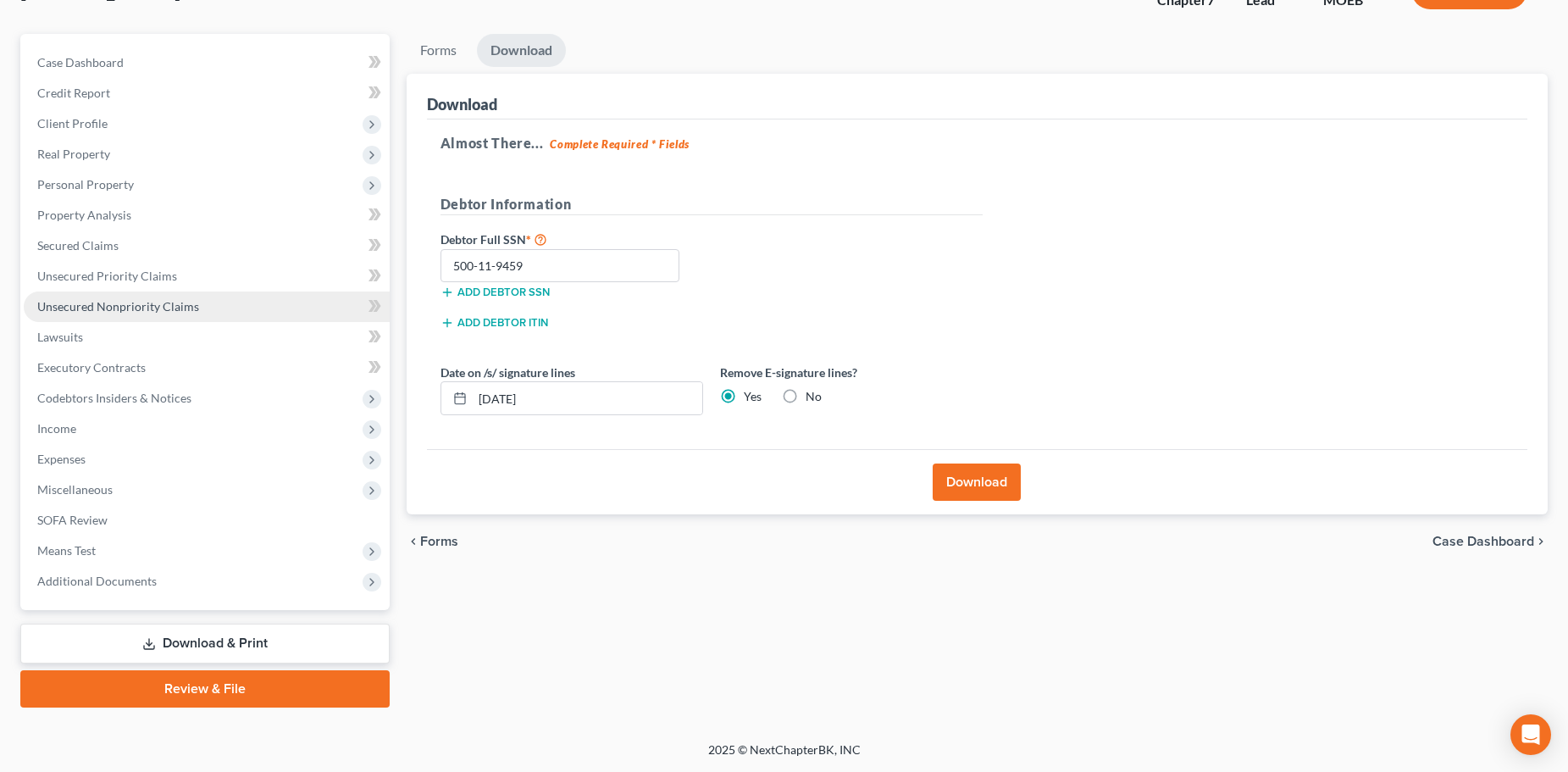
click at [143, 302] on span "Unsecured Nonpriority Claims" at bounding box center [118, 306] width 162 height 14
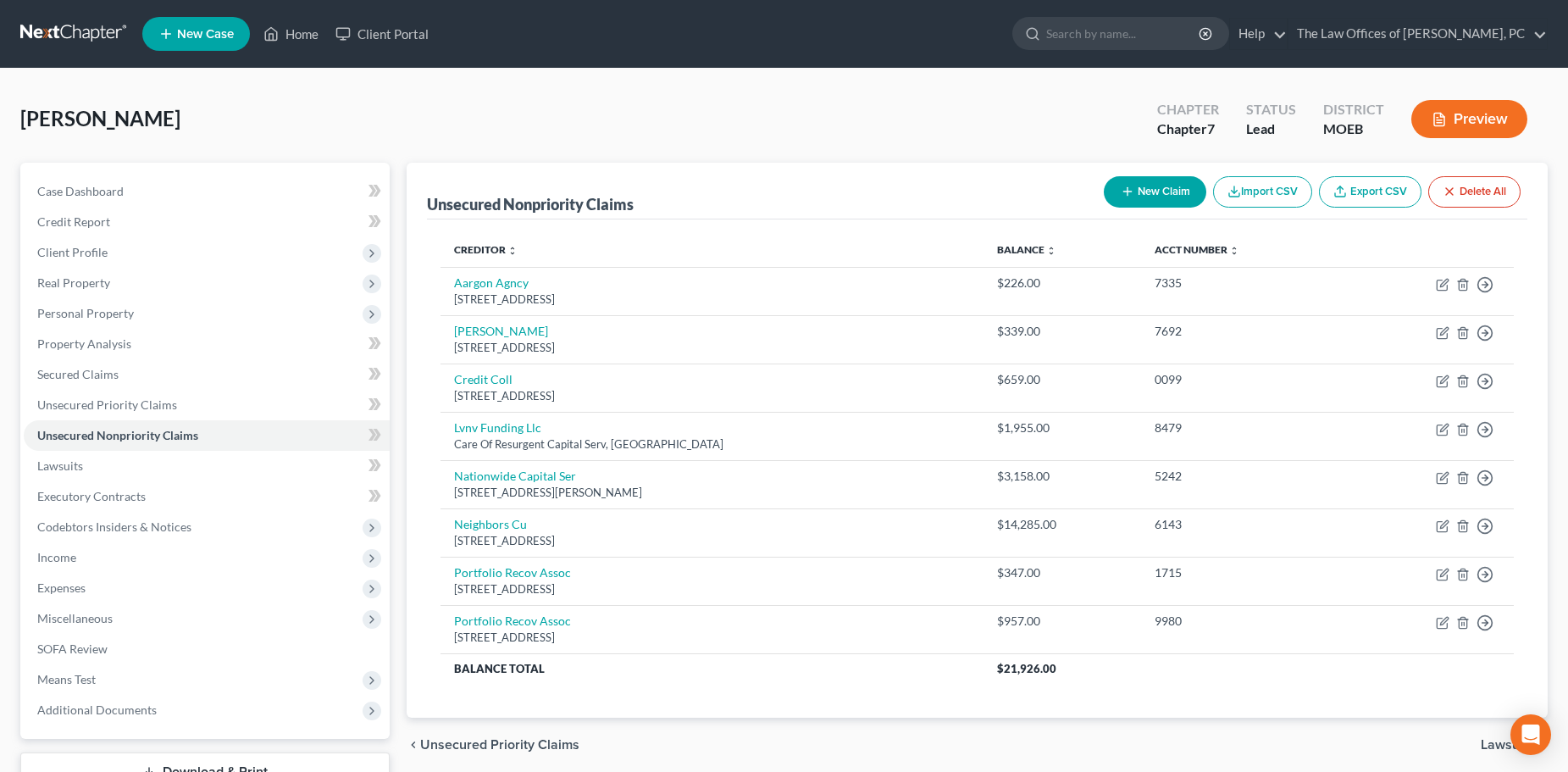
click at [1174, 187] on button "New Claim" at bounding box center [1155, 192] width 102 height 32
select select "0"
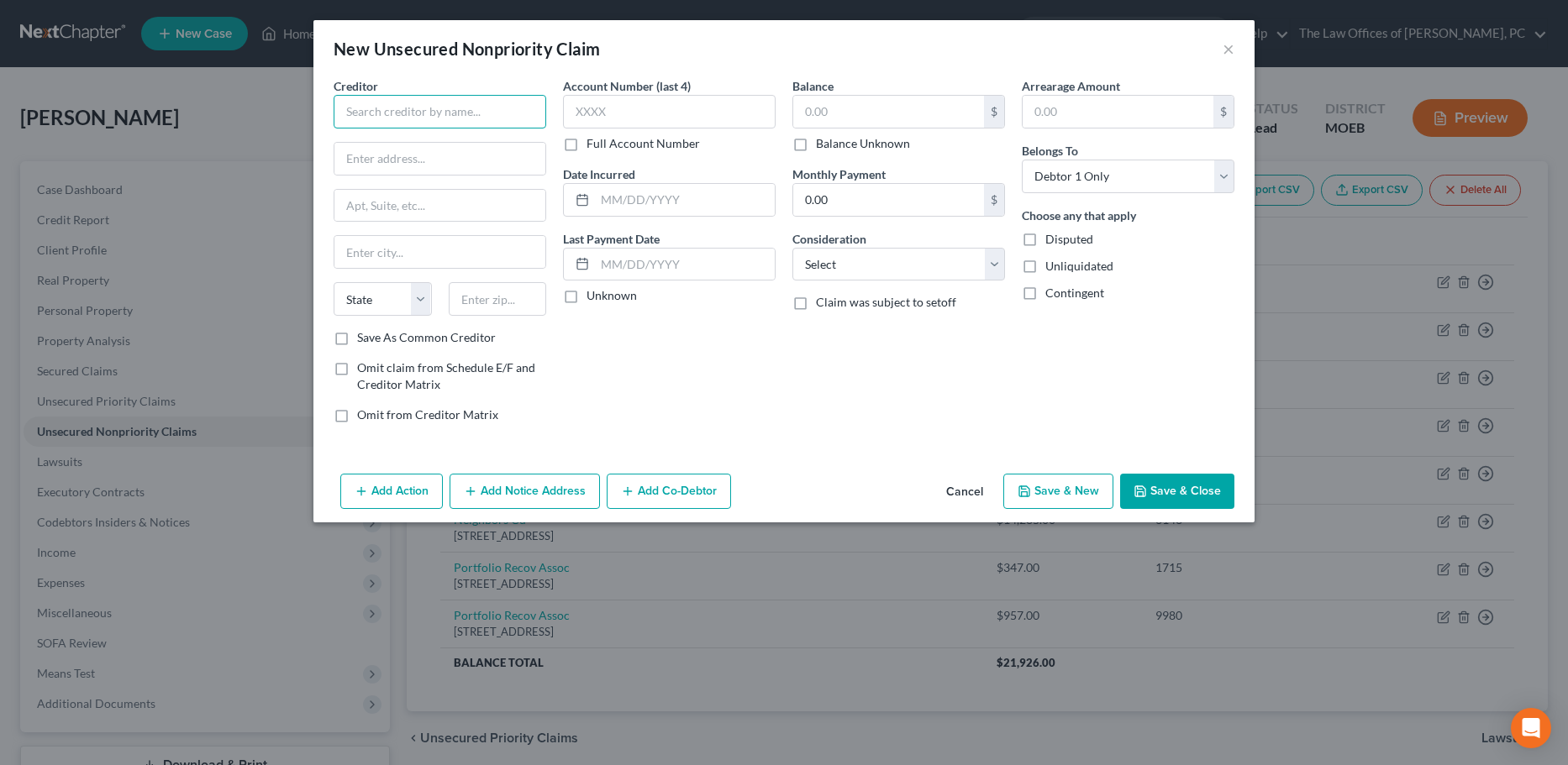
click at [464, 118] on input "text" at bounding box center [440, 111] width 213 height 33
type input "Klarna"
click at [428, 164] on input "text" at bounding box center [440, 159] width 211 height 32
paste input "800 N. High St, Ste. 400. Columbus, OH 43215"
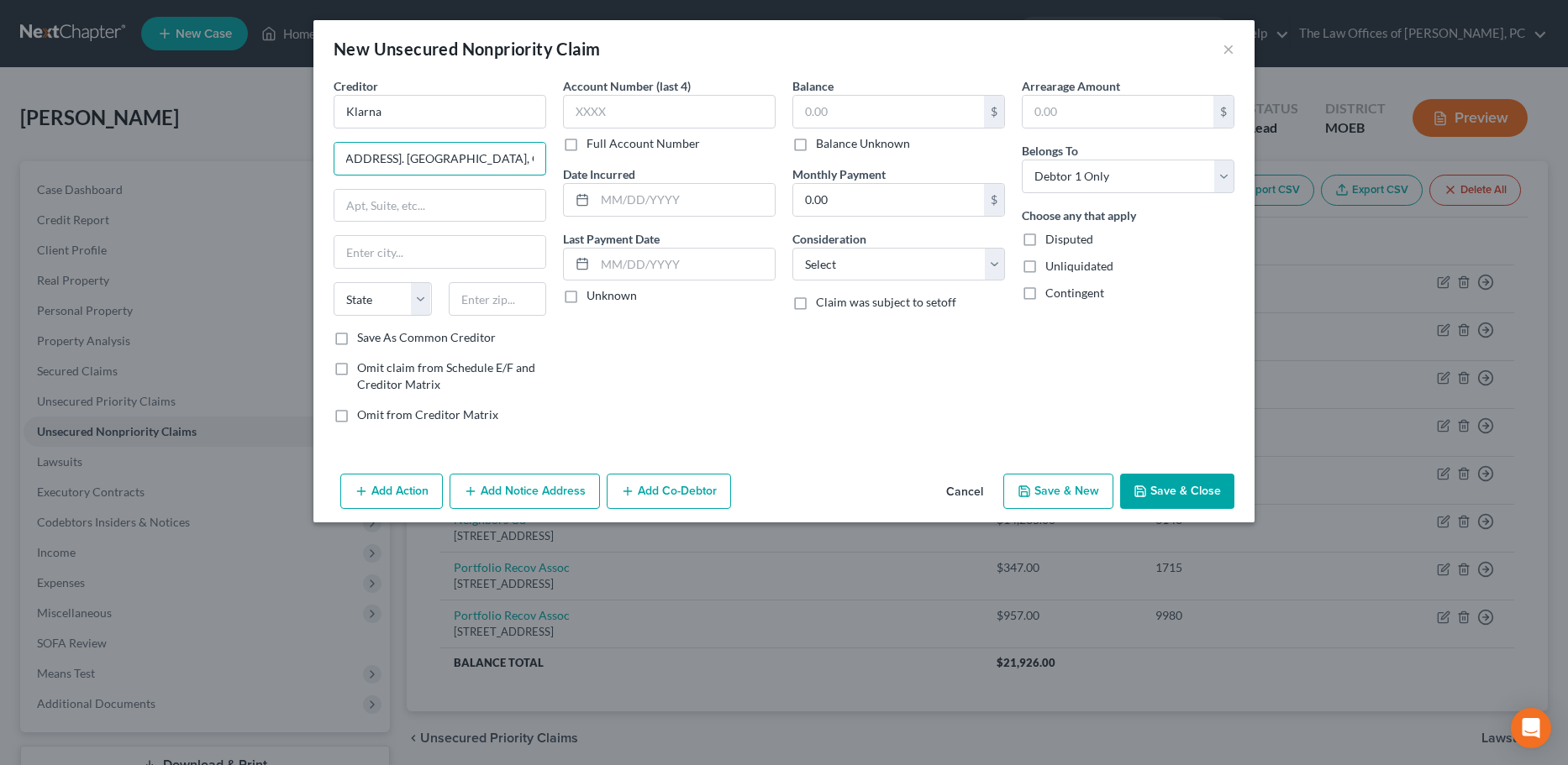
drag, startPoint x: 422, startPoint y: 158, endPoint x: 673, endPoint y: 159, distance: 251.0
click at [673, 159] on div "Creditor * Klarna 800 N. High St, Ste. 400. Columbus, OH 43215 State AL AK AR A…" at bounding box center [784, 256] width 917 height 360
click at [501, 159] on input "800 N. High St, Ste. 400. Columbus, OH 43215" at bounding box center [440, 159] width 211 height 32
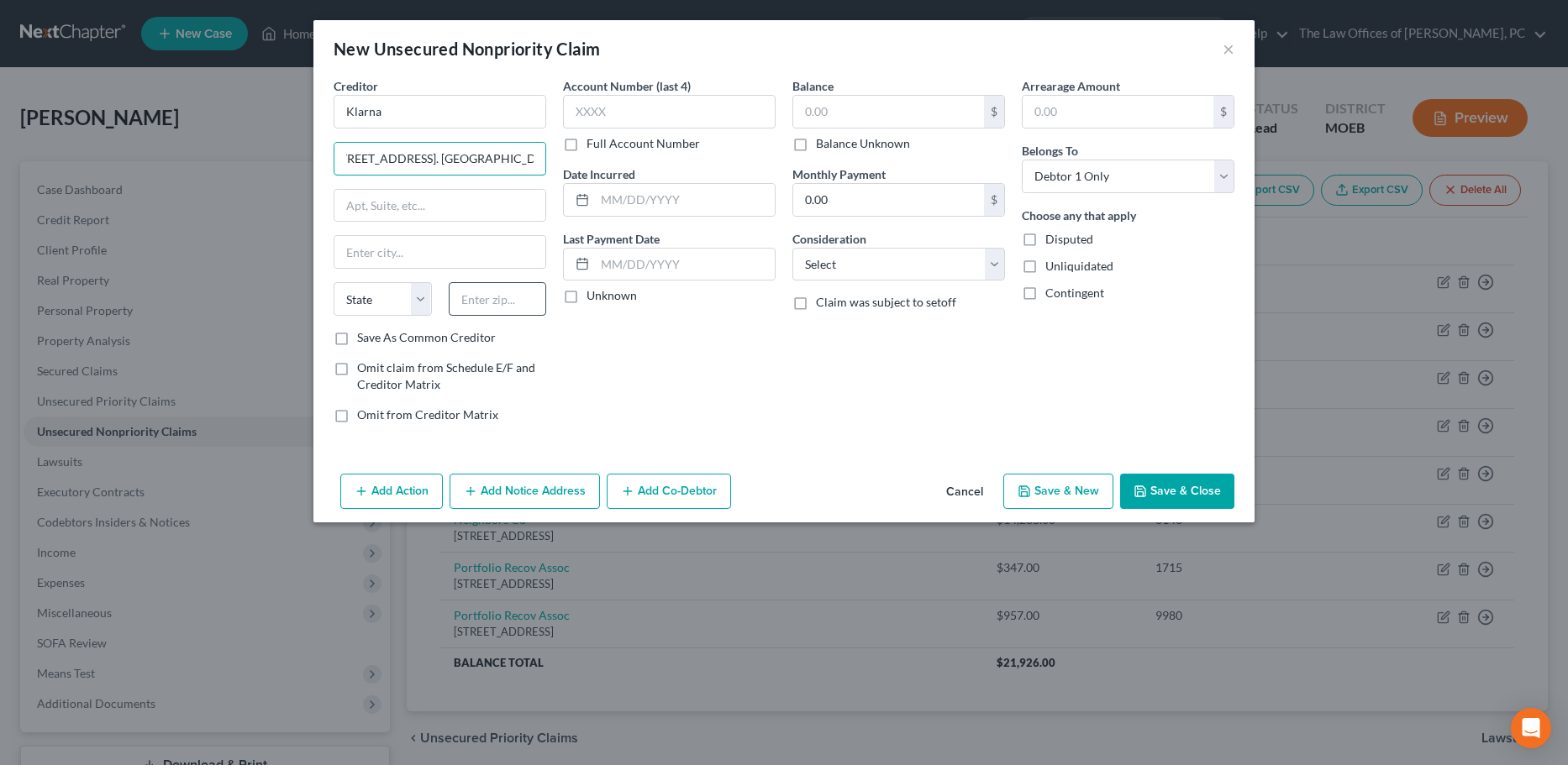
type input "800 N. High St, Ste. 400. Columbus, OH"
click at [485, 294] on input "text" at bounding box center [497, 298] width 98 height 33
paste input "43215"
type input "43215"
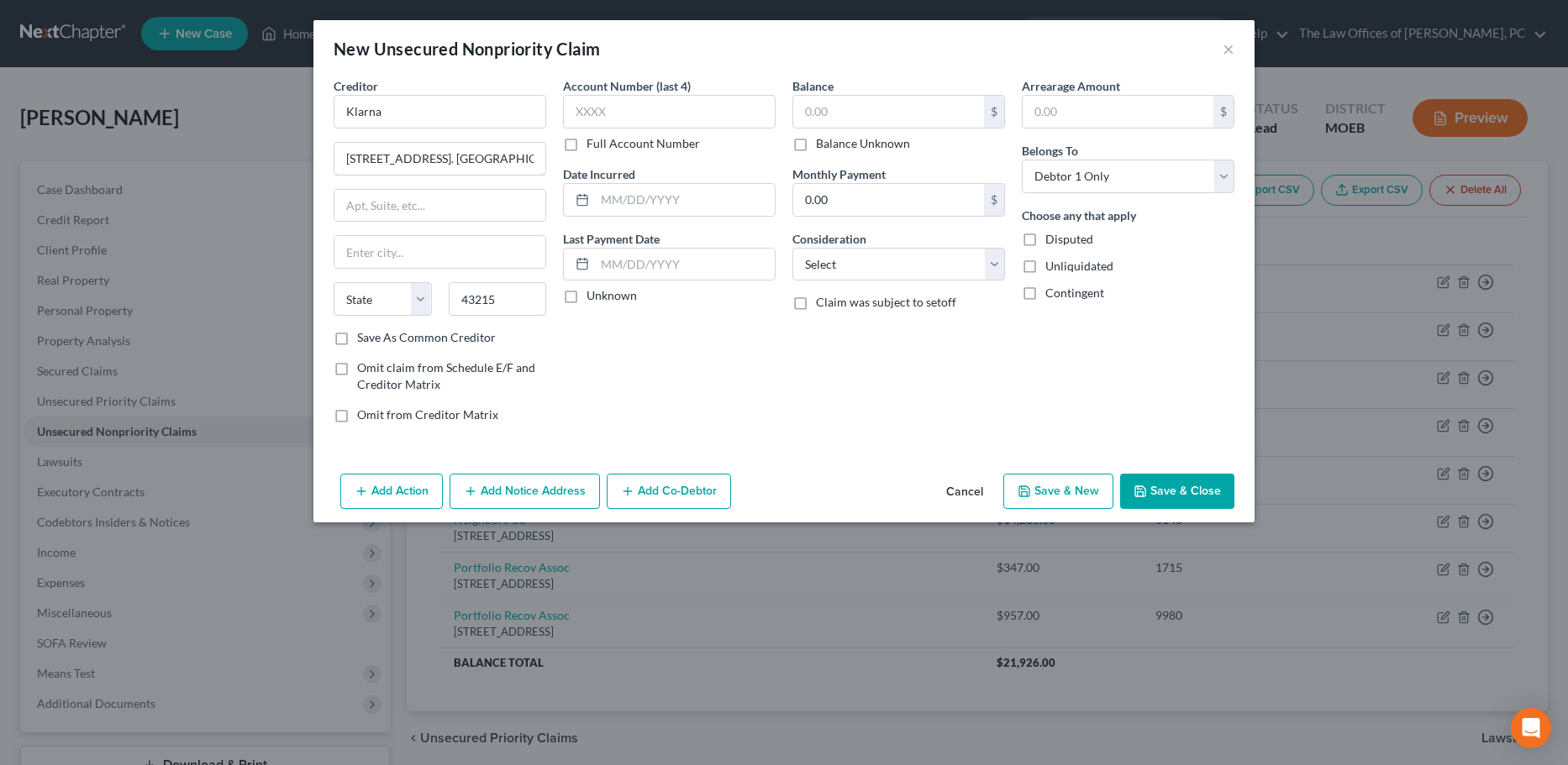
type input "Columbus"
select select "36"
drag, startPoint x: 472, startPoint y: 159, endPoint x: 883, endPoint y: 175, distance: 411.3
click at [883, 175] on div "Creditor * Klarna 800 N. High St, Ste. 400. Columbus, OH Columbus State AL AK A…" at bounding box center [784, 256] width 917 height 360
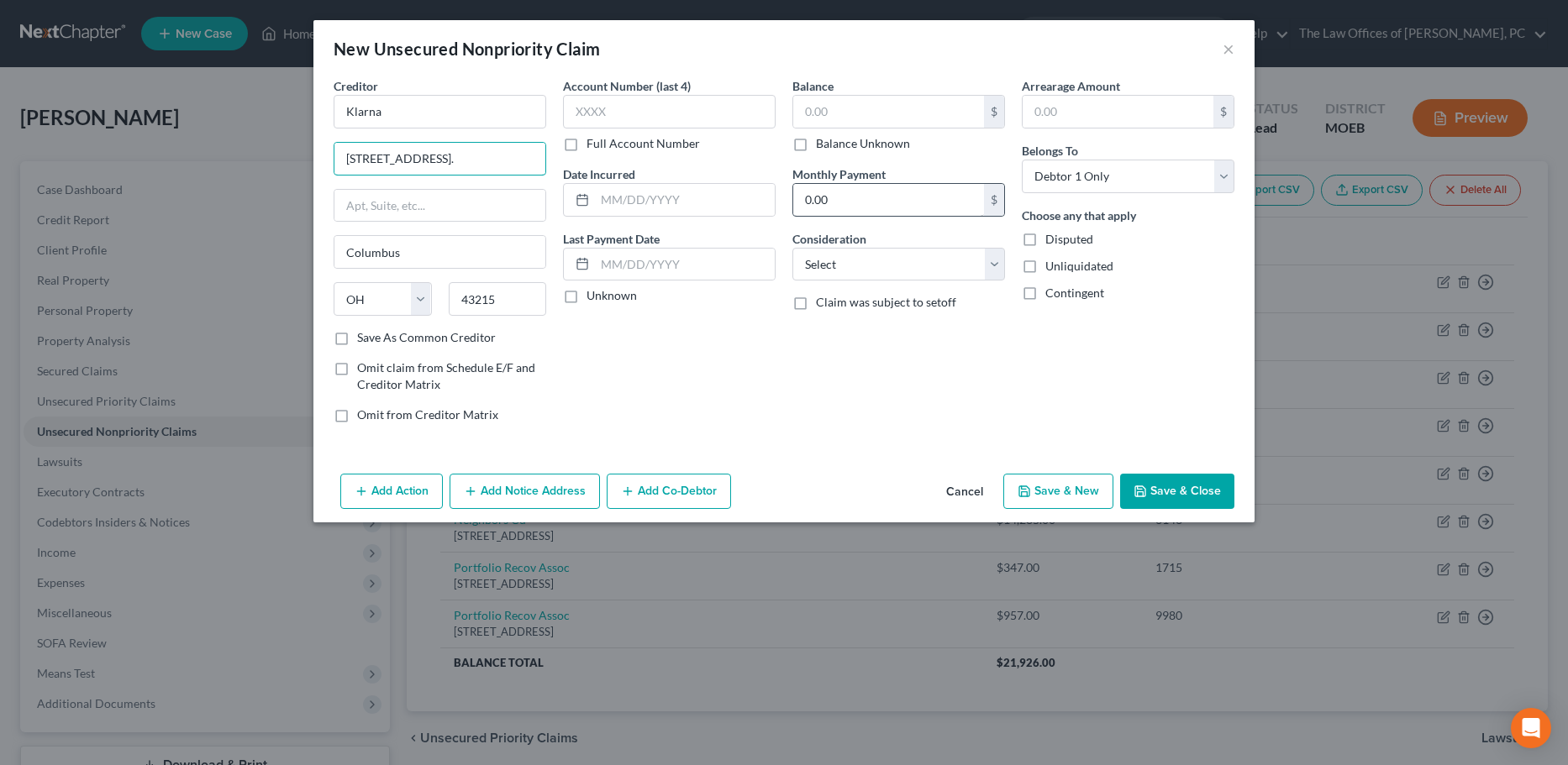
scroll to position [0, 0]
type input "800 N. High St, Ste. 400."
click at [771, 366] on div "Account Number (last 4) Full Account Number Date Incurred Last Payment Date Unk…" at bounding box center [669, 256] width 229 height 360
click at [834, 108] on input "text" at bounding box center [888, 112] width 191 height 32
type input "500"
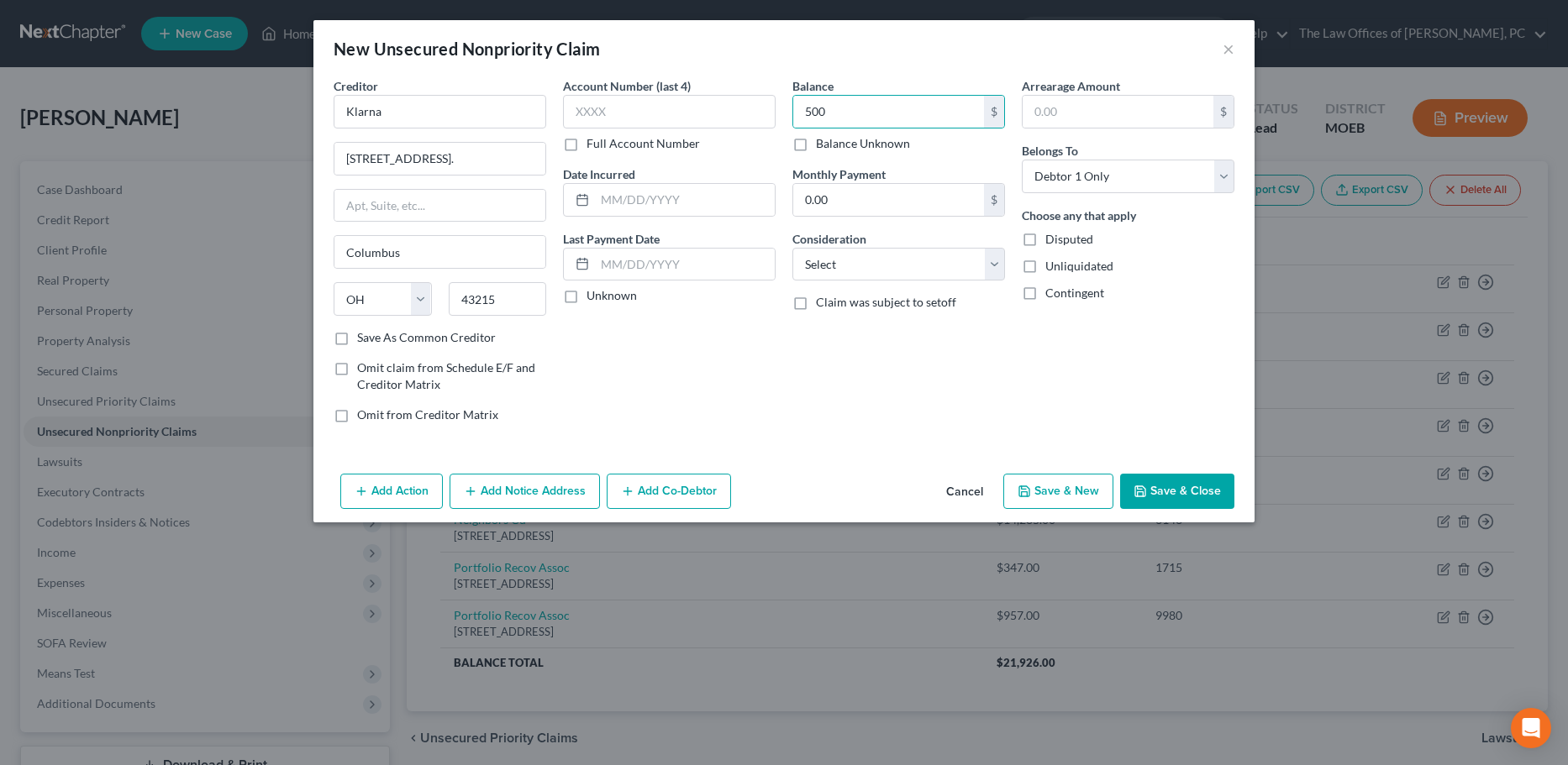
click at [1175, 483] on button "Save & Close" at bounding box center [1177, 491] width 114 height 35
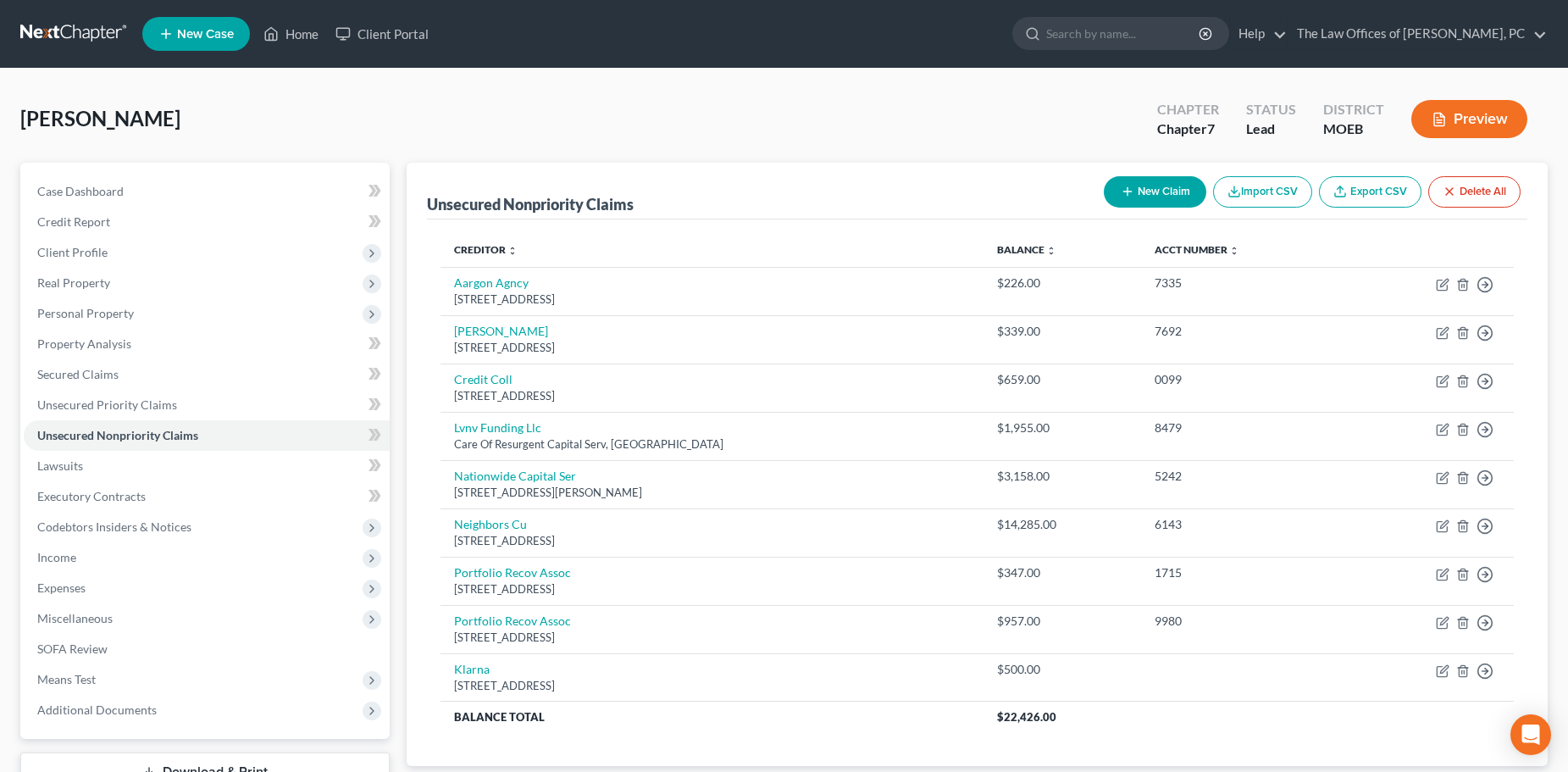
click at [1121, 187] on icon "button" at bounding box center [1127, 192] width 13 height 13
select select "0"
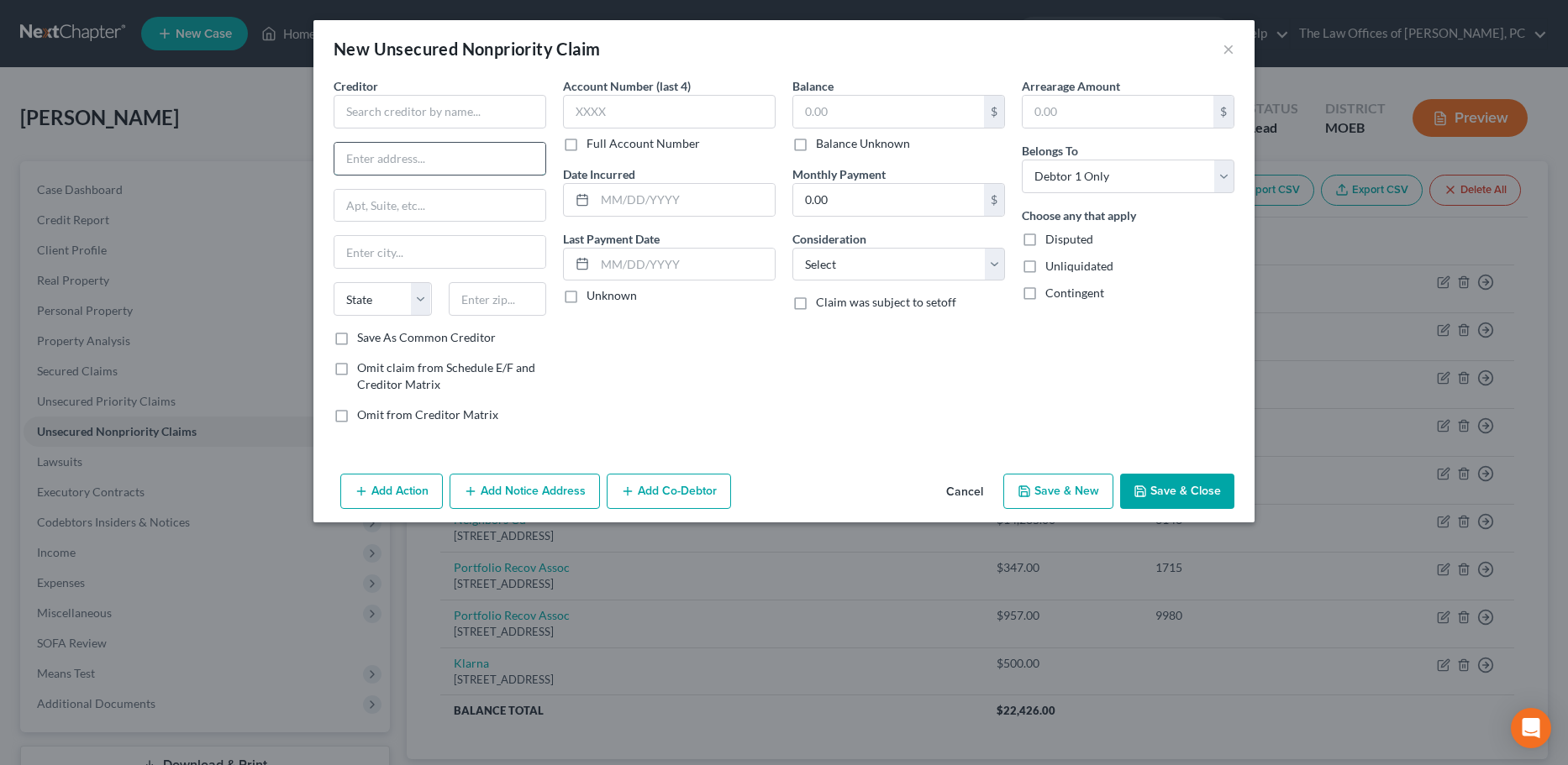
click at [403, 160] on input "text" at bounding box center [440, 159] width 211 height 32
paste input "1955 Broadway, Suite 204, Oakland, CA 94612"
click at [503, 158] on input "1955 Broadway, Suite 204, Oakland, CA 94612" at bounding box center [440, 159] width 211 height 32
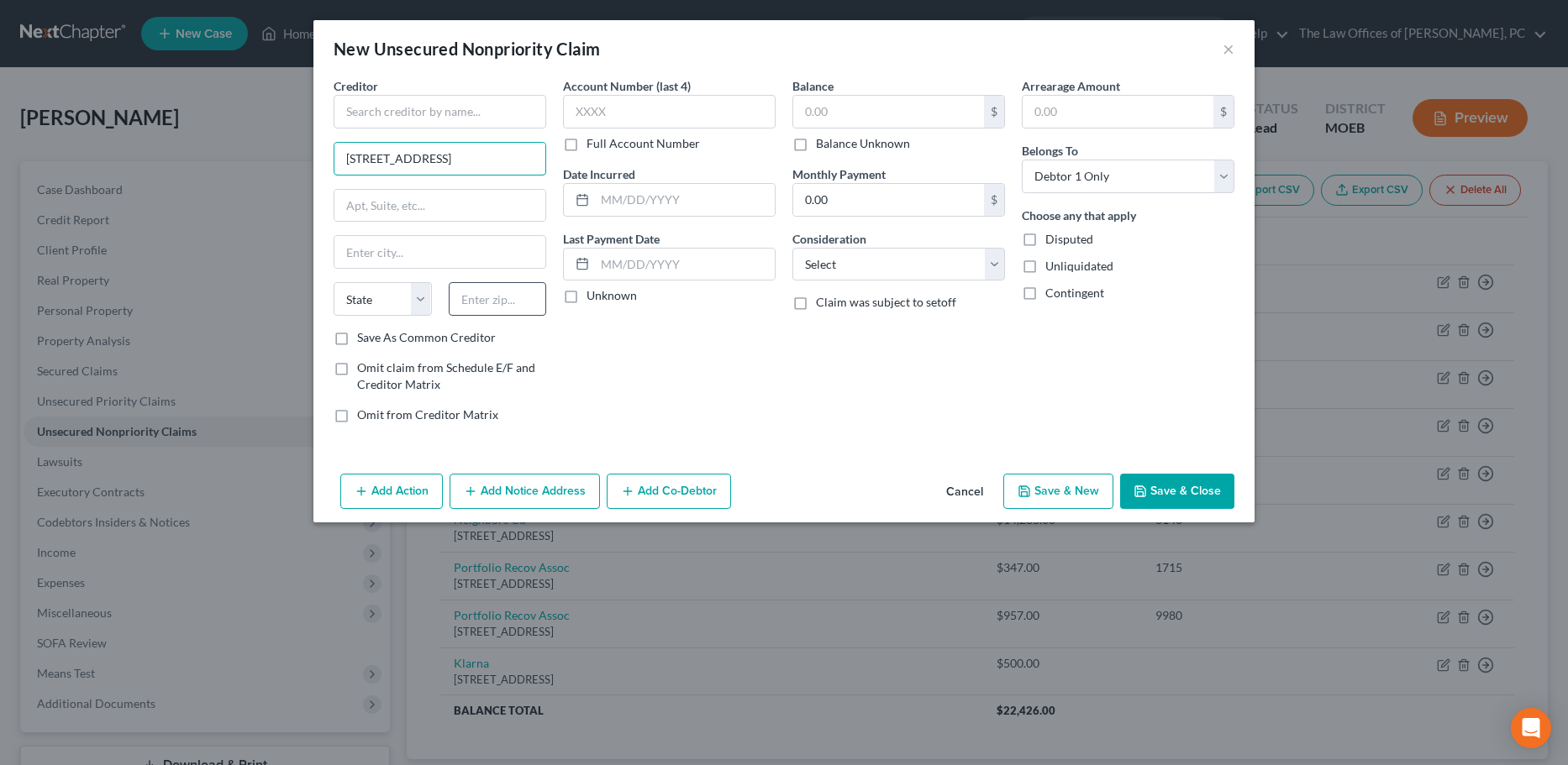
type input "1955 Broadway, Suite 204, Oakland, CA 94612"
click at [469, 294] on input "text" at bounding box center [497, 298] width 98 height 33
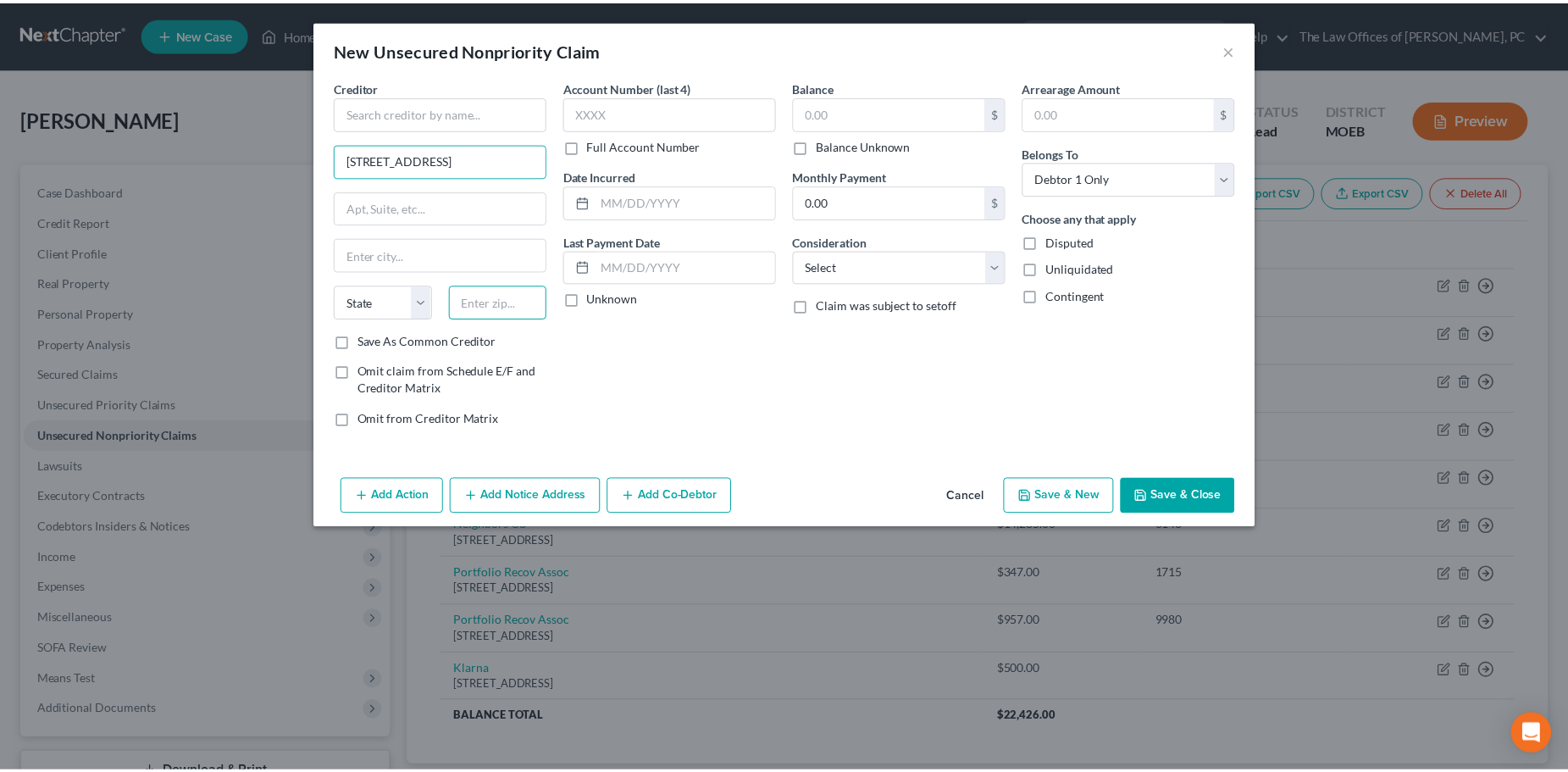
scroll to position [0, 0]
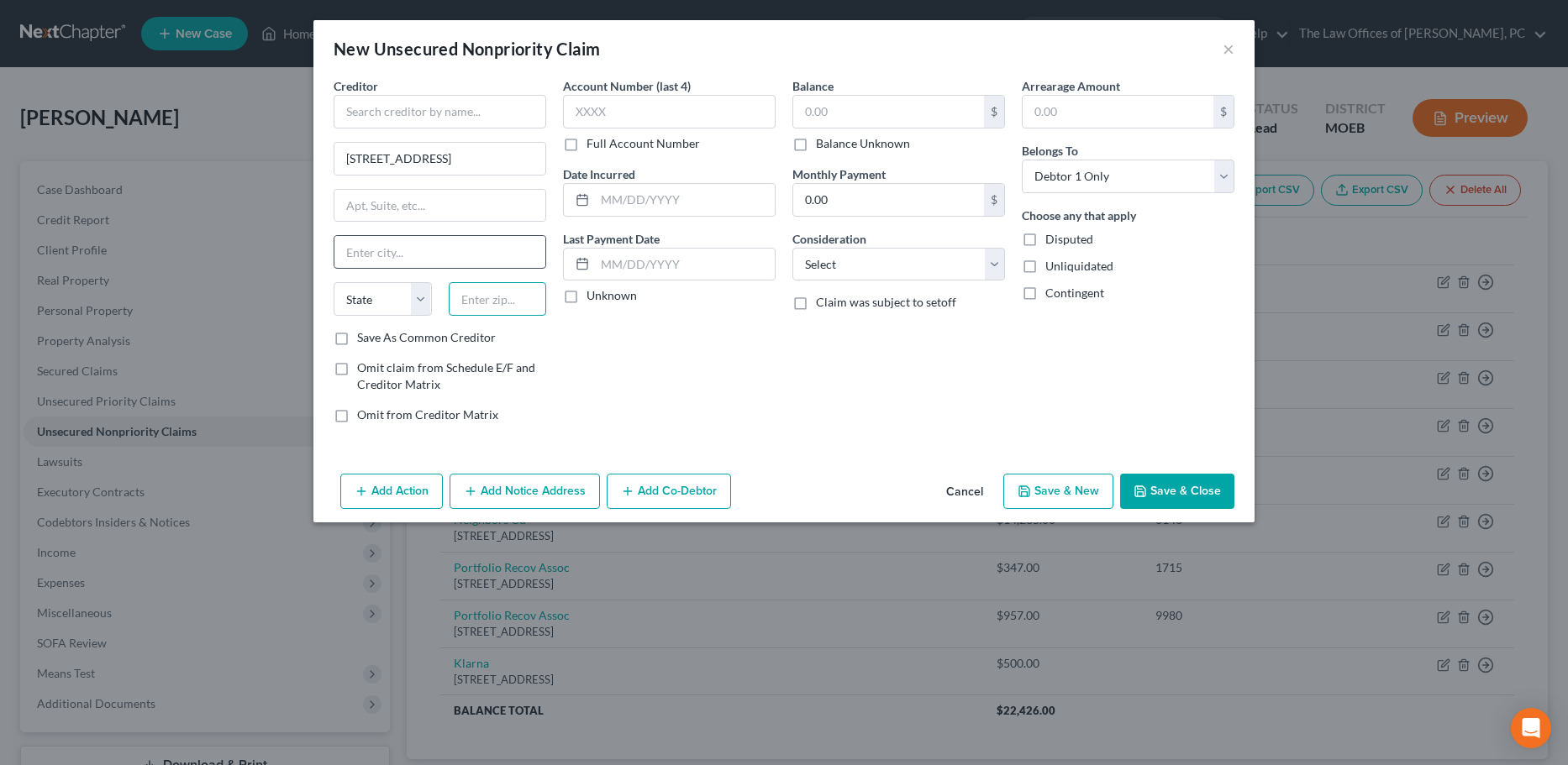
paste input "94612"
type input "94612"
type input "Oakland"
select select "4"
drag, startPoint x: 487, startPoint y: 158, endPoint x: 833, endPoint y: 158, distance: 346.0
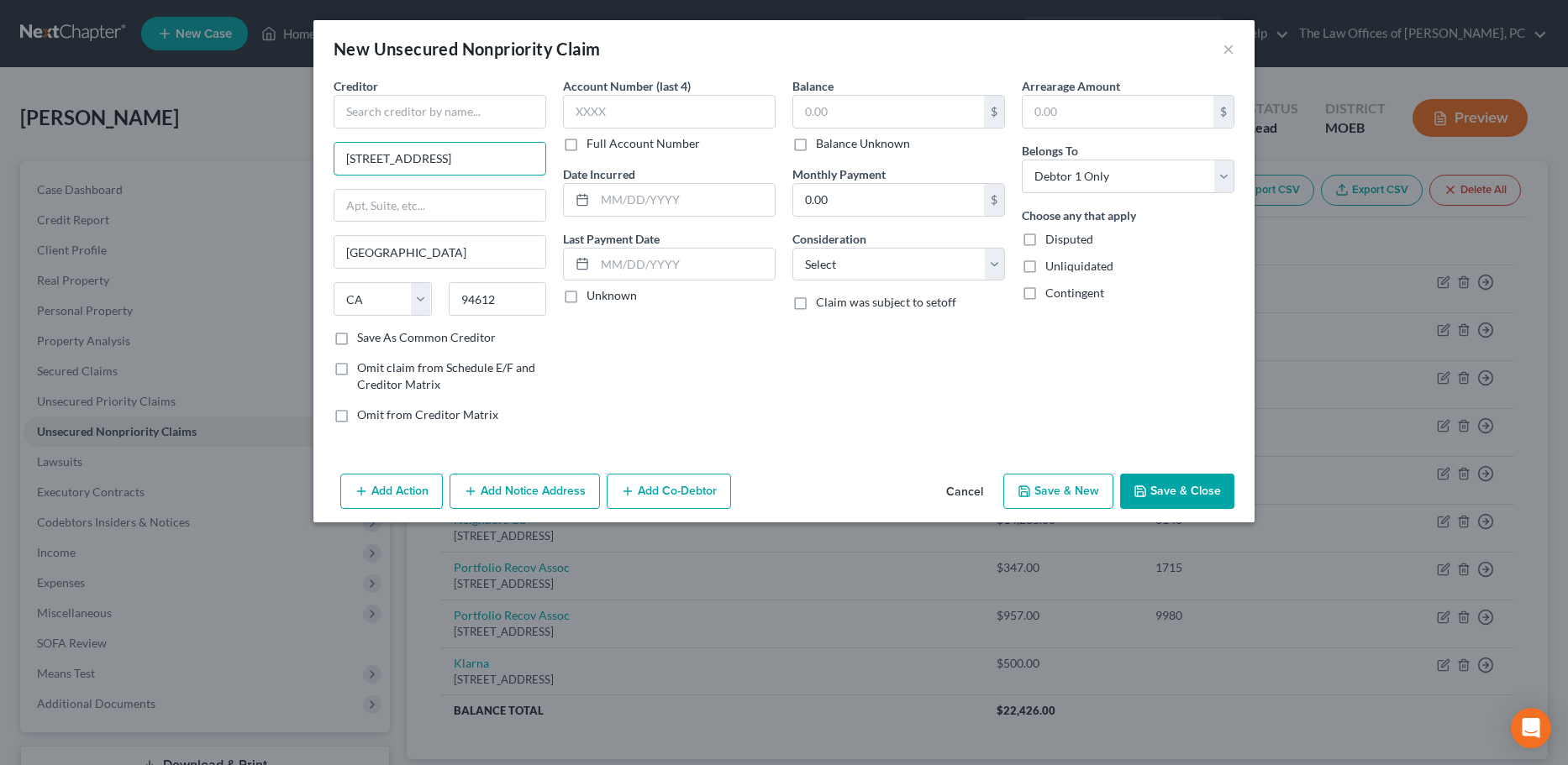
click at [833, 158] on div "Creditor * 1955 Broadway, Suite 204, Oakland, CA 94612 Oakland State AL AK AR A…" at bounding box center [784, 256] width 917 height 360
type input "1955 Broadway, Suite 204"
click at [451, 112] on input "text" at bounding box center [440, 111] width 213 height 33
type input "Afterpay"
click at [842, 98] on input "text" at bounding box center [888, 112] width 191 height 32
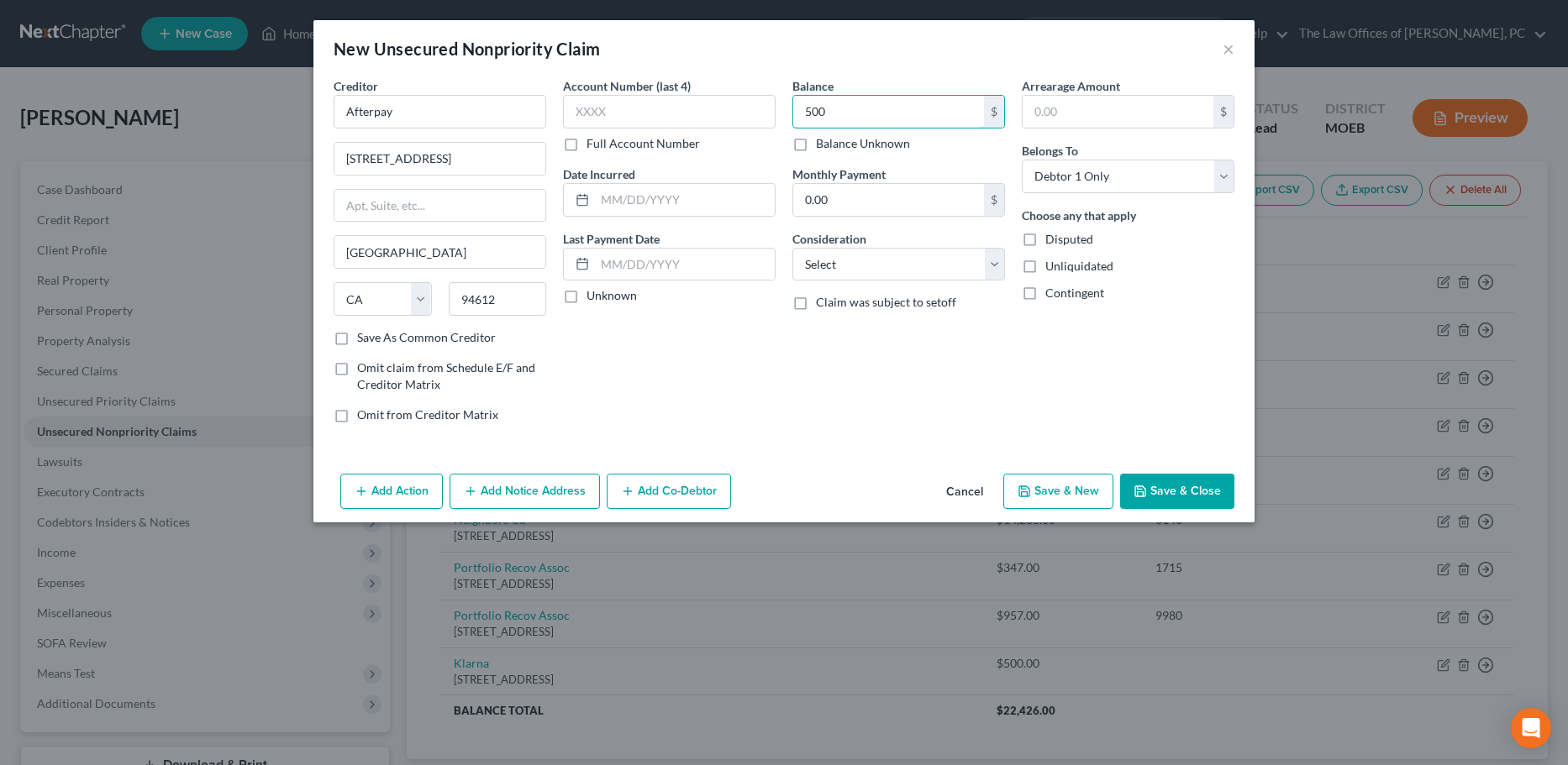
type input "500"
click at [1181, 488] on button "Save & Close" at bounding box center [1177, 491] width 114 height 35
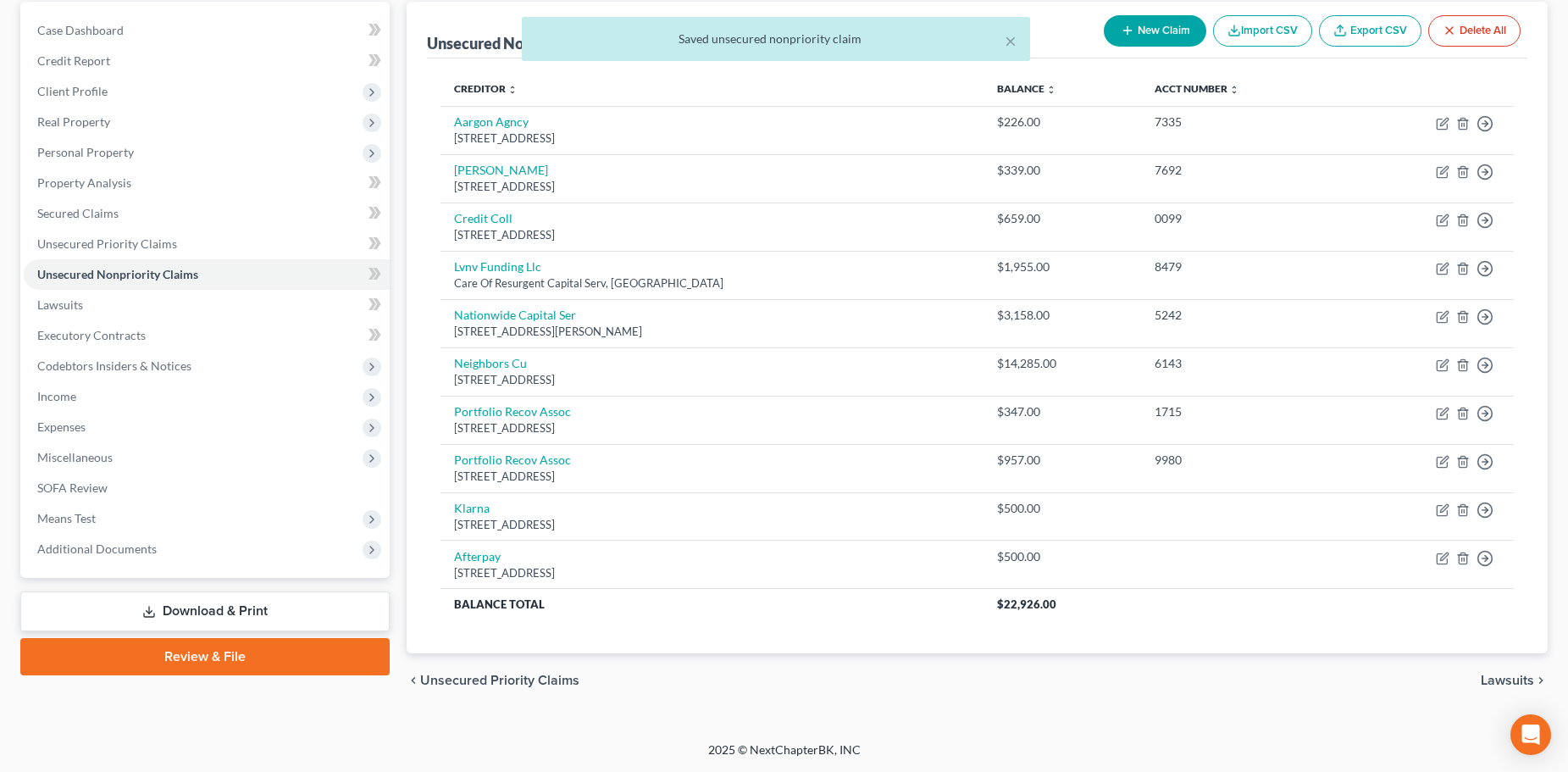
click at [254, 611] on link "Download & Print" at bounding box center [205, 611] width 370 height 40
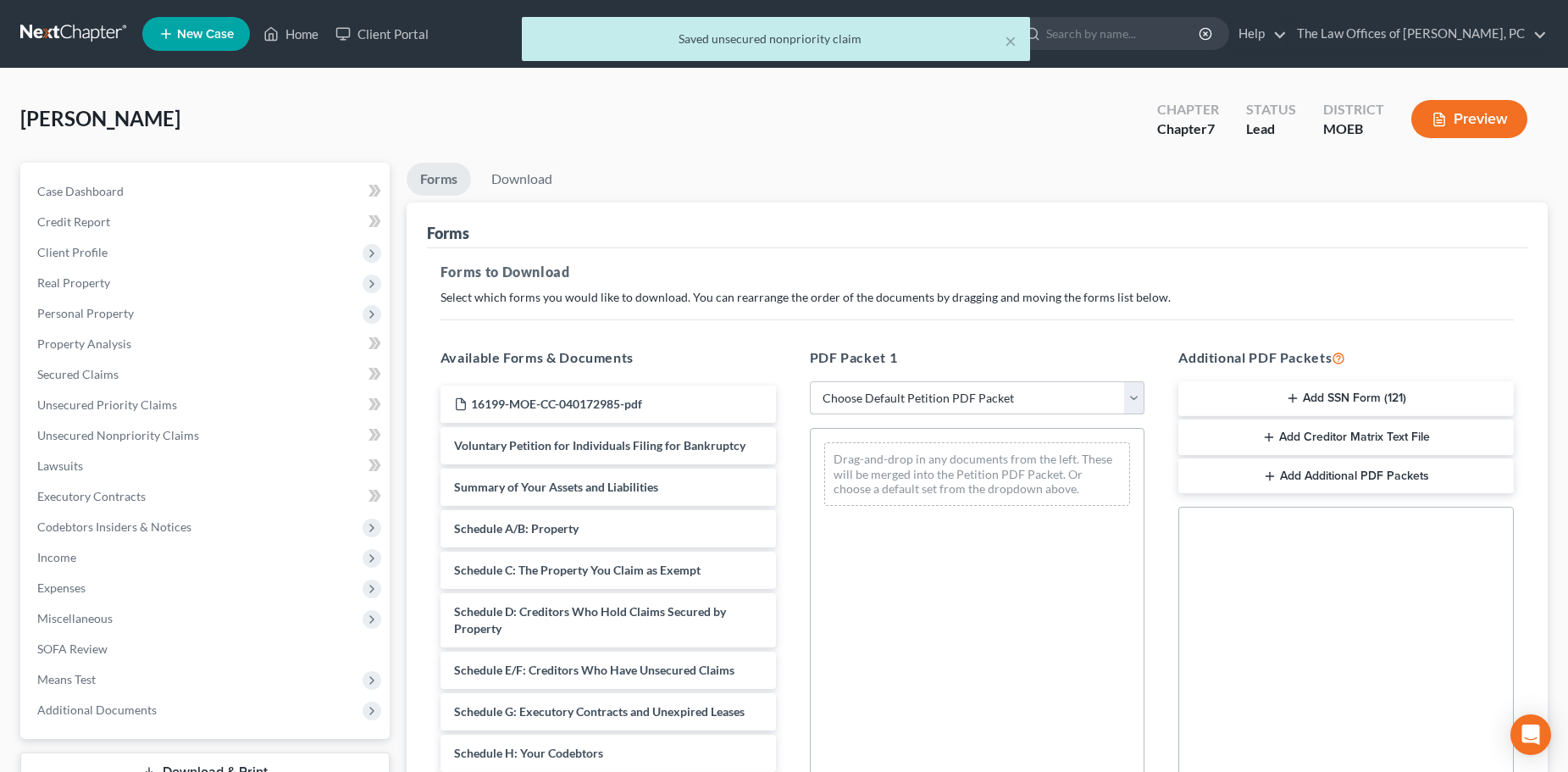
click at [906, 403] on select "Choose Default Petition PDF Packet Complete Bankruptcy Petition (all forms and …" at bounding box center [978, 397] width 335 height 34
select select "0"
click at [810, 381] on select "Choose Default Petition PDF Packet Complete Bankruptcy Petition (all forms and …" at bounding box center [978, 397] width 335 height 34
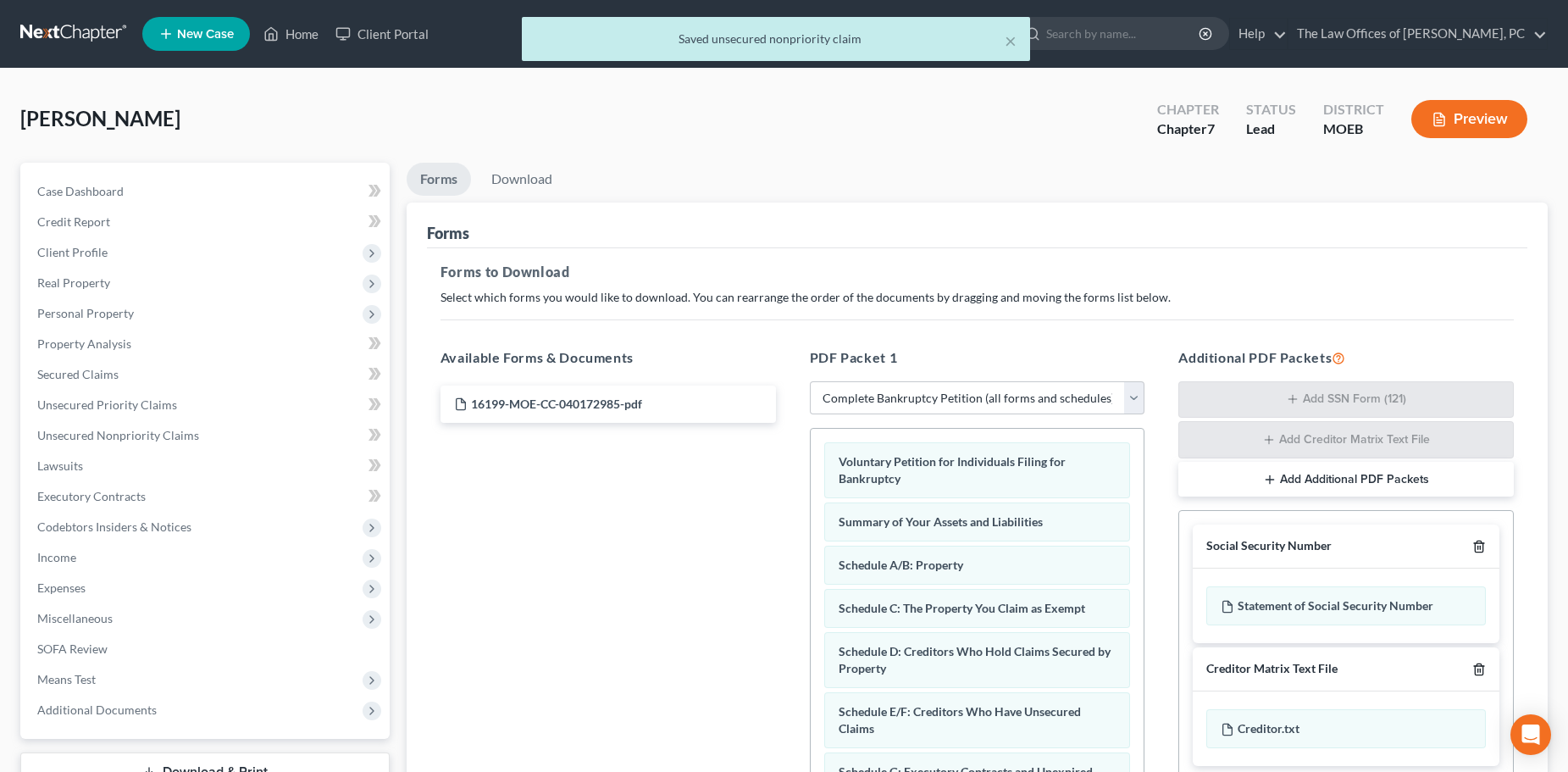
click at [1478, 545] on icon "button" at bounding box center [1479, 546] width 13 height 13
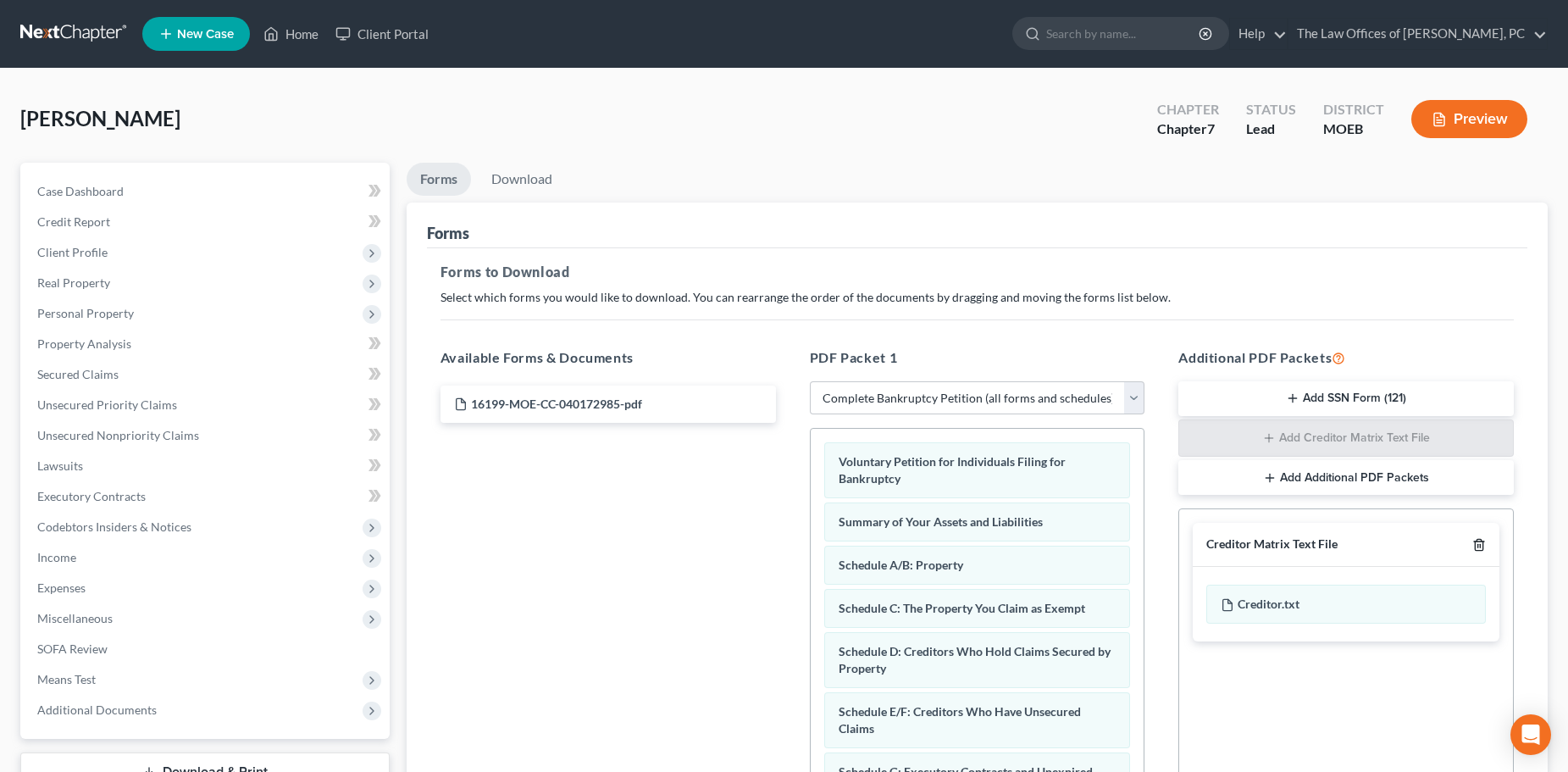
click at [1479, 545] on line "button" at bounding box center [1479, 547] width 0 height 4
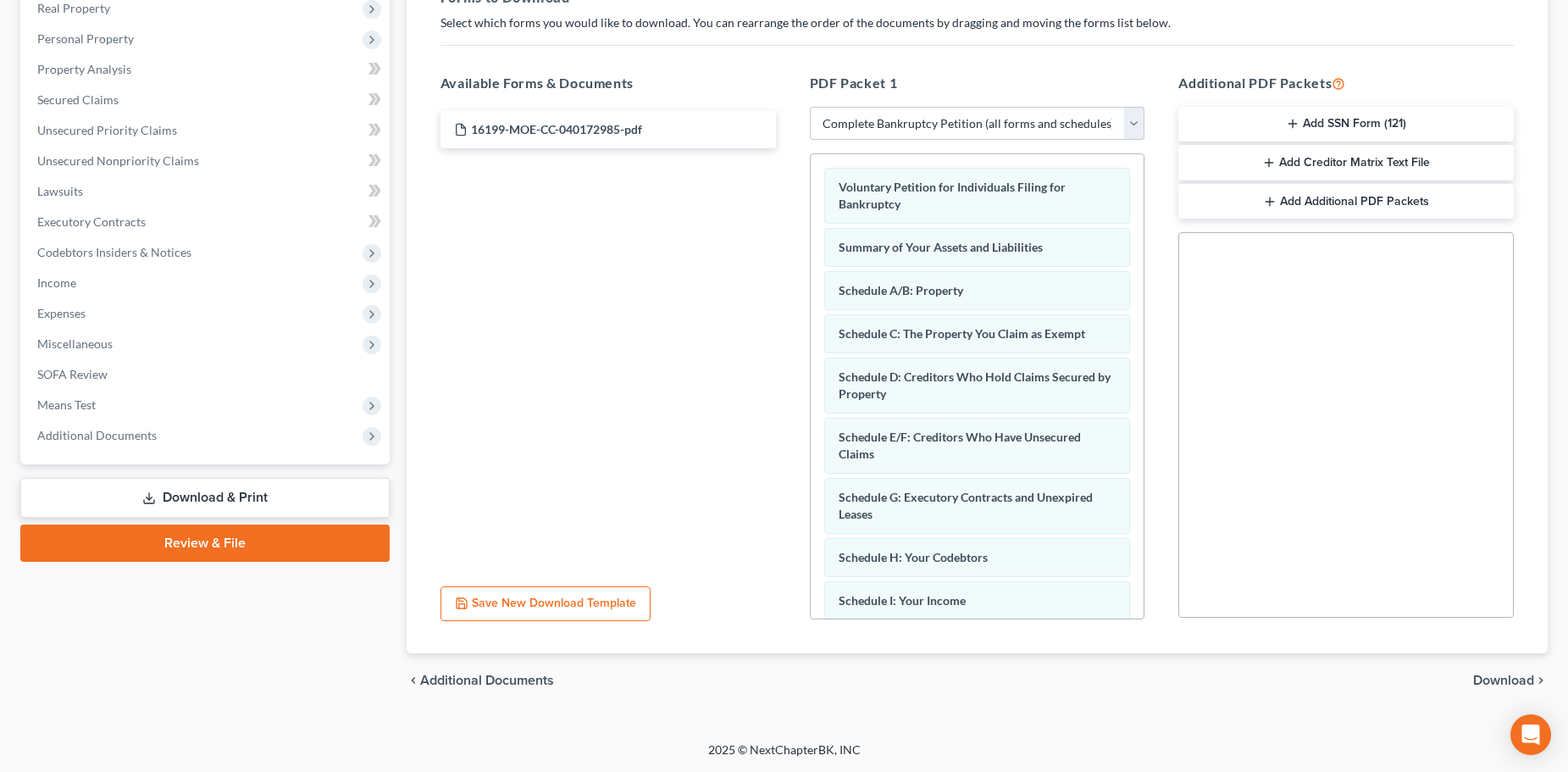
click at [1500, 679] on span "Download" at bounding box center [1504, 680] width 61 height 13
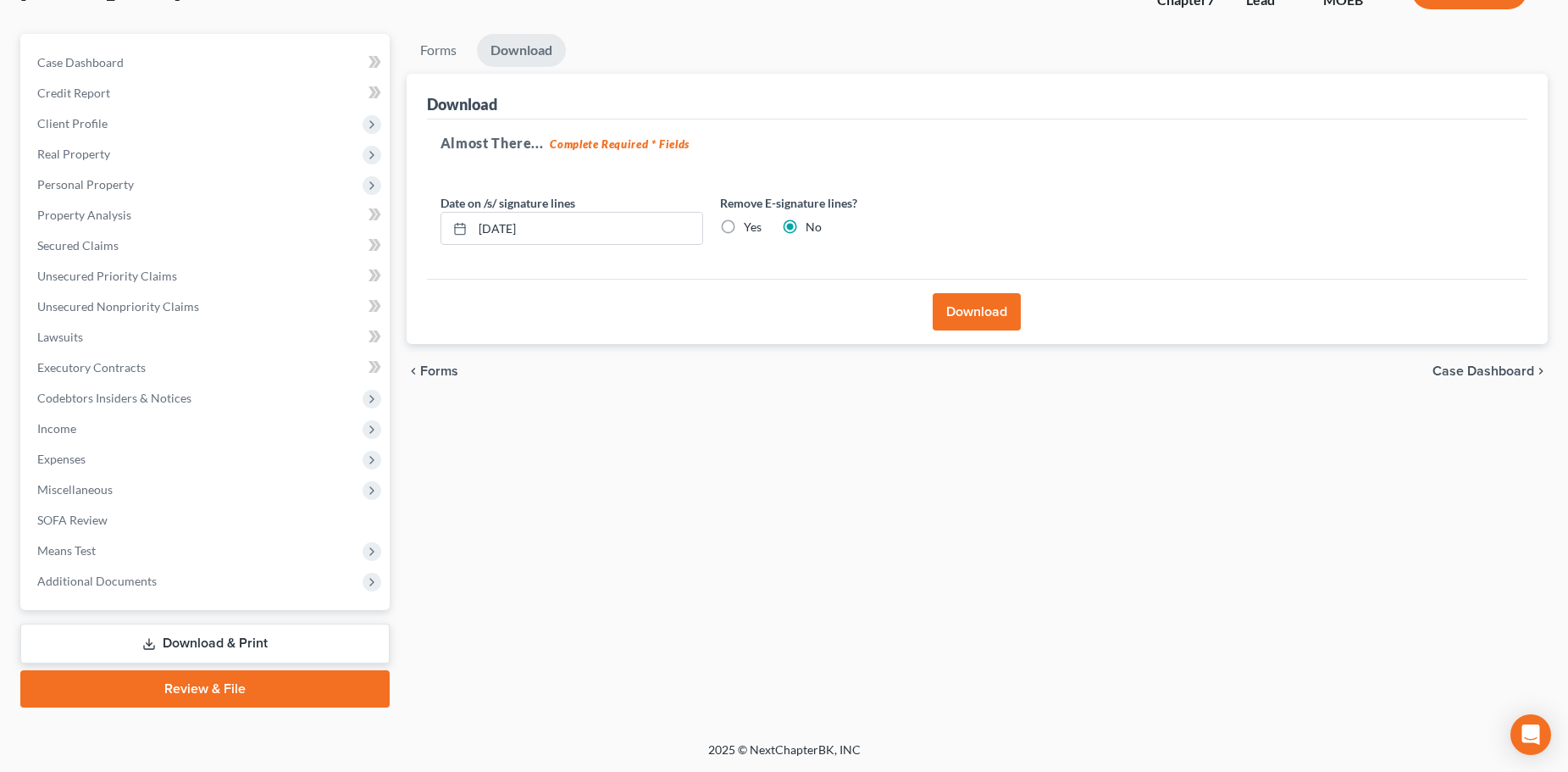
scroll to position [128, 0]
click at [744, 232] on label "Yes" at bounding box center [753, 227] width 18 height 17
click at [751, 230] on input "Yes" at bounding box center [756, 223] width 11 height 11
radio input "true"
radio input "false"
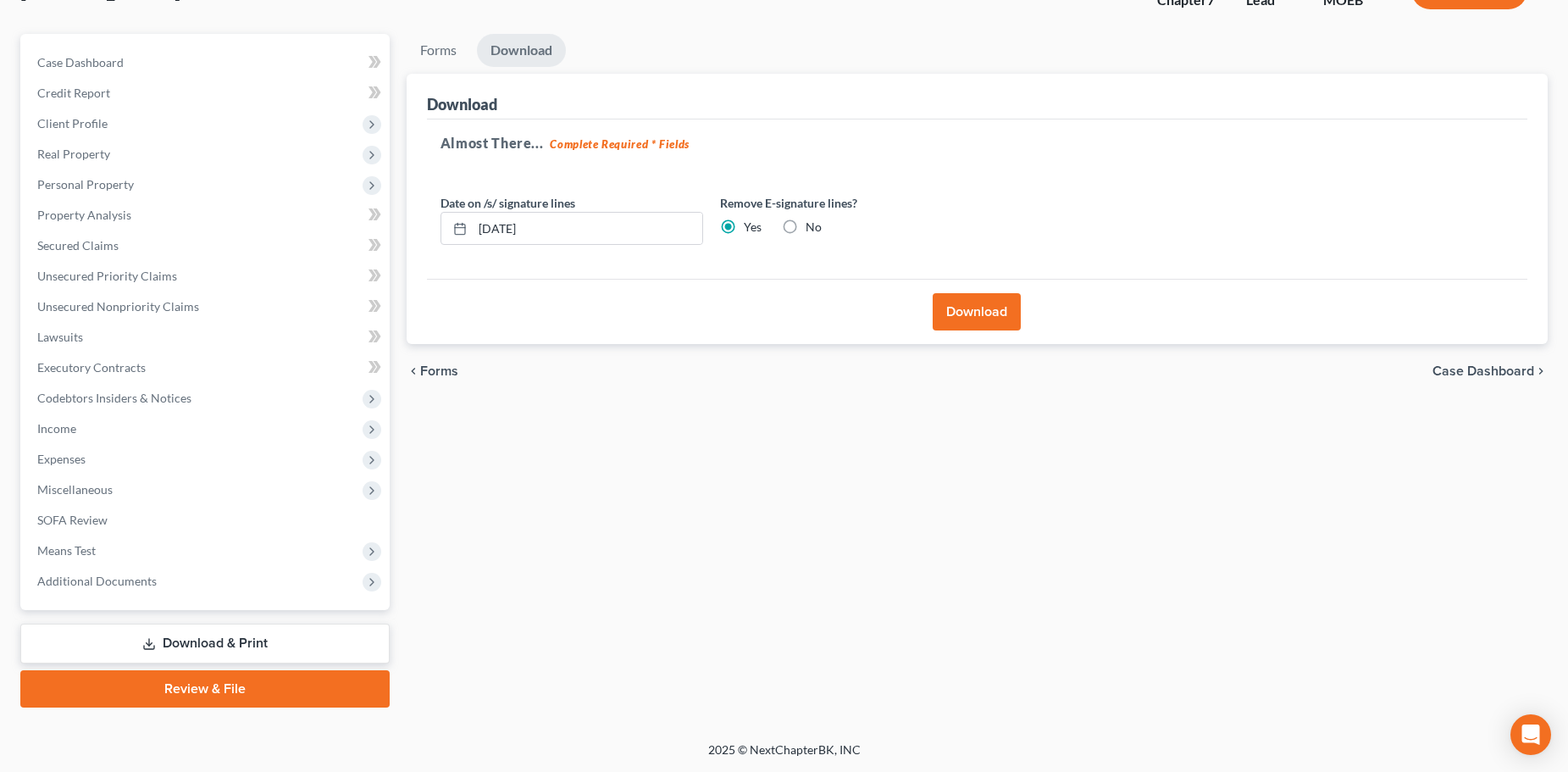
click at [1007, 325] on button "Download" at bounding box center [977, 311] width 88 height 37
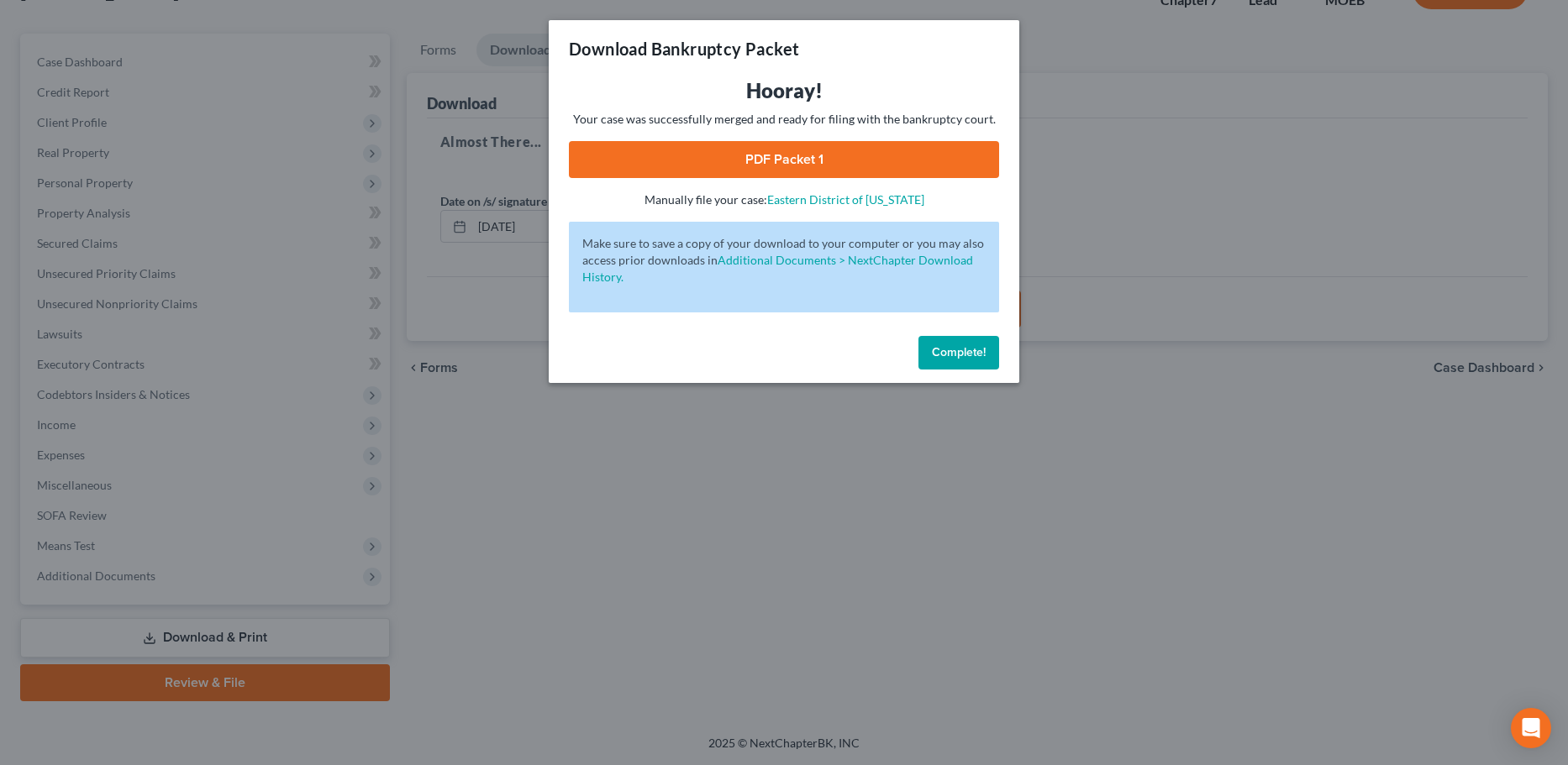
click at [827, 164] on link "PDF Packet 1" at bounding box center [784, 159] width 430 height 37
click at [960, 359] on span "Complete!" at bounding box center [958, 352] width 54 height 14
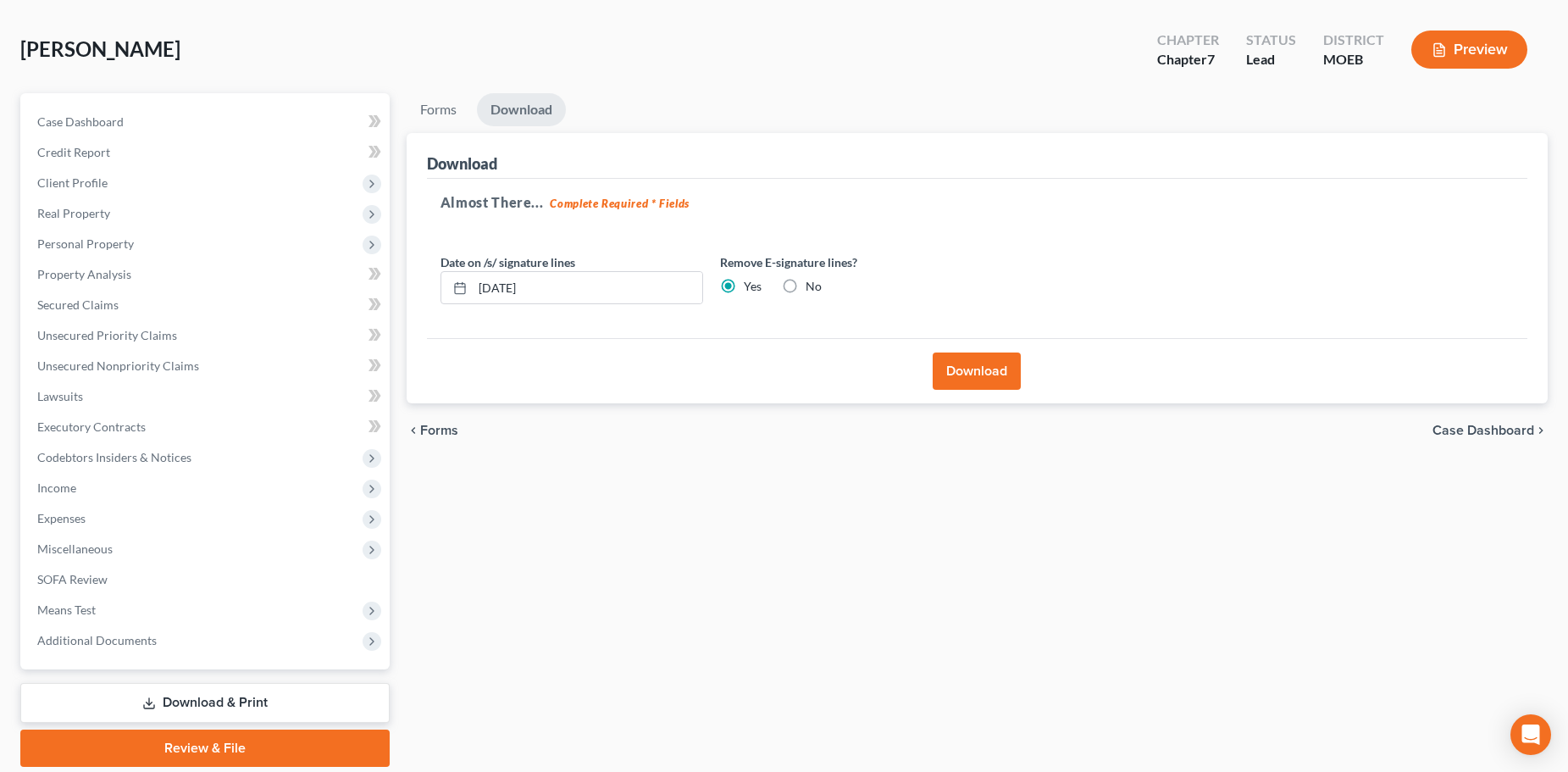
scroll to position [0, 0]
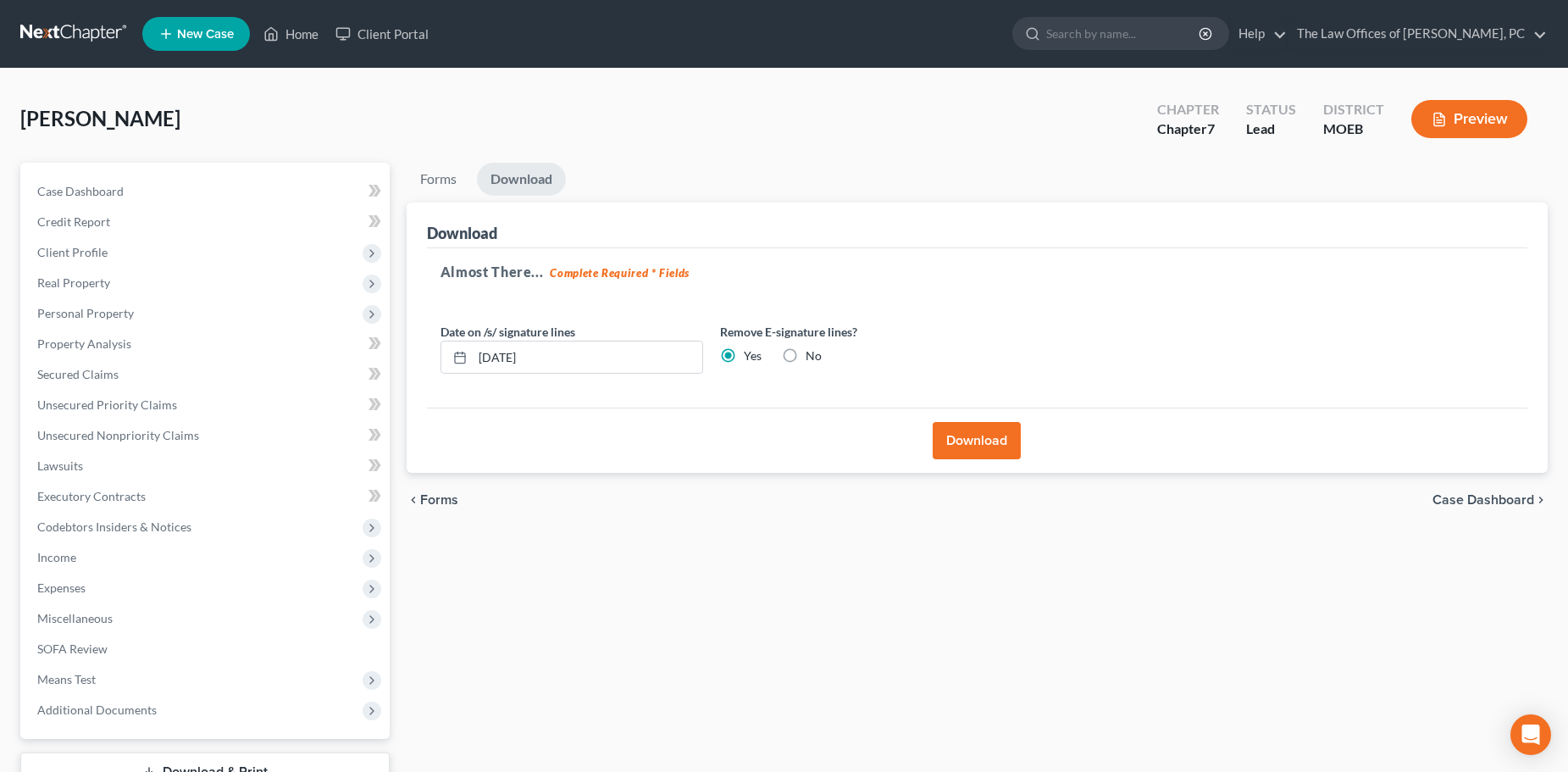
click at [85, 33] on link at bounding box center [74, 34] width 108 height 31
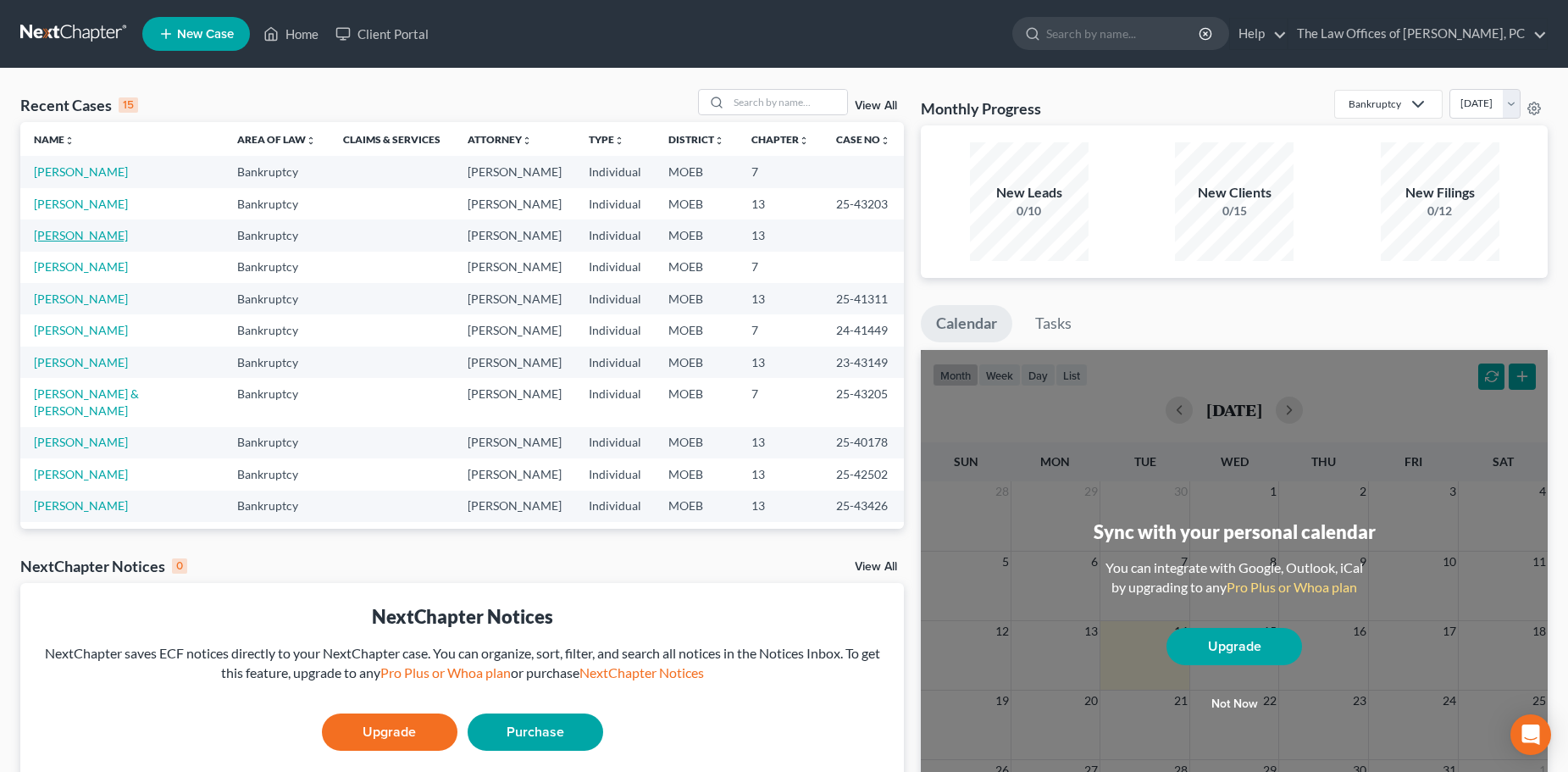
click at [61, 231] on link "[PERSON_NAME]" at bounding box center [80, 235] width 94 height 14
